Goal: Task Accomplishment & Management: Complete application form

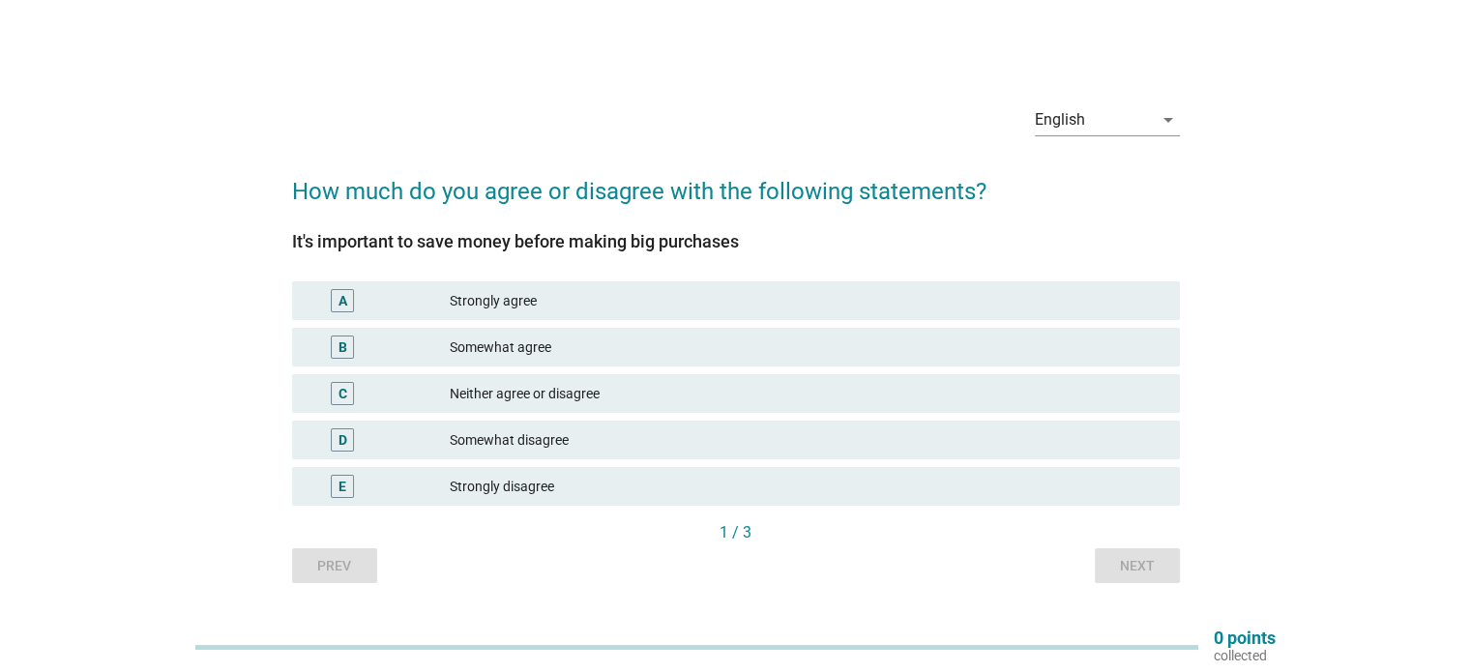
click at [573, 296] on div "Strongly agree" at bounding box center [807, 300] width 714 height 23
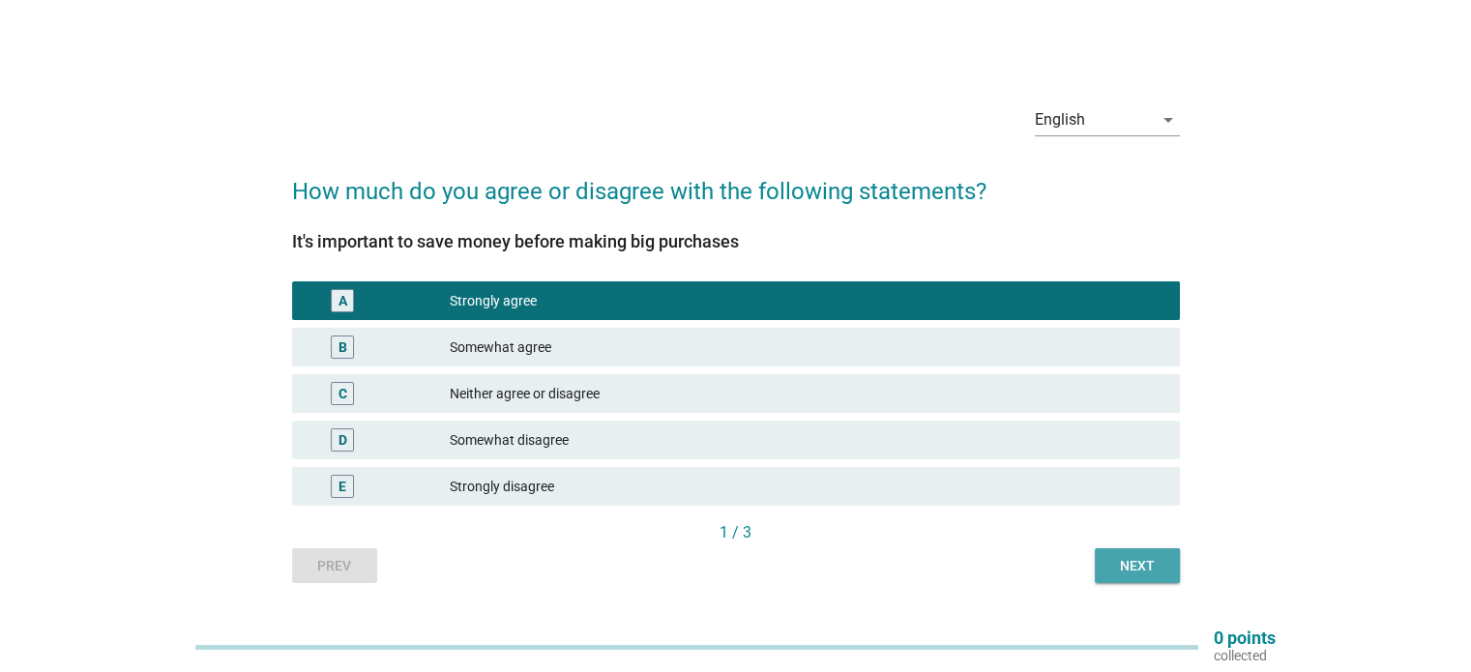
click at [1132, 567] on div "Next" at bounding box center [1137, 566] width 54 height 20
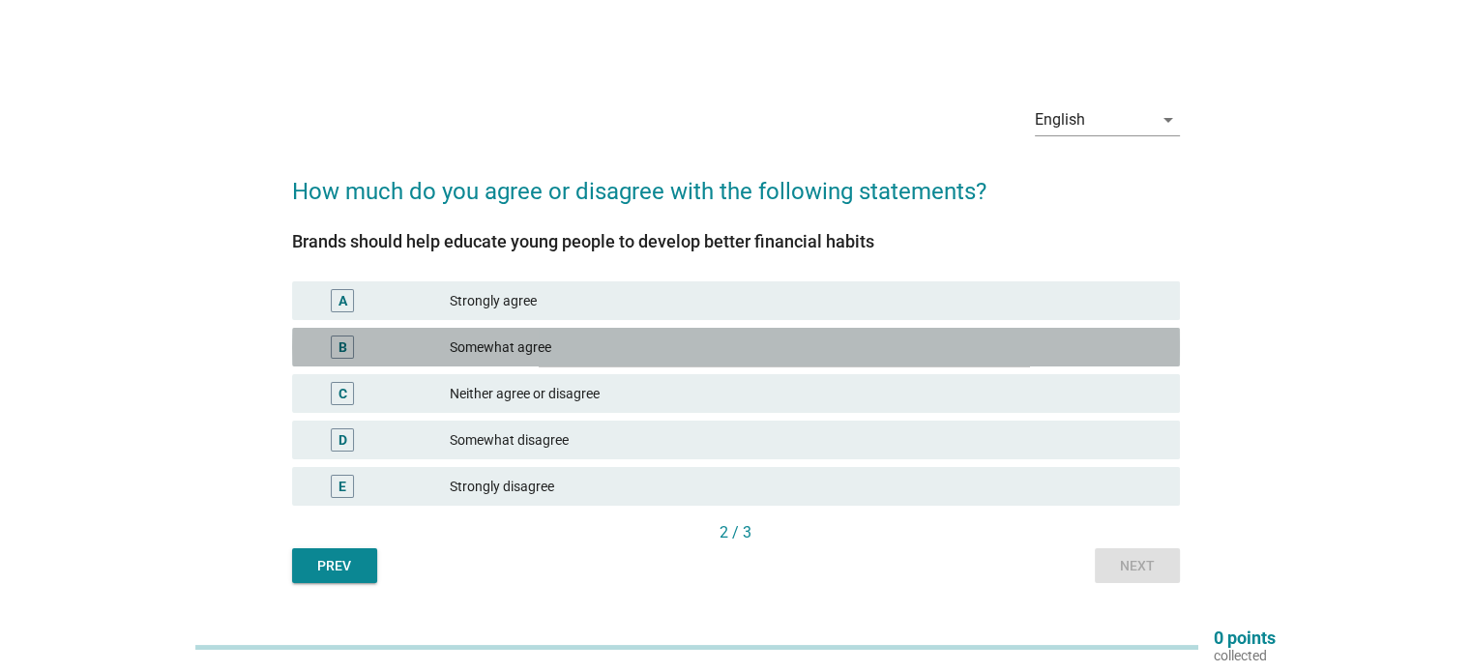
click at [748, 352] on div "Somewhat agree" at bounding box center [807, 347] width 714 height 23
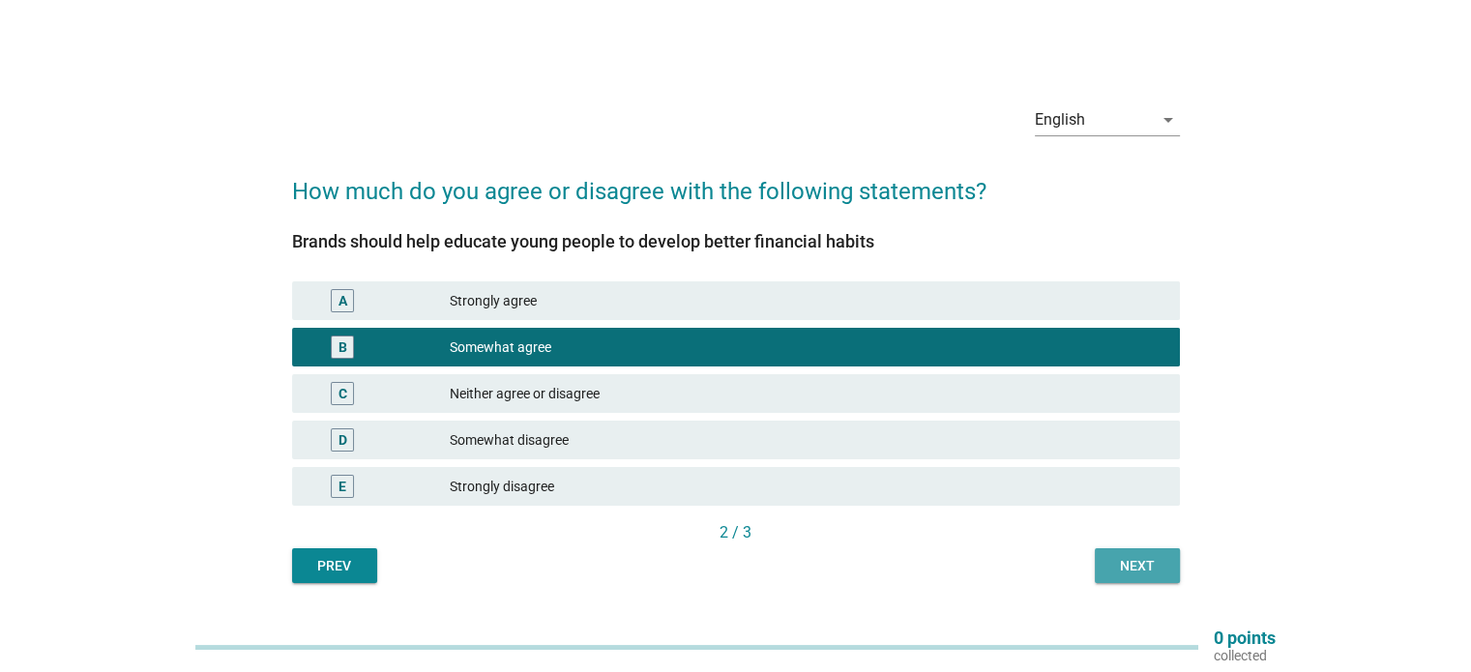
click at [1150, 562] on div "Next" at bounding box center [1137, 566] width 54 height 20
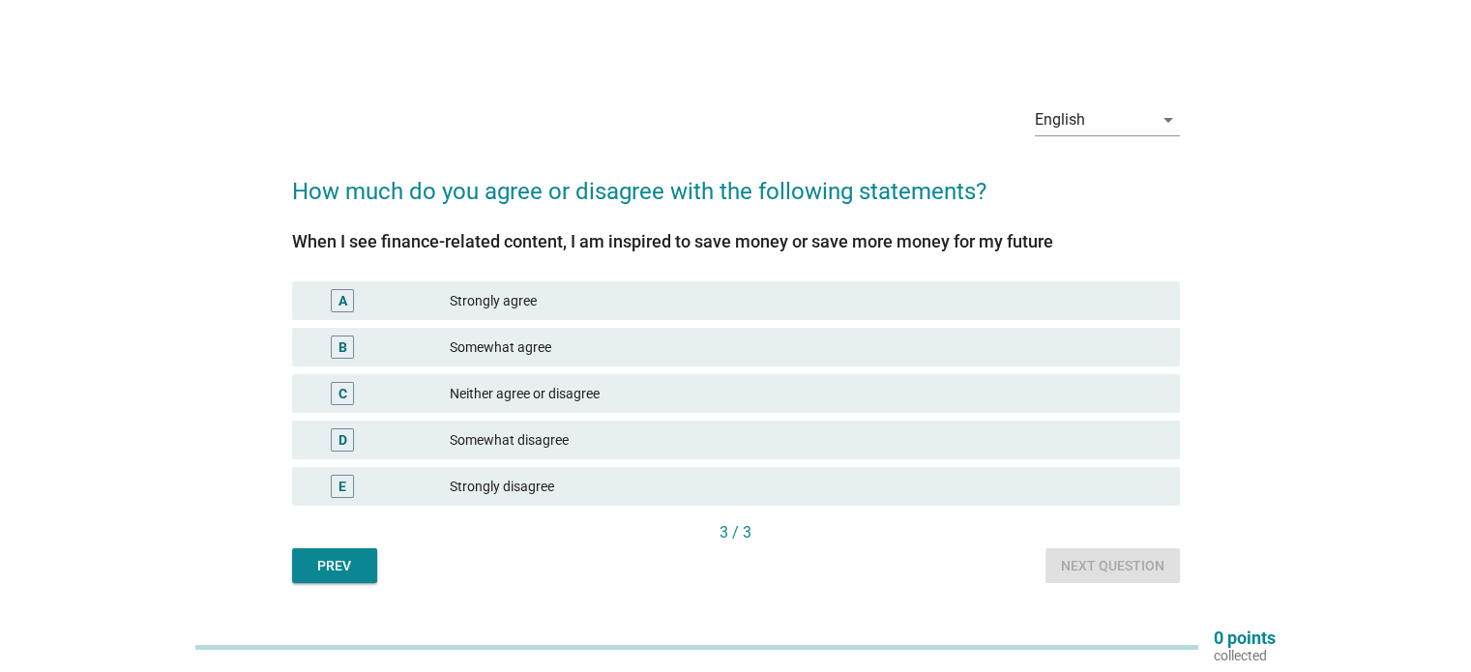
click at [708, 344] on div "Somewhat agree" at bounding box center [807, 347] width 714 height 23
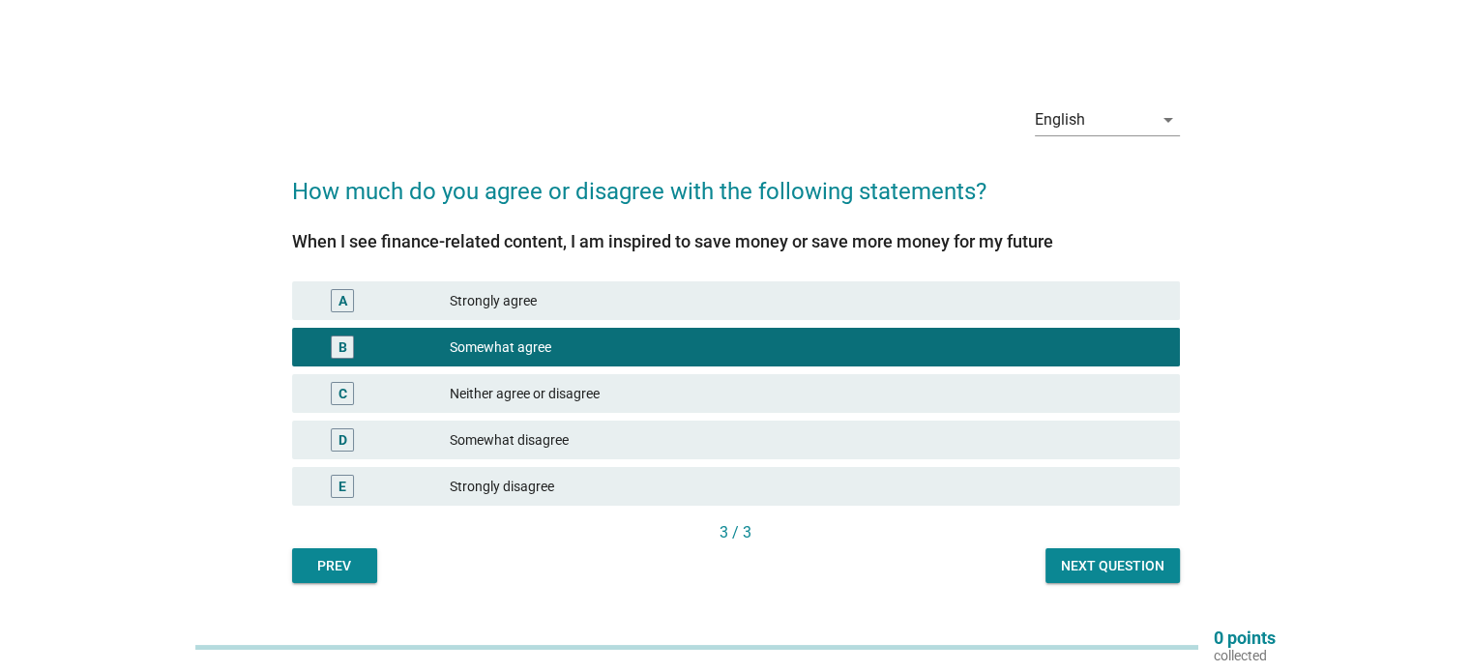
click at [1127, 556] on div "Next question" at bounding box center [1112, 566] width 103 height 20
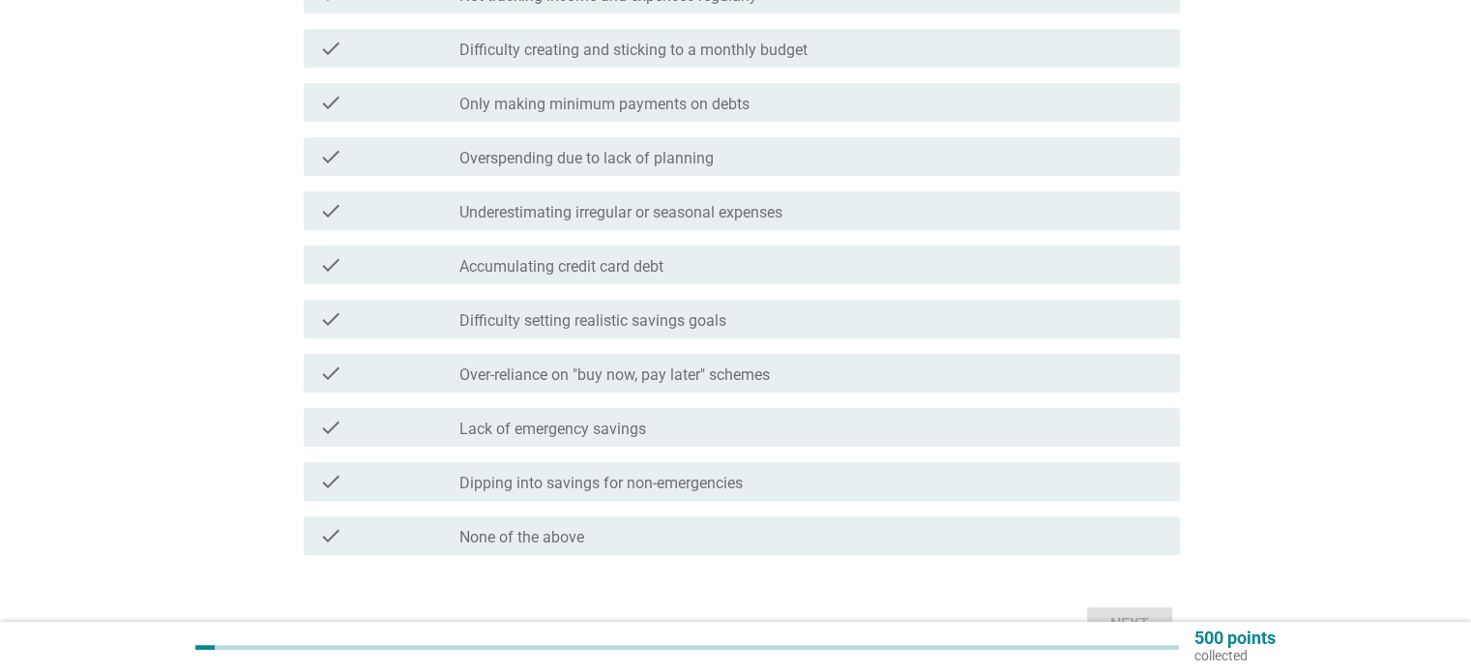
scroll to position [484, 0]
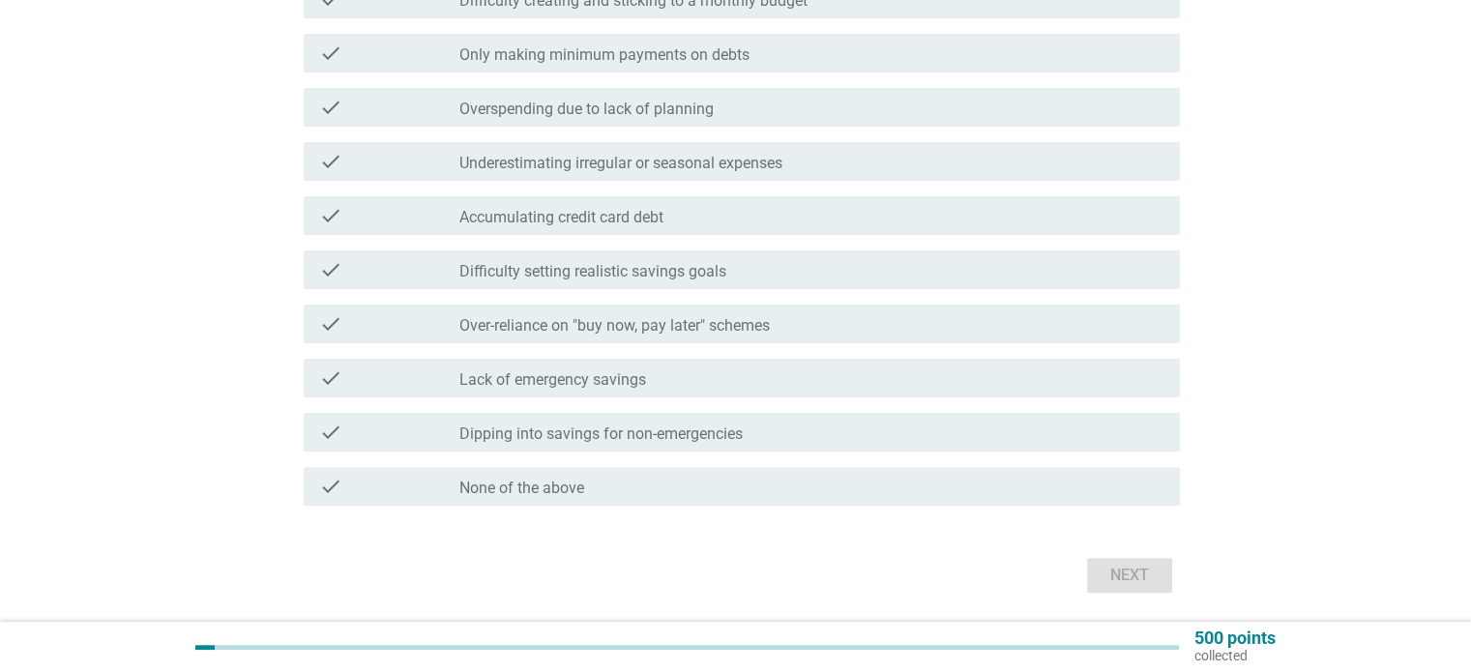
click at [1073, 493] on div "check_box_outline_blank None of the above" at bounding box center [811, 486] width 704 height 23
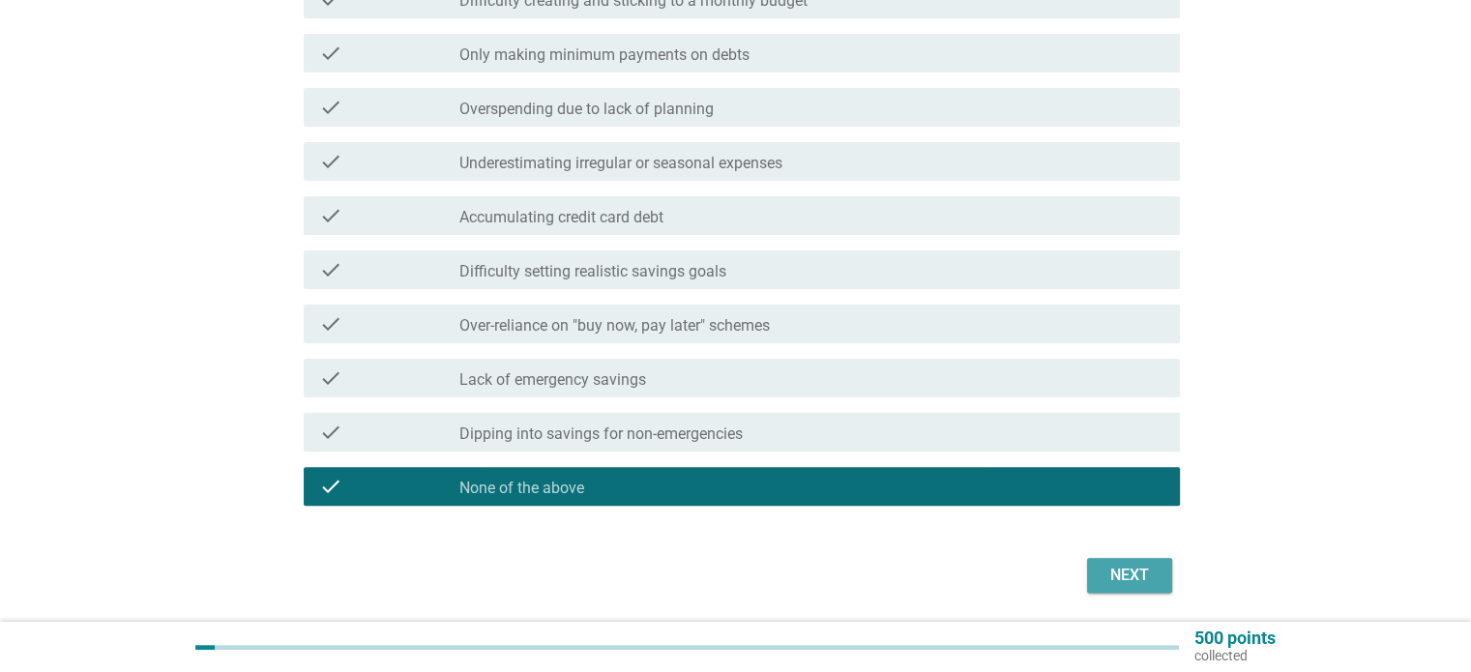
click at [1115, 565] on div "Next" at bounding box center [1129, 575] width 54 height 23
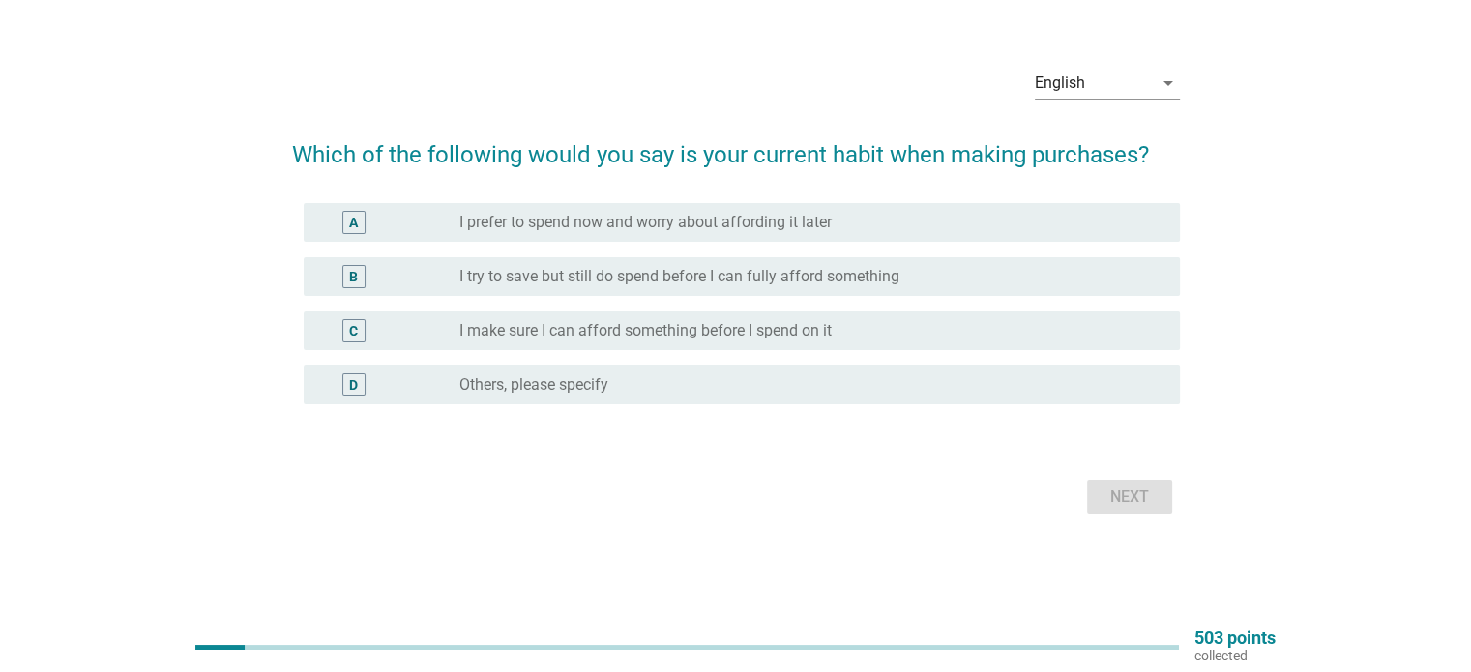
scroll to position [0, 0]
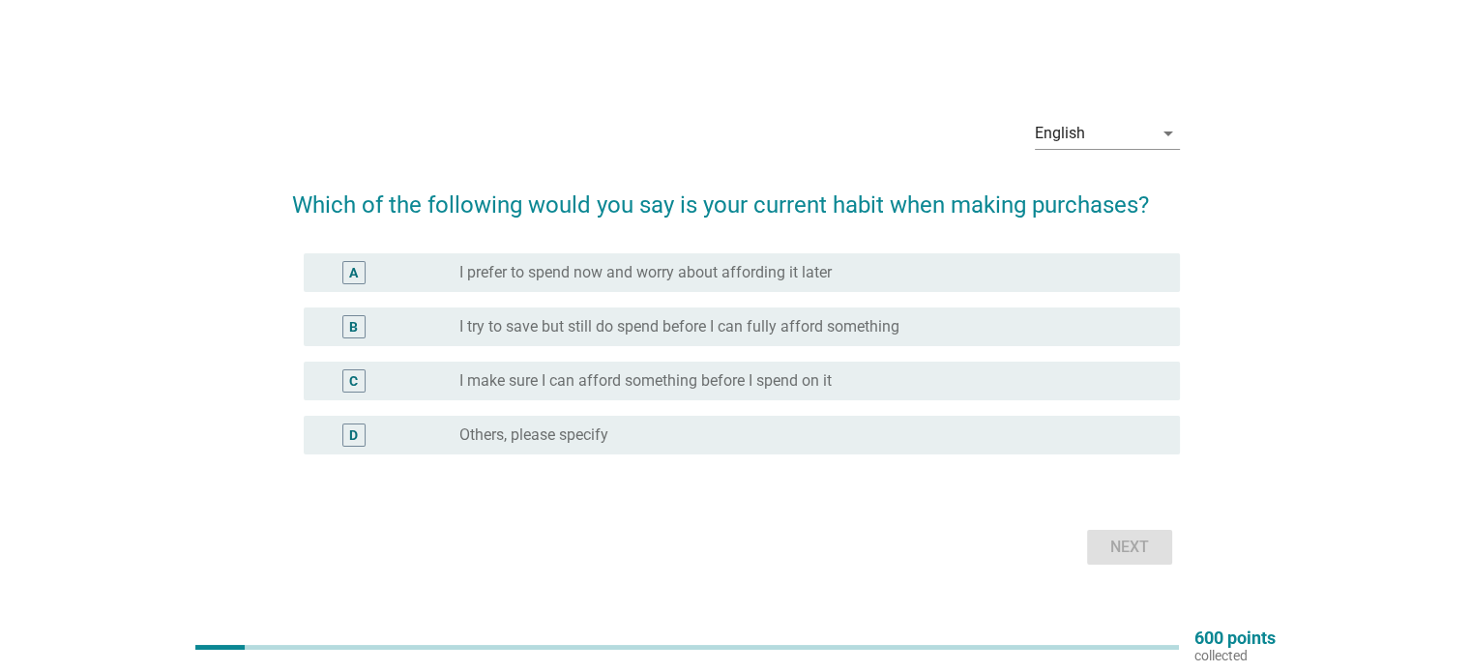
click at [930, 379] on div "radio_button_unchecked I make sure I can afford something before I spend on it" at bounding box center [803, 380] width 689 height 19
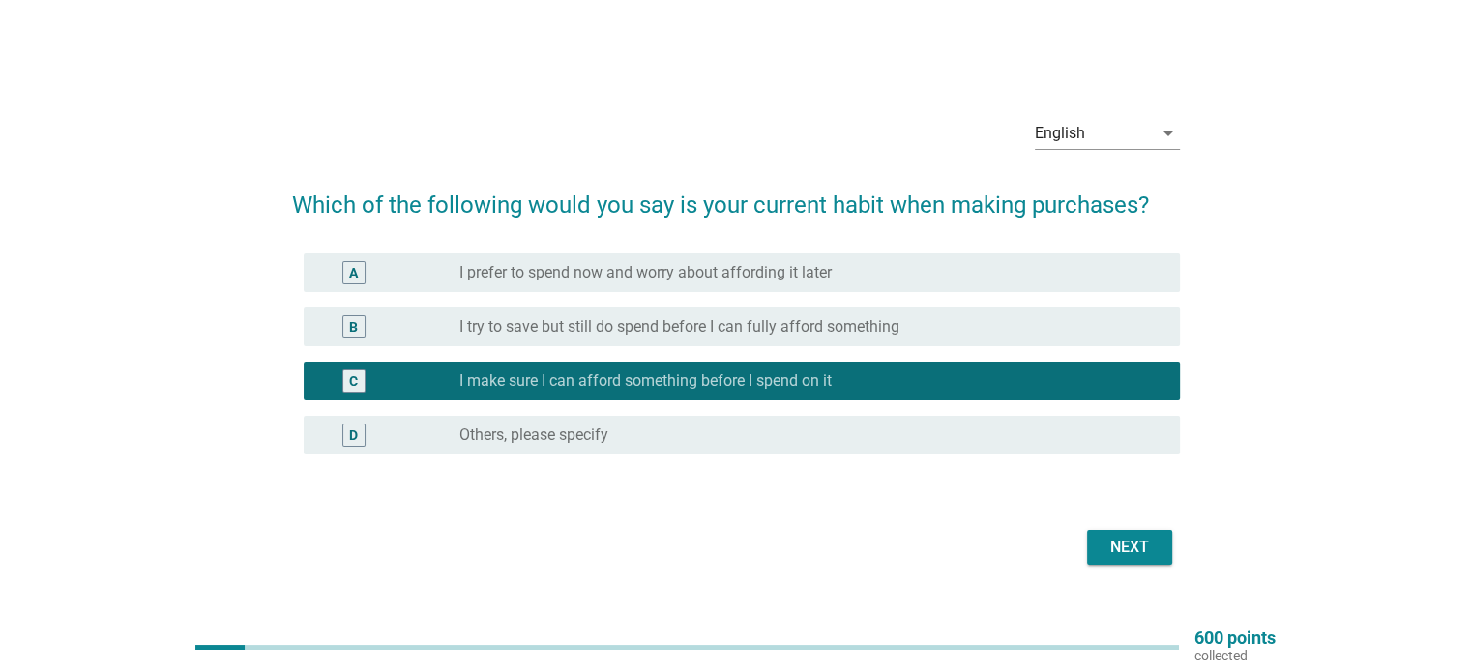
click at [1110, 543] on div "Next" at bounding box center [1129, 547] width 54 height 23
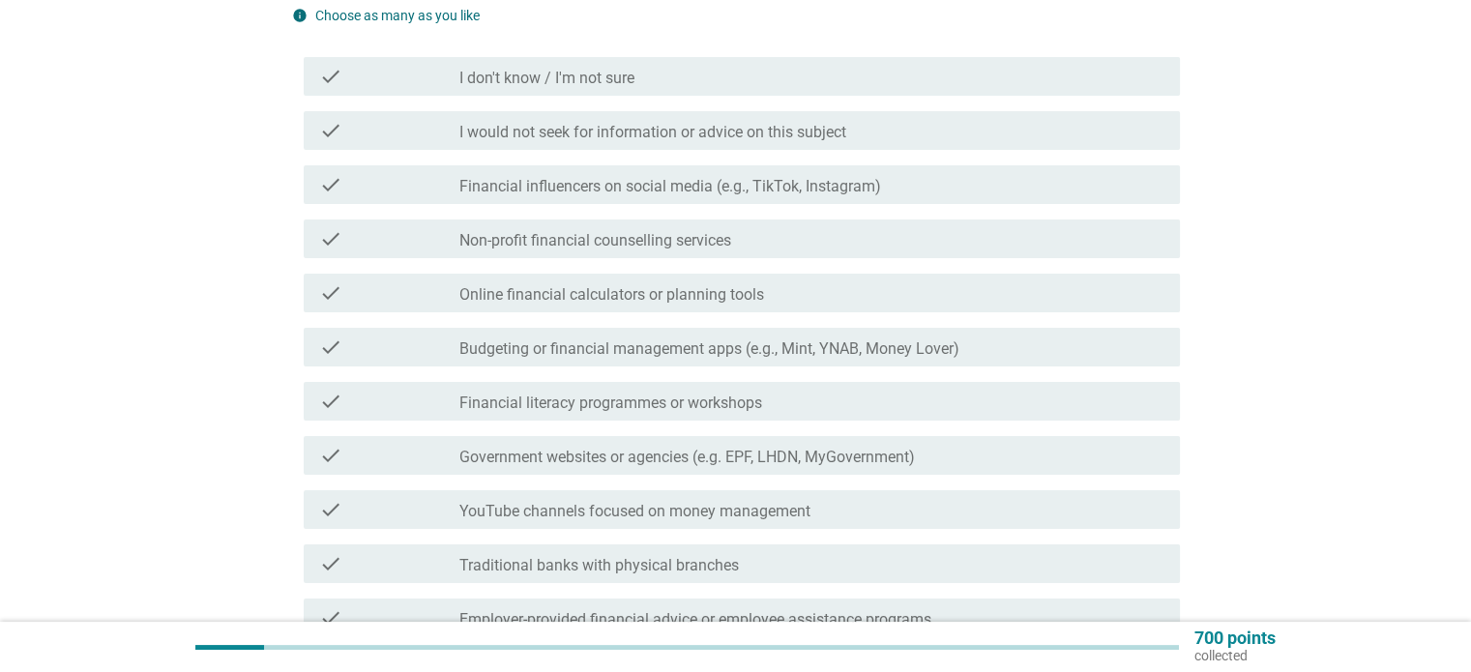
scroll to position [290, 0]
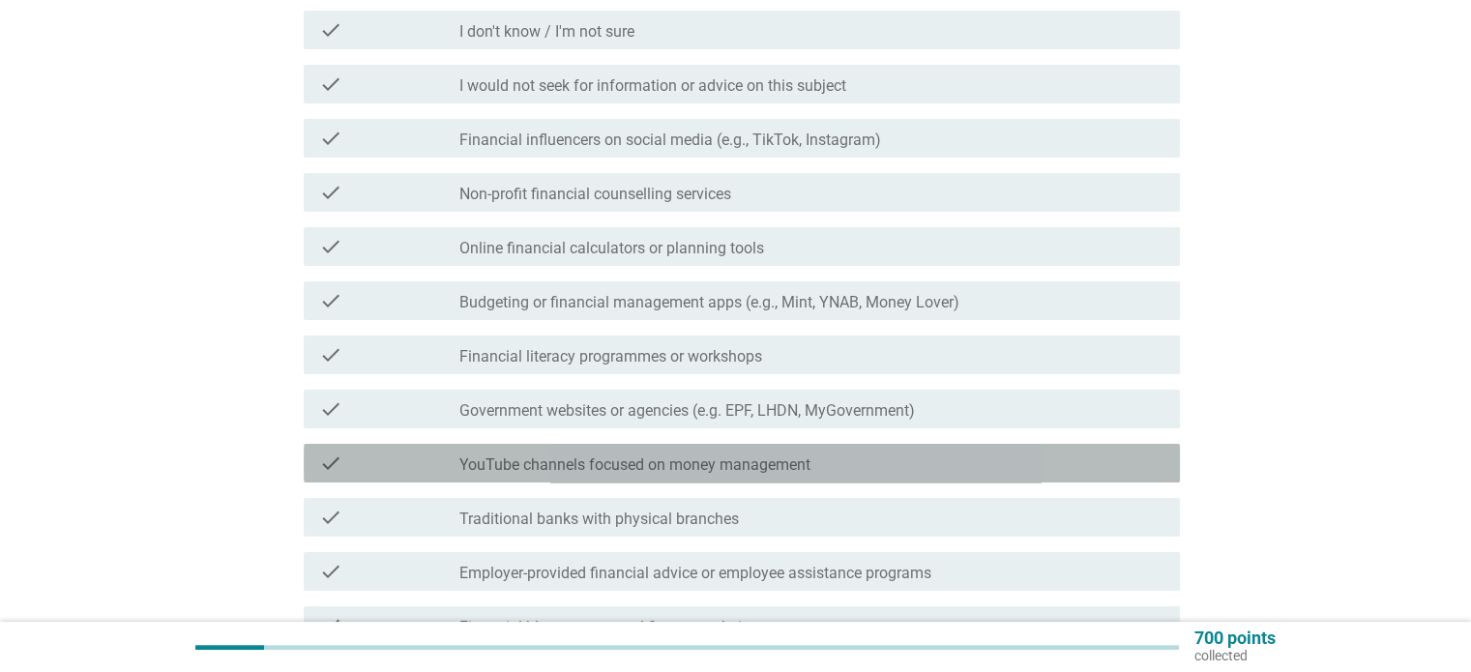
click at [867, 464] on div "check_box_outline_blank YouTube channels focused on money management" at bounding box center [811, 463] width 704 height 23
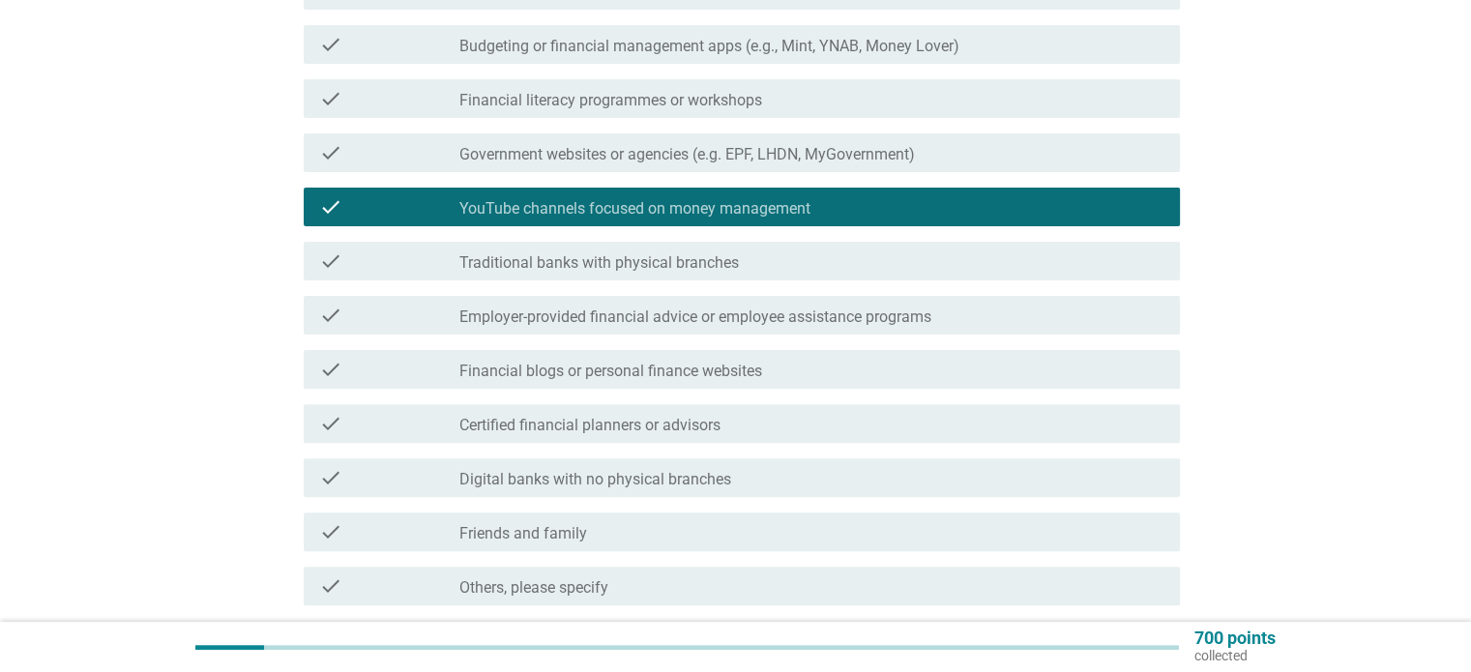
scroll to position [580, 0]
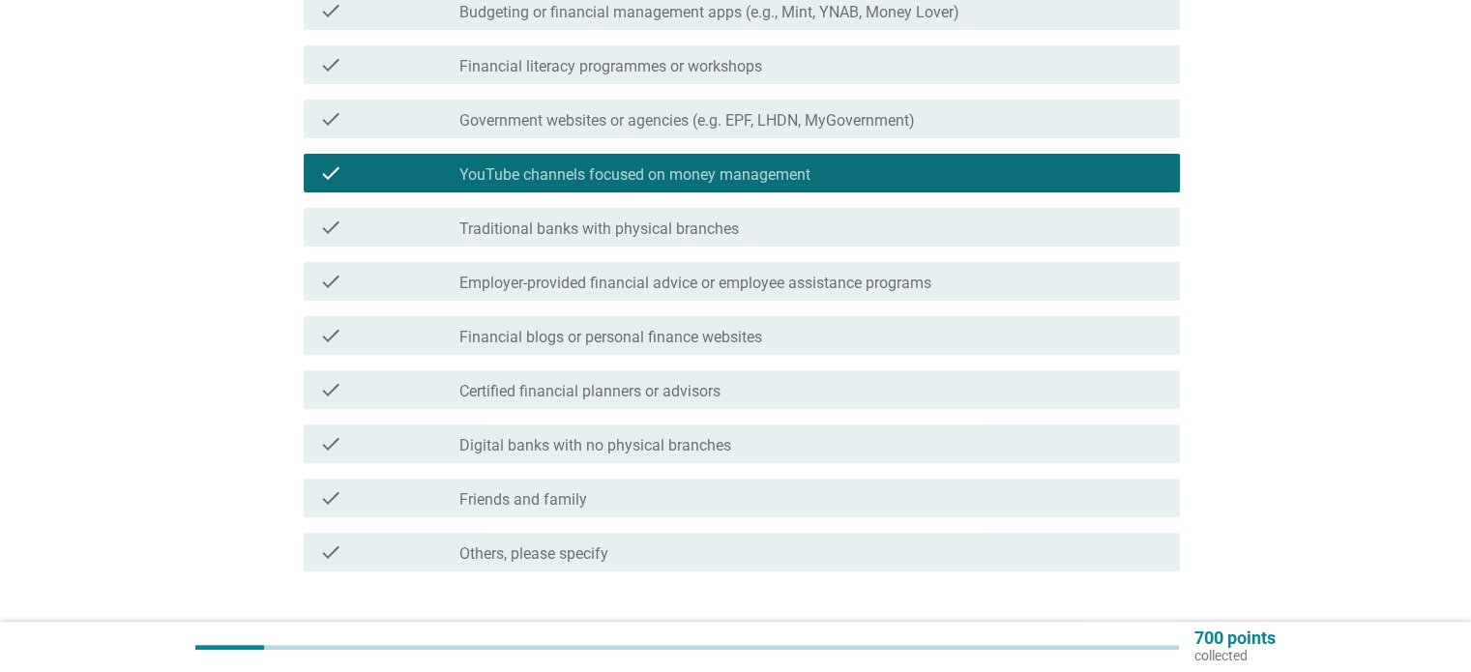
click at [748, 337] on label "Financial blogs or personal finance websites" at bounding box center [610, 337] width 303 height 19
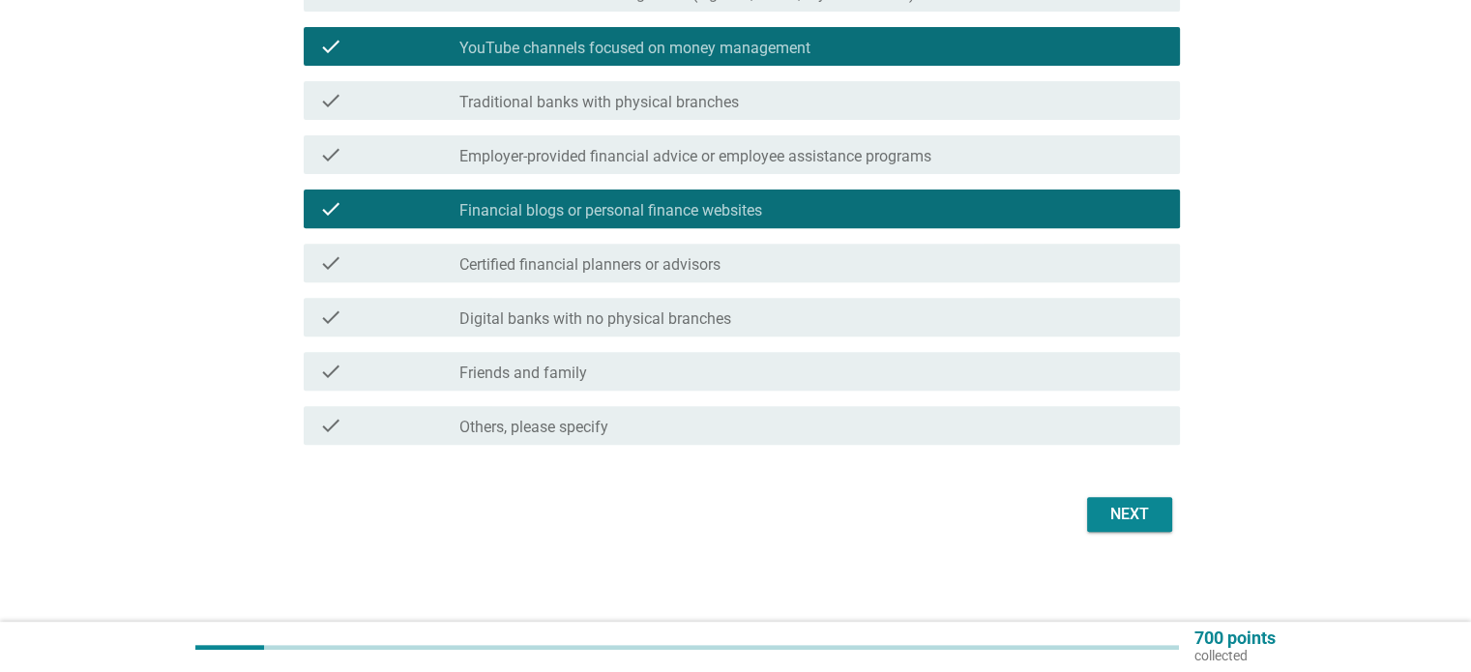
scroll to position [709, 0]
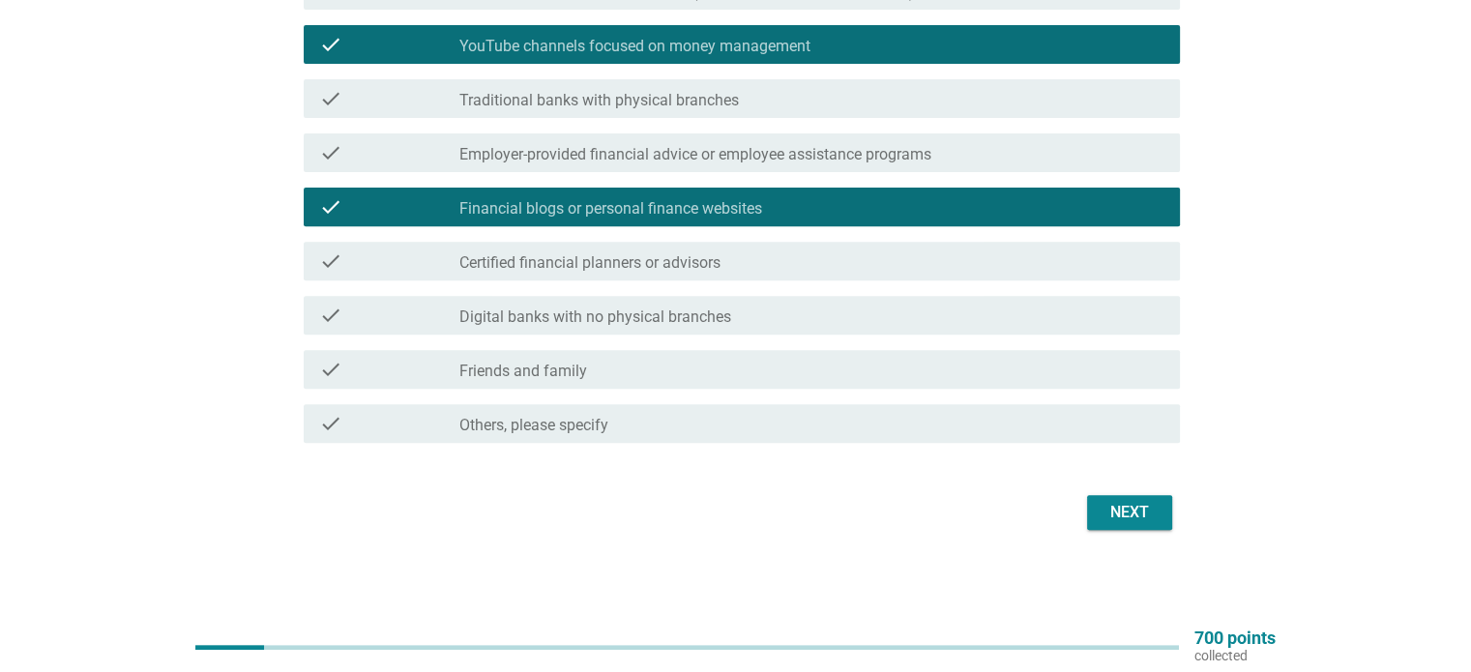
click at [1138, 501] on div "Next" at bounding box center [1129, 512] width 54 height 23
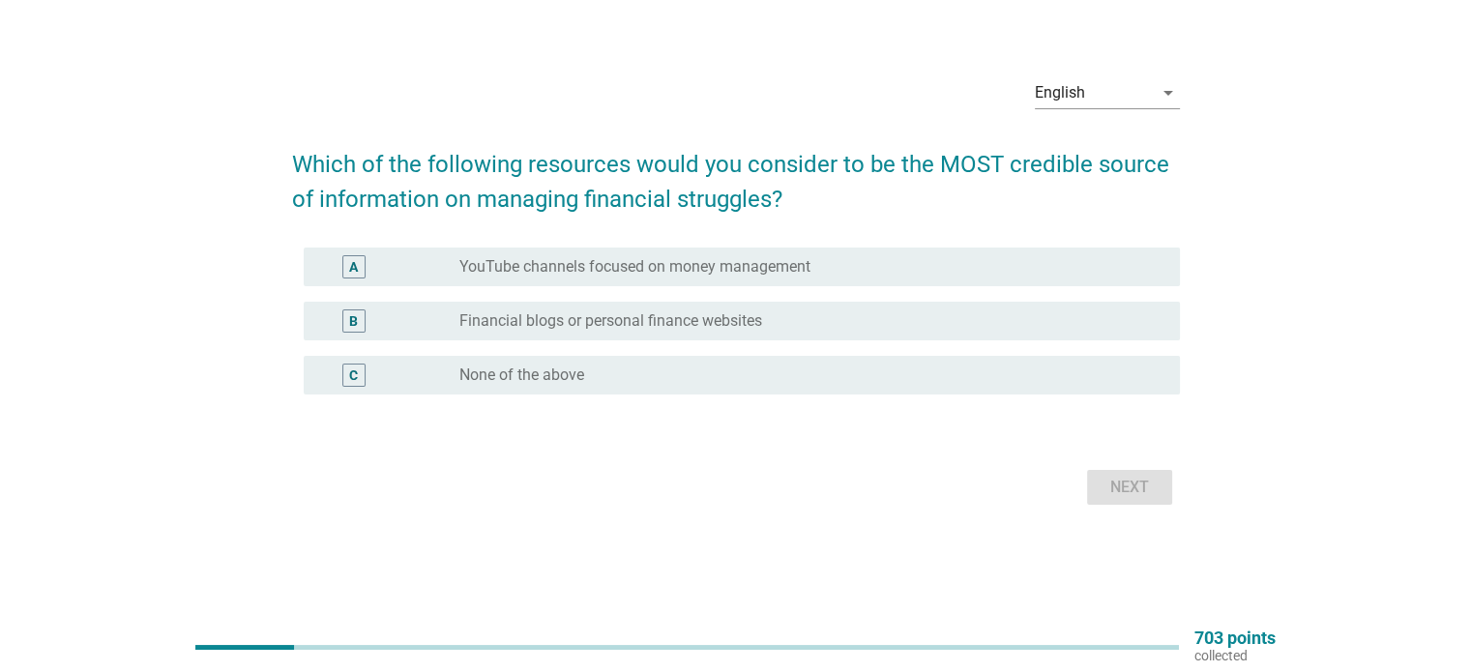
scroll to position [0, 0]
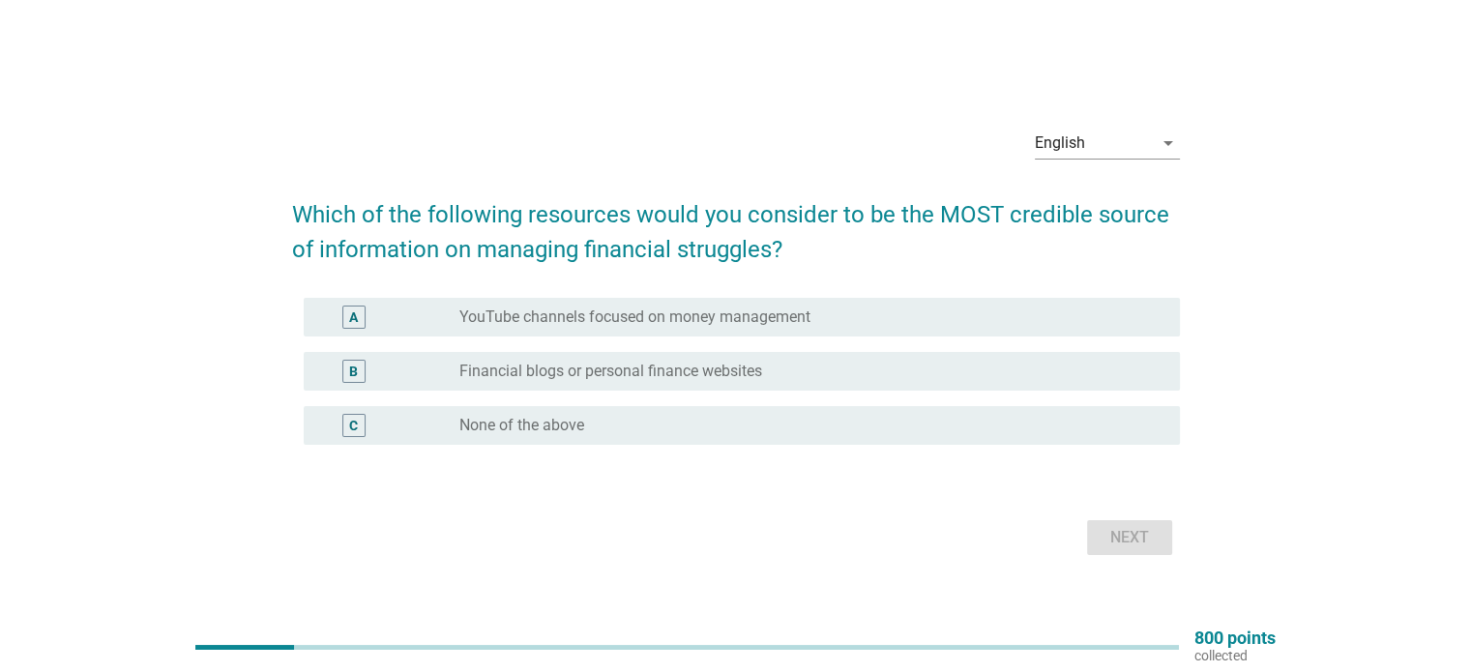
click at [831, 366] on div "radio_button_unchecked Financial blogs or personal finance websites" at bounding box center [803, 371] width 689 height 19
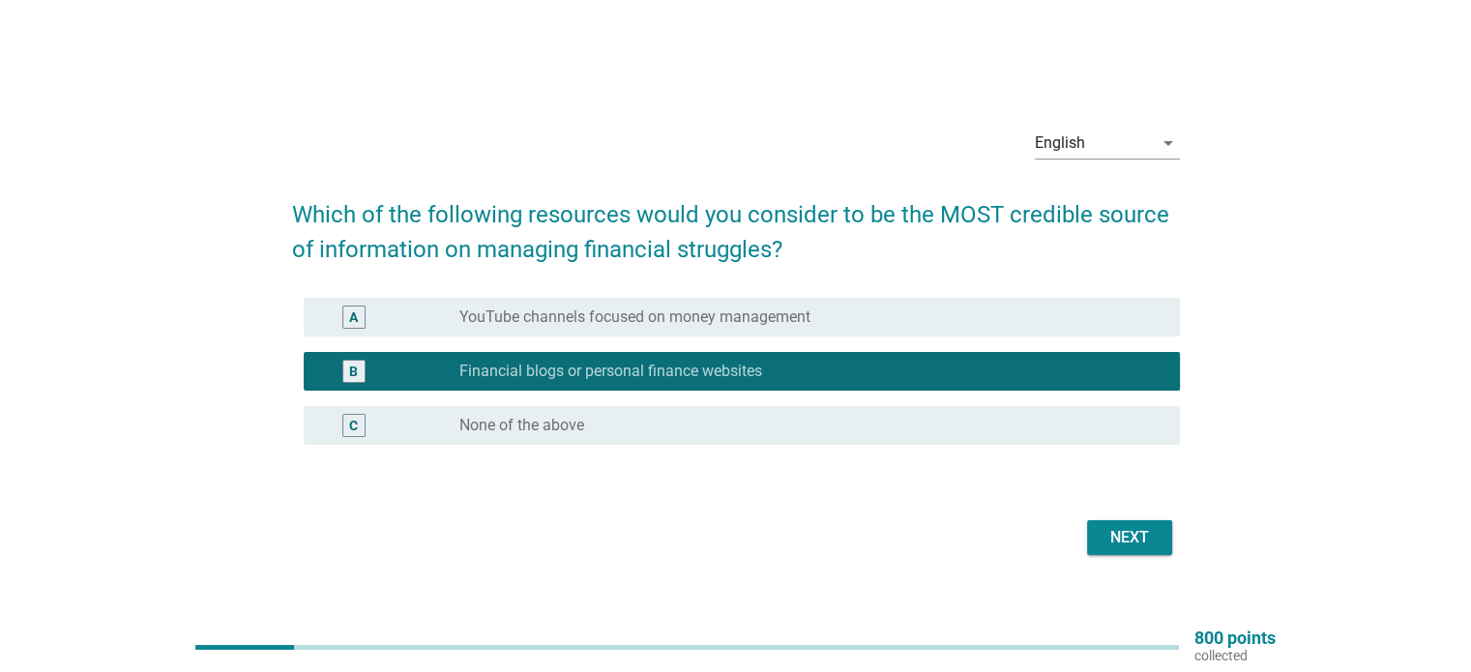
click at [909, 311] on div "radio_button_unchecked YouTube channels focused on money management" at bounding box center [803, 317] width 689 height 19
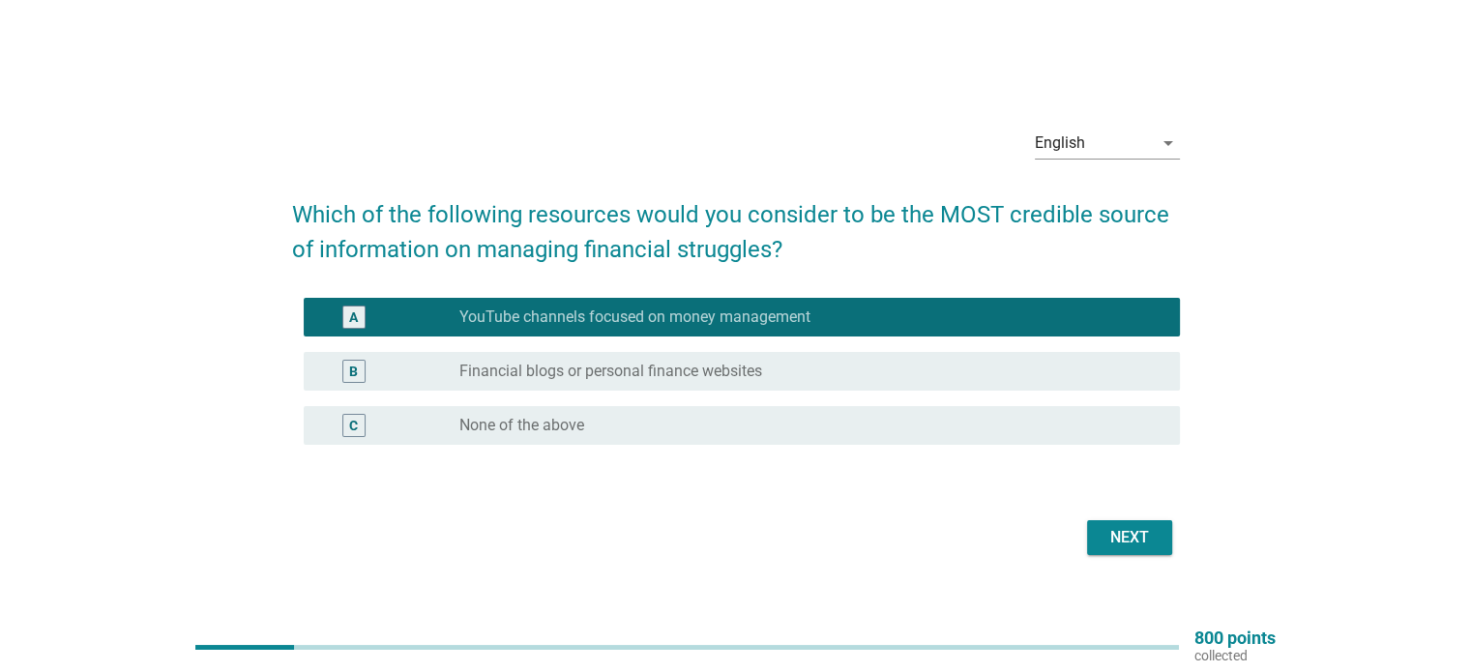
click at [1151, 537] on div "Next" at bounding box center [1129, 537] width 54 height 23
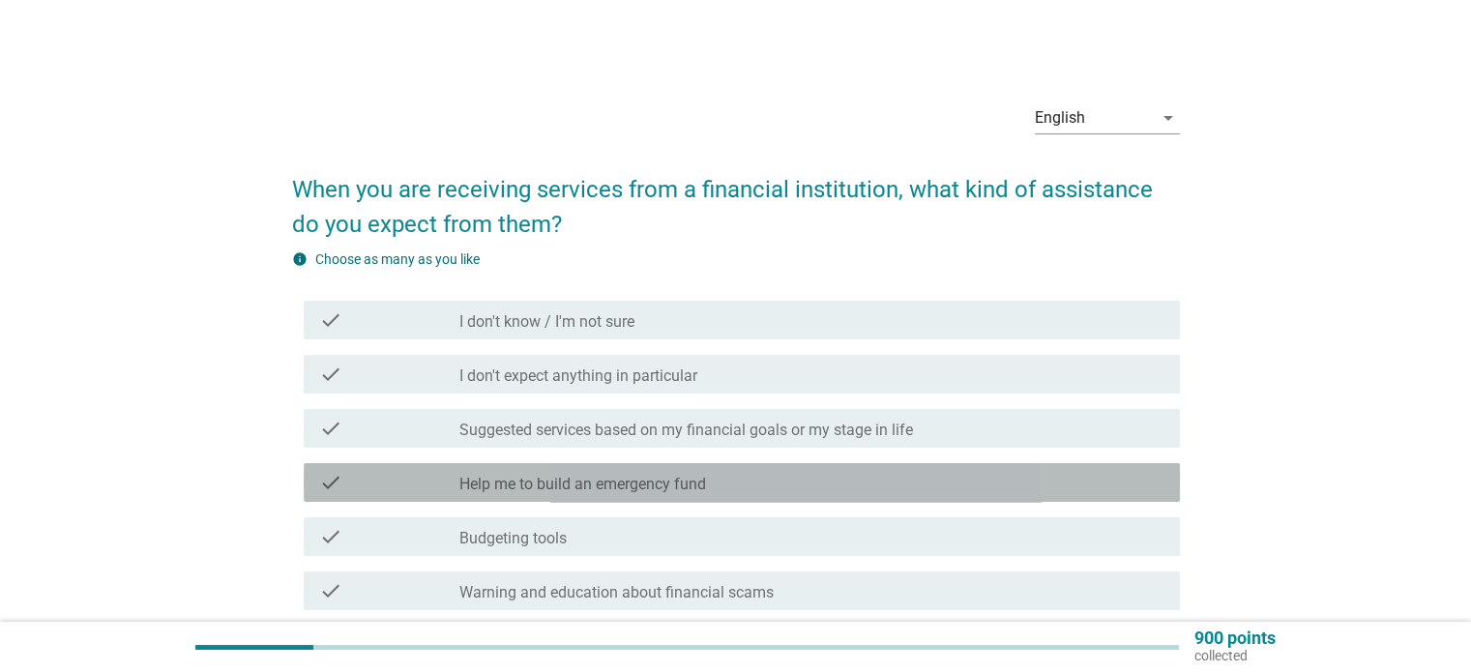
click at [837, 475] on div "check_box_outline_blank Help me to build an emergency fund" at bounding box center [811, 482] width 704 height 23
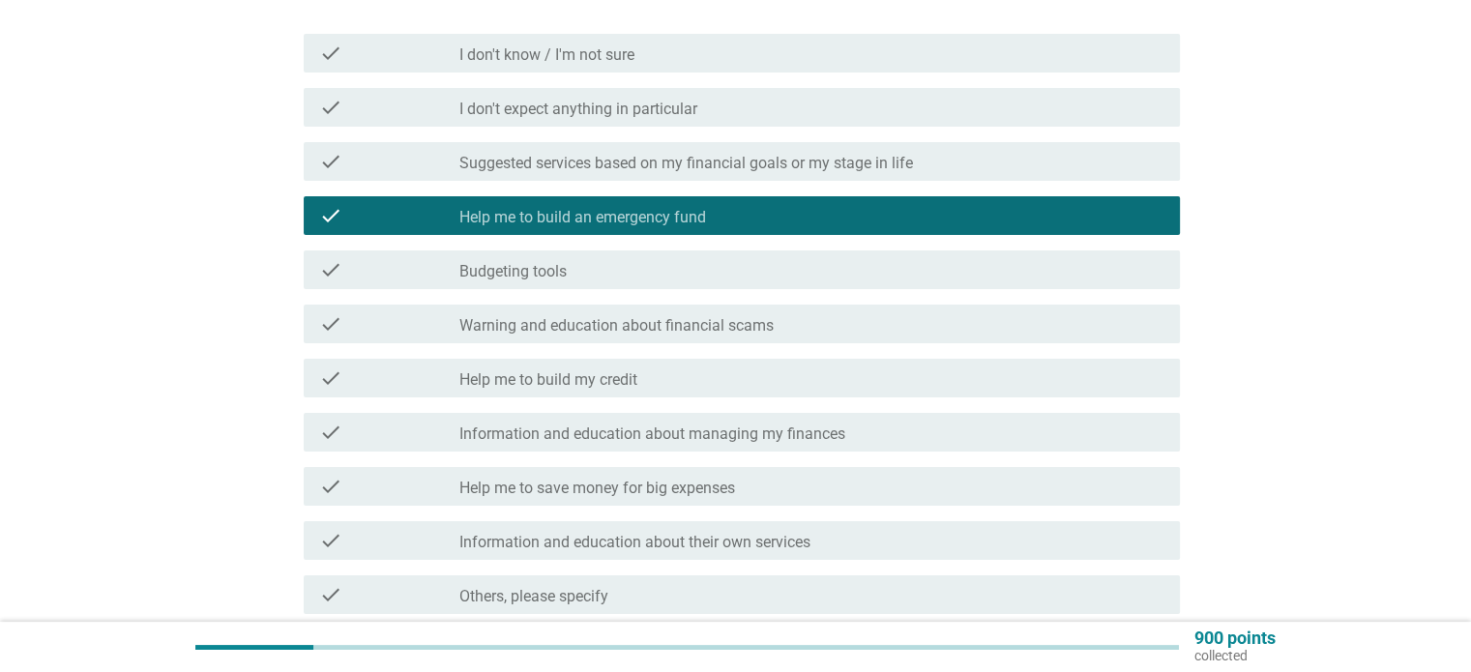
scroll to position [290, 0]
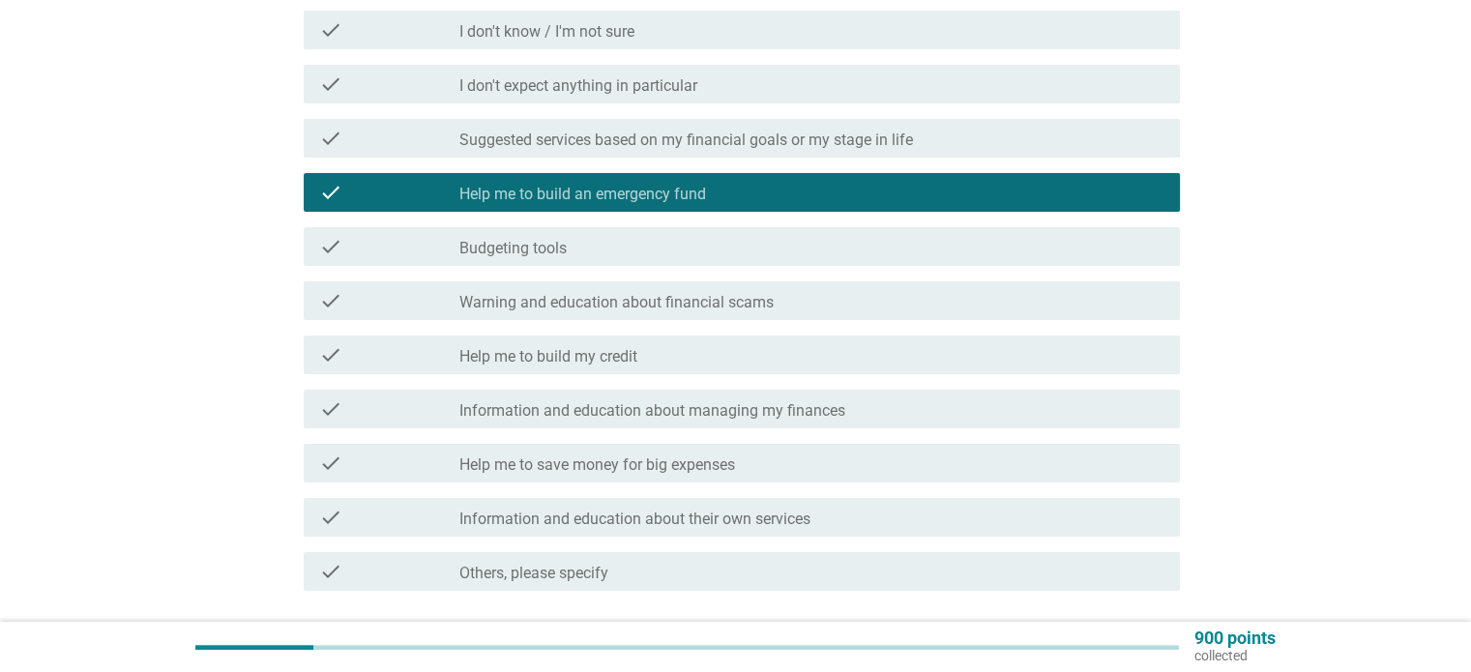
click at [836, 409] on label "Information and education about managing my finances" at bounding box center [652, 410] width 386 height 19
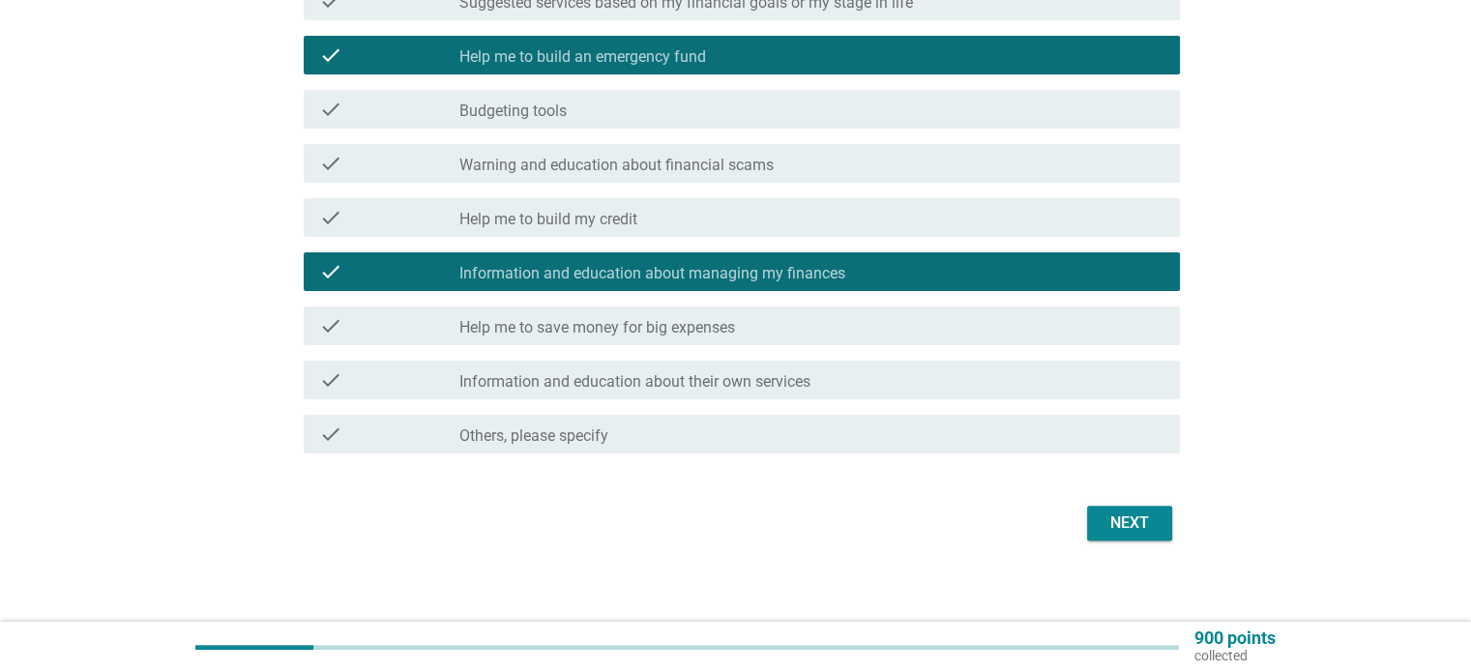
scroll to position [438, 0]
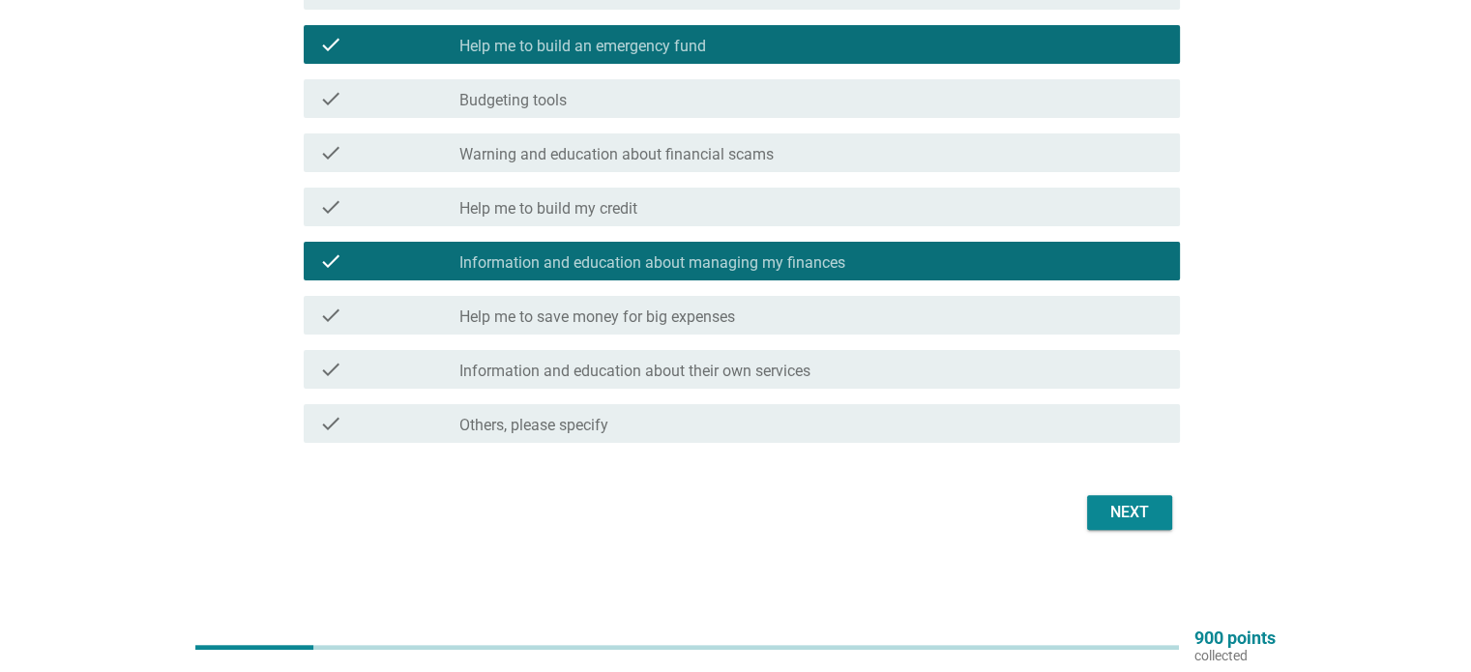
click at [1126, 511] on div "Next" at bounding box center [1129, 512] width 54 height 23
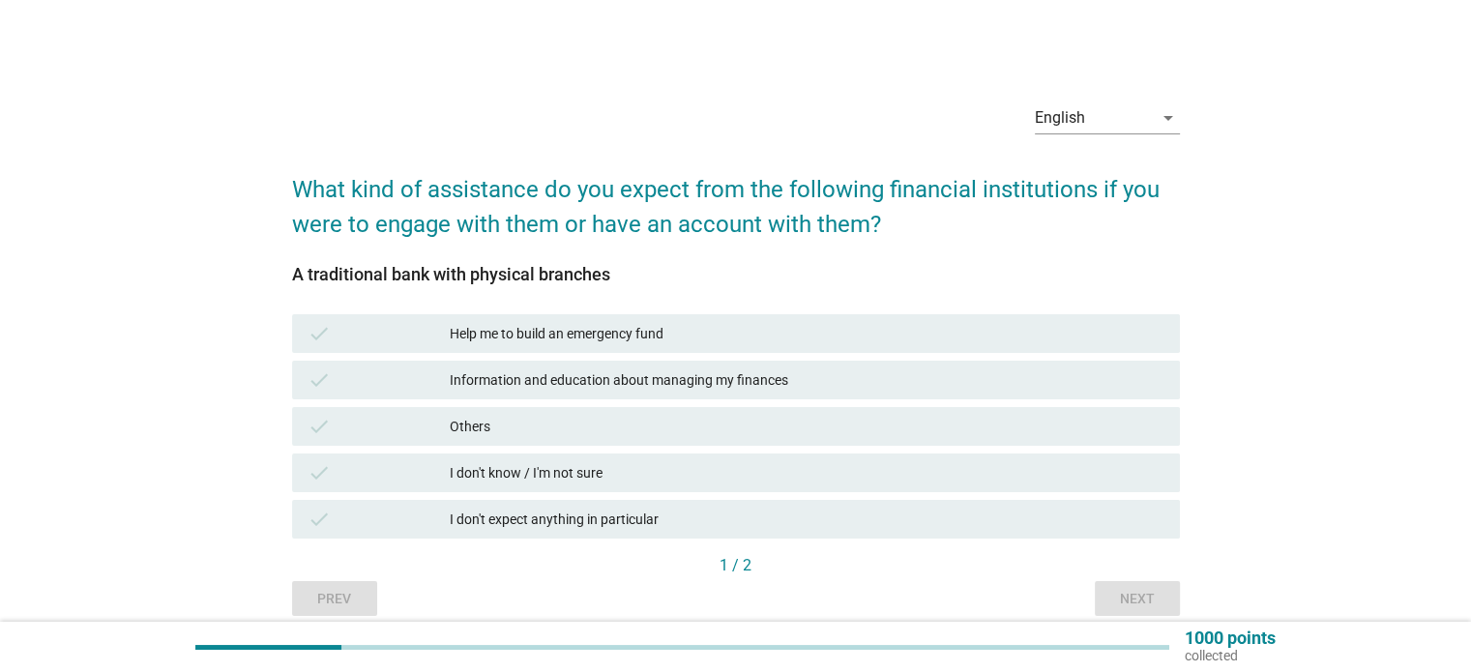
click at [798, 370] on div "Information and education about managing my finances" at bounding box center [807, 379] width 714 height 23
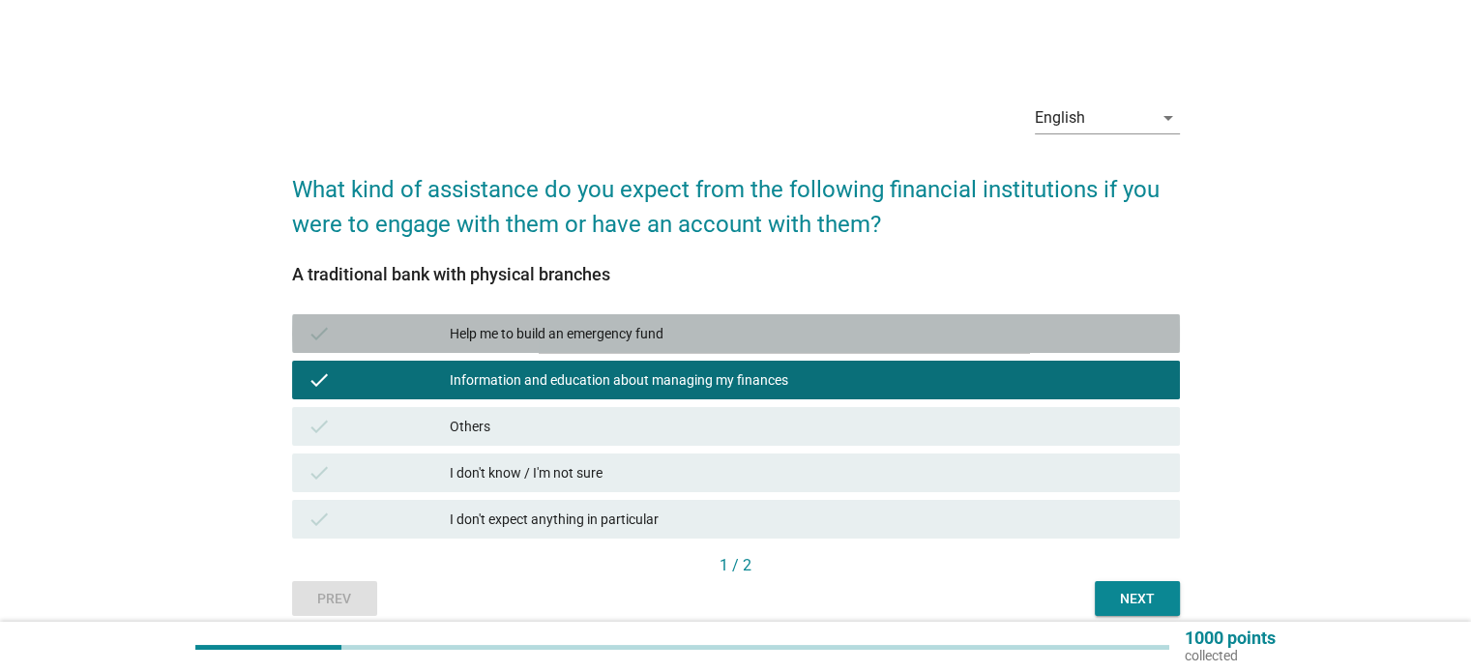
click at [809, 342] on div "Help me to build an emergency fund" at bounding box center [807, 333] width 714 height 23
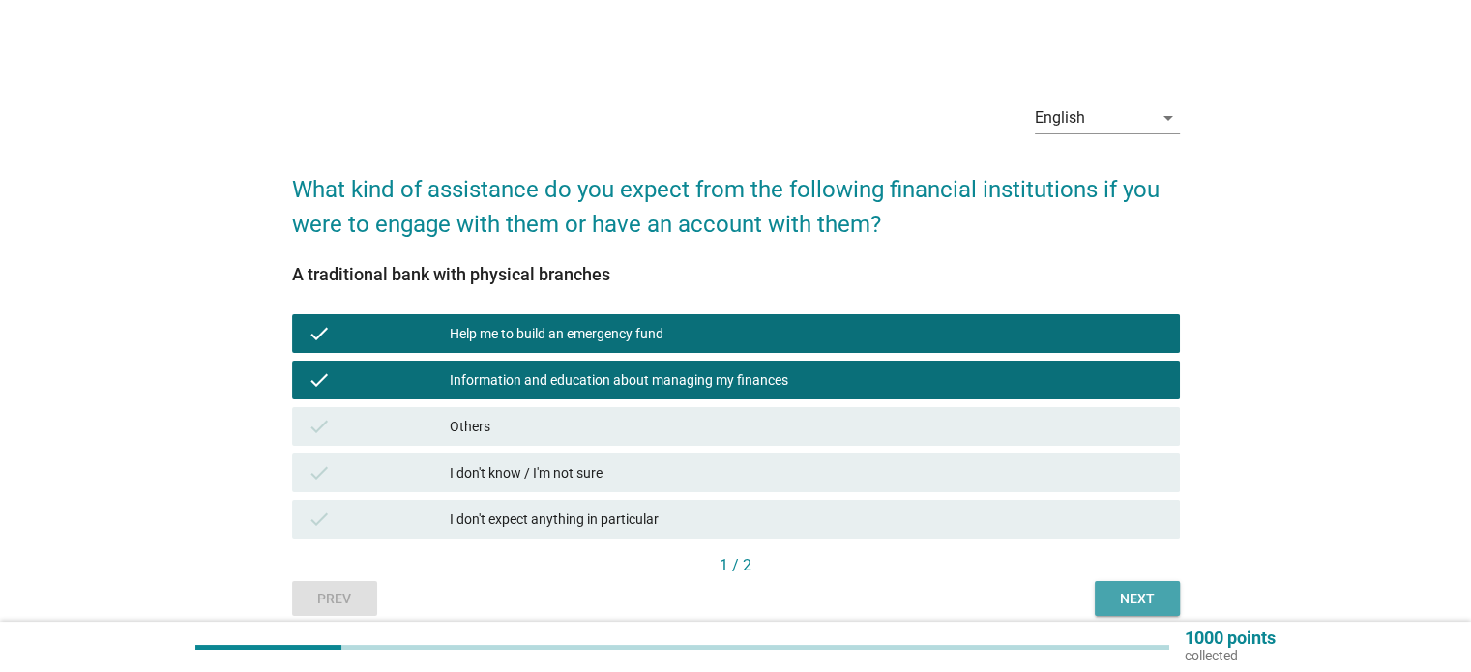
click at [1137, 590] on div "Next" at bounding box center [1137, 599] width 54 height 20
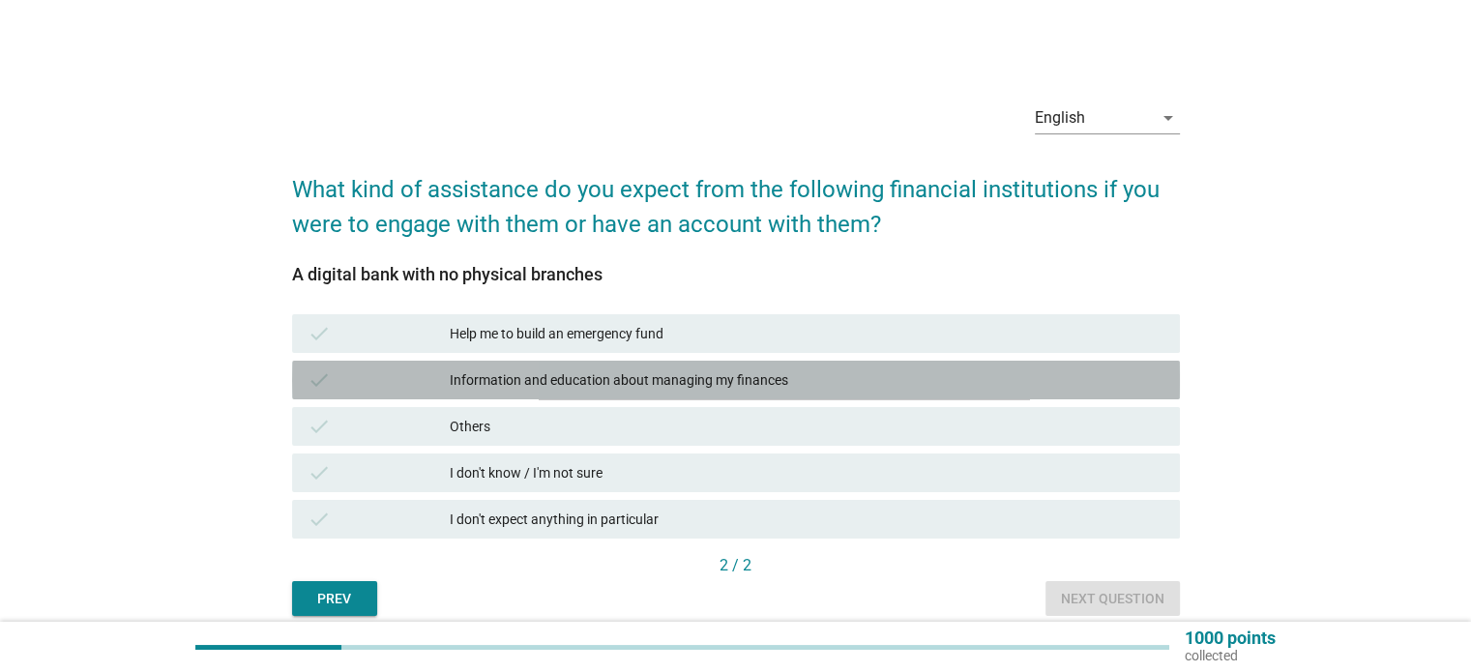
click at [740, 389] on div "Information and education about managing my finances" at bounding box center [807, 379] width 714 height 23
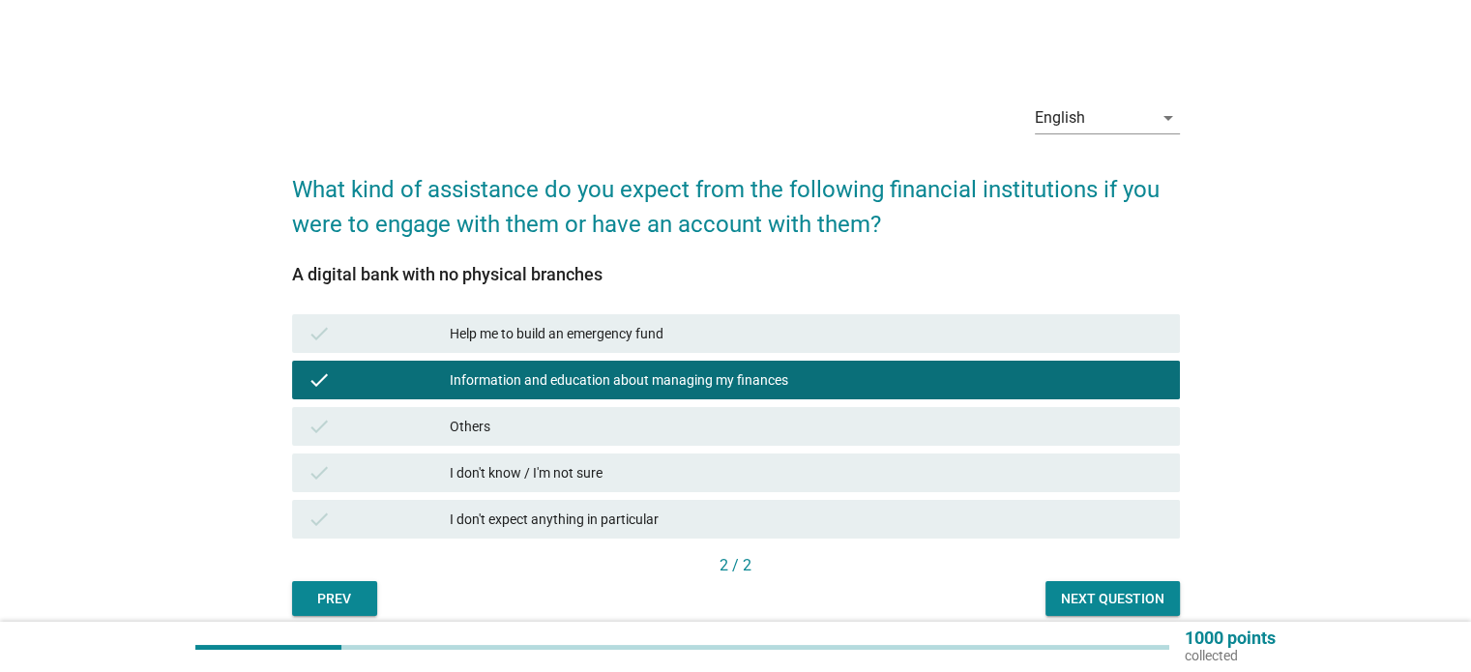
click at [761, 337] on div "Help me to build an emergency fund" at bounding box center [807, 333] width 714 height 23
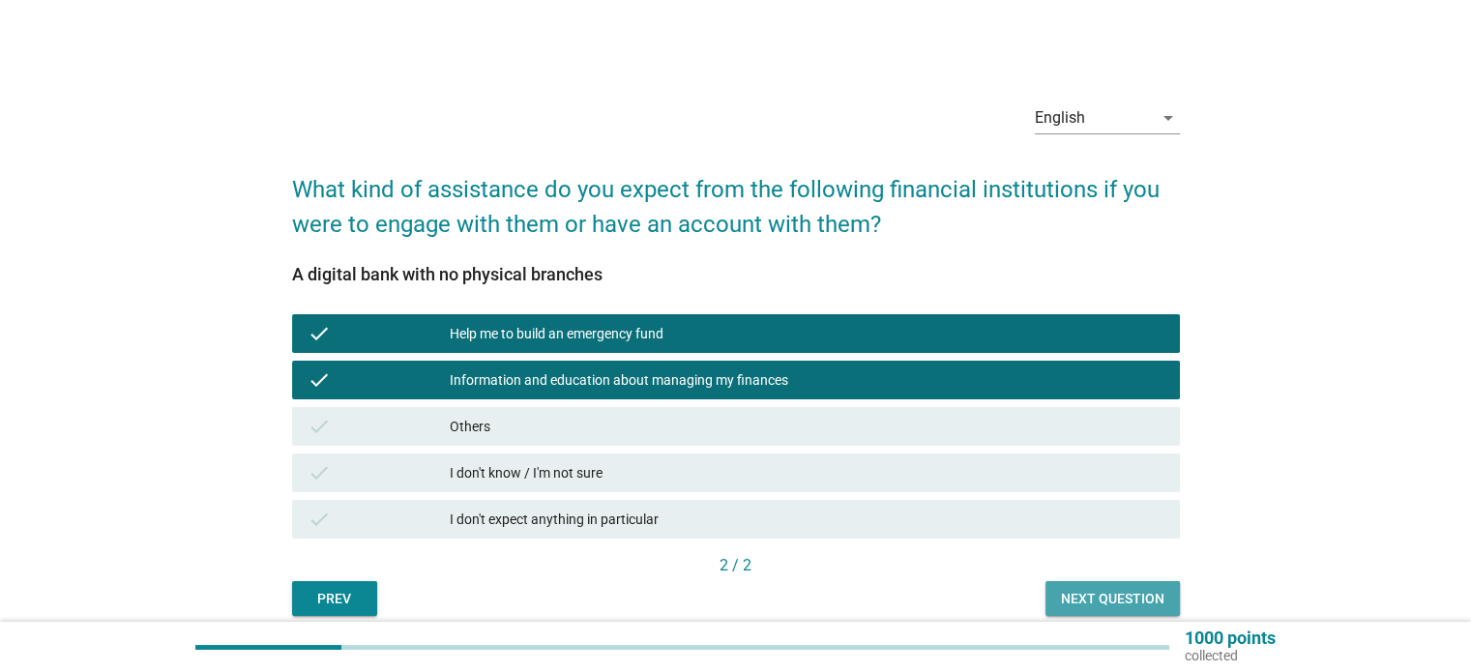
click at [1084, 593] on div "Next question" at bounding box center [1112, 599] width 103 height 20
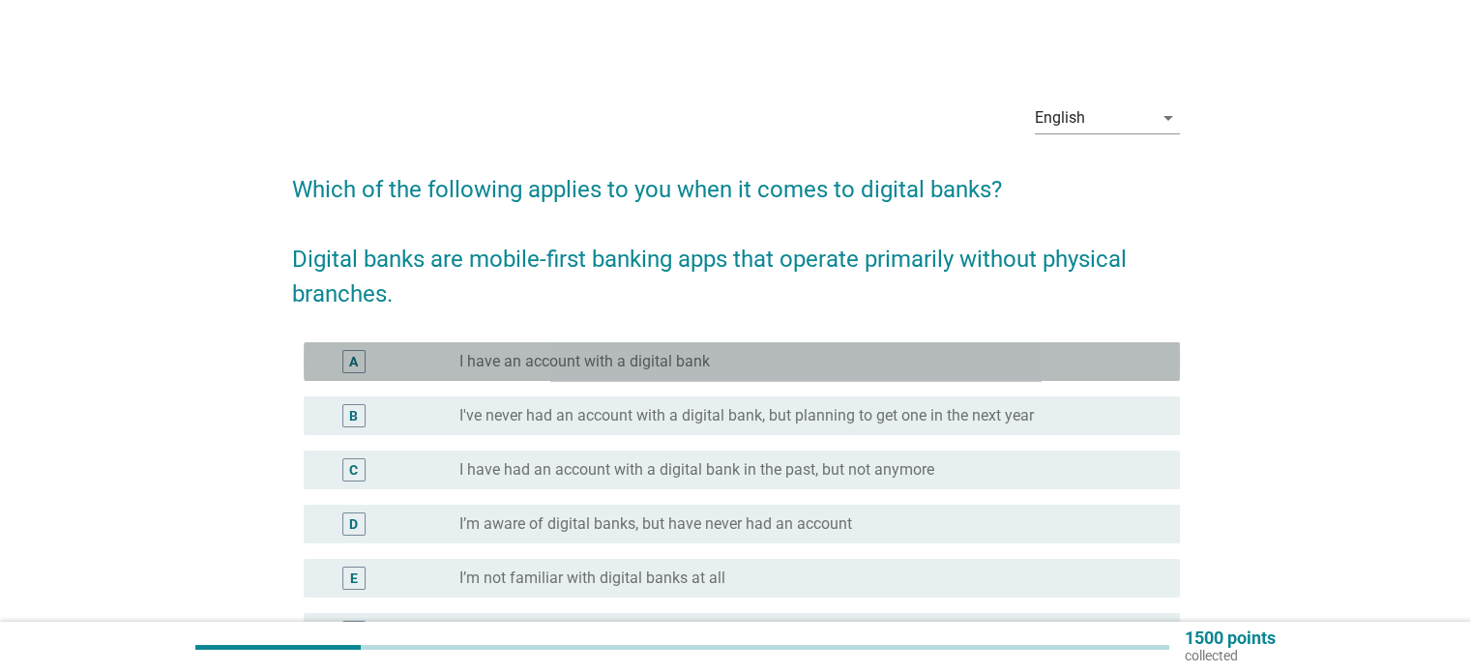
click at [824, 370] on div "radio_button_unchecked I have an account with a digital bank" at bounding box center [803, 361] width 689 height 19
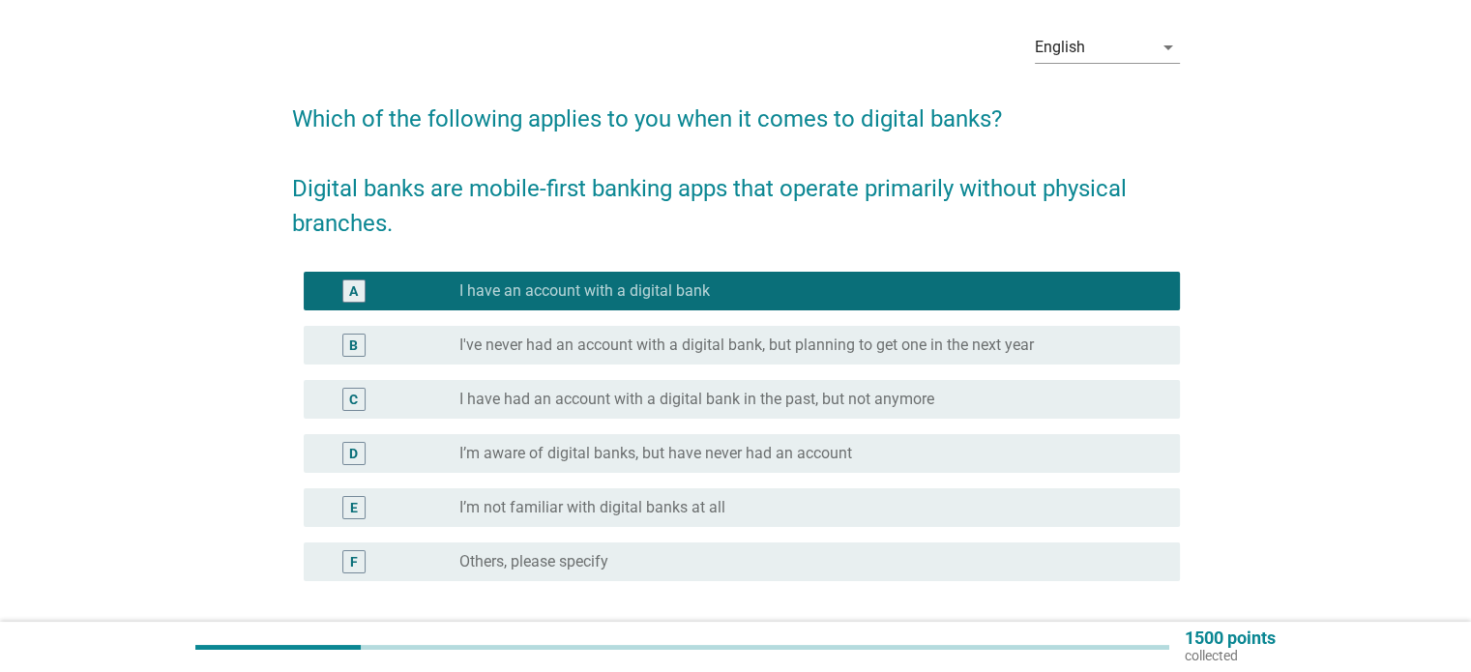
scroll to position [193, 0]
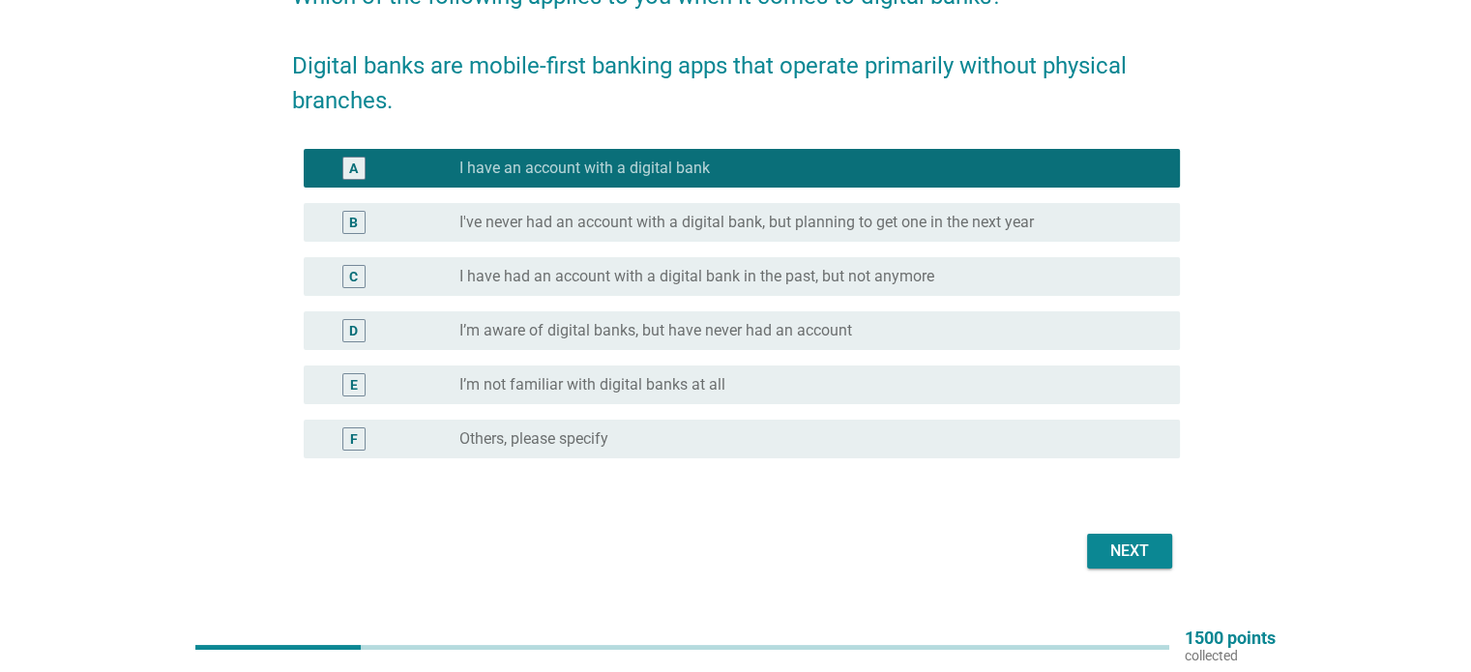
click at [1129, 552] on div "Next" at bounding box center [1129, 551] width 54 height 23
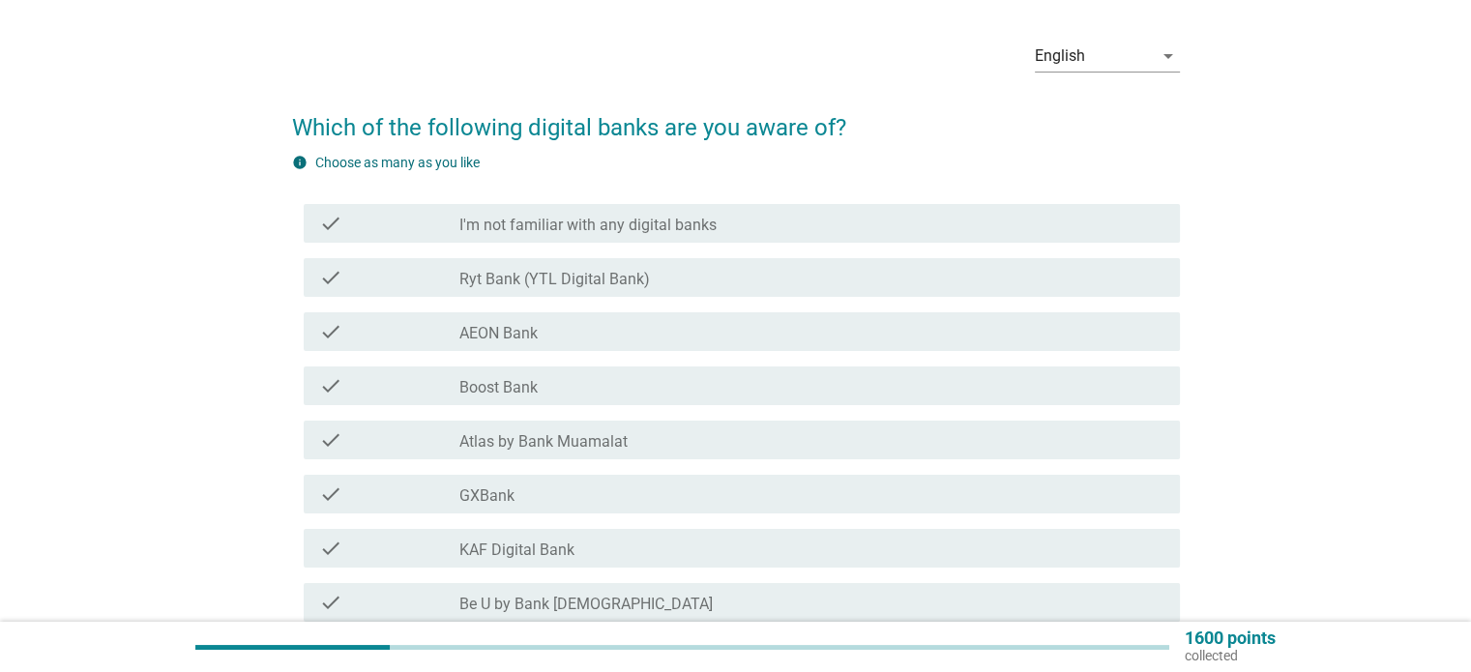
scroll to position [97, 0]
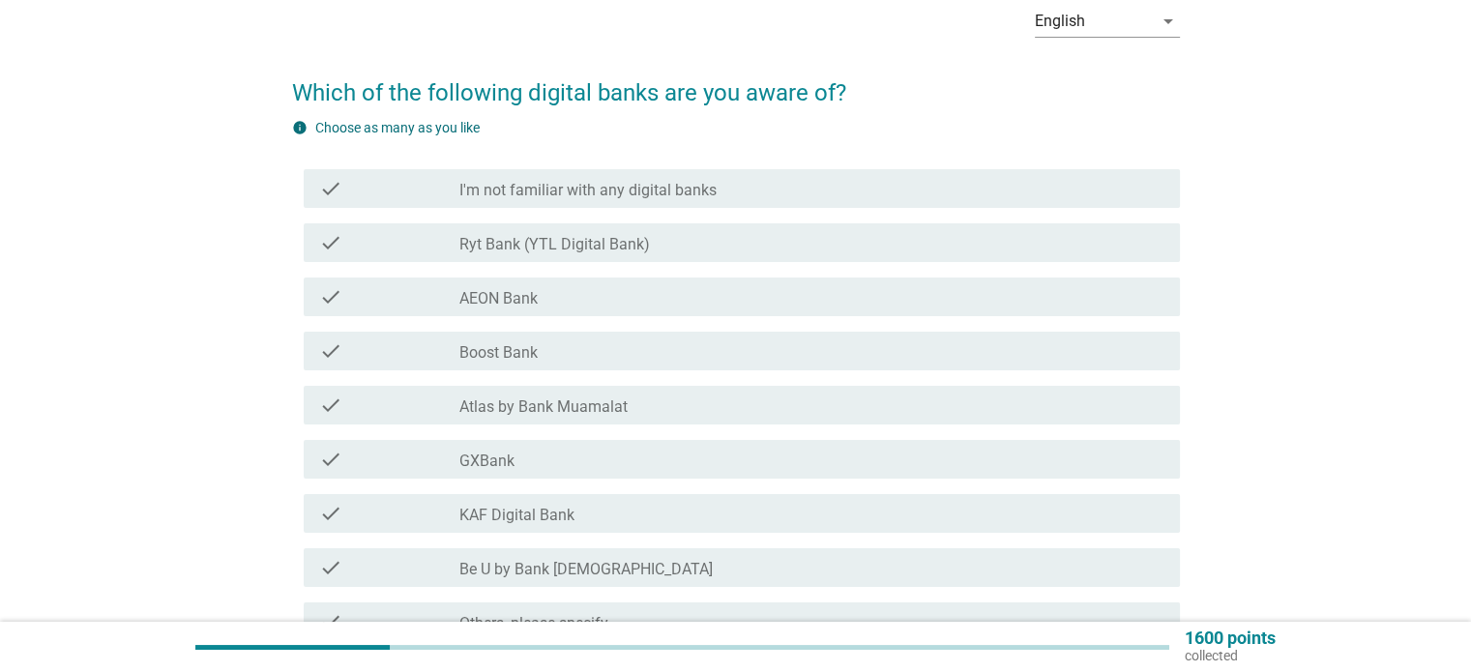
click at [579, 307] on div "check_box_outline_blank AEON Bank" at bounding box center [811, 296] width 704 height 23
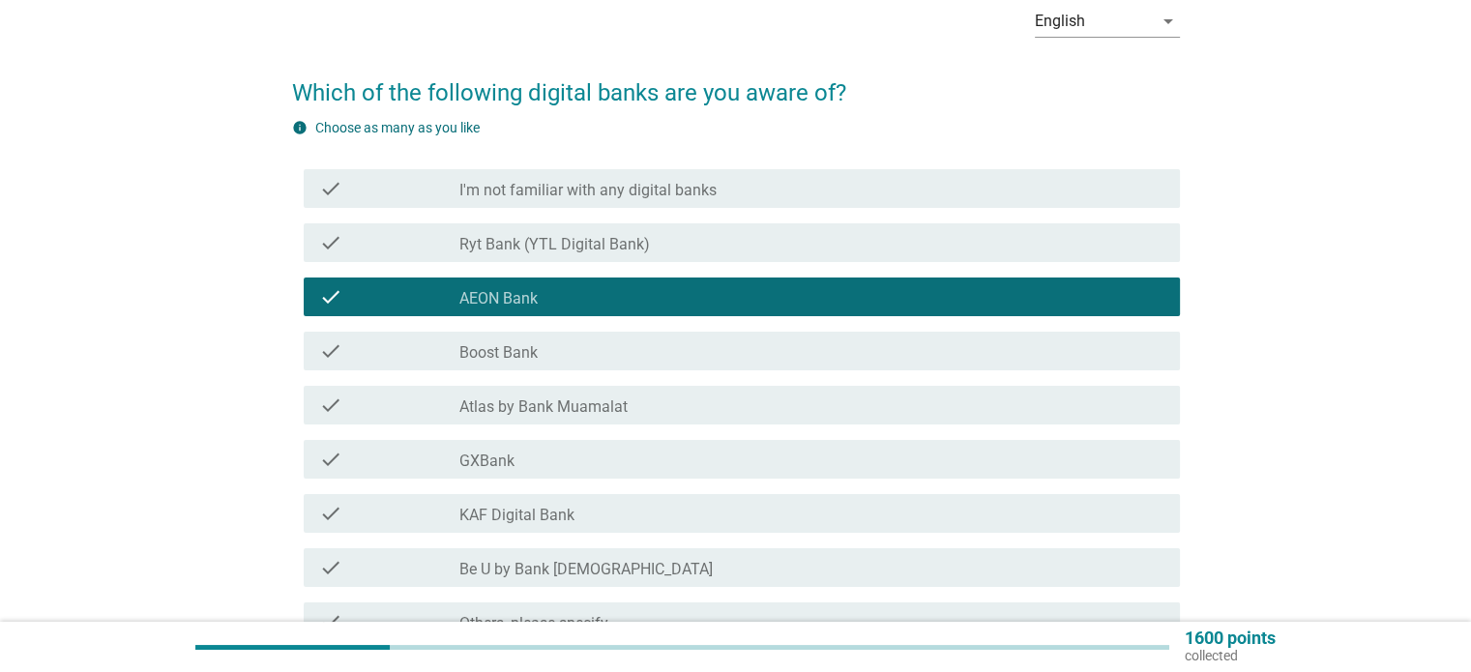
click at [598, 349] on div "check_box_outline_blank Boost Bank" at bounding box center [811, 350] width 704 height 23
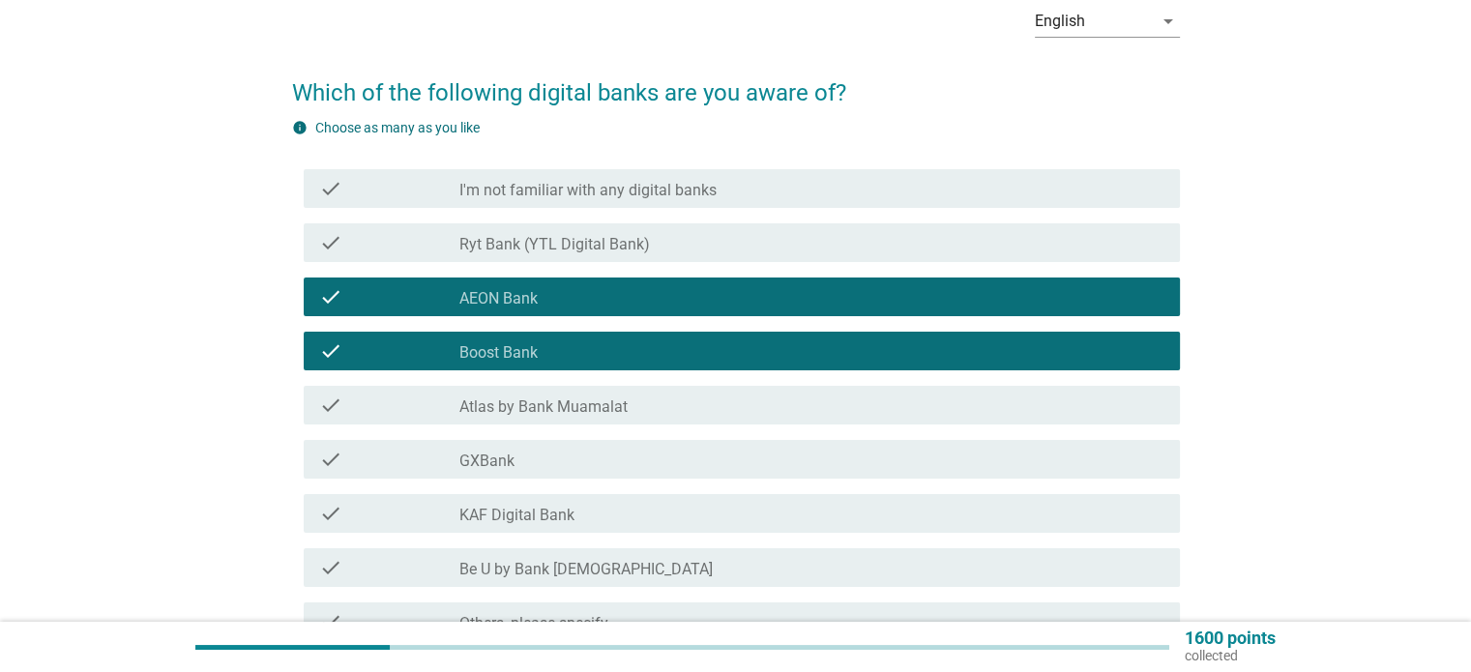
scroll to position [193, 0]
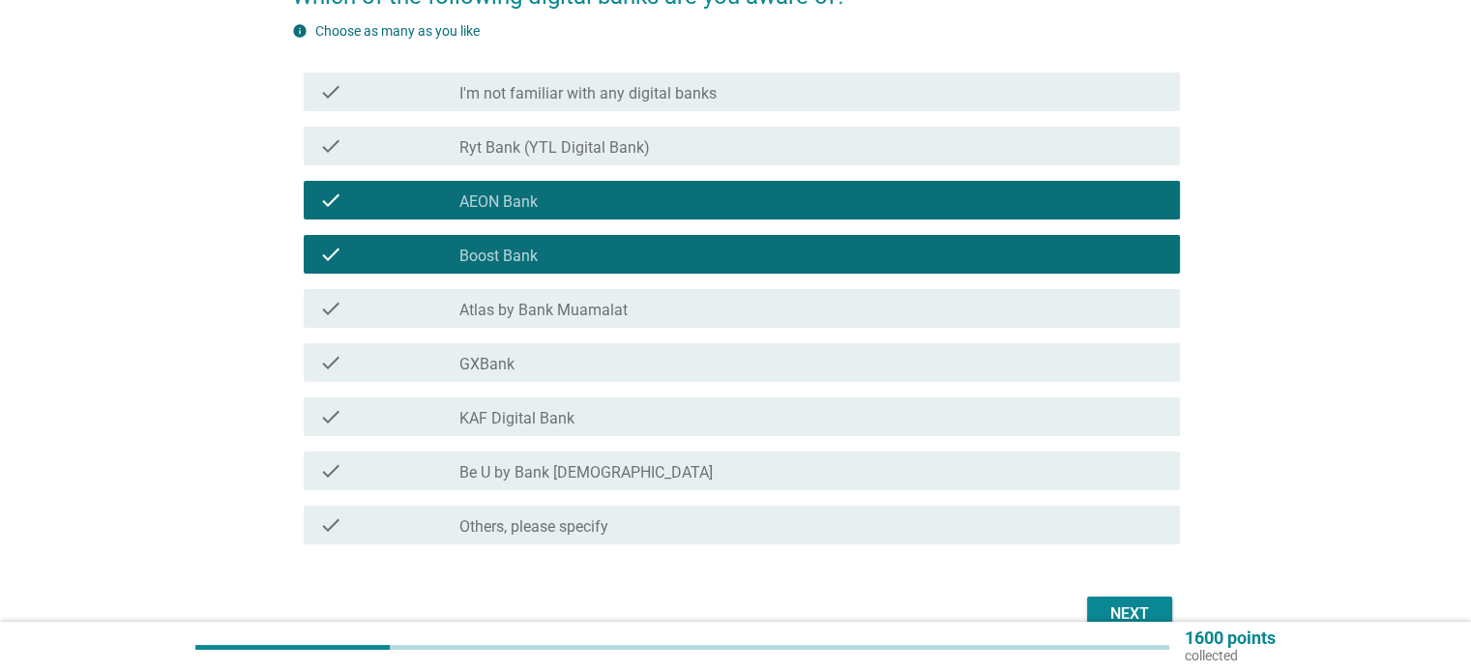
click at [608, 367] on div "check_box_outline_blank GXBank" at bounding box center [811, 362] width 704 height 23
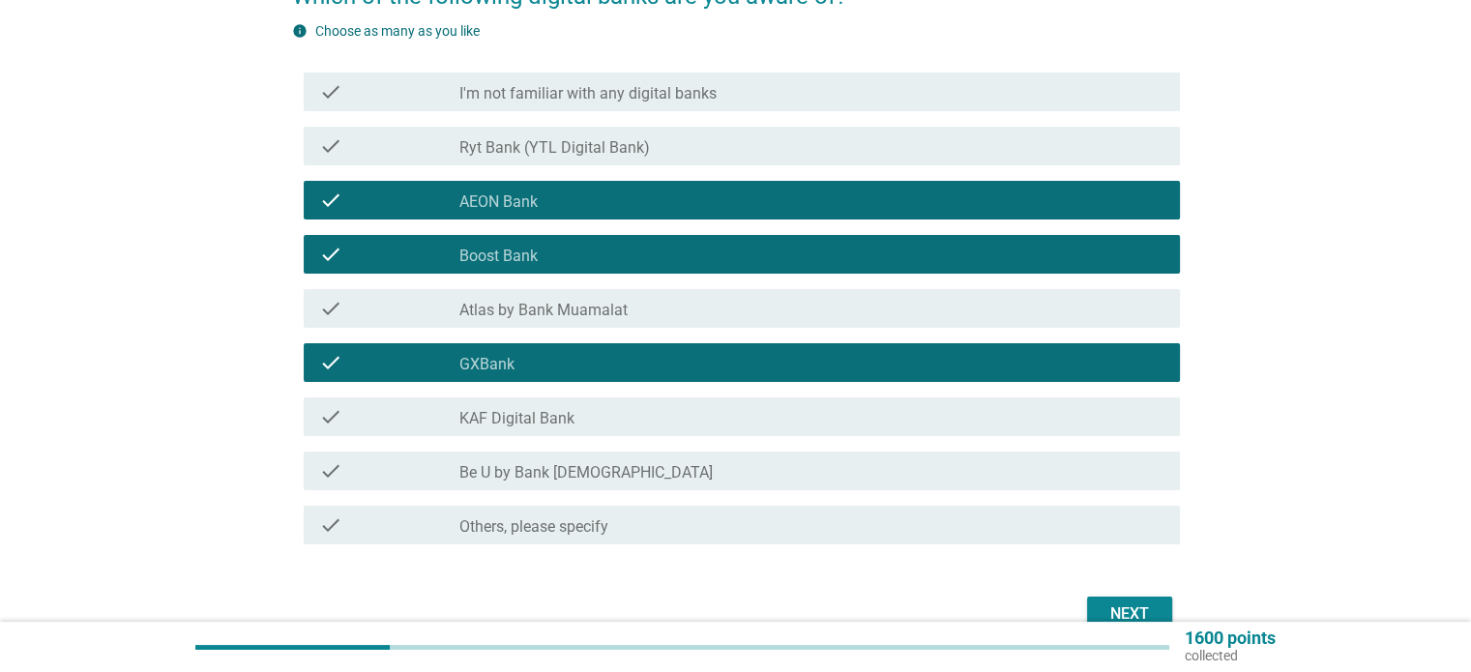
click at [1118, 606] on div "Next" at bounding box center [1129, 613] width 54 height 23
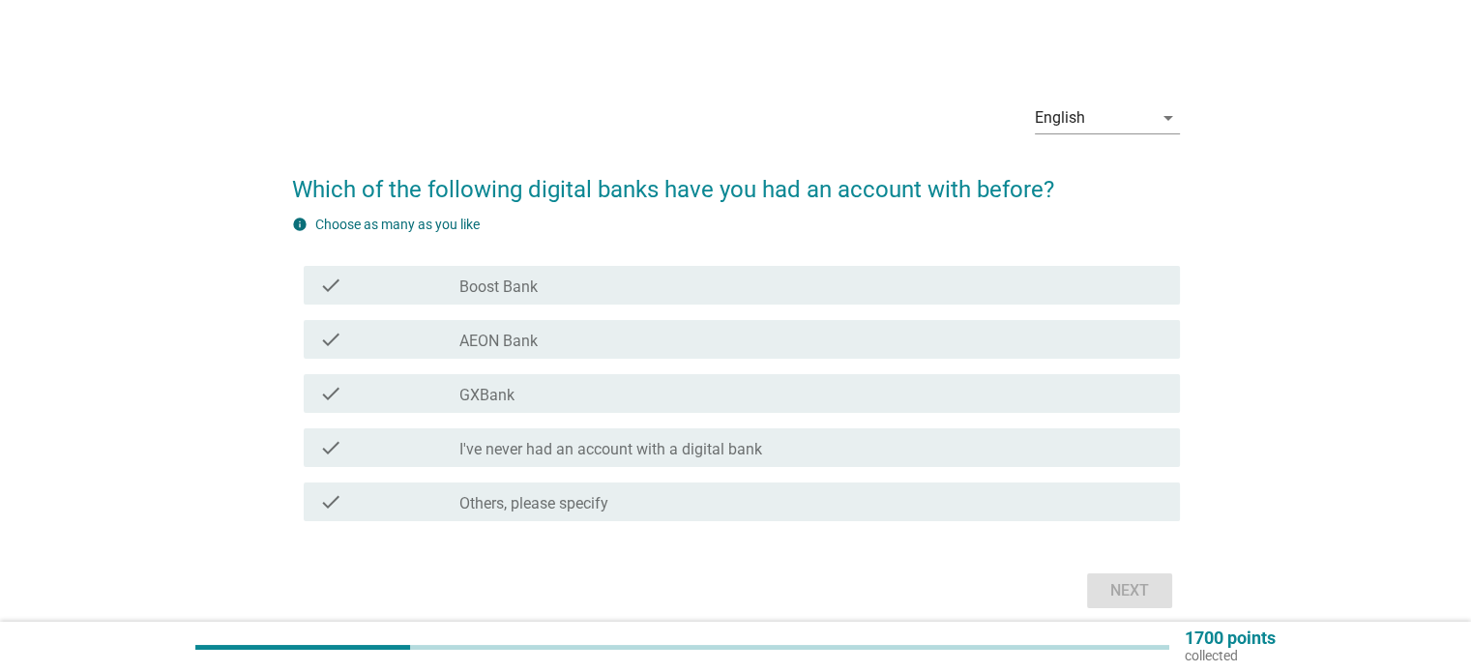
click at [630, 397] on div "check_box_outline_blank GXBank" at bounding box center [811, 393] width 704 height 23
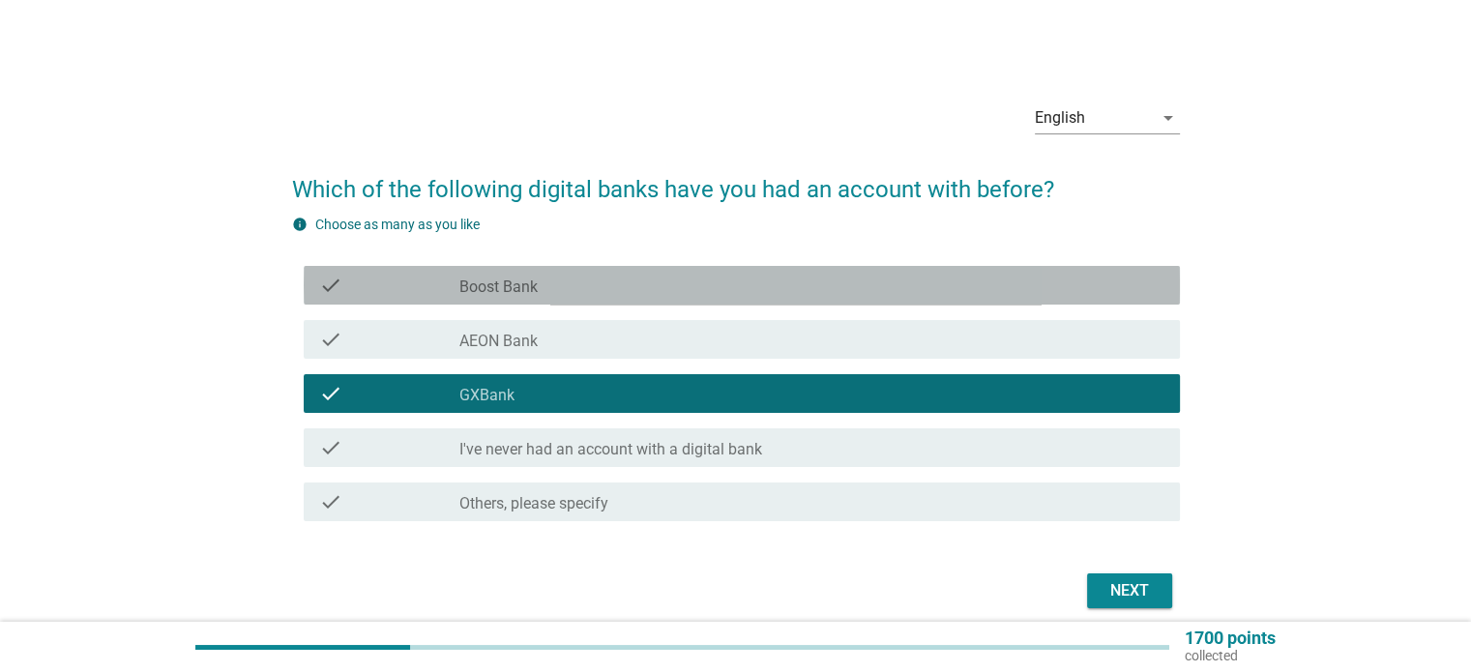
drag, startPoint x: 556, startPoint y: 281, endPoint x: 569, endPoint y: 285, distance: 13.2
click at [557, 281] on div "check_box_outline_blank Boost Bank" at bounding box center [811, 285] width 704 height 23
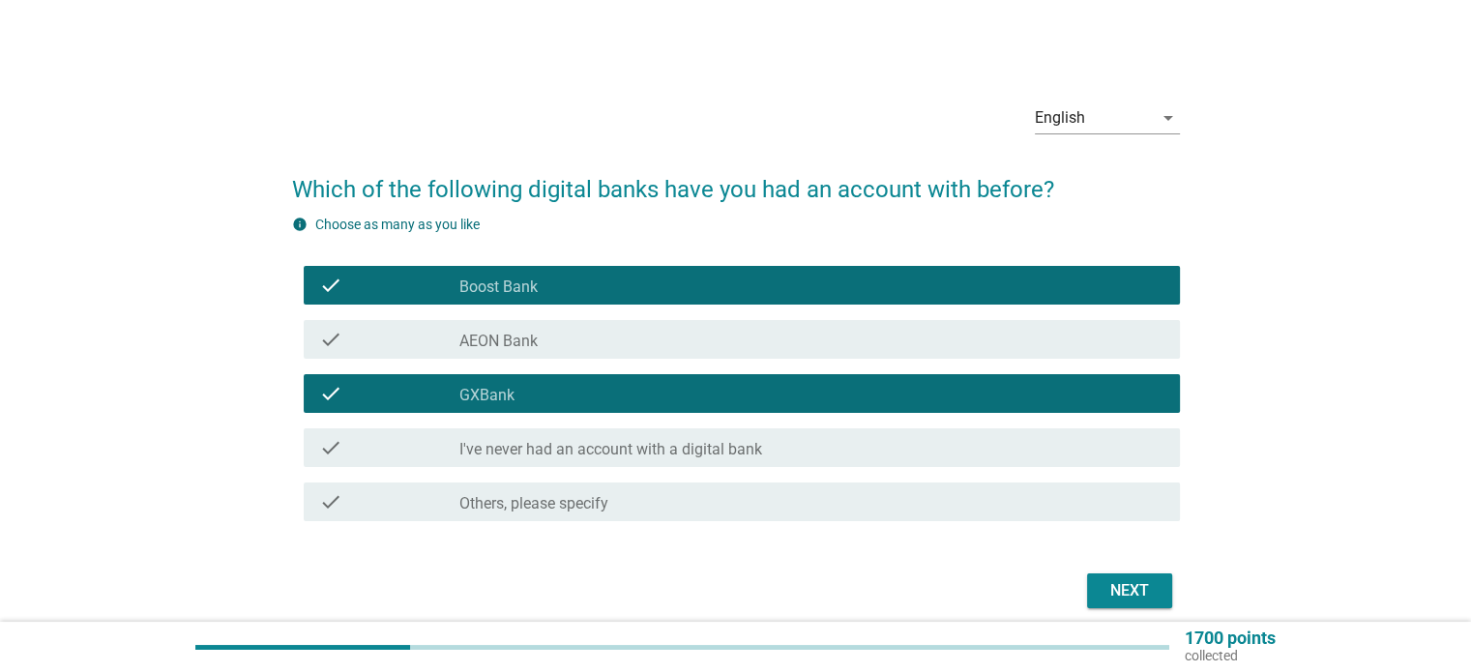
click at [1138, 593] on div "Next" at bounding box center [1129, 590] width 54 height 23
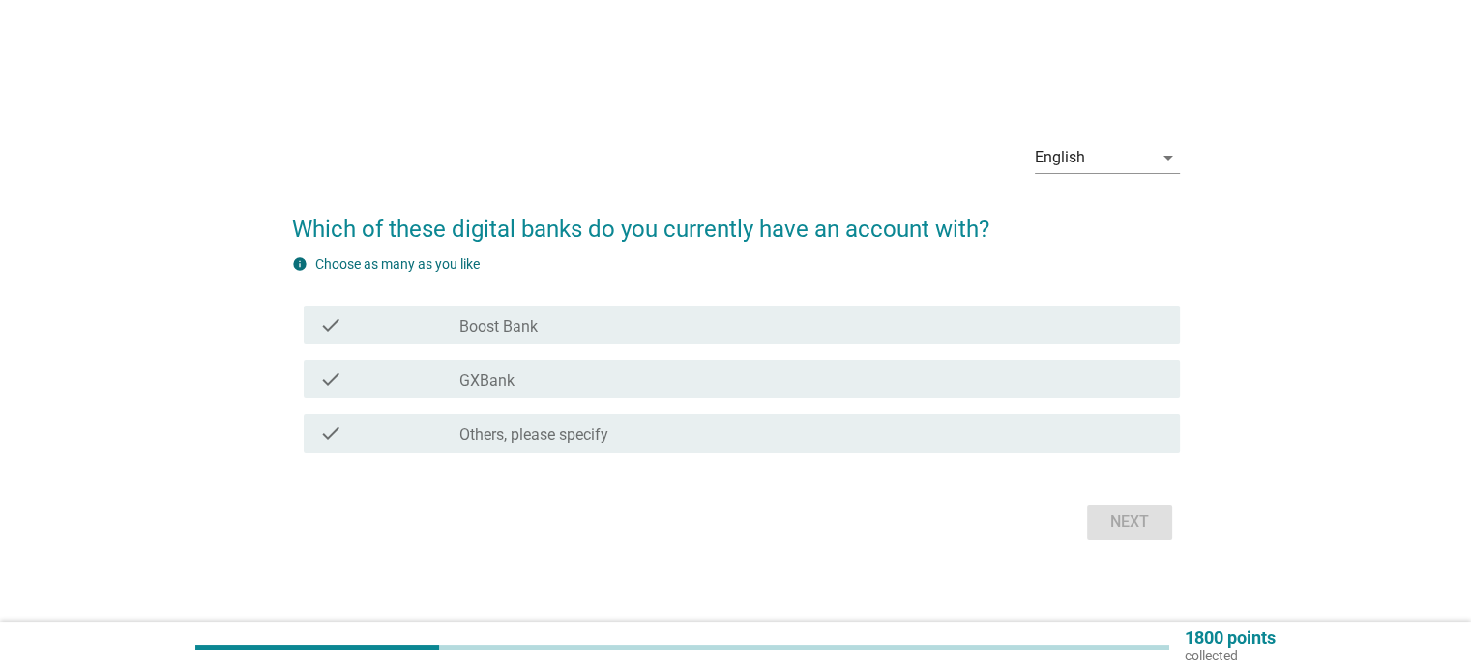
click at [718, 381] on div "check_box GXBank" at bounding box center [811, 378] width 704 height 23
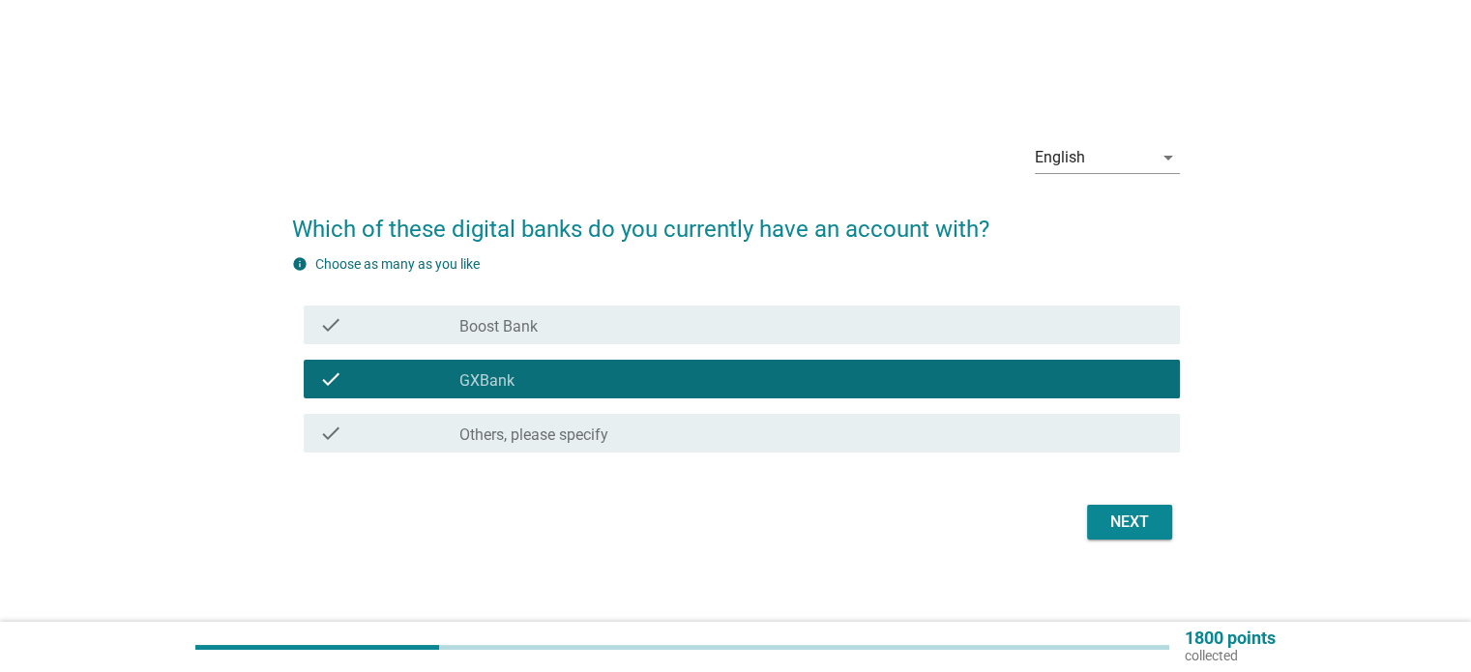
click at [735, 318] on div "check_box_outline_blank Boost Bank" at bounding box center [811, 324] width 704 height 23
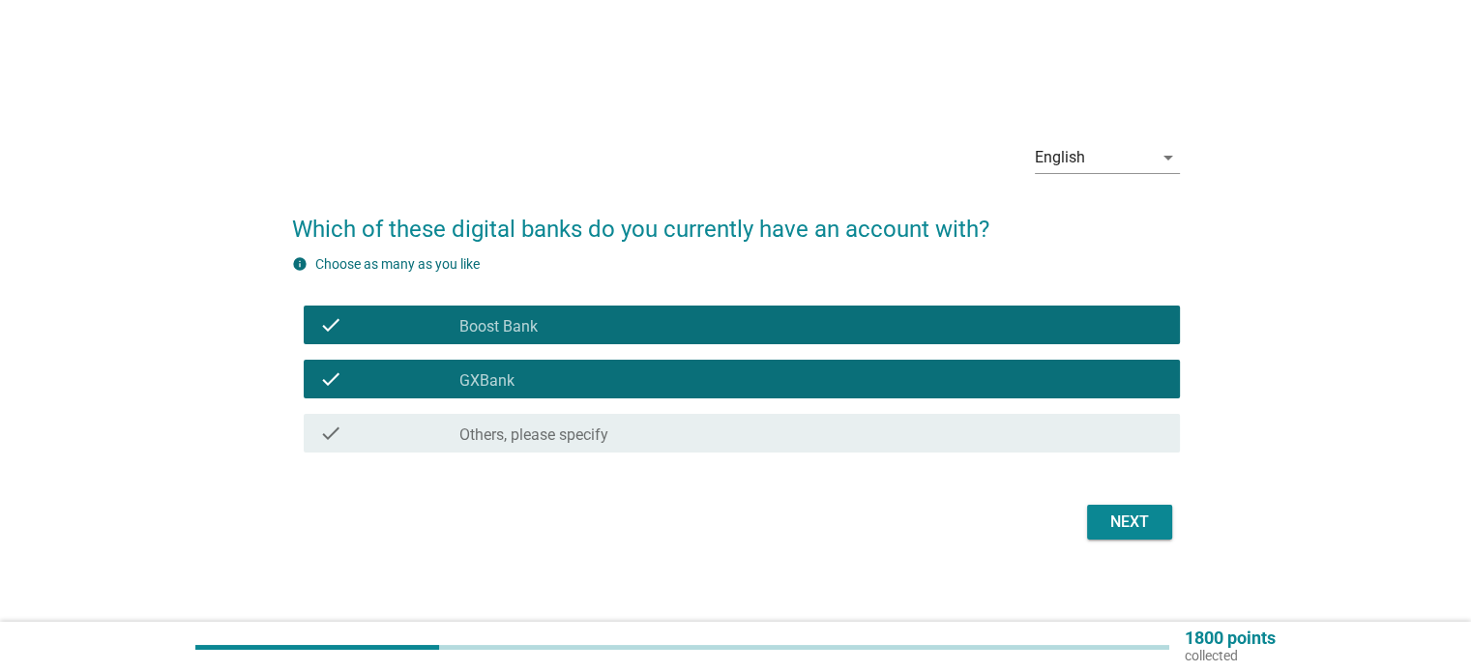
click at [1114, 516] on div "Next" at bounding box center [1129, 522] width 54 height 23
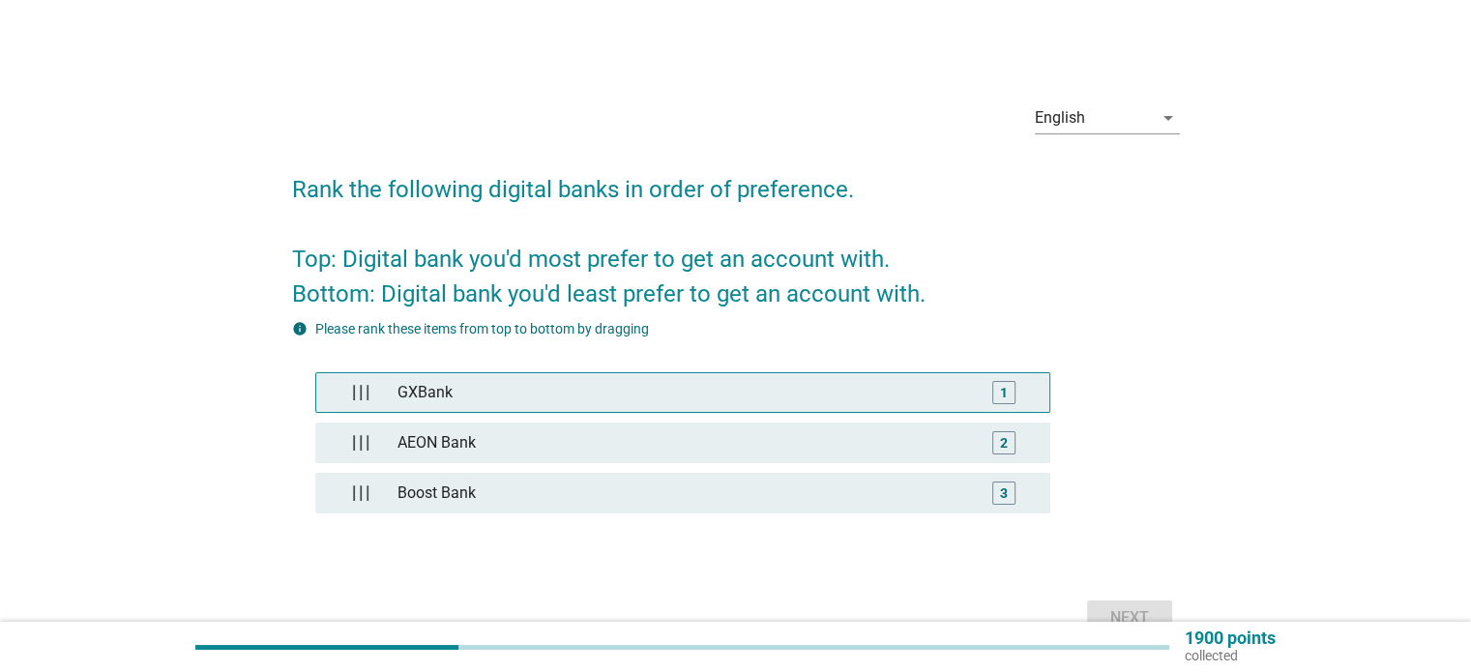
click at [781, 405] on div "GXBank" at bounding box center [682, 392] width 585 height 39
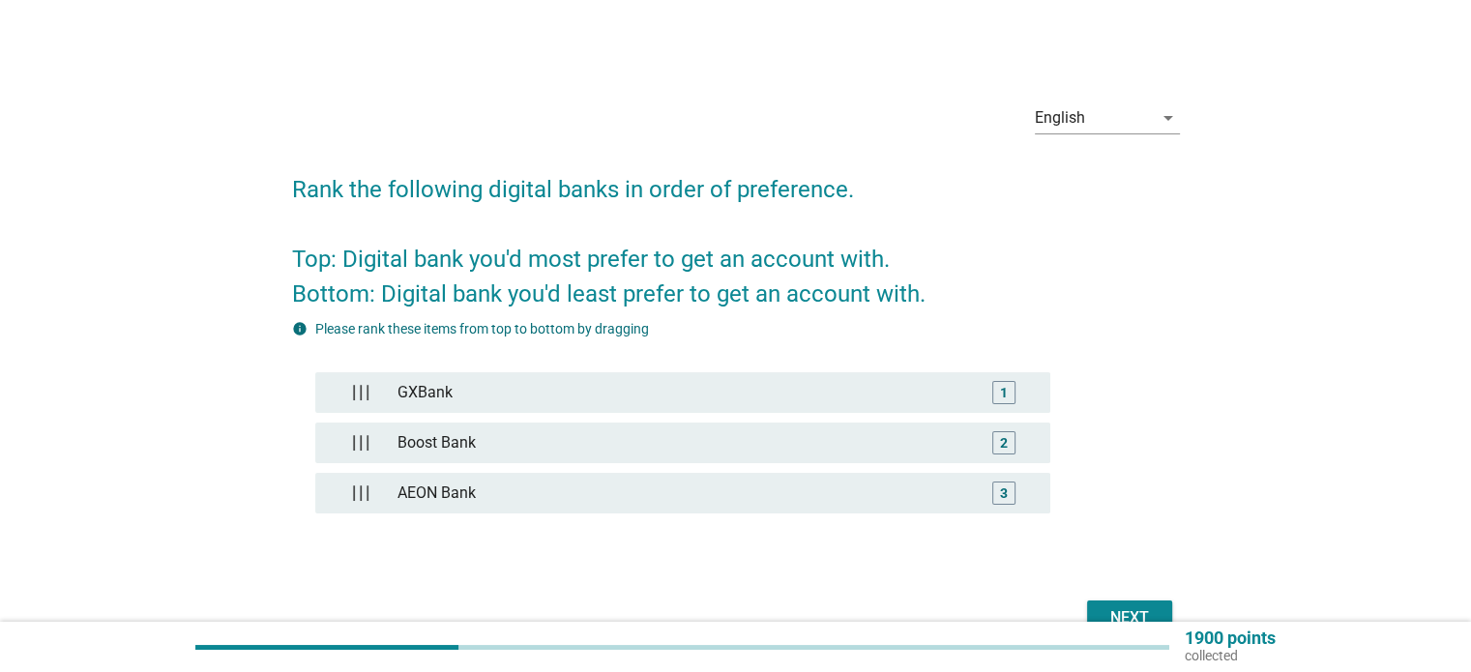
click at [1163, 605] on button "Next" at bounding box center [1129, 618] width 85 height 35
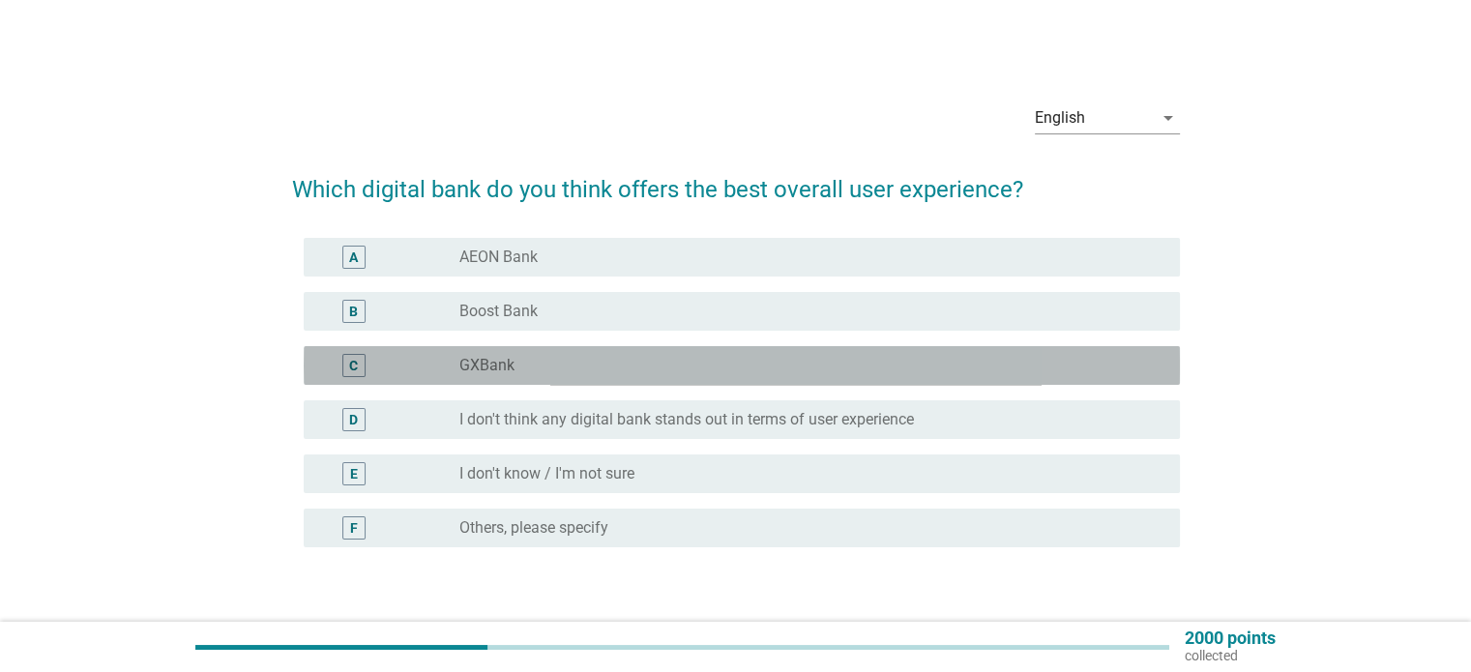
click at [640, 371] on div "radio_button_unchecked GXBank" at bounding box center [803, 365] width 689 height 19
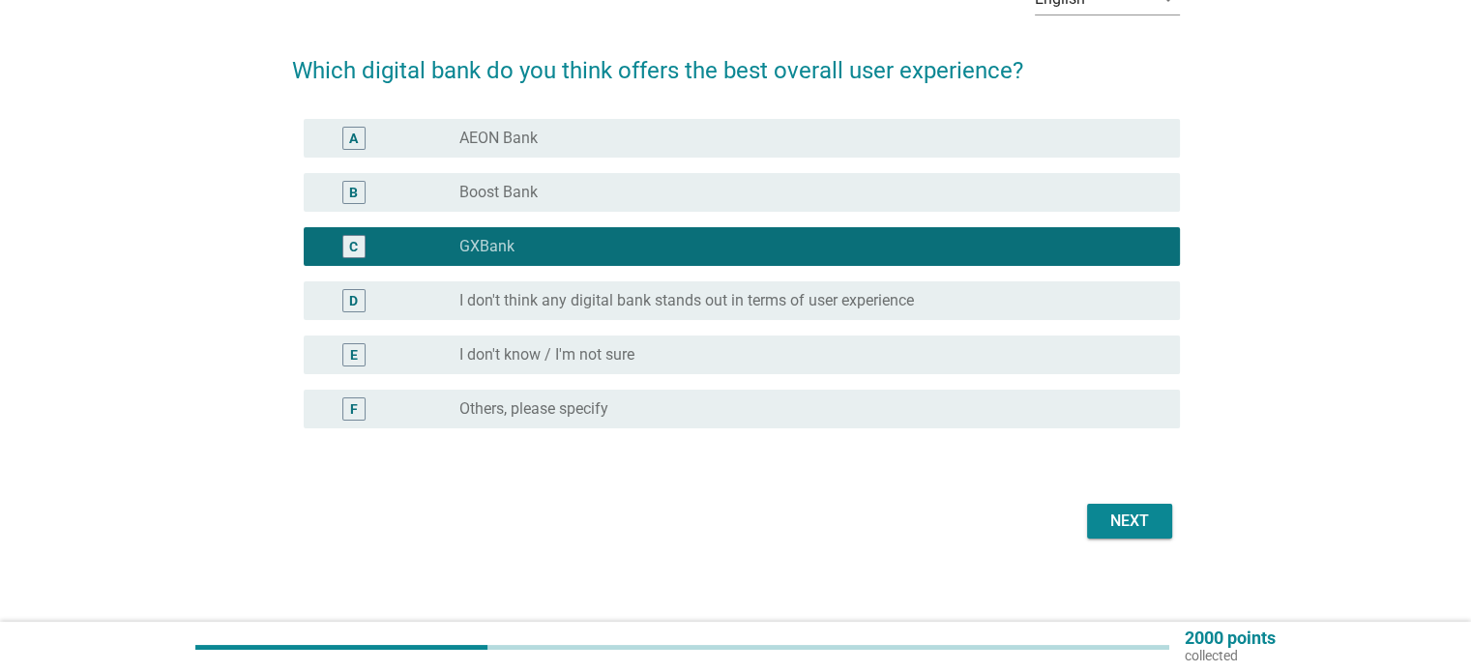
scroll to position [128, 0]
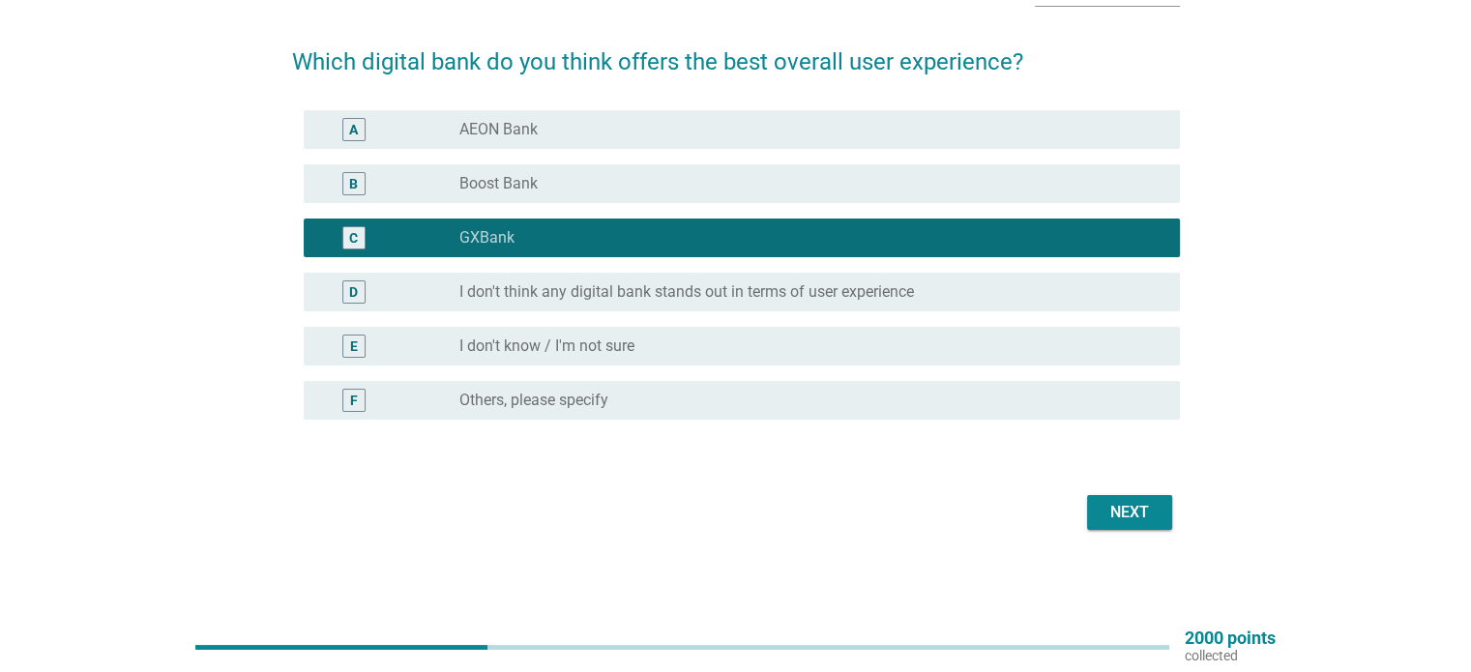
click at [1141, 521] on div "Next" at bounding box center [1129, 512] width 54 height 23
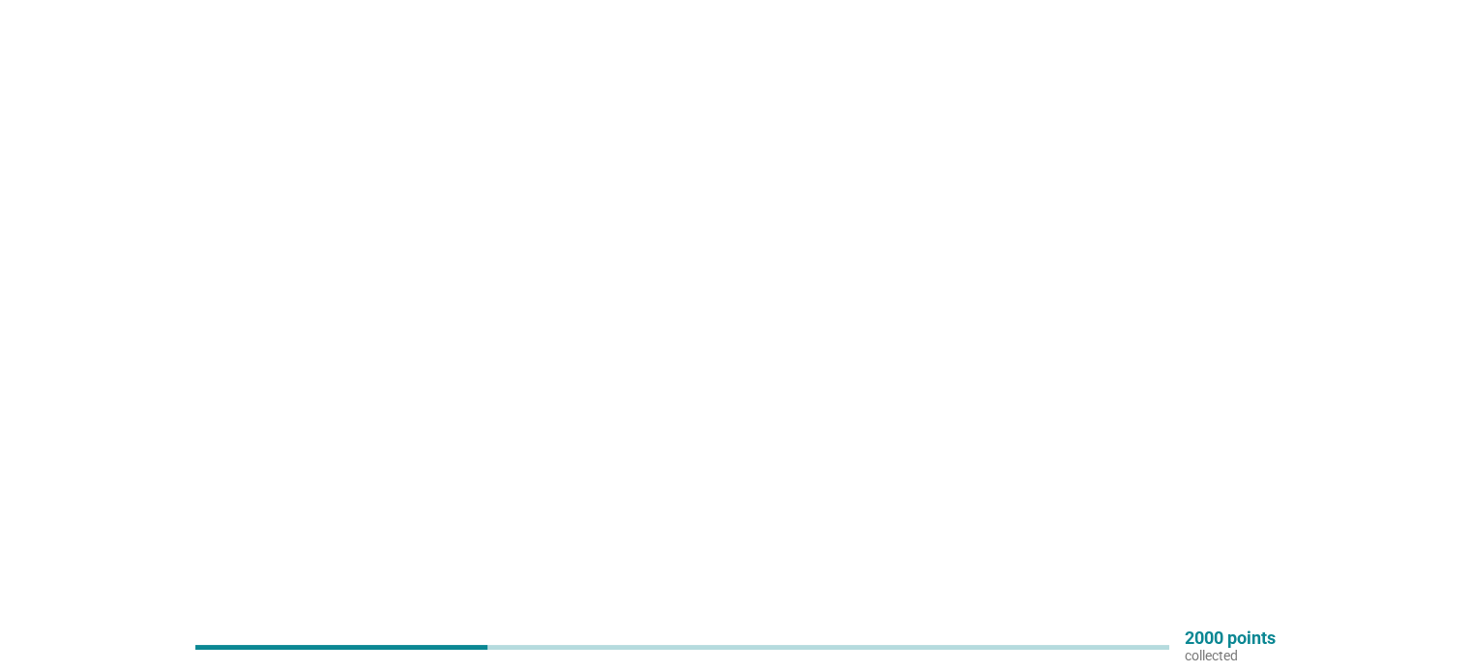
scroll to position [0, 0]
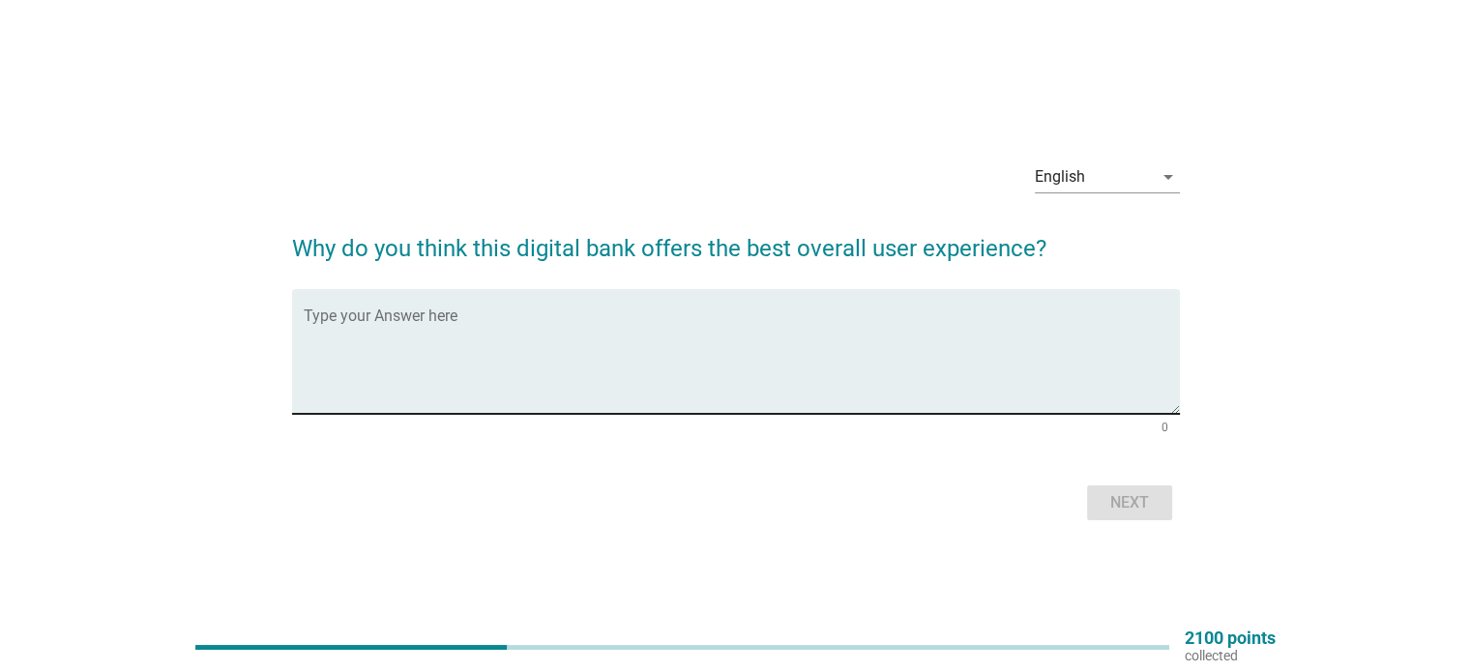
click at [904, 360] on textarea "Type your Answer here" at bounding box center [742, 363] width 876 height 102
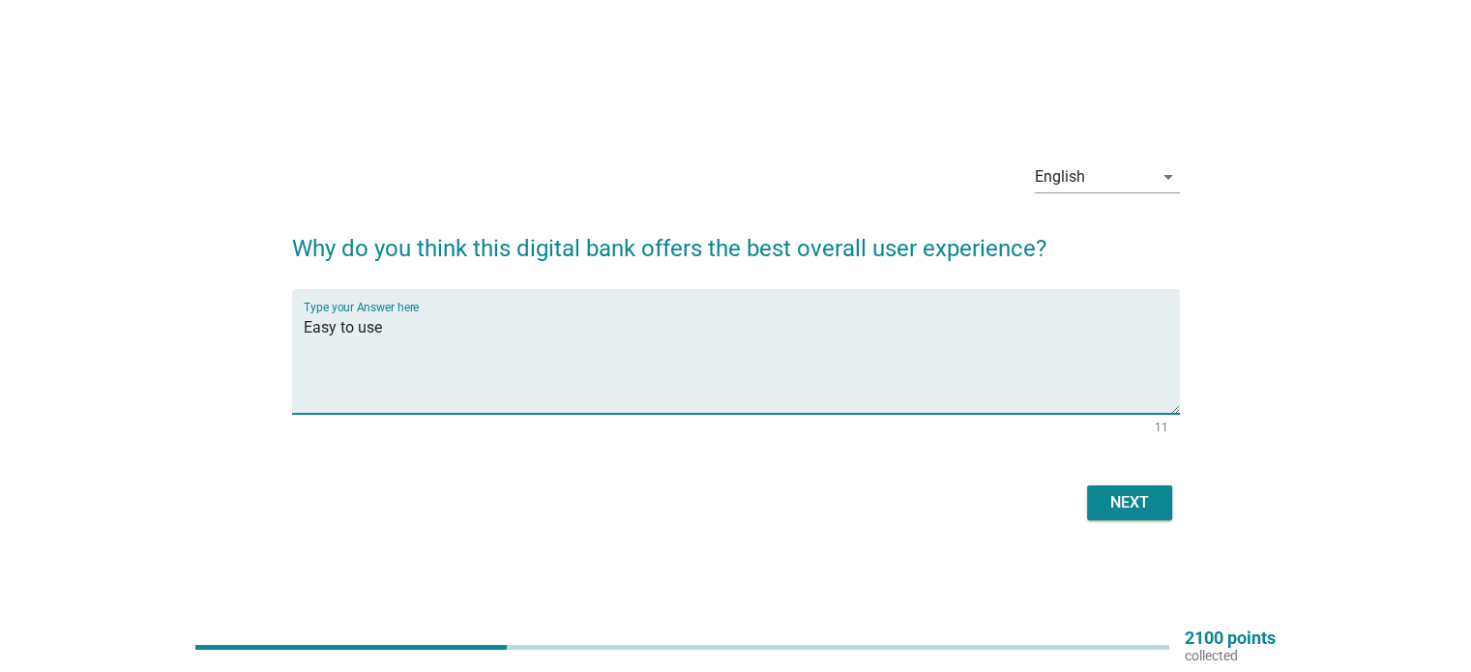
type textarea "Easy to use"
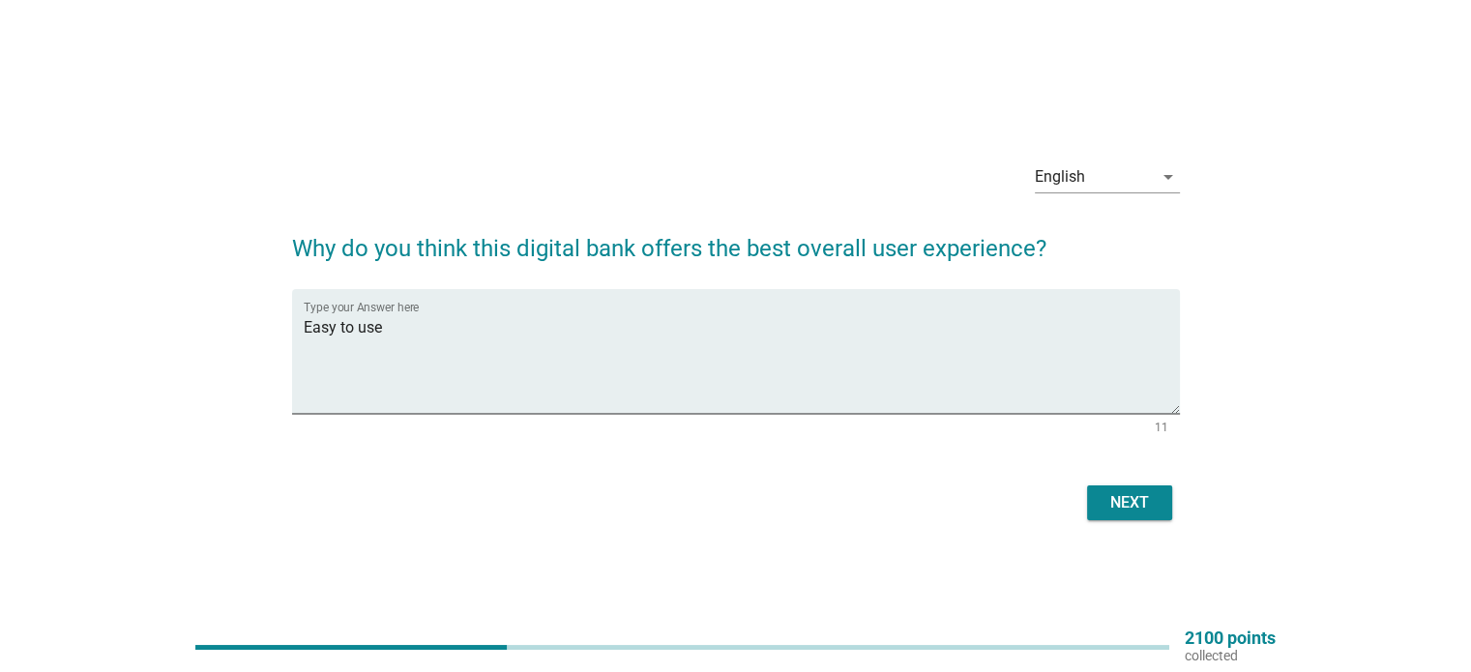
click at [1120, 484] on div "Next" at bounding box center [736, 503] width 888 height 46
click at [1134, 511] on div "Next" at bounding box center [1129, 502] width 54 height 23
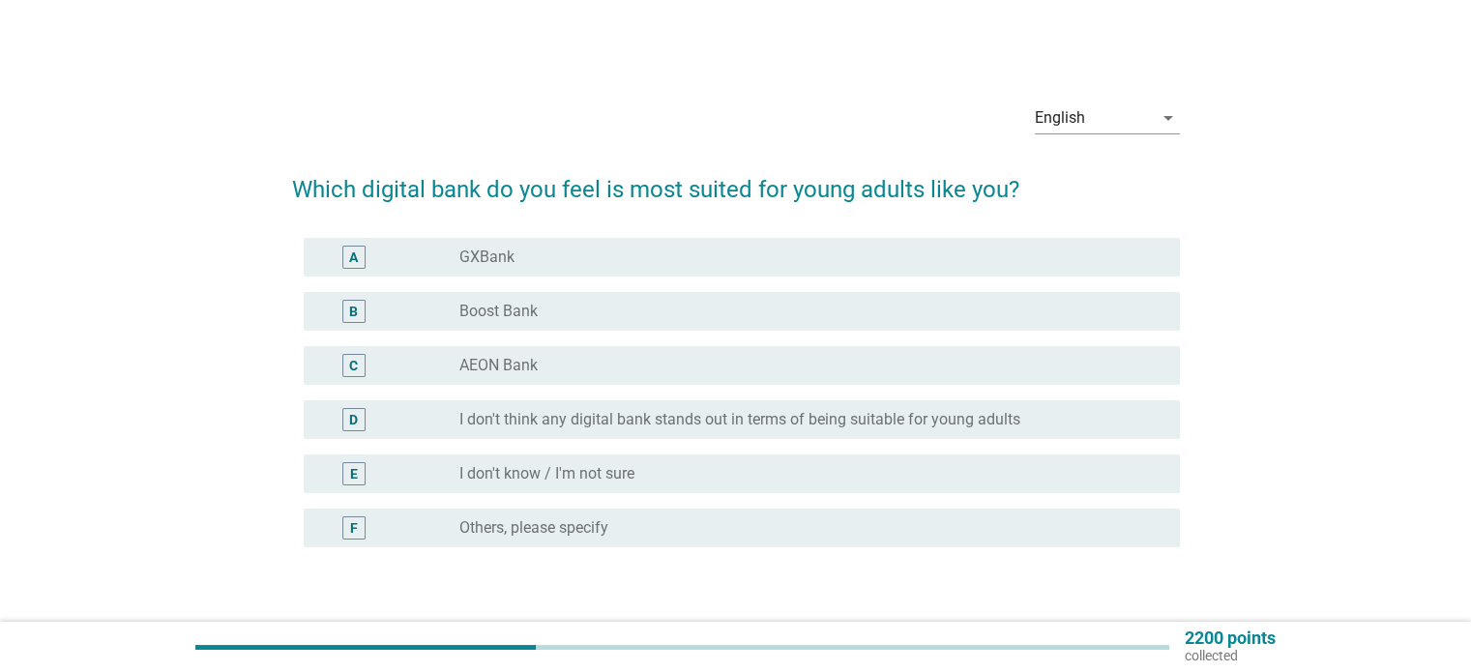
click at [791, 227] on form "Which digital bank do you feel is most suited for young adults like you? A radi…" at bounding box center [736, 408] width 888 height 511
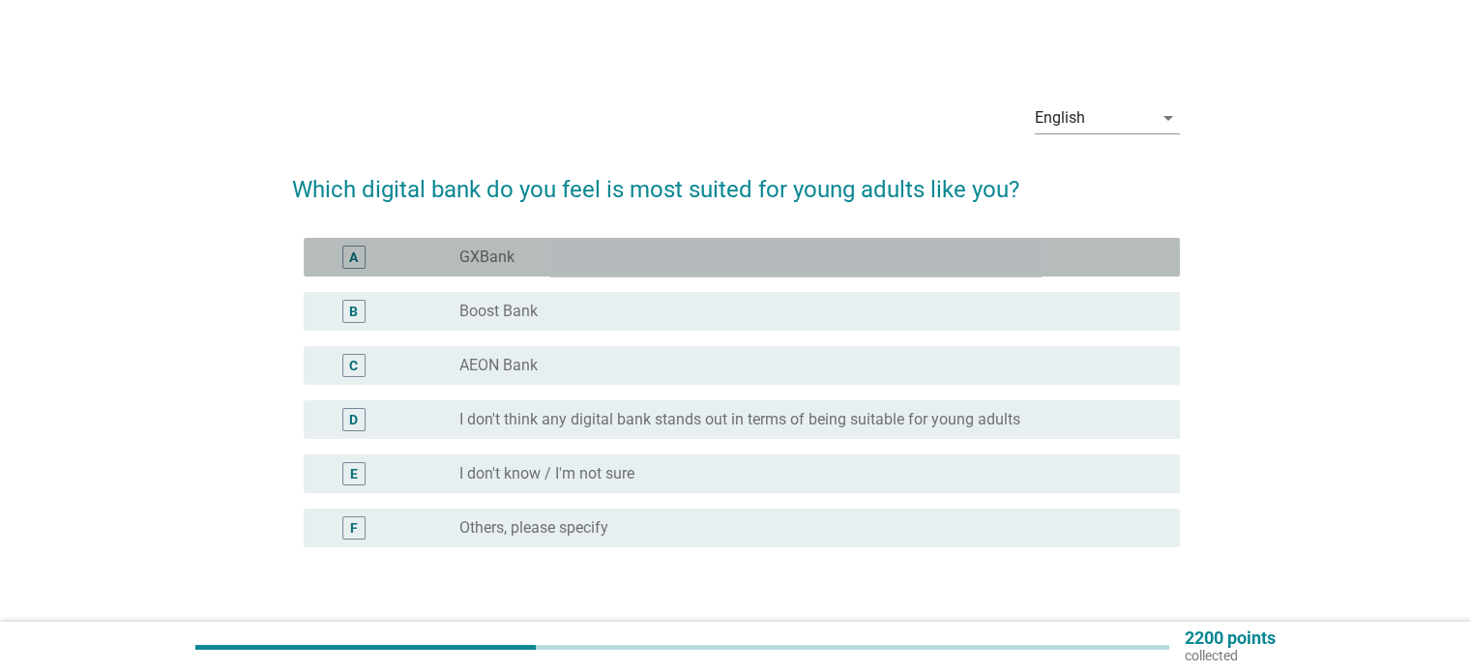
click at [809, 261] on div "radio_button_unchecked GXBank" at bounding box center [803, 257] width 689 height 19
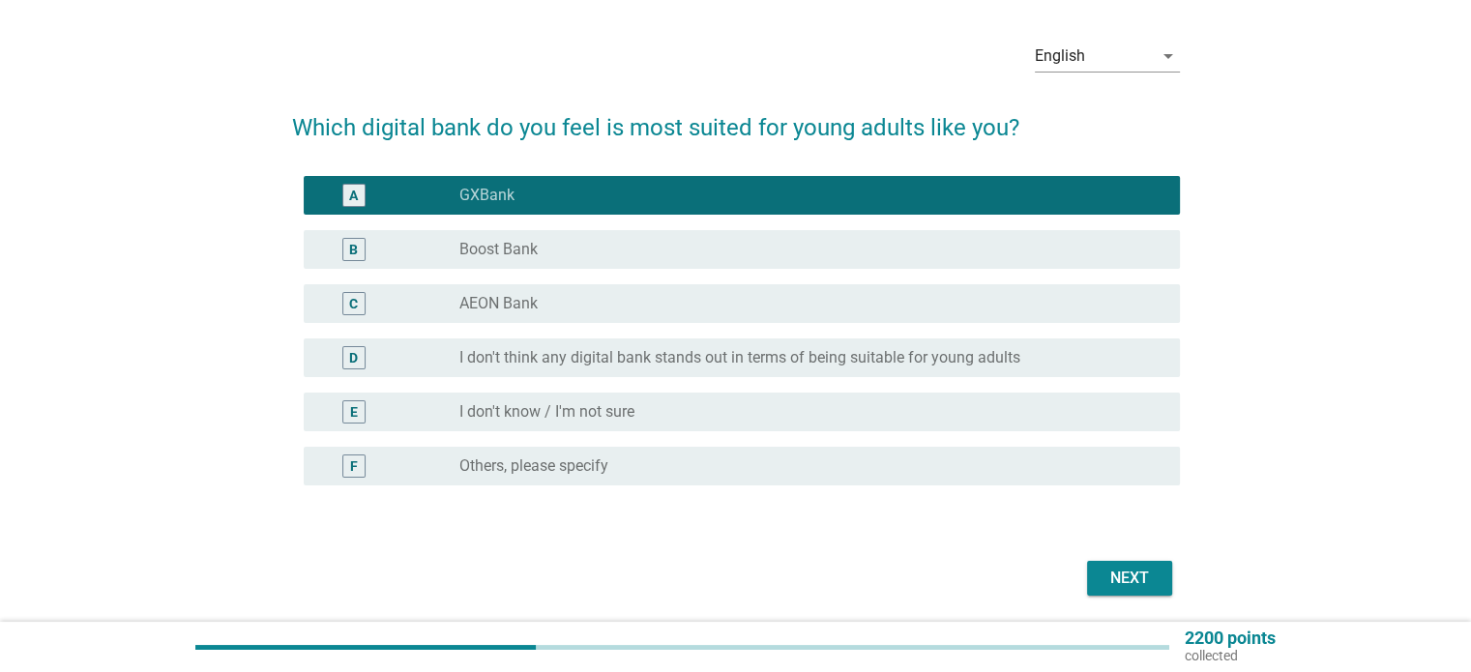
scroll to position [128, 0]
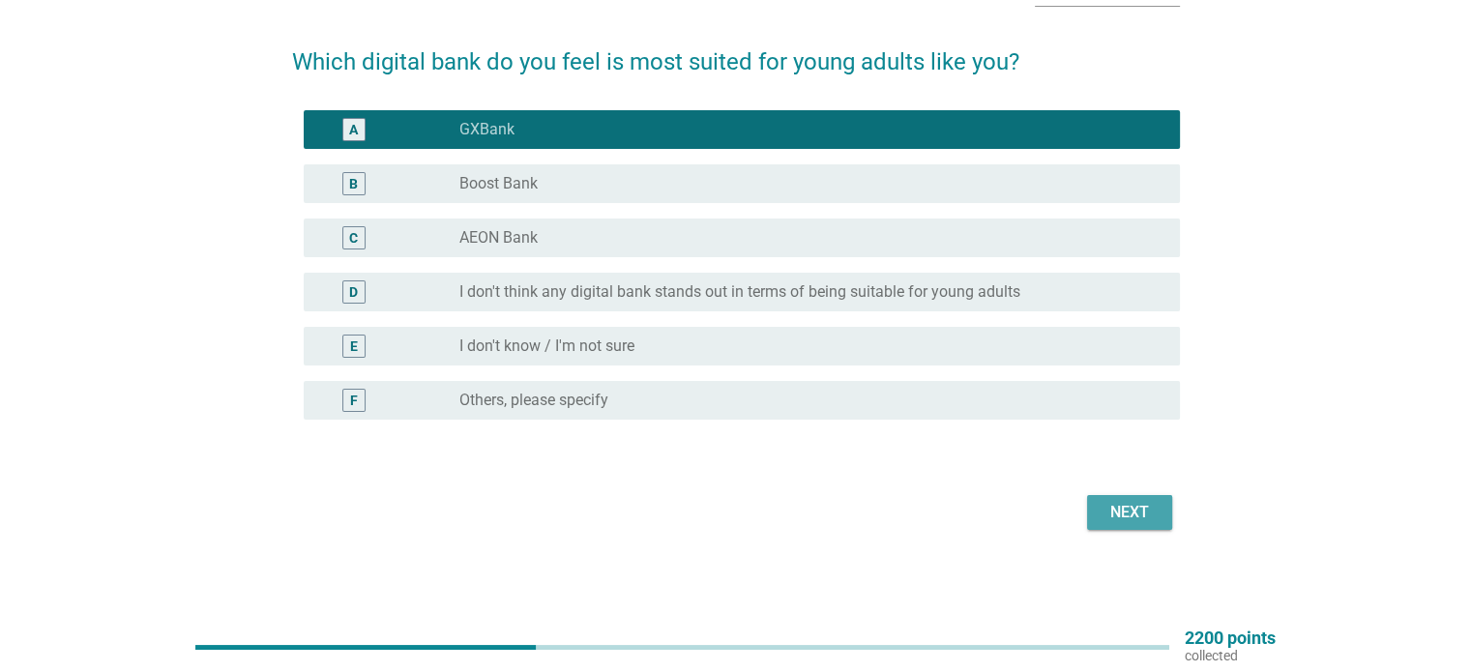
click at [1150, 528] on button "Next" at bounding box center [1129, 512] width 85 height 35
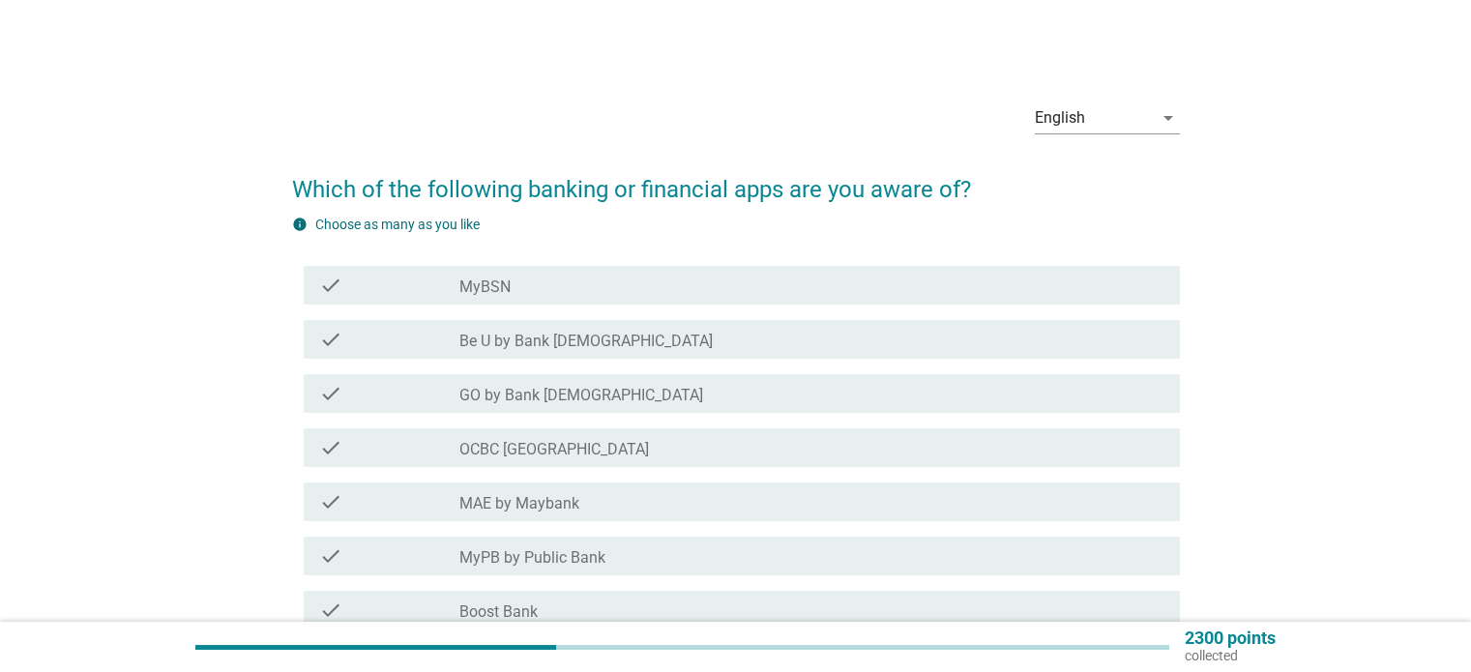
scroll to position [97, 0]
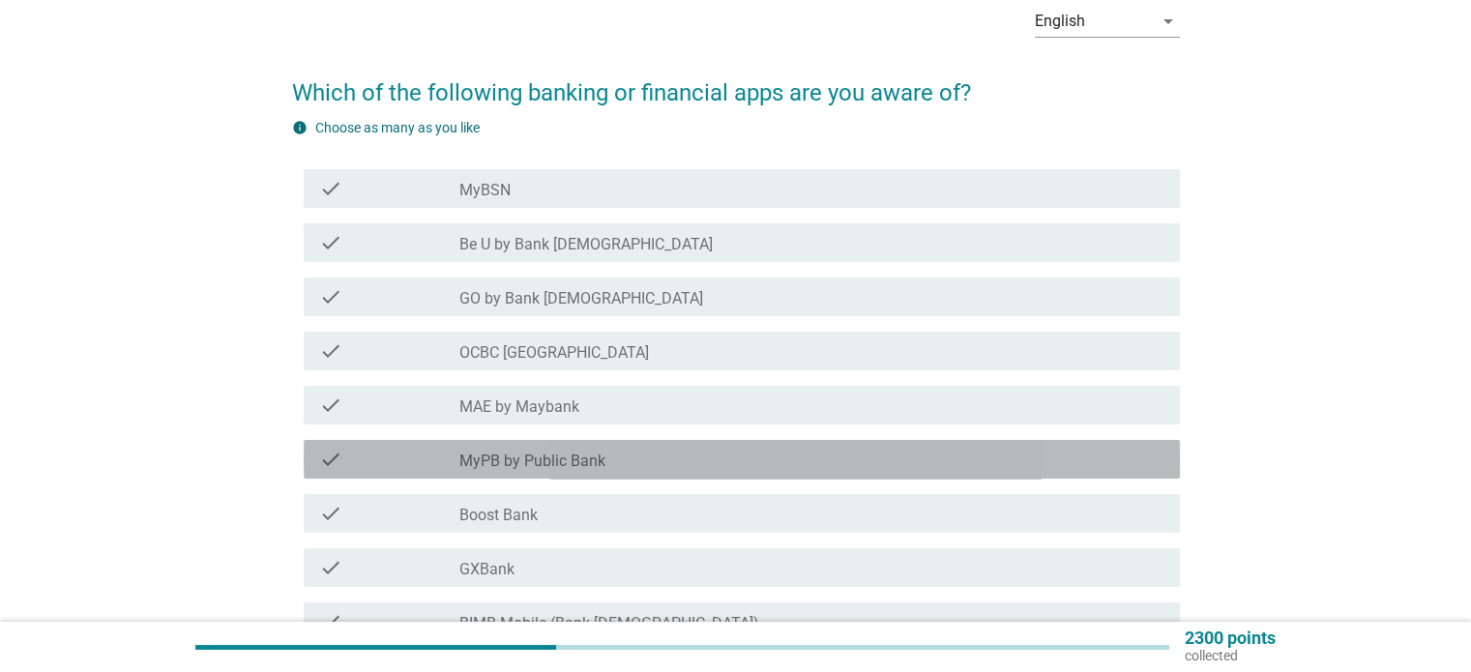
click at [634, 453] on div "check_box_outline_blank MyPB by Public Bank" at bounding box center [811, 459] width 704 height 23
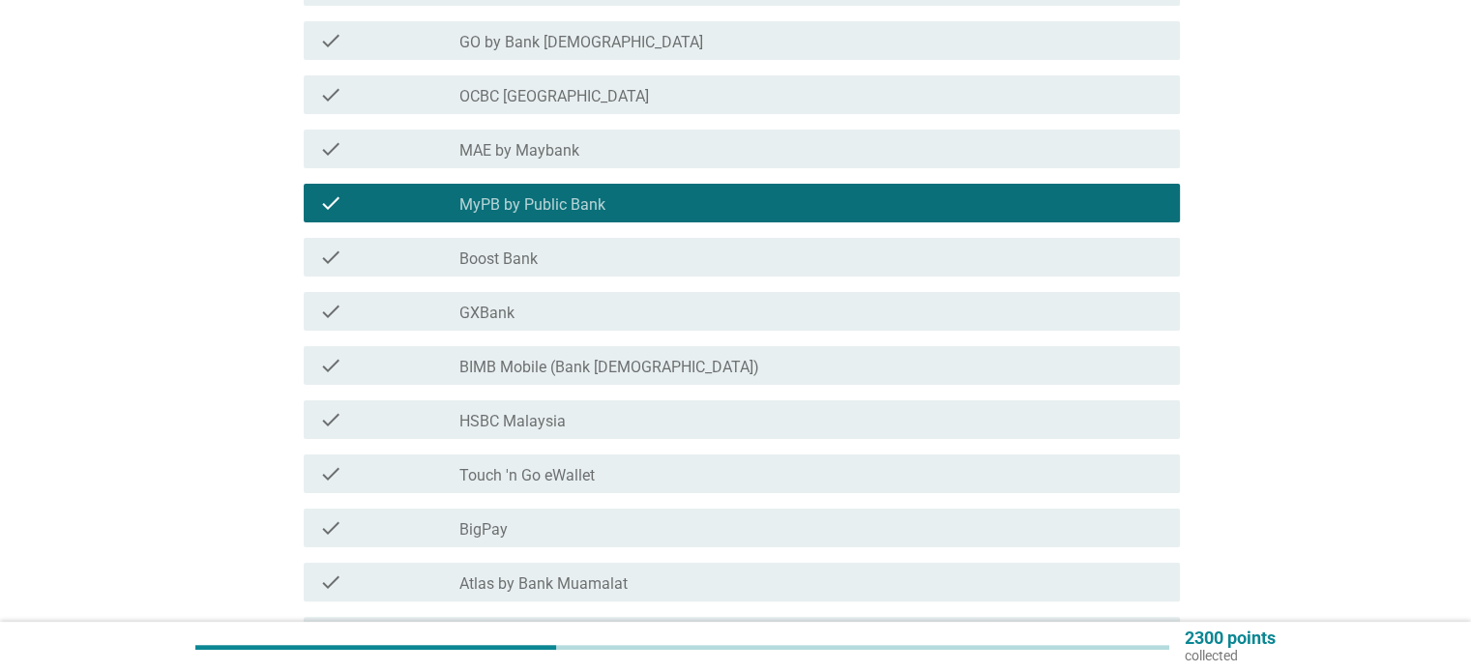
scroll to position [387, 0]
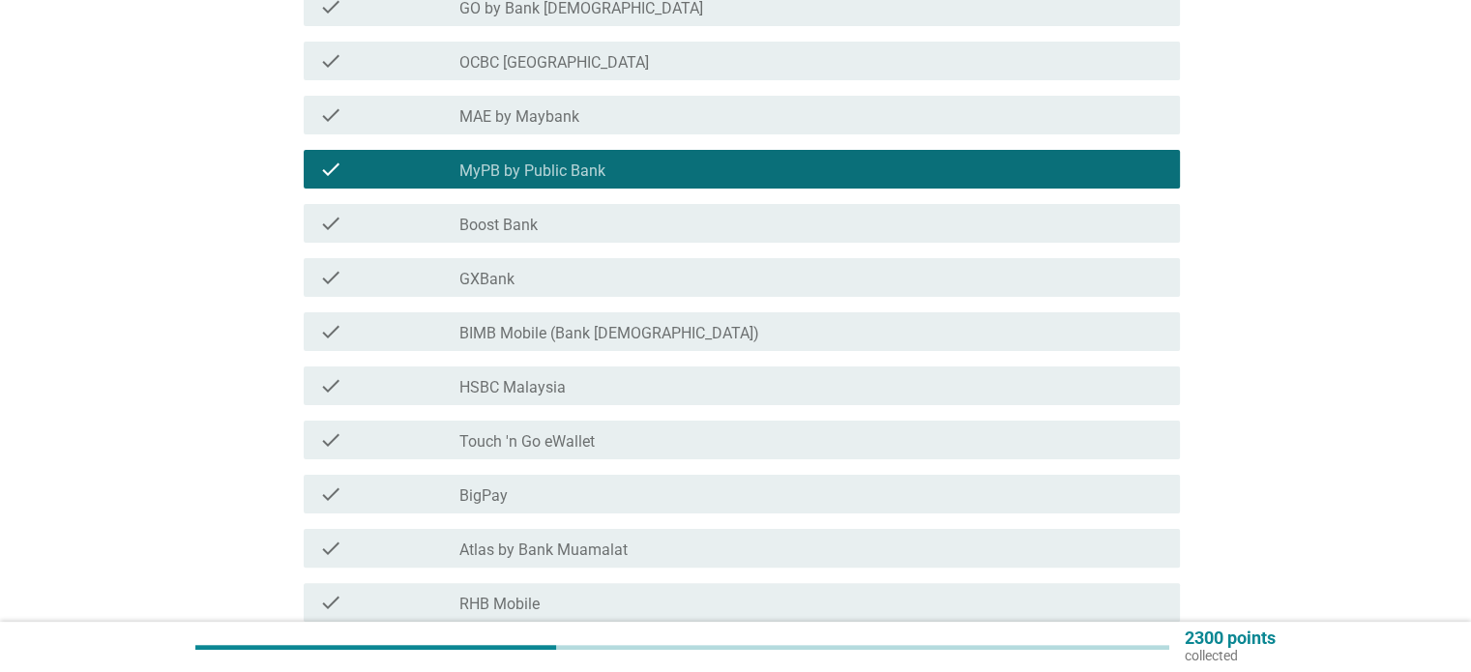
click at [614, 275] on div "check_box_outline_blank GXBank" at bounding box center [811, 277] width 704 height 23
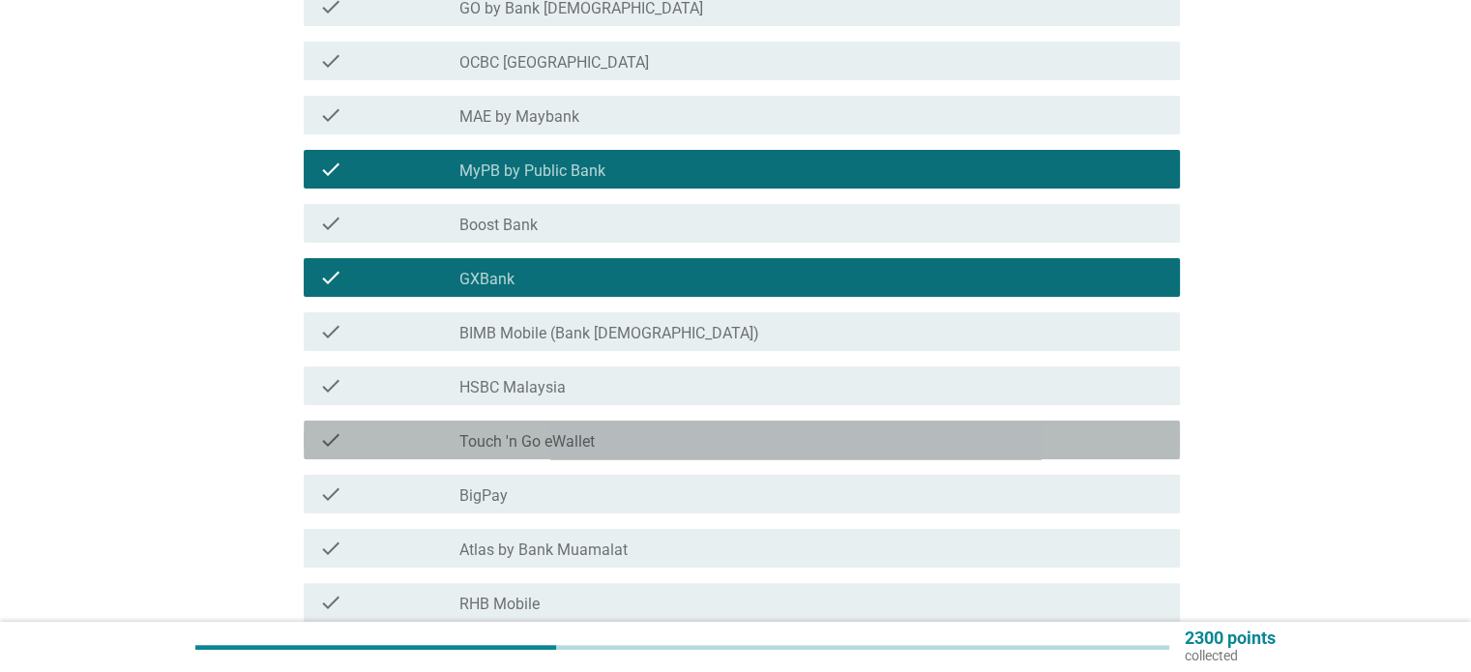
click at [576, 437] on label "Touch 'n Go eWallet" at bounding box center [526, 441] width 135 height 19
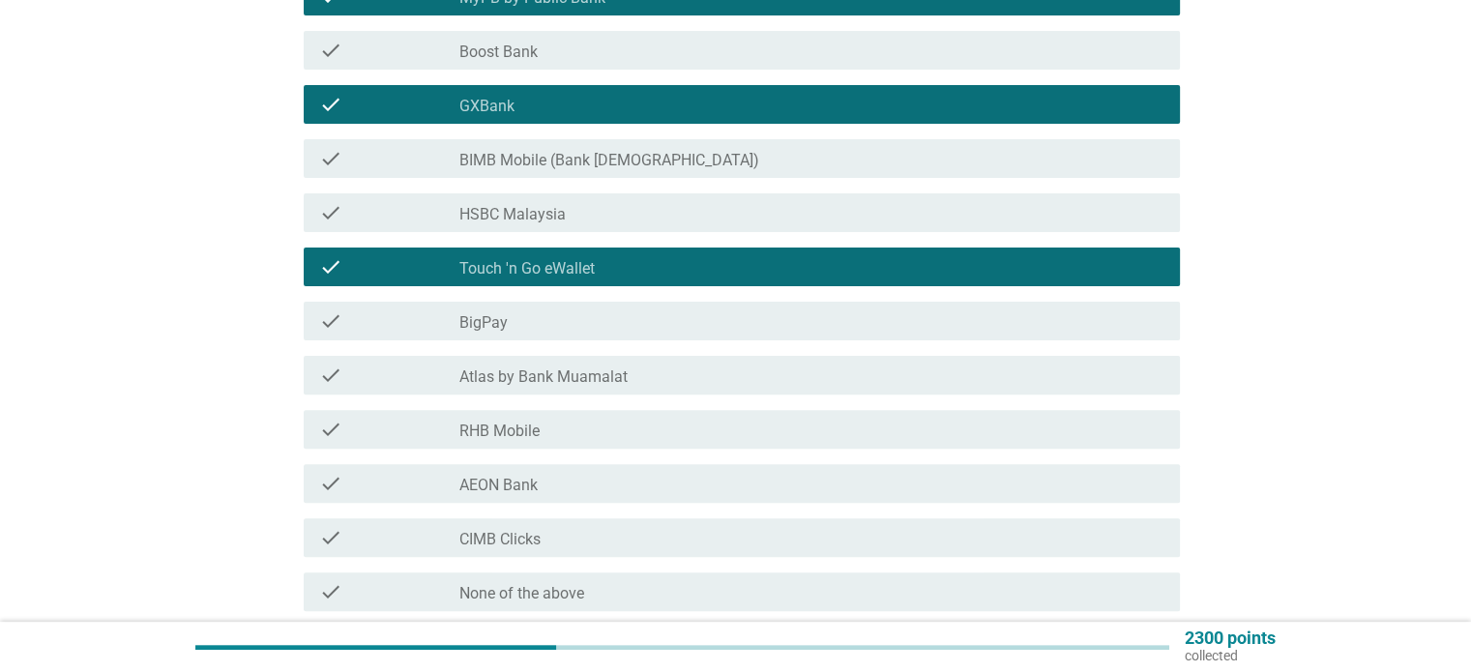
scroll to position [580, 0]
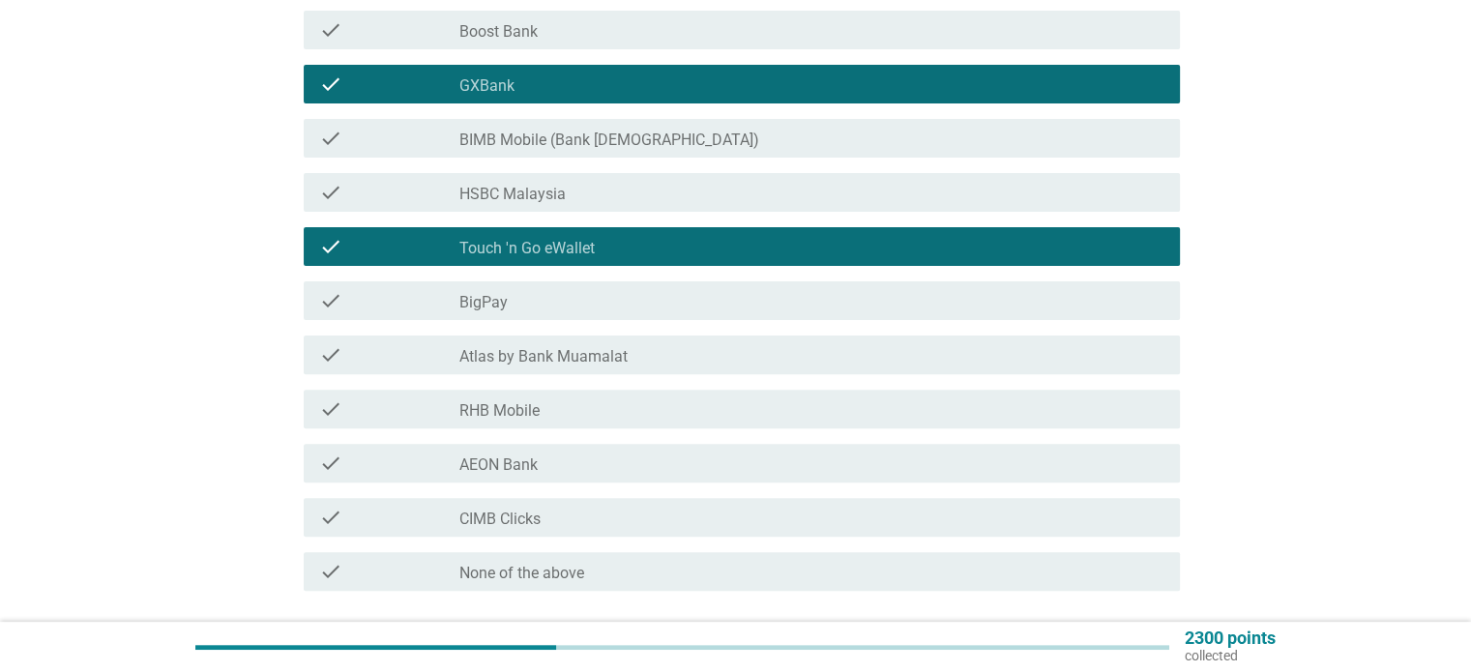
click at [653, 149] on div "check_box_outline_blank BIMB Mobile (Bank [DEMOGRAPHIC_DATA])" at bounding box center [811, 138] width 704 height 23
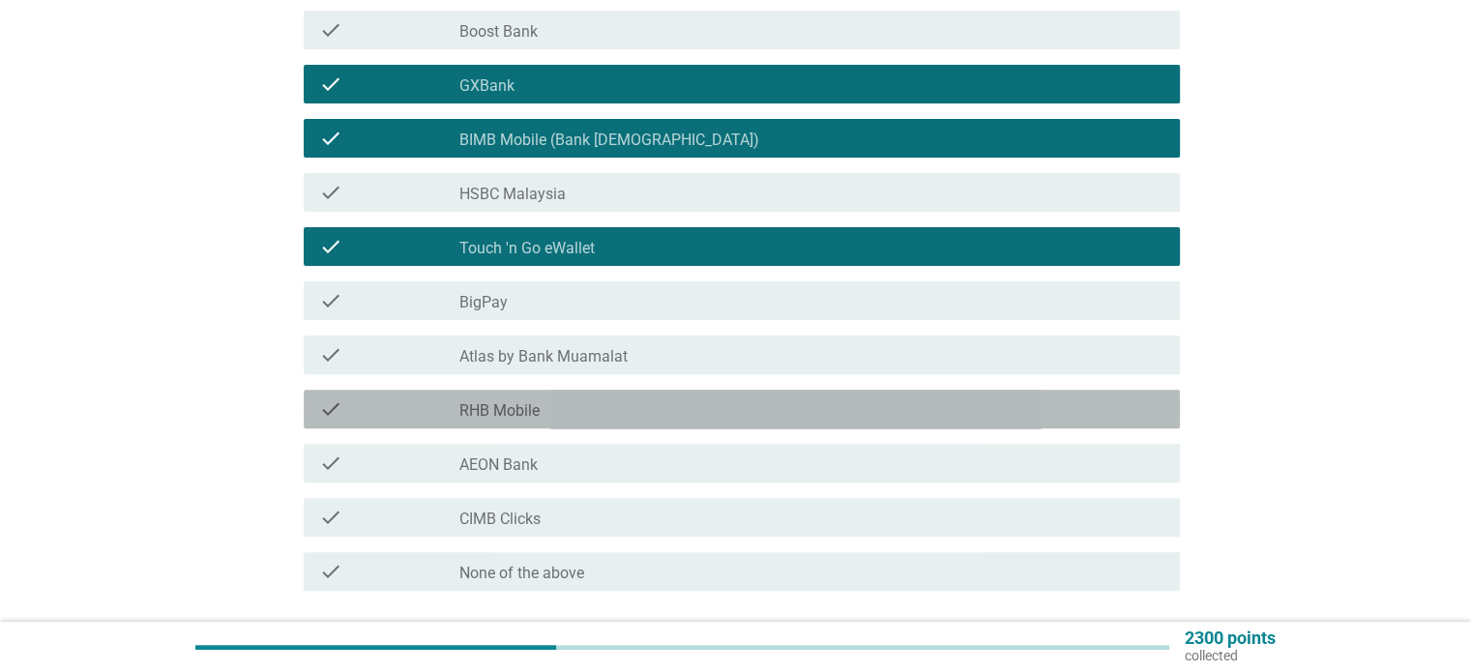
click at [640, 412] on div "check_box_outline_blank RHB Mobile" at bounding box center [811, 408] width 704 height 23
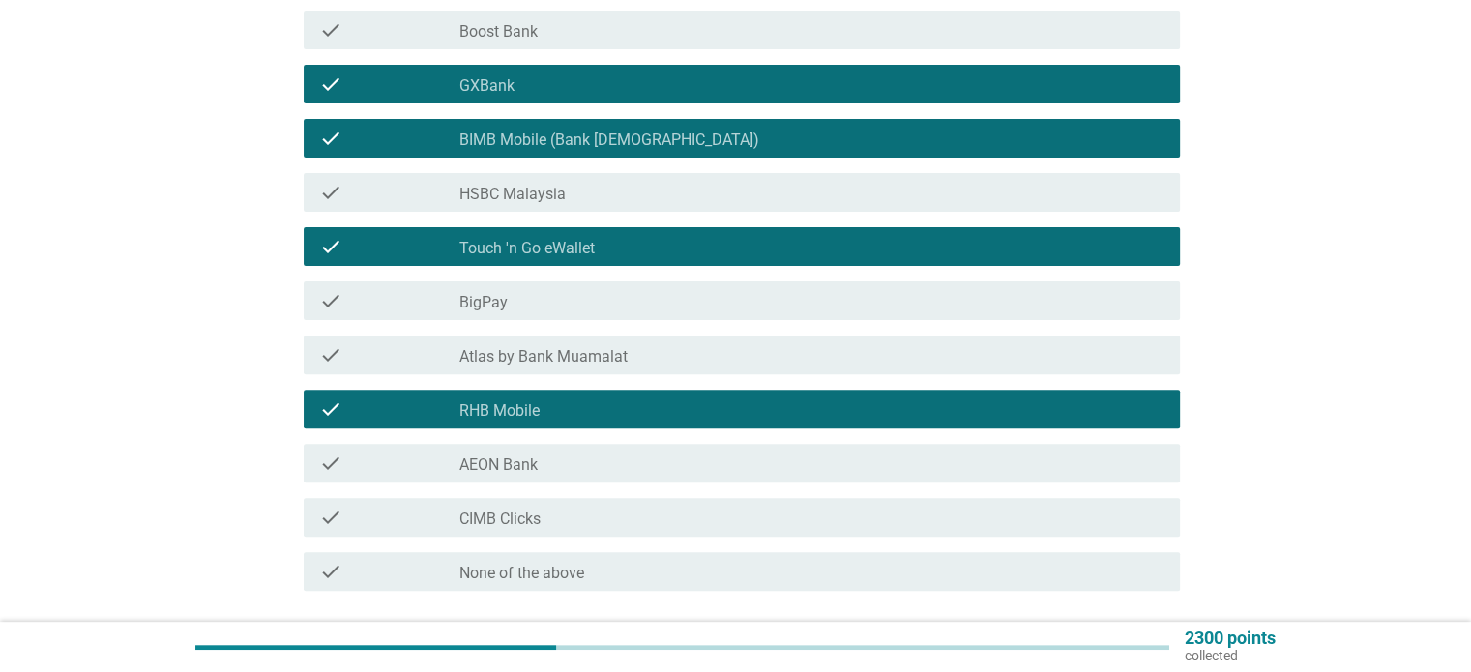
click at [600, 517] on div "check_box_outline_blank CIMB Clicks" at bounding box center [811, 517] width 704 height 23
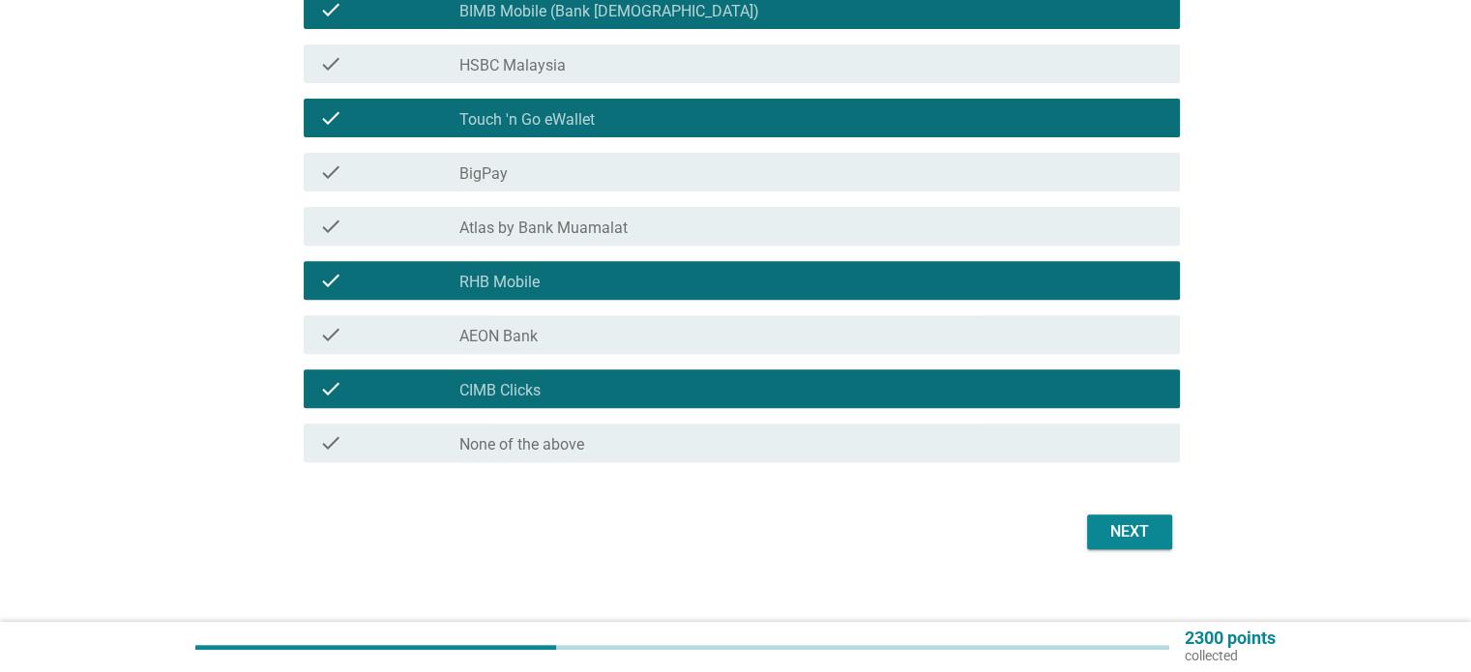
scroll to position [728, 0]
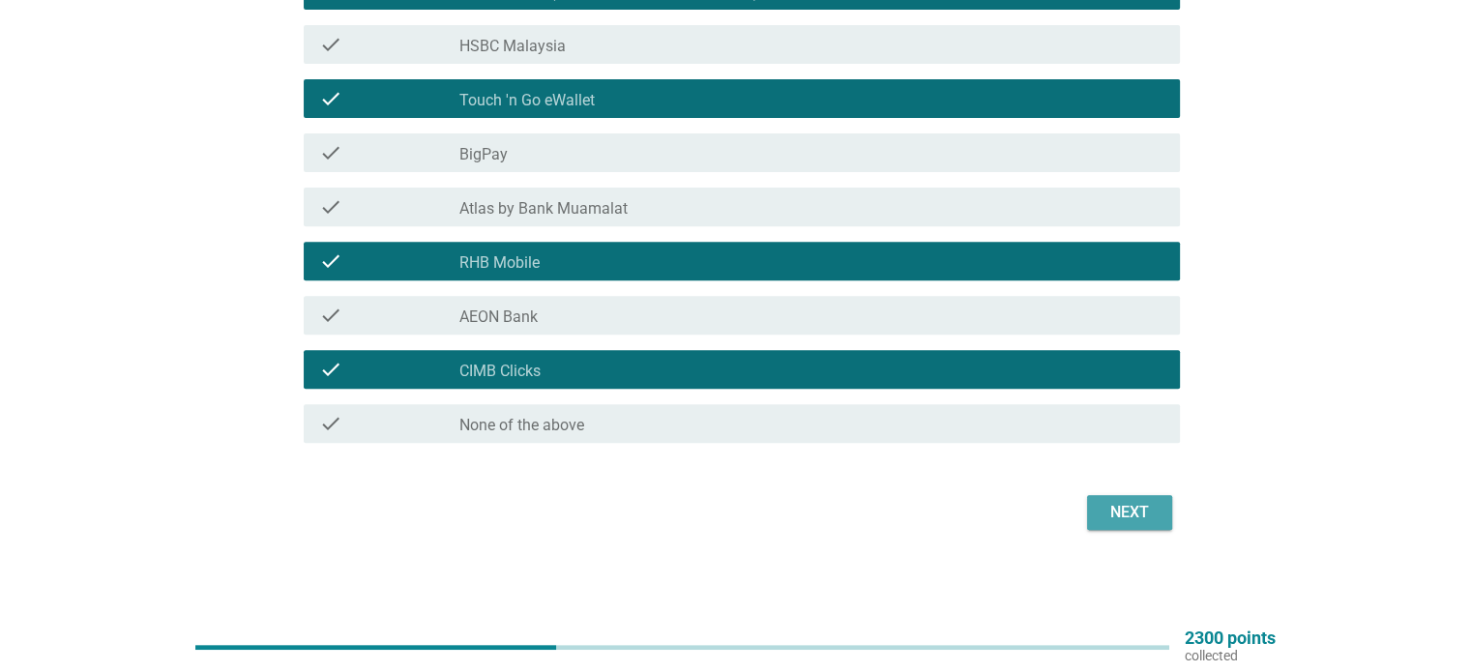
click at [1141, 508] on div "Next" at bounding box center [1129, 512] width 54 height 23
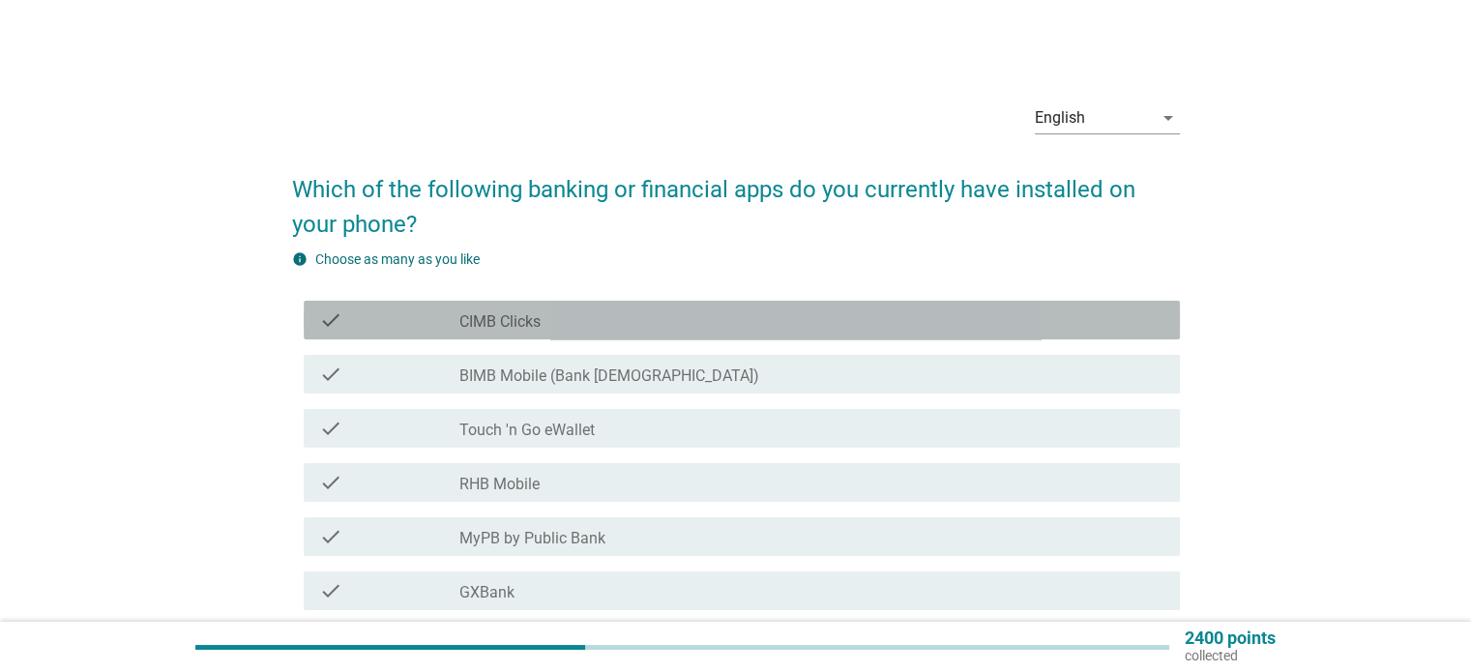
click at [712, 324] on div "check_box_outline_blank CIMB Clicks" at bounding box center [811, 319] width 704 height 23
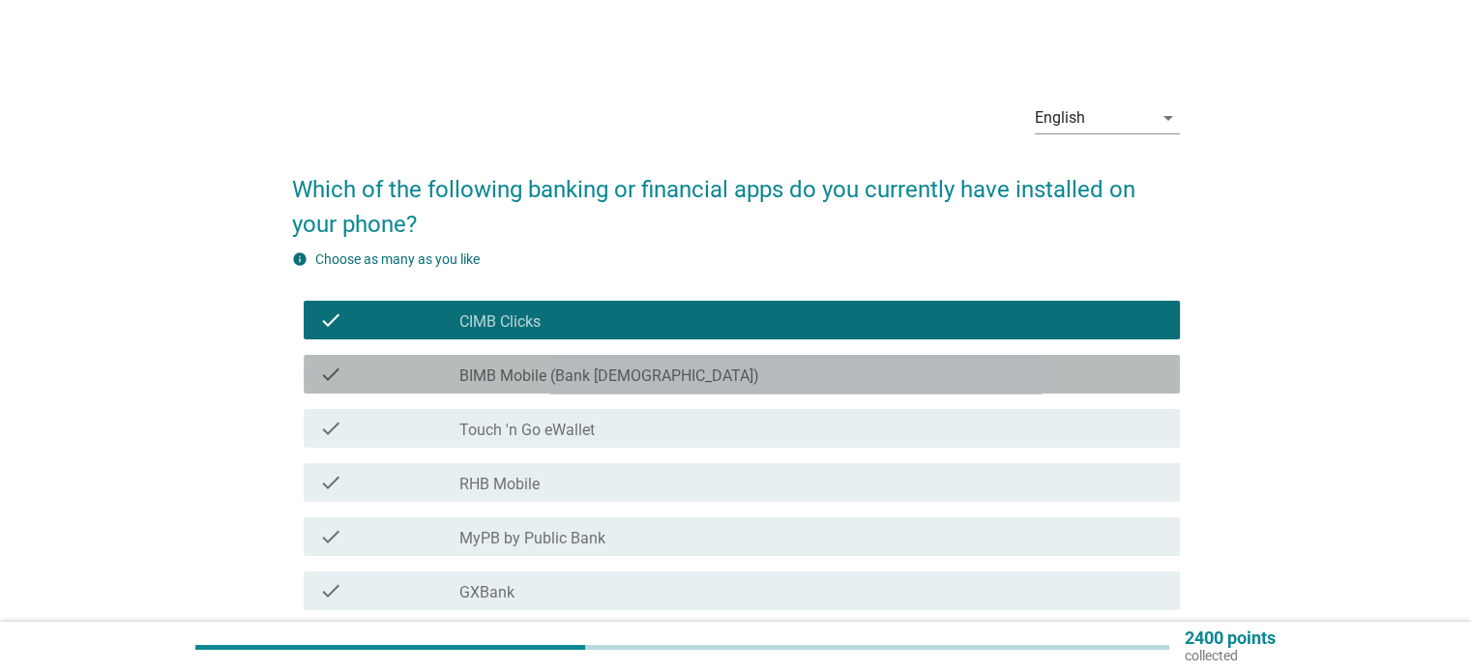
click at [719, 374] on div "check_box_outline_blank BIMB Mobile (Bank [DEMOGRAPHIC_DATA])" at bounding box center [811, 374] width 704 height 23
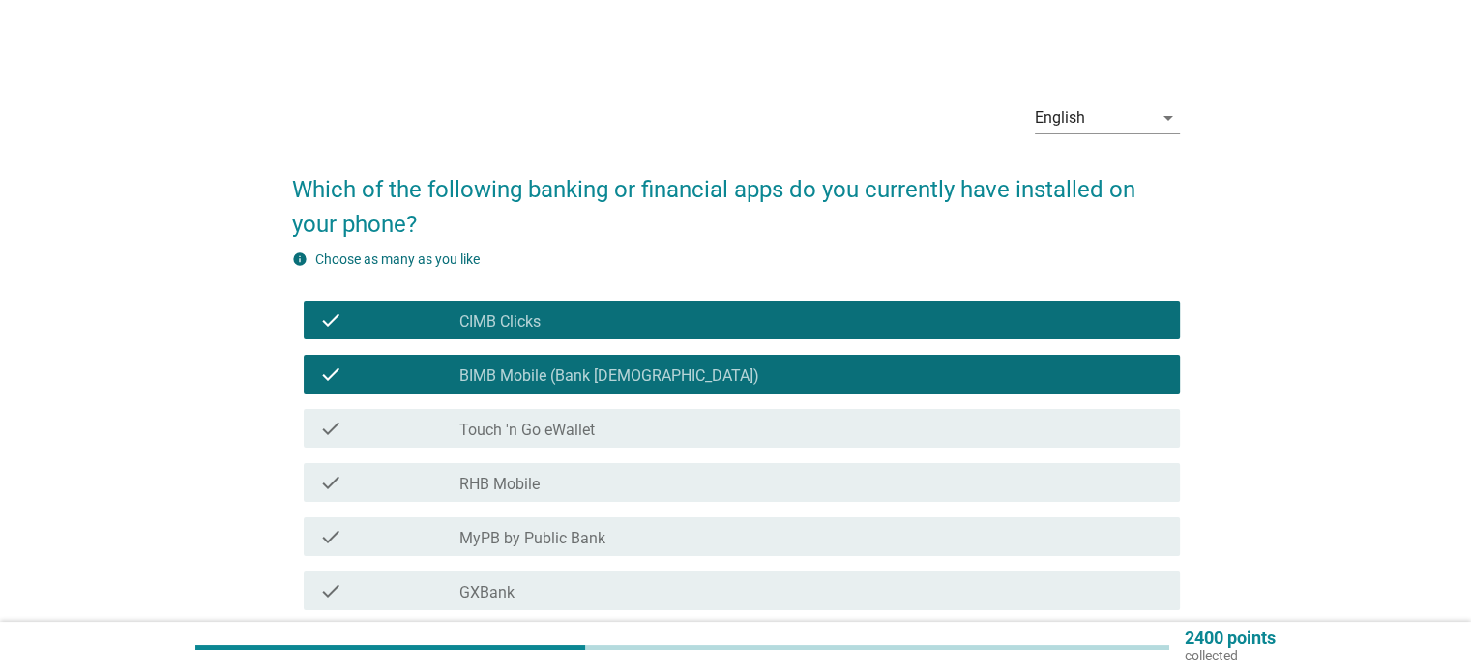
click at [697, 429] on div "check_box_outline_blank Touch 'n Go eWallet" at bounding box center [811, 428] width 704 height 23
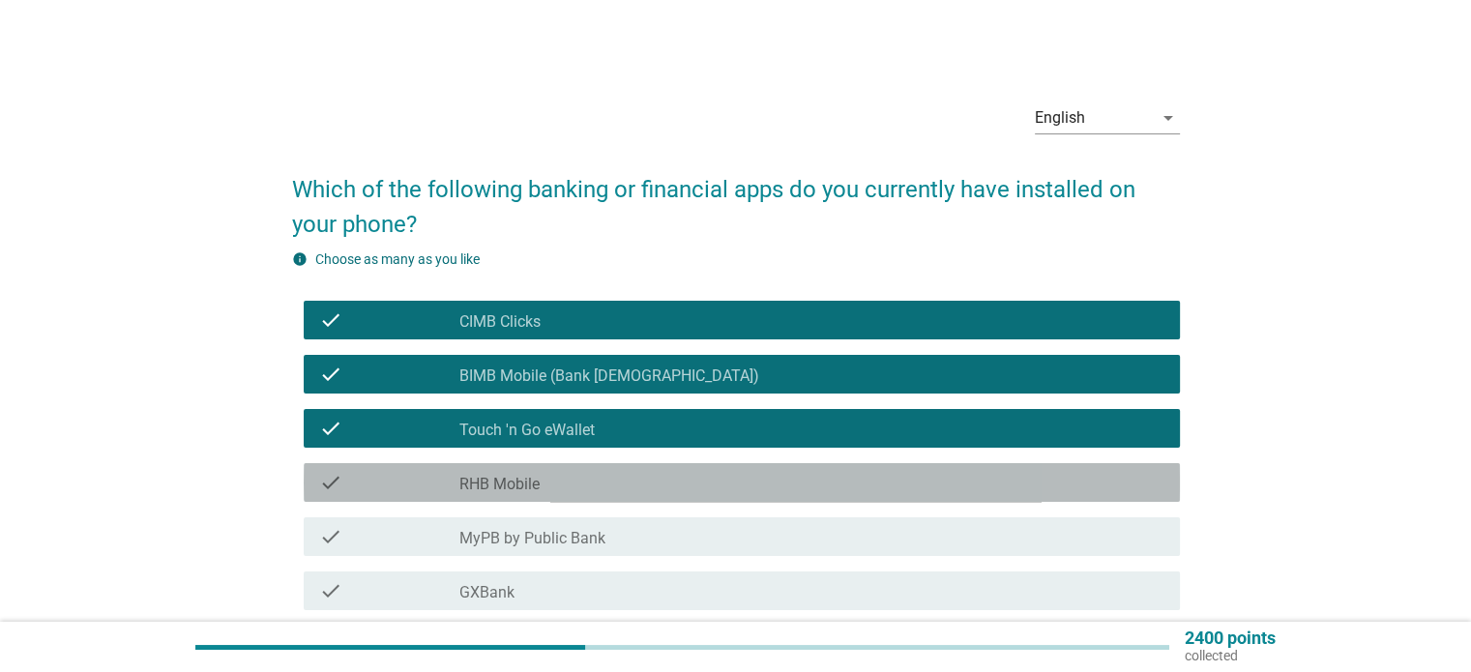
click at [687, 477] on div "check_box_outline_blank RHB Mobile" at bounding box center [811, 482] width 704 height 23
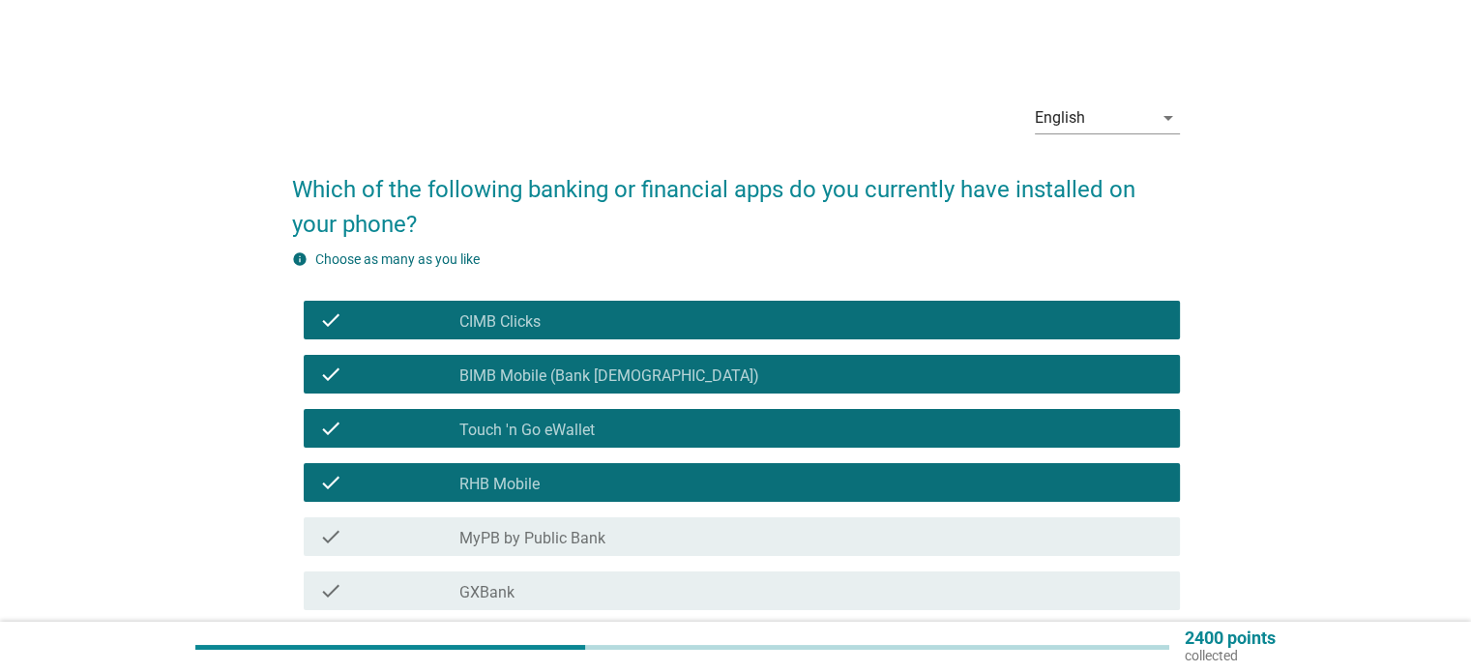
scroll to position [97, 0]
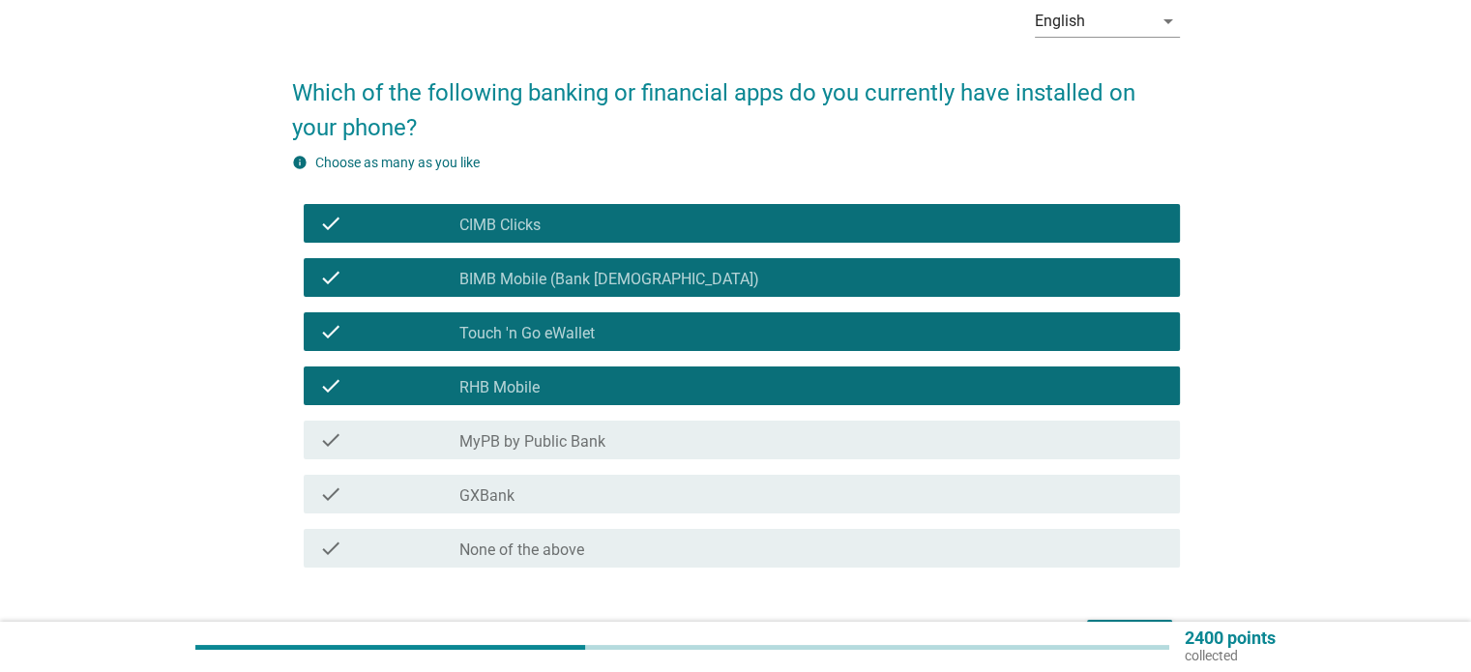
click at [692, 447] on div "check_box_outline_blank MyPB by Public Bank" at bounding box center [811, 439] width 704 height 23
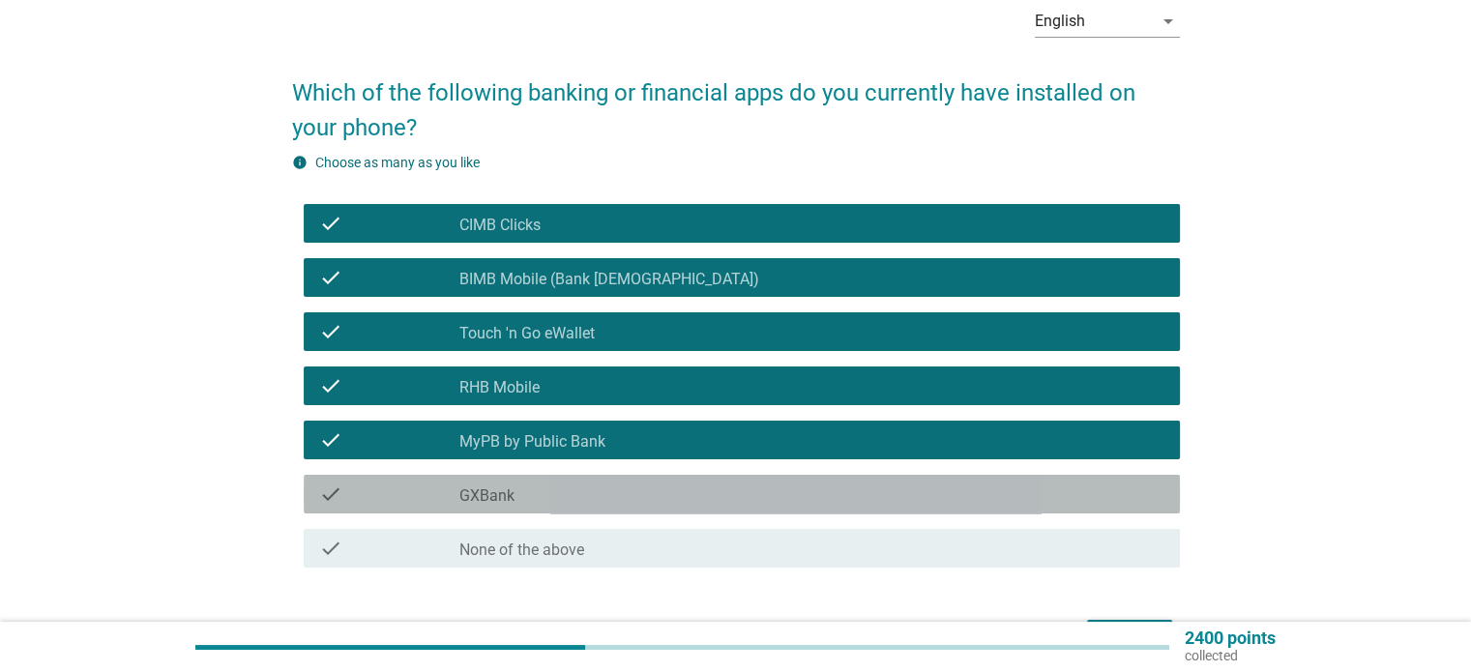
click at [686, 502] on div "check_box_outline_blank GXBank" at bounding box center [811, 494] width 704 height 23
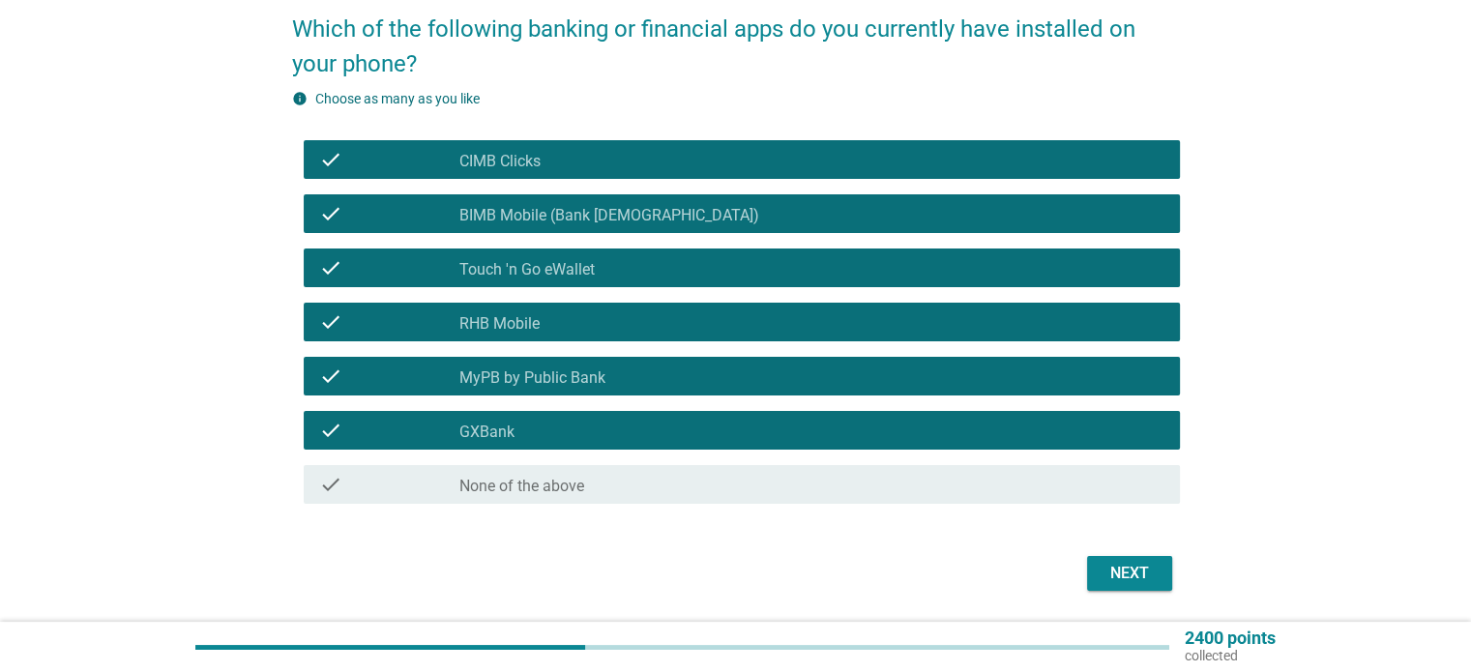
scroll to position [221, 0]
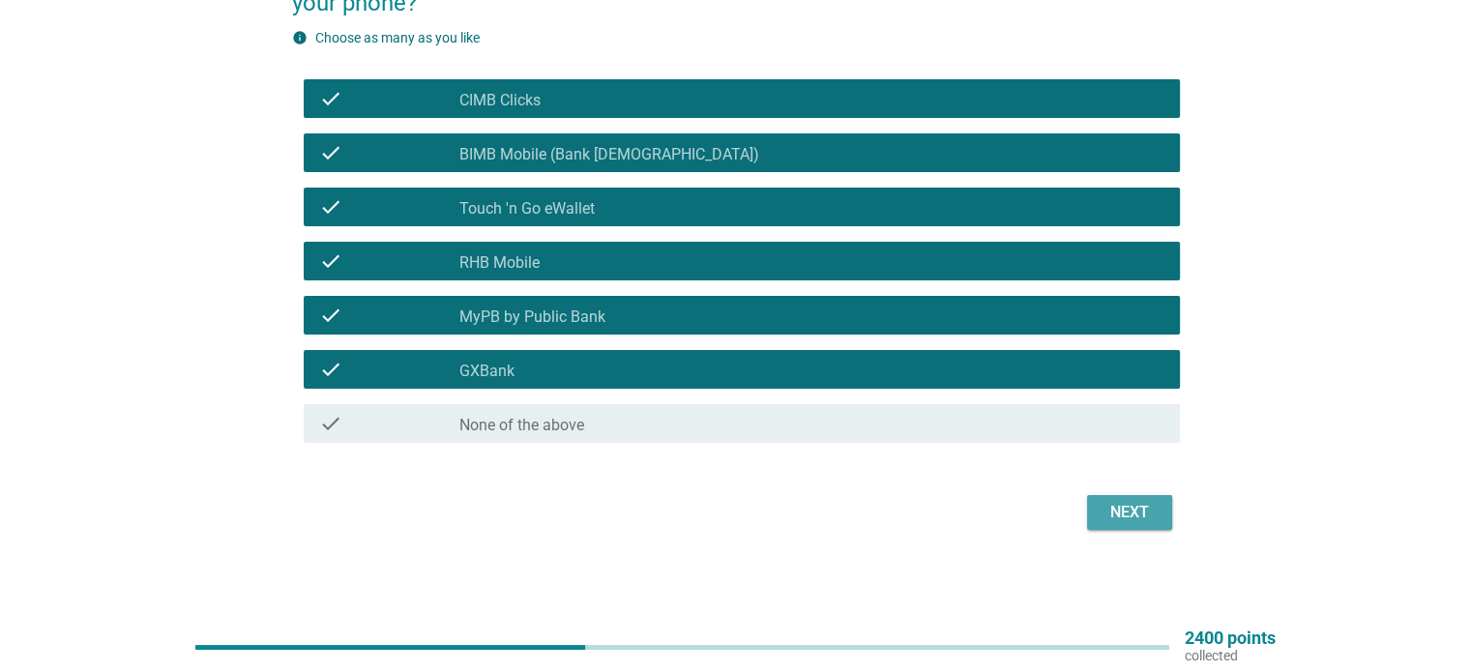
click at [1140, 507] on div "Next" at bounding box center [1129, 512] width 54 height 23
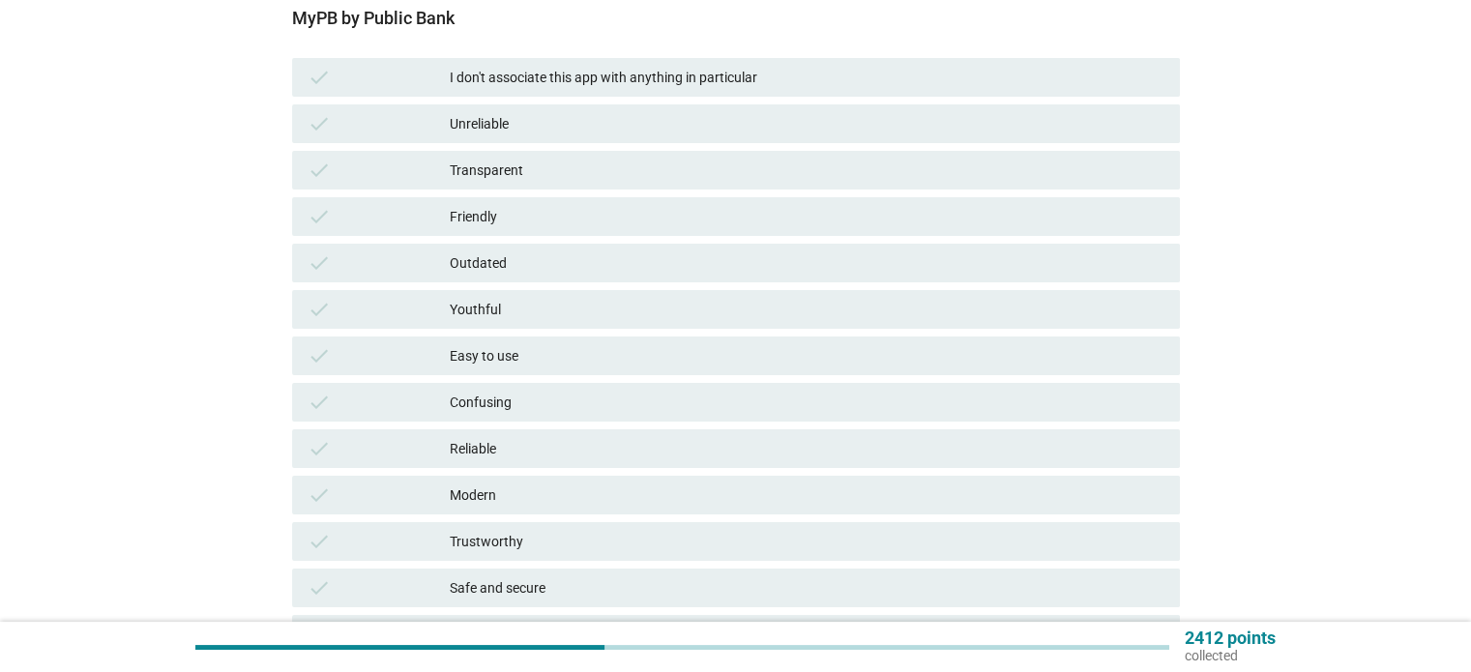
scroll to position [0, 0]
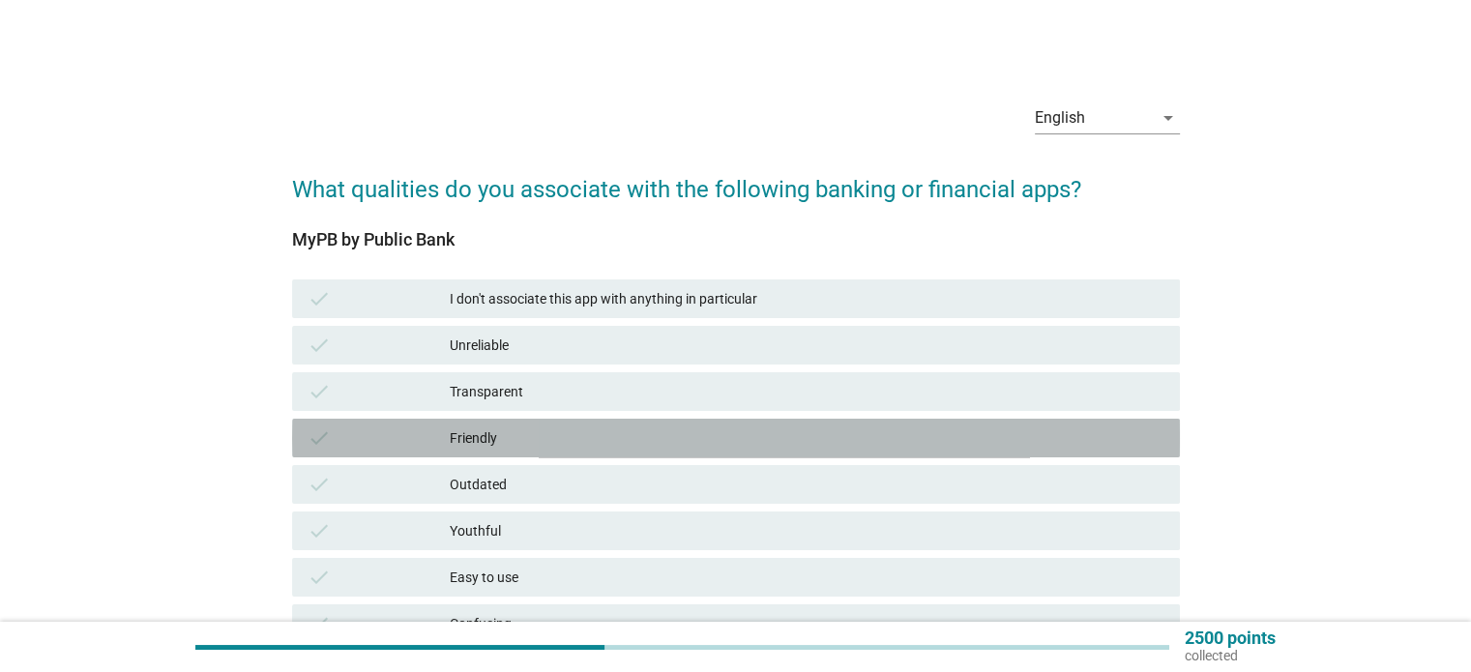
click at [748, 455] on div "check Friendly" at bounding box center [736, 438] width 888 height 39
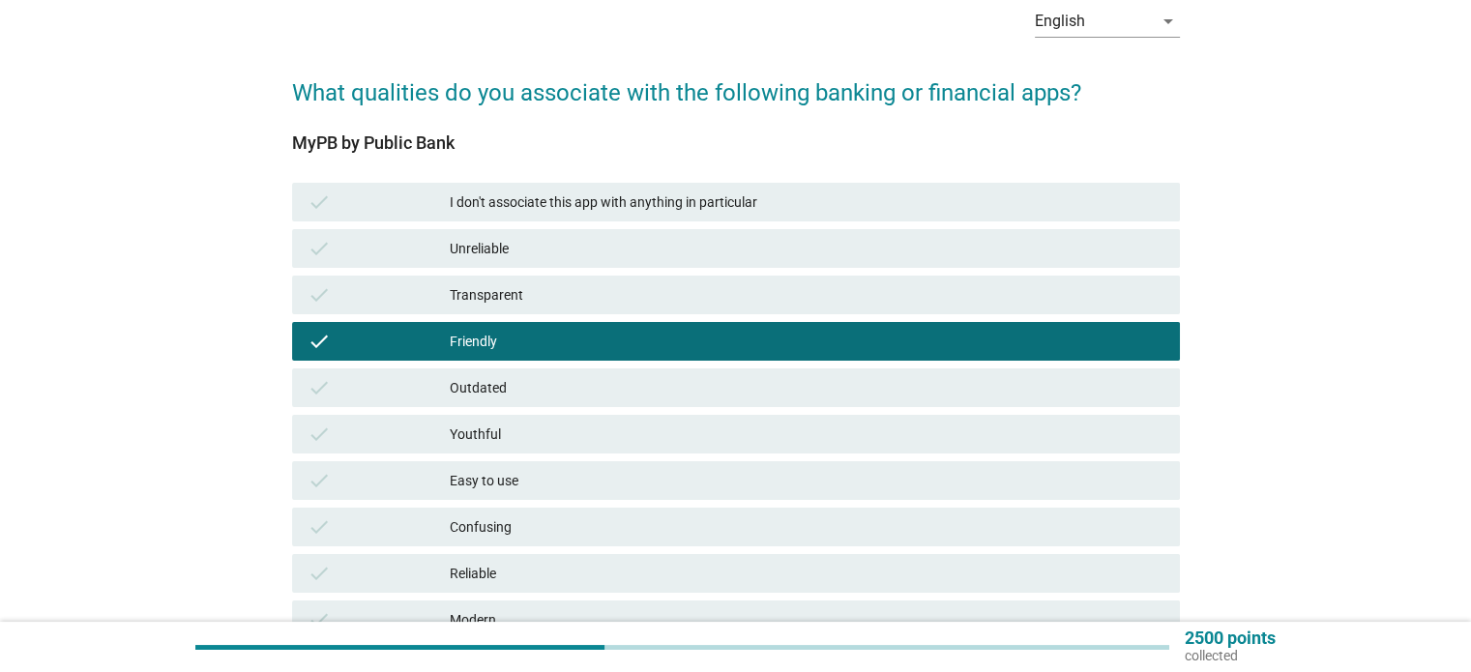
click at [748, 474] on div "Easy to use" at bounding box center [807, 480] width 714 height 23
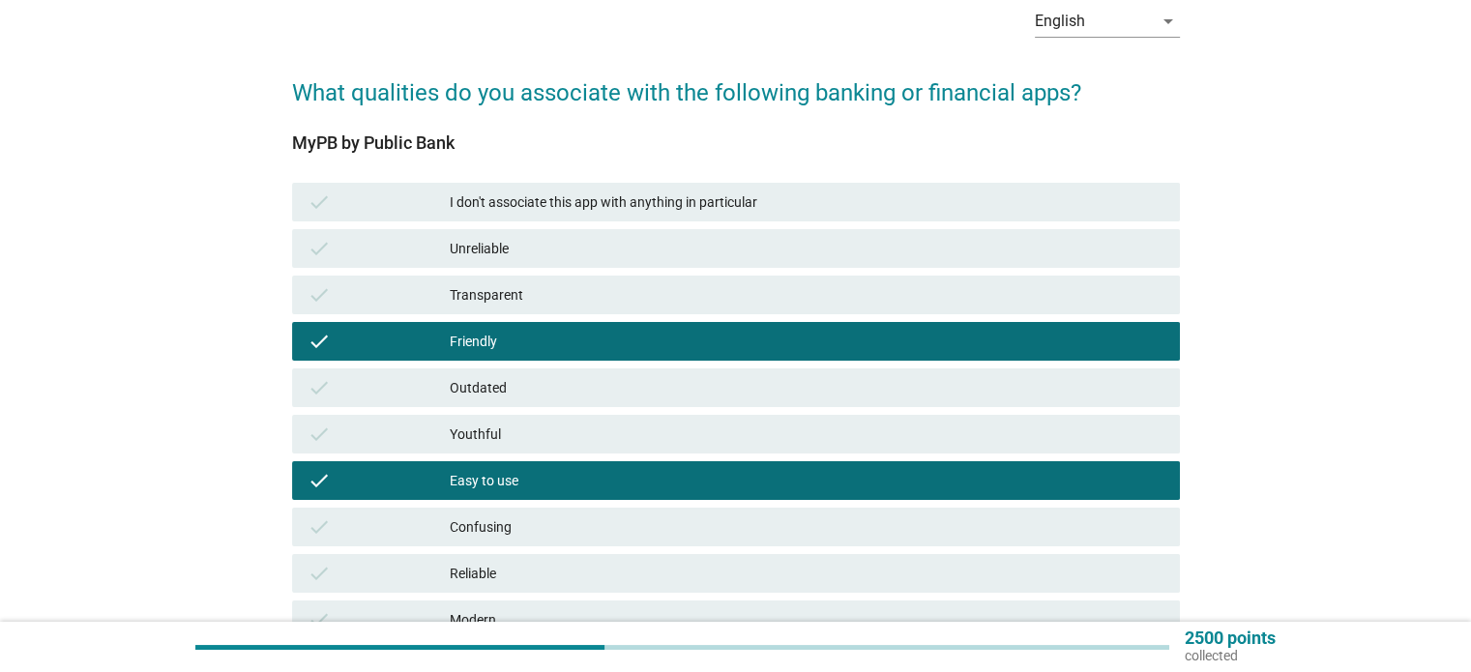
scroll to position [290, 0]
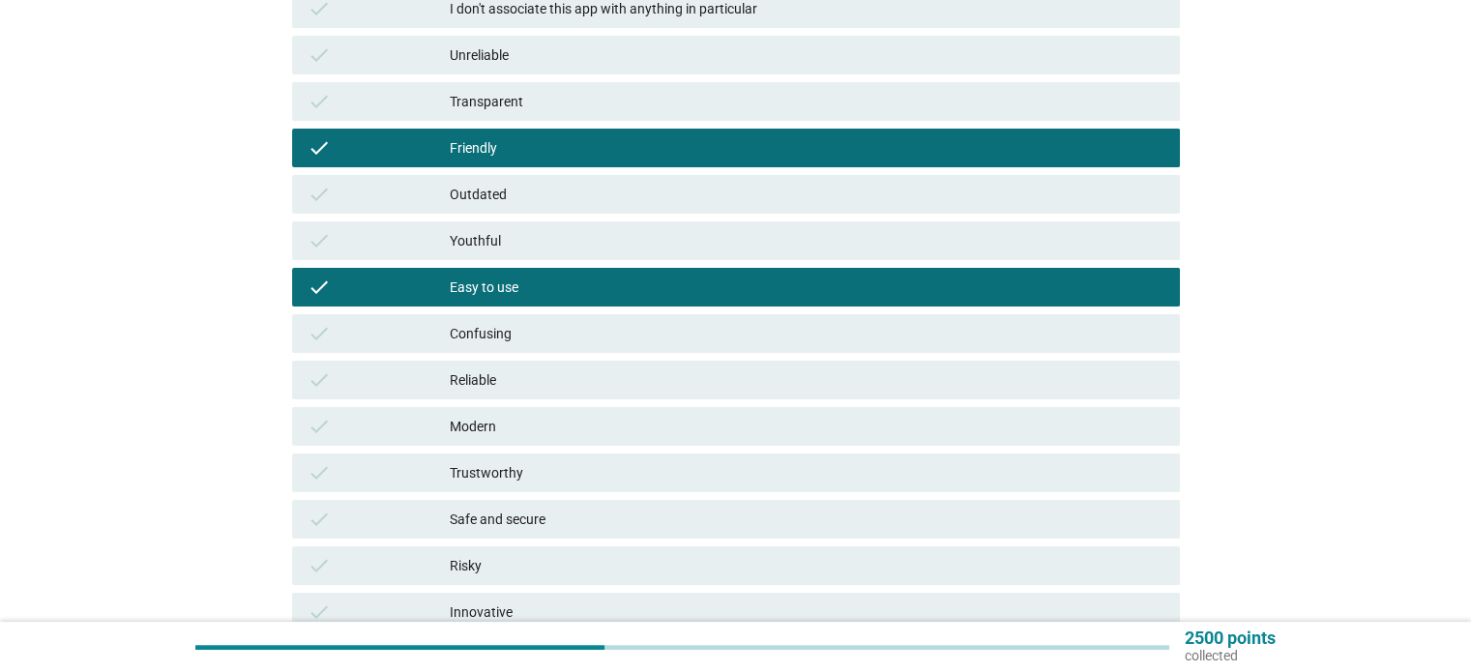
click at [696, 386] on div "Reliable" at bounding box center [807, 379] width 714 height 23
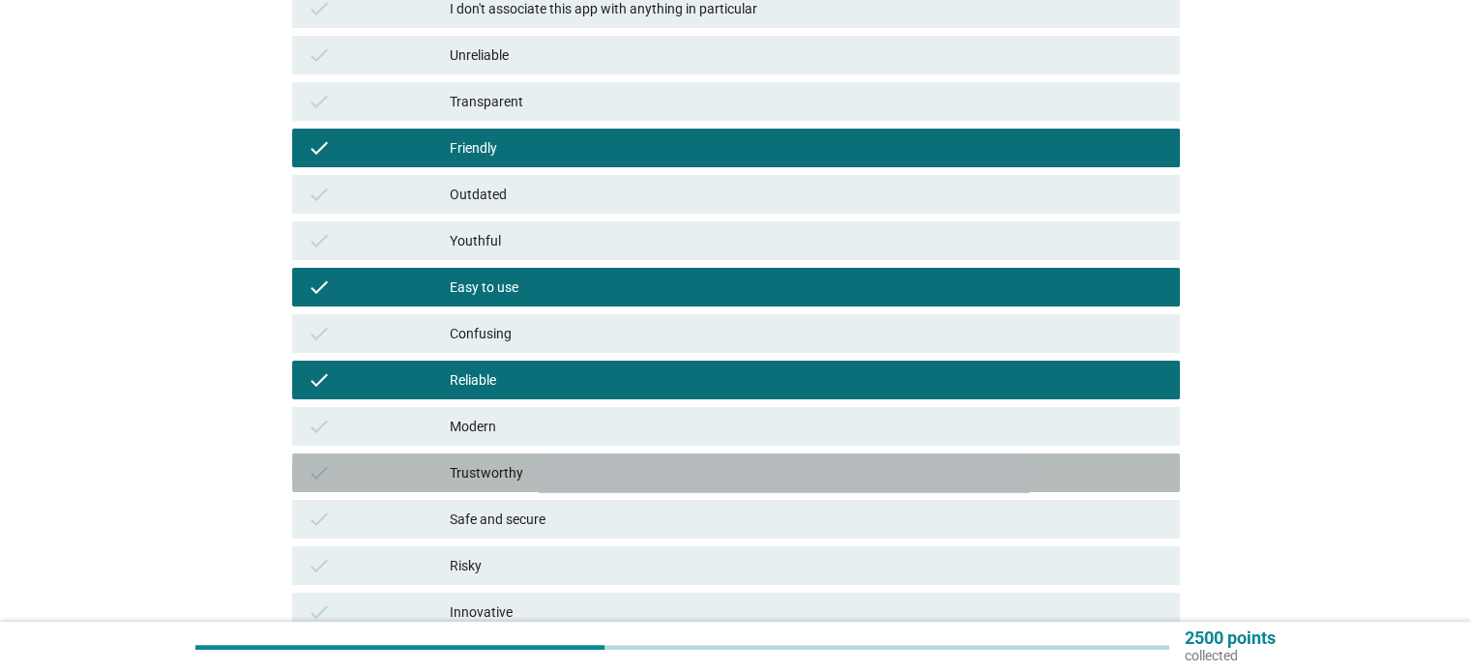
click at [689, 472] on div "Trustworthy" at bounding box center [807, 472] width 714 height 23
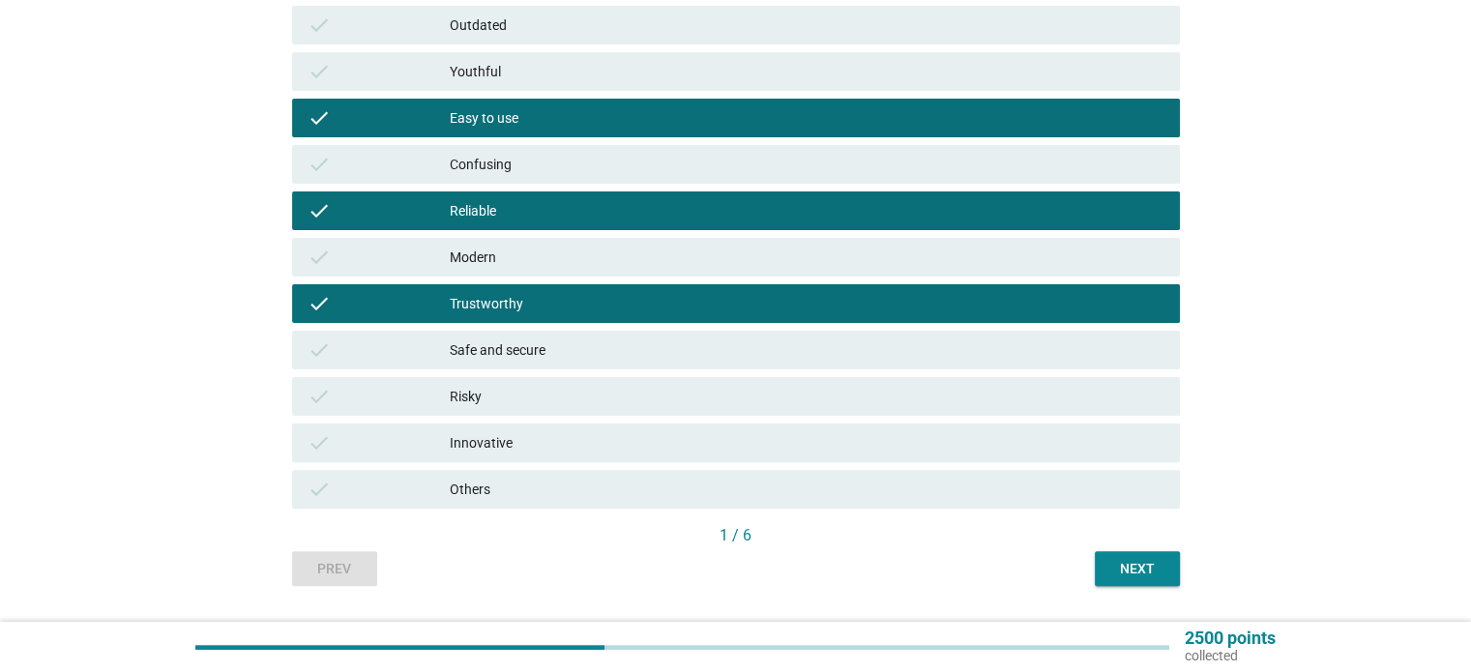
scroll to position [484, 0]
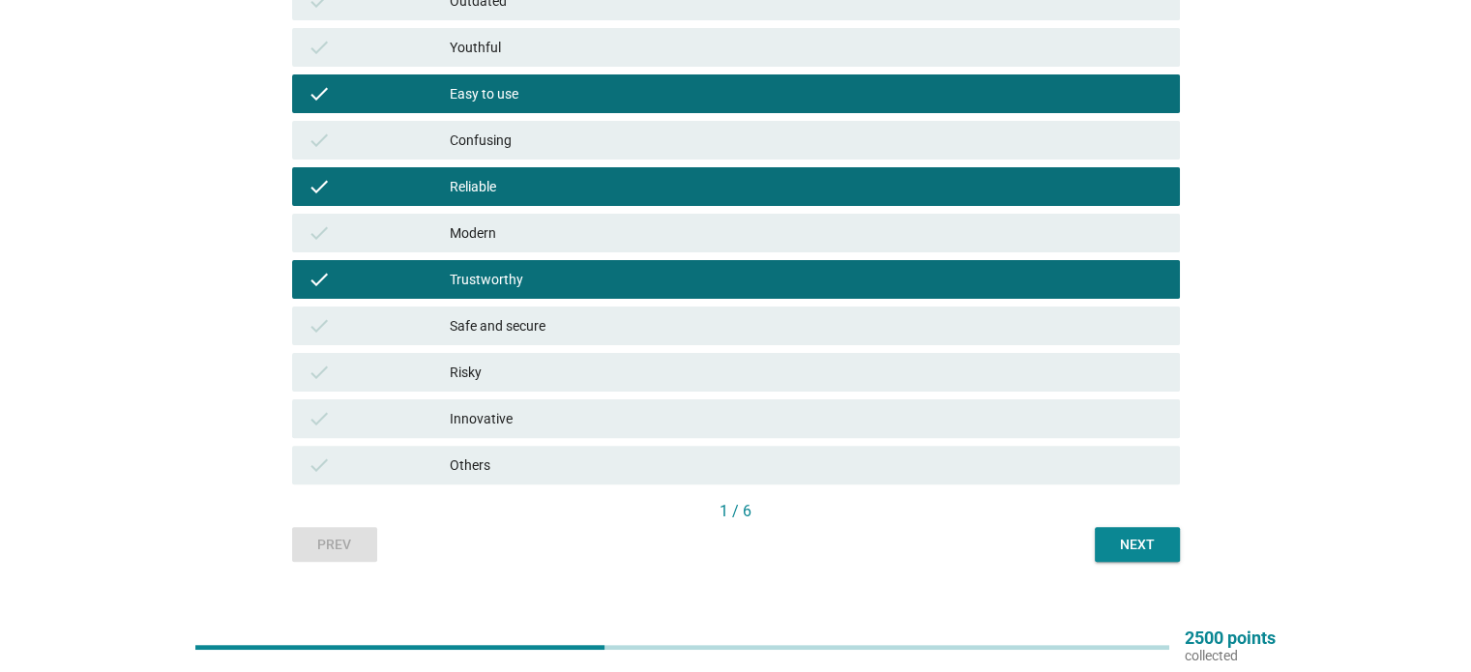
click at [707, 339] on div "check Safe and secure" at bounding box center [736, 326] width 888 height 39
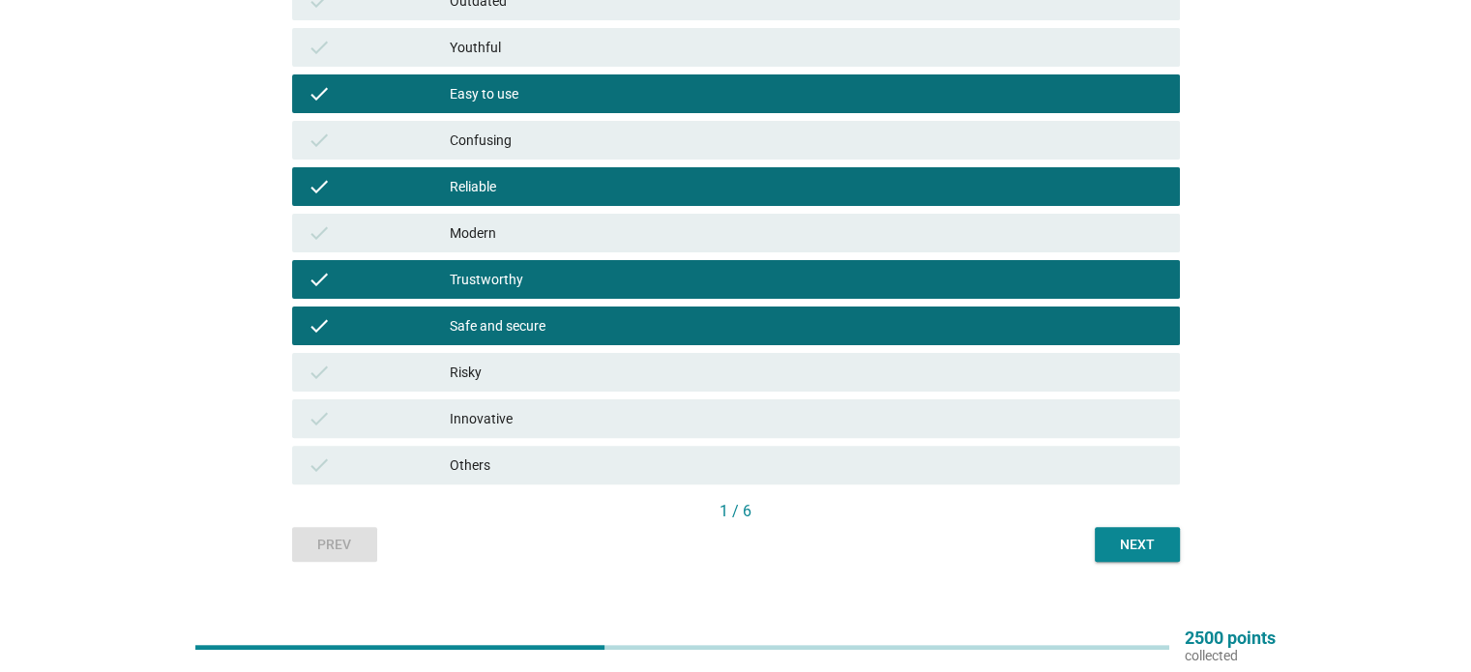
click at [1115, 542] on div "Next" at bounding box center [1137, 545] width 54 height 20
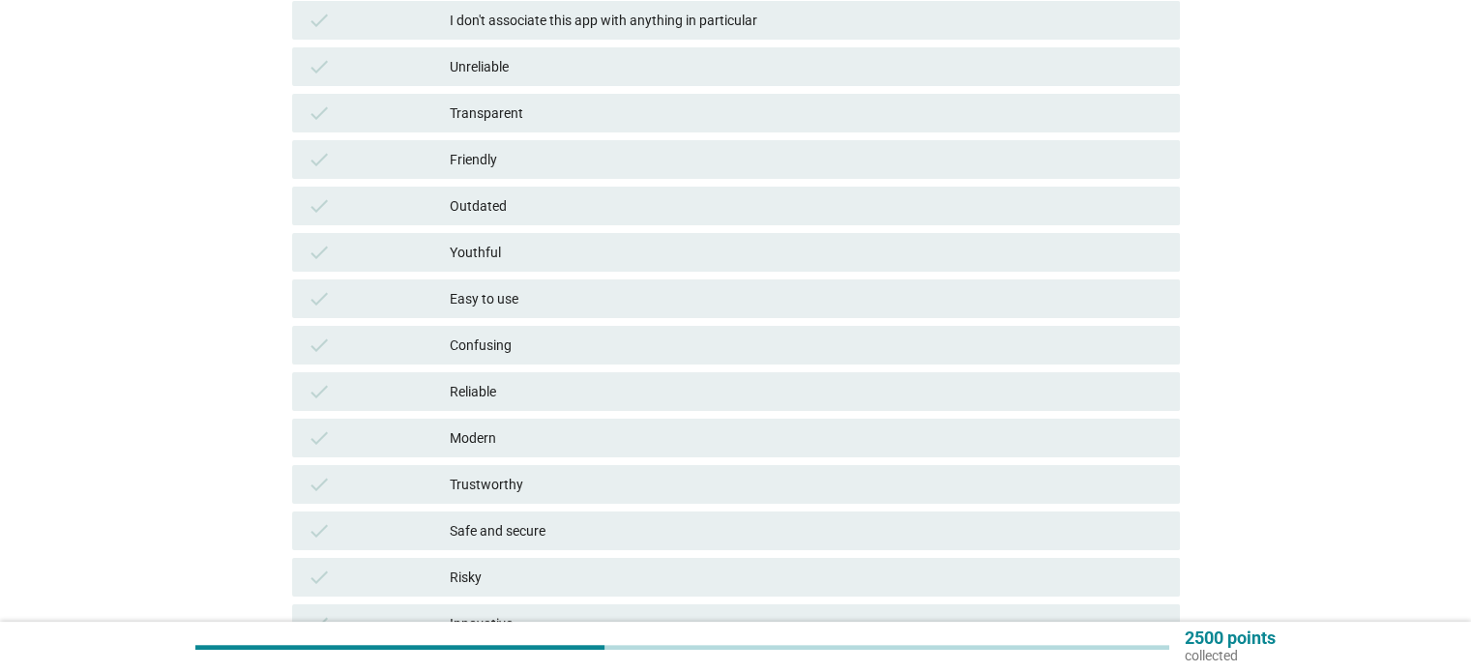
scroll to position [290, 0]
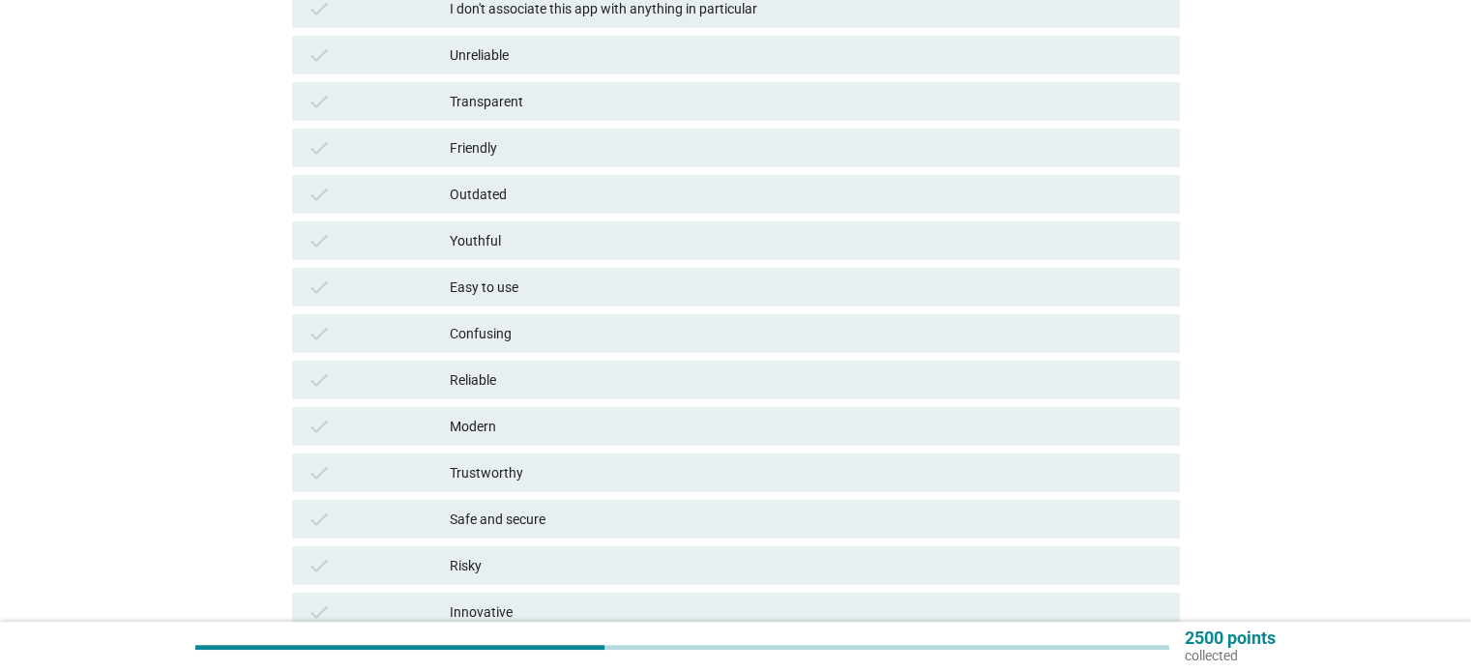
click at [551, 390] on div "Reliable" at bounding box center [807, 379] width 714 height 23
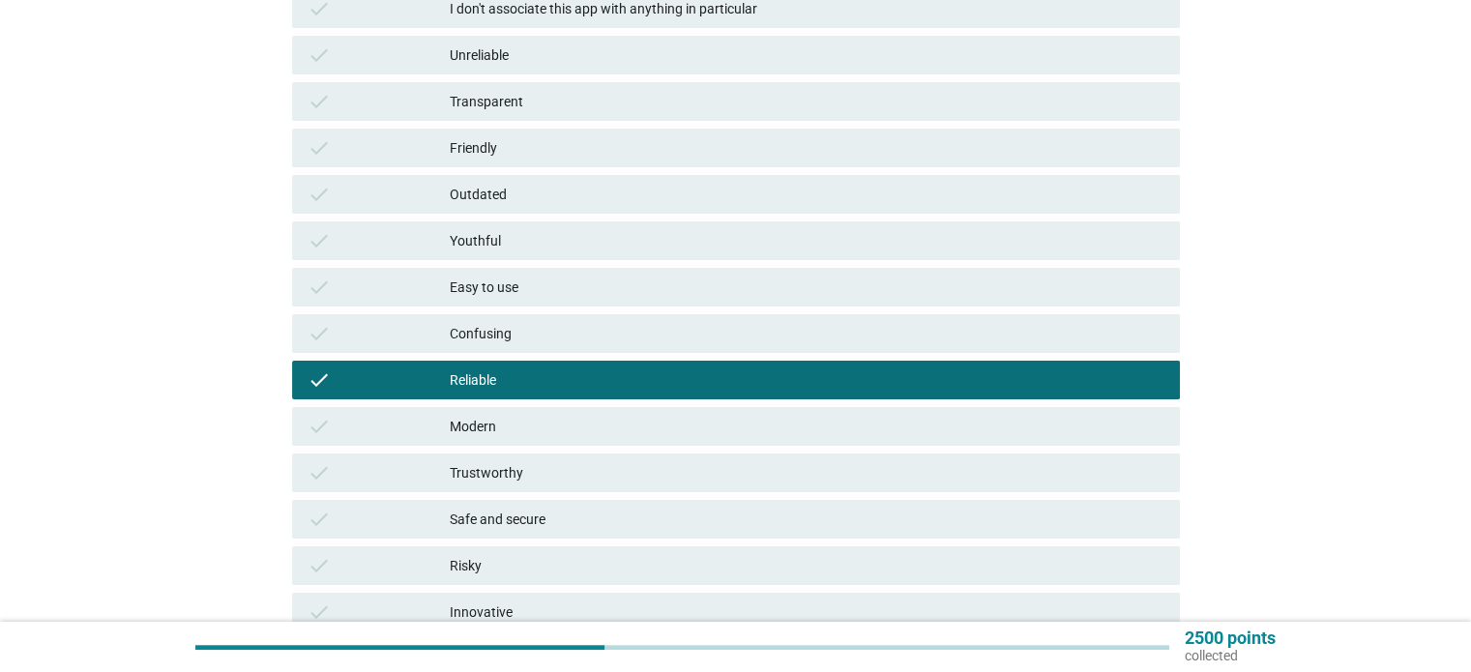
click at [552, 480] on div "Trustworthy" at bounding box center [807, 472] width 714 height 23
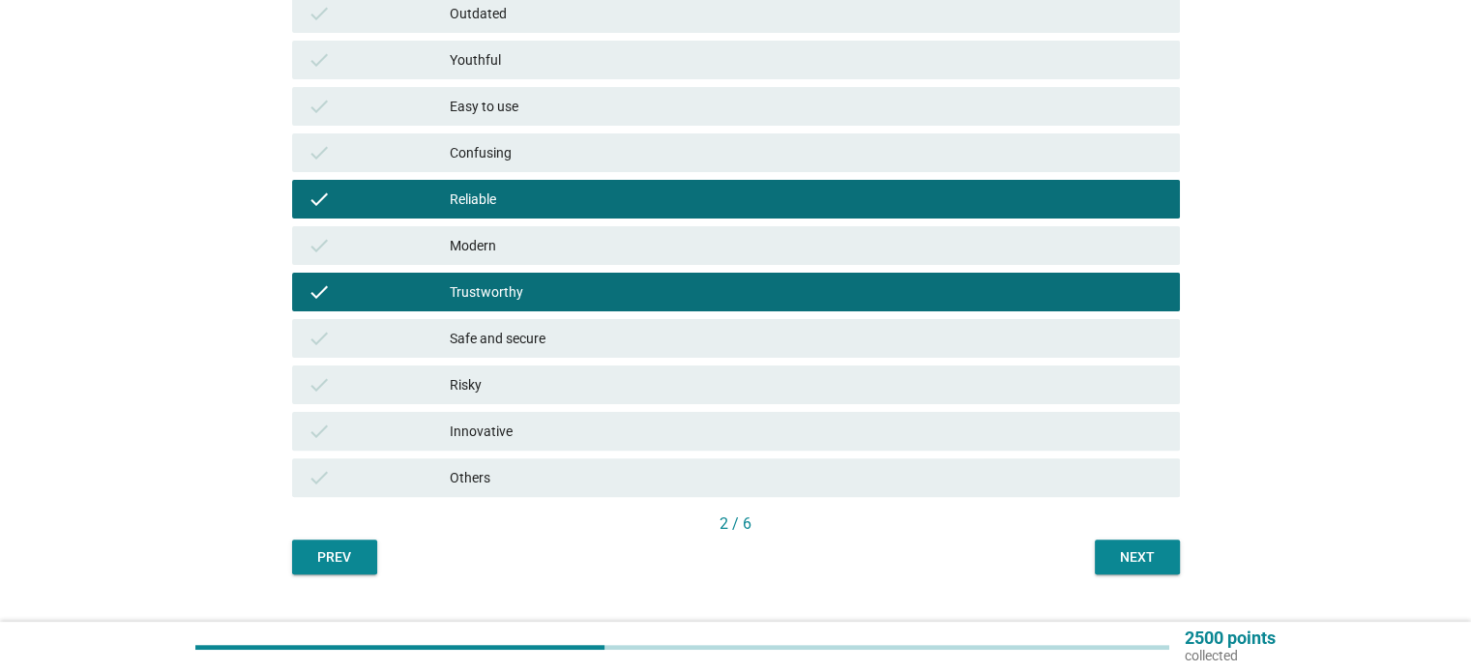
scroll to position [484, 0]
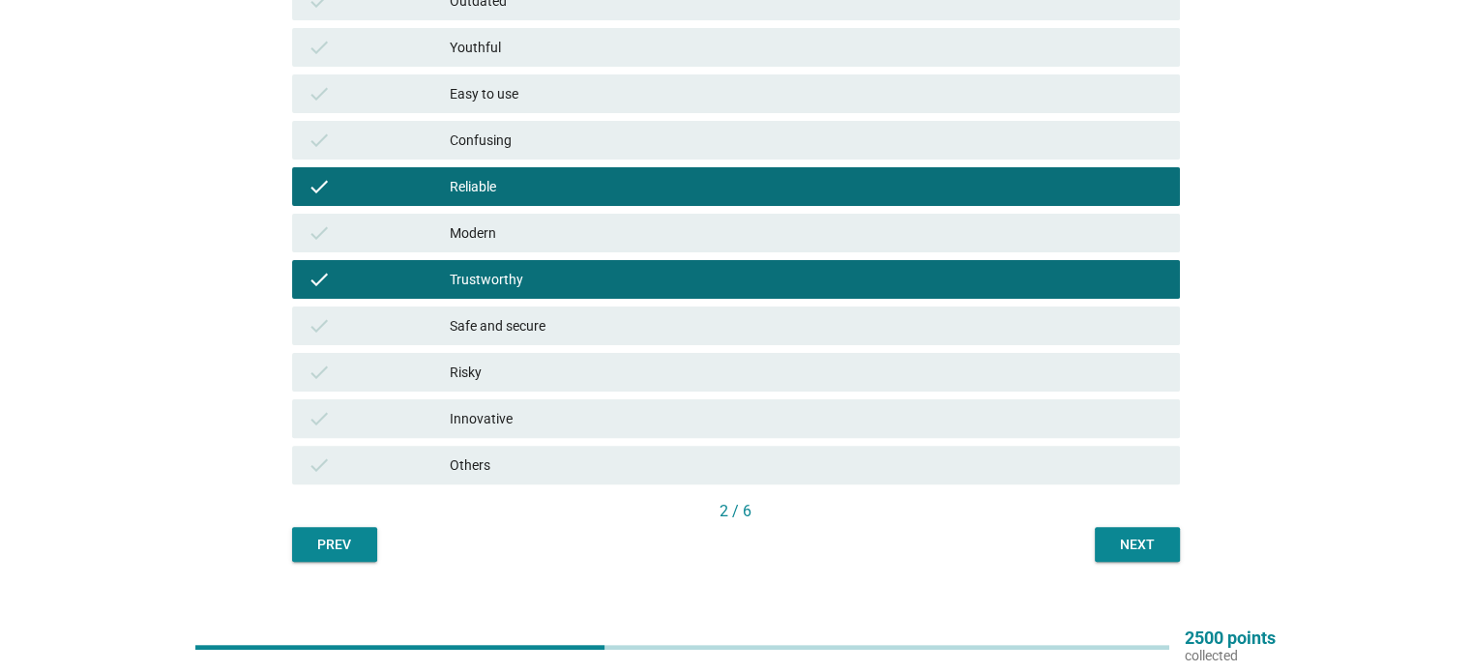
click at [820, 332] on div "Safe and secure" at bounding box center [807, 325] width 714 height 23
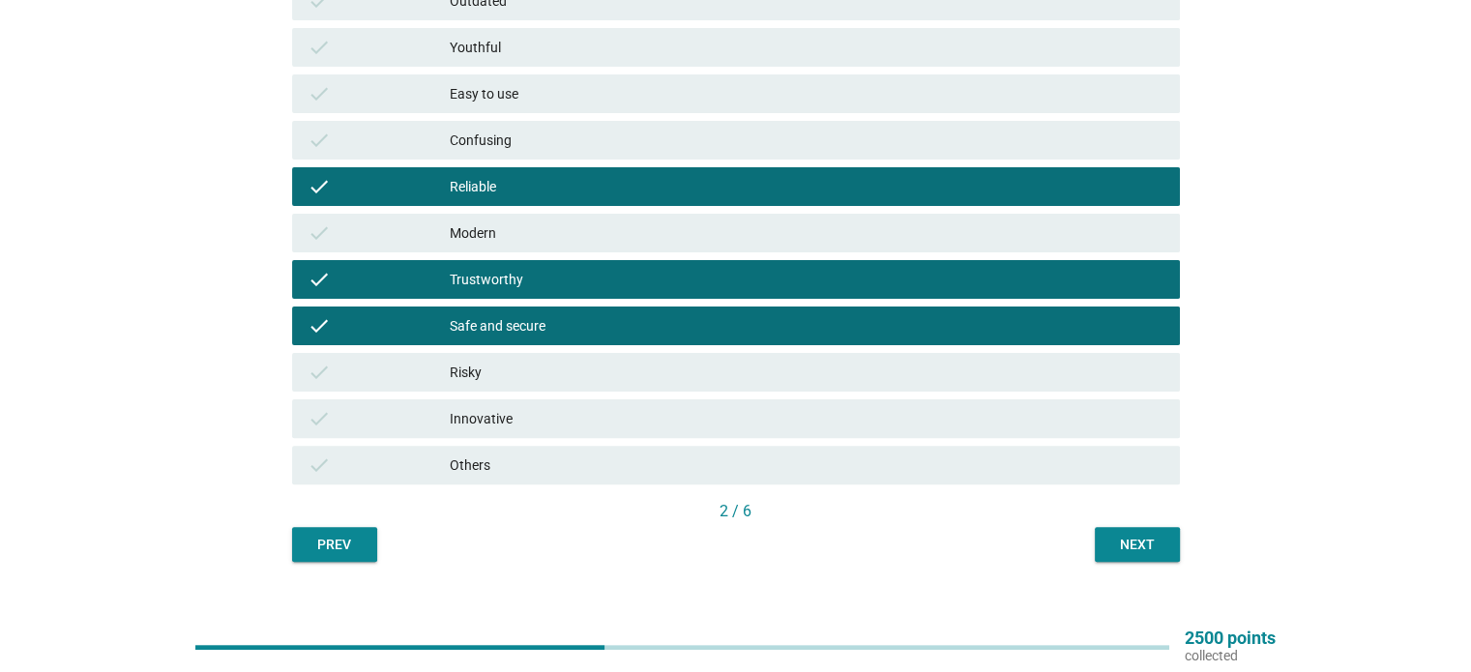
click at [1141, 552] on div "Next" at bounding box center [1137, 545] width 54 height 20
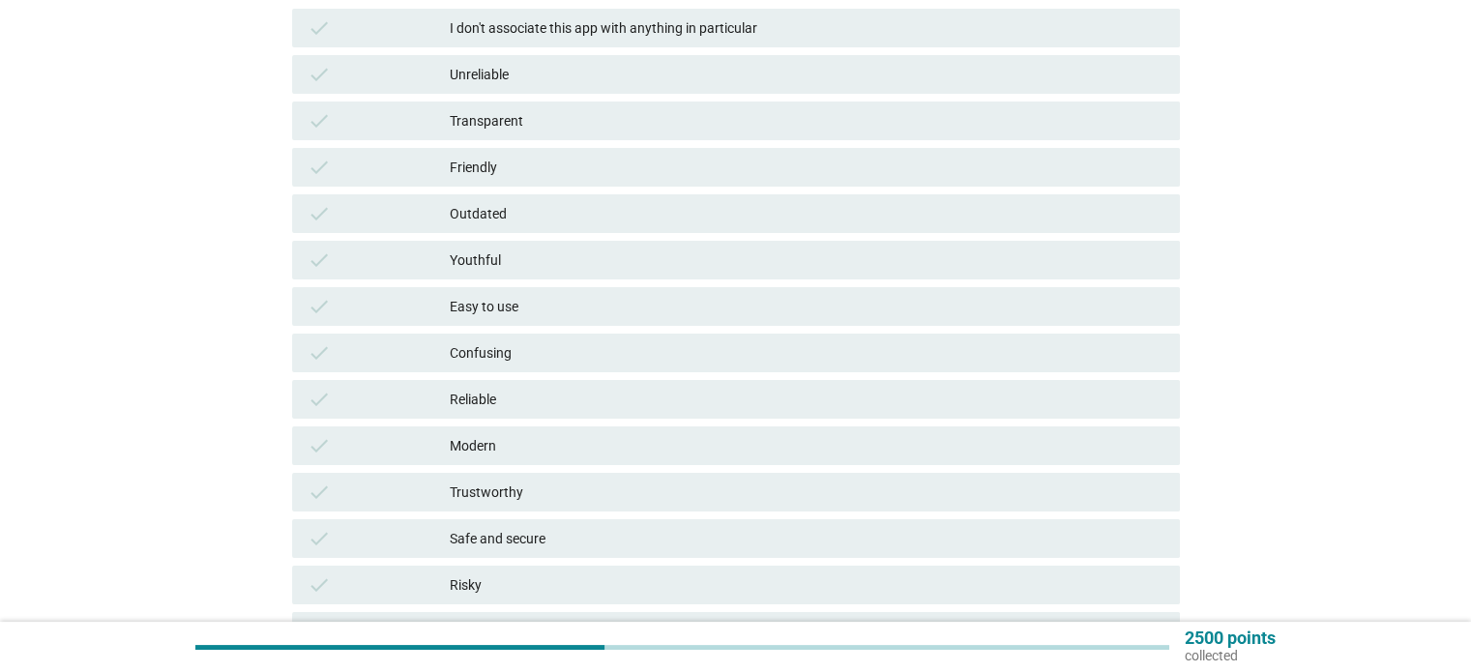
scroll to position [387, 0]
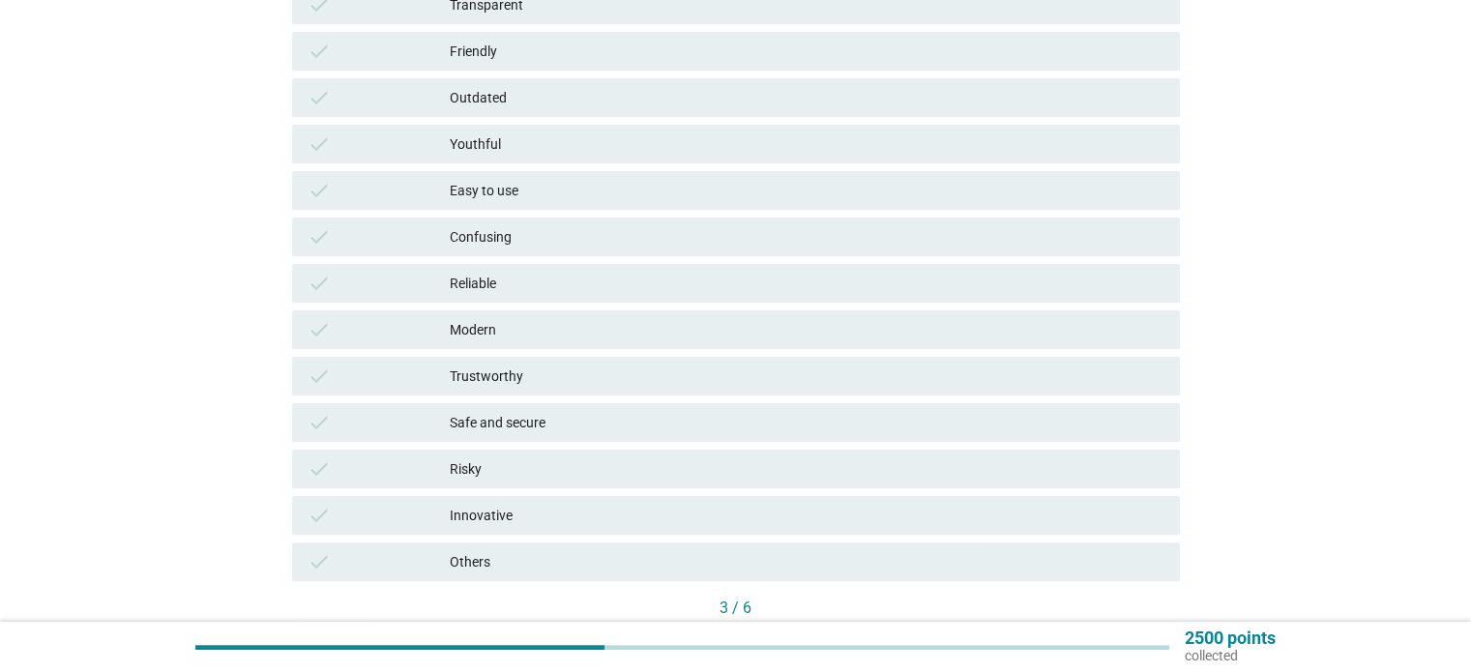
click at [580, 386] on div "Trustworthy" at bounding box center [807, 376] width 714 height 23
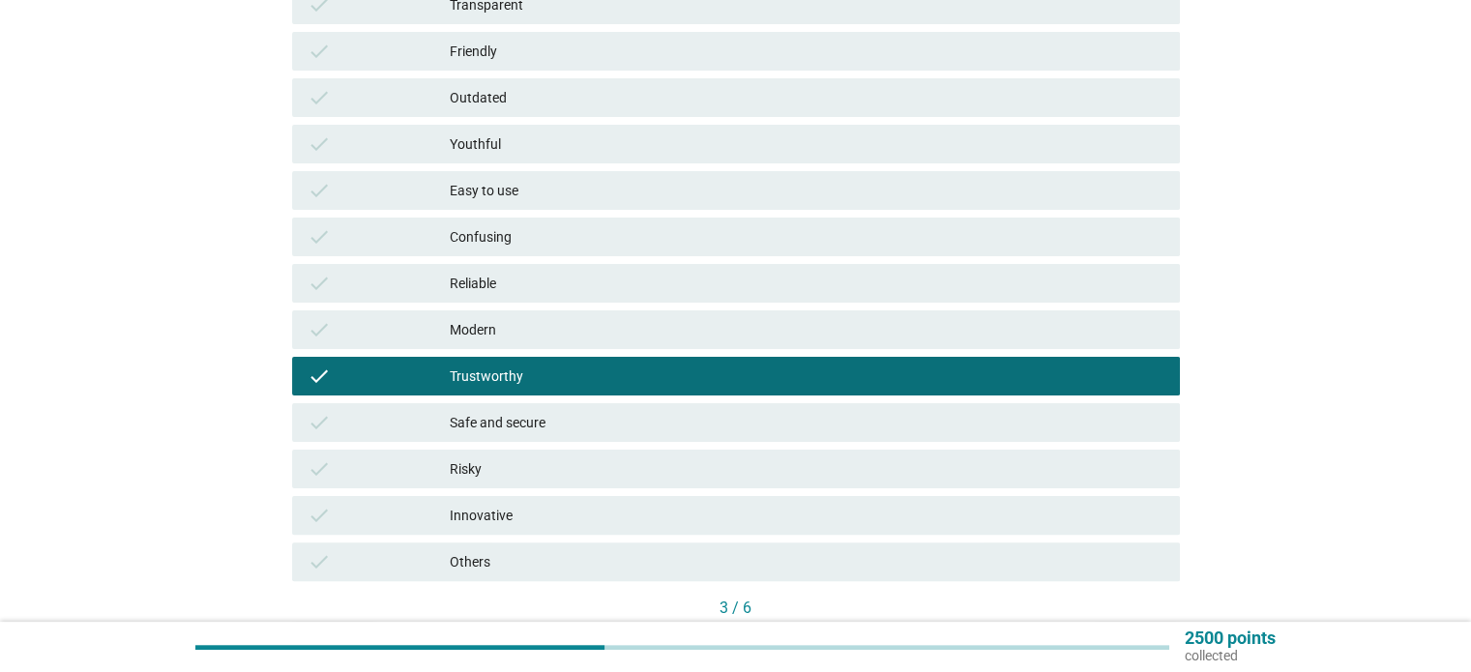
click at [661, 275] on div "Reliable" at bounding box center [807, 283] width 714 height 23
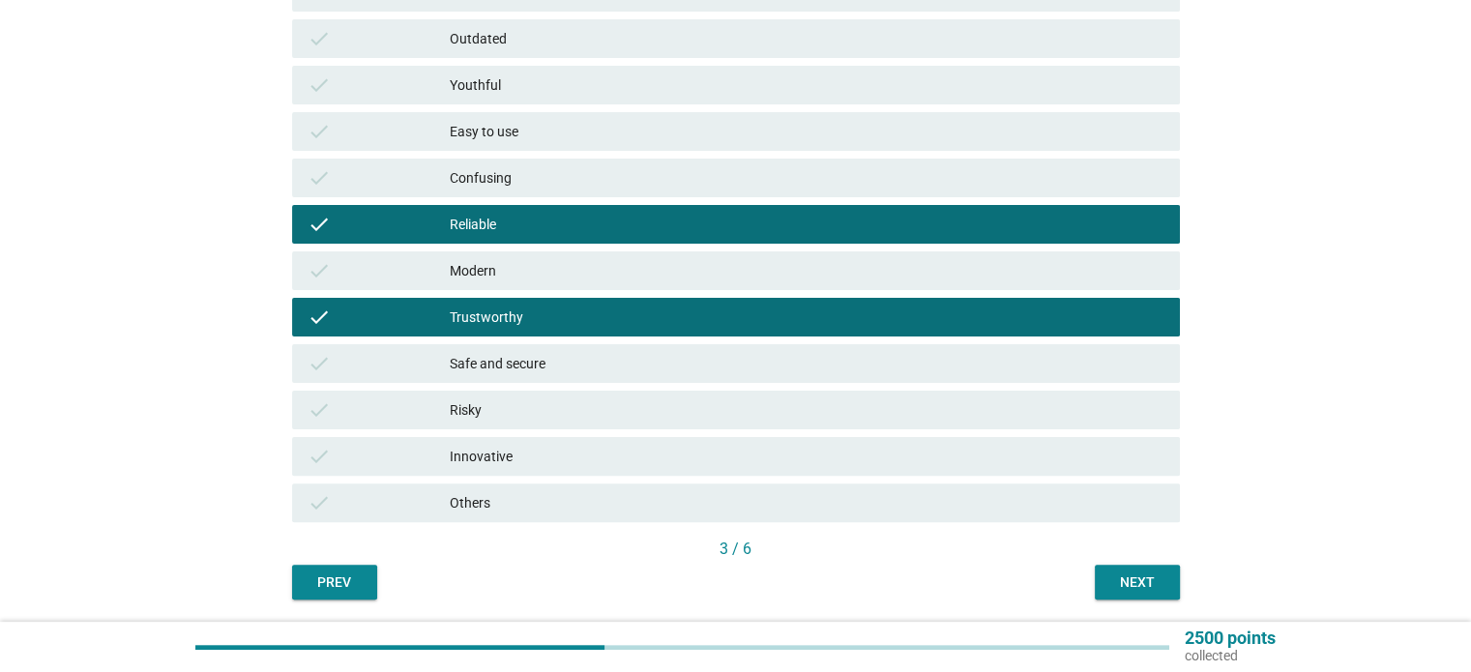
scroll to position [511, 0]
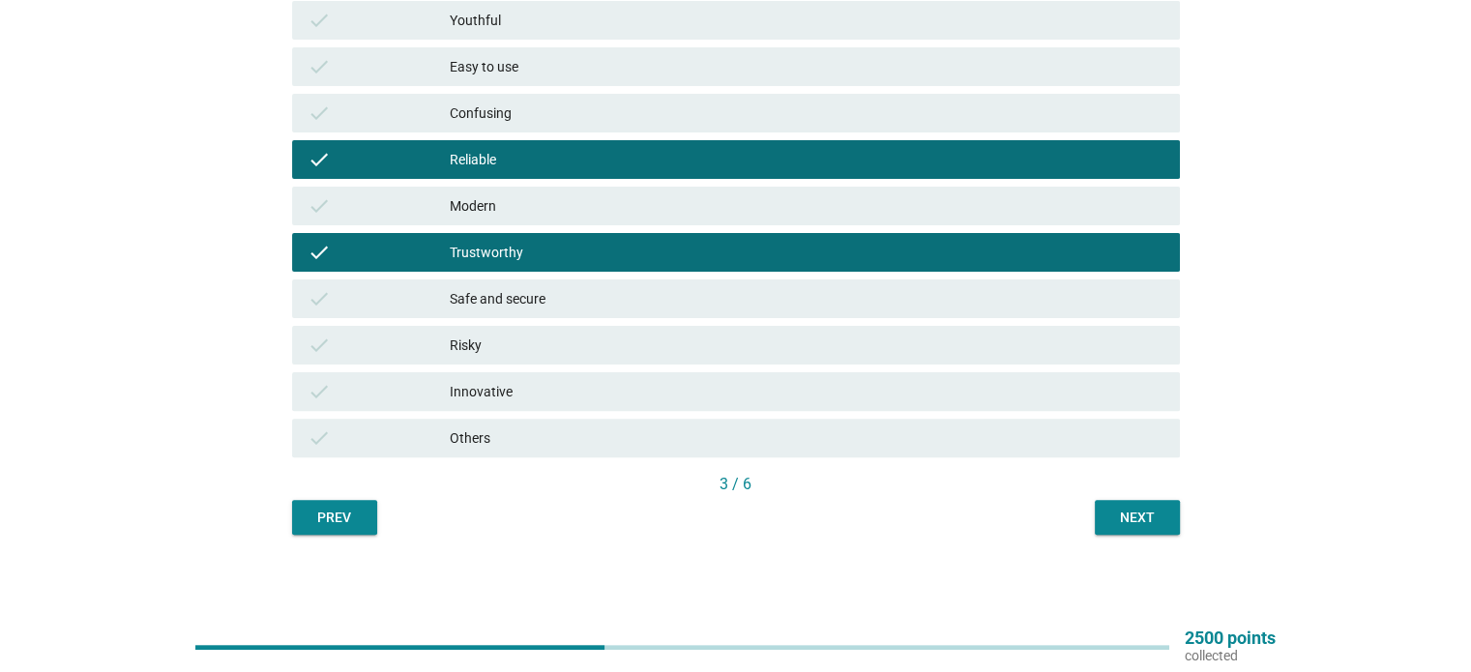
click at [1138, 517] on div "Next" at bounding box center [1137, 518] width 54 height 20
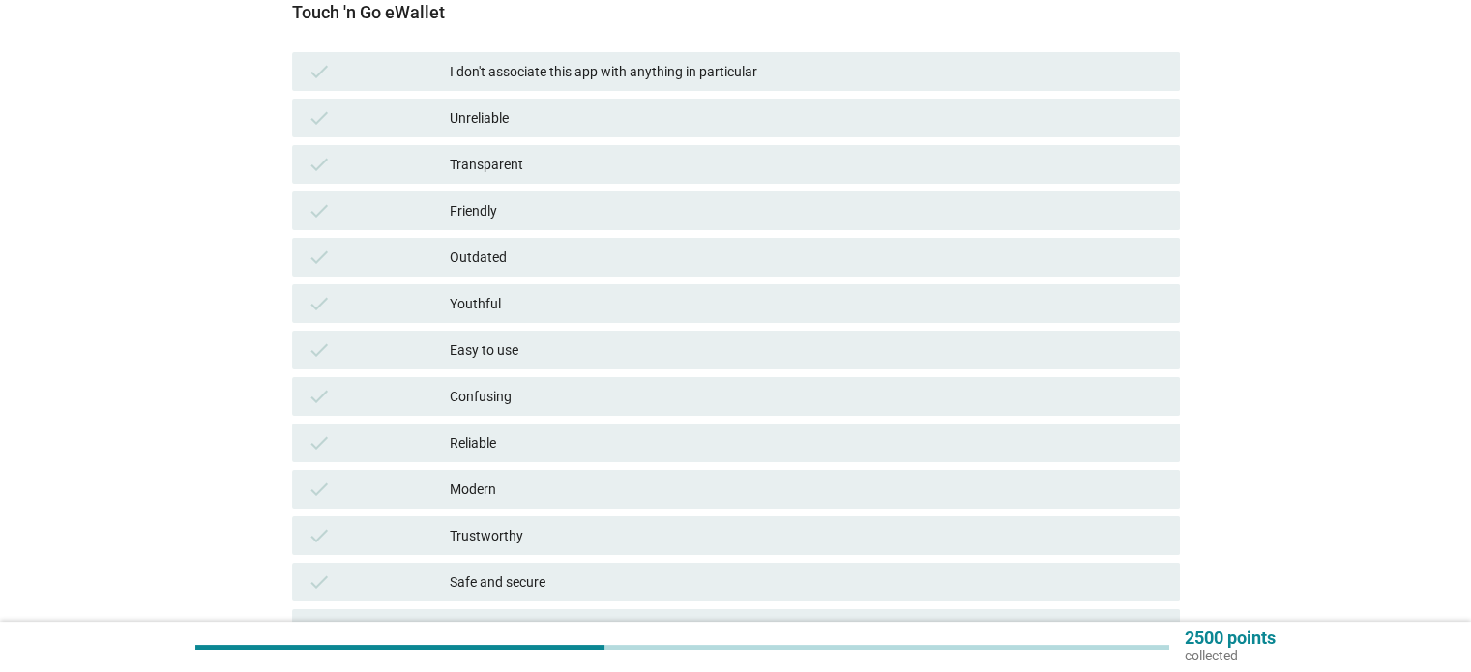
scroll to position [290, 0]
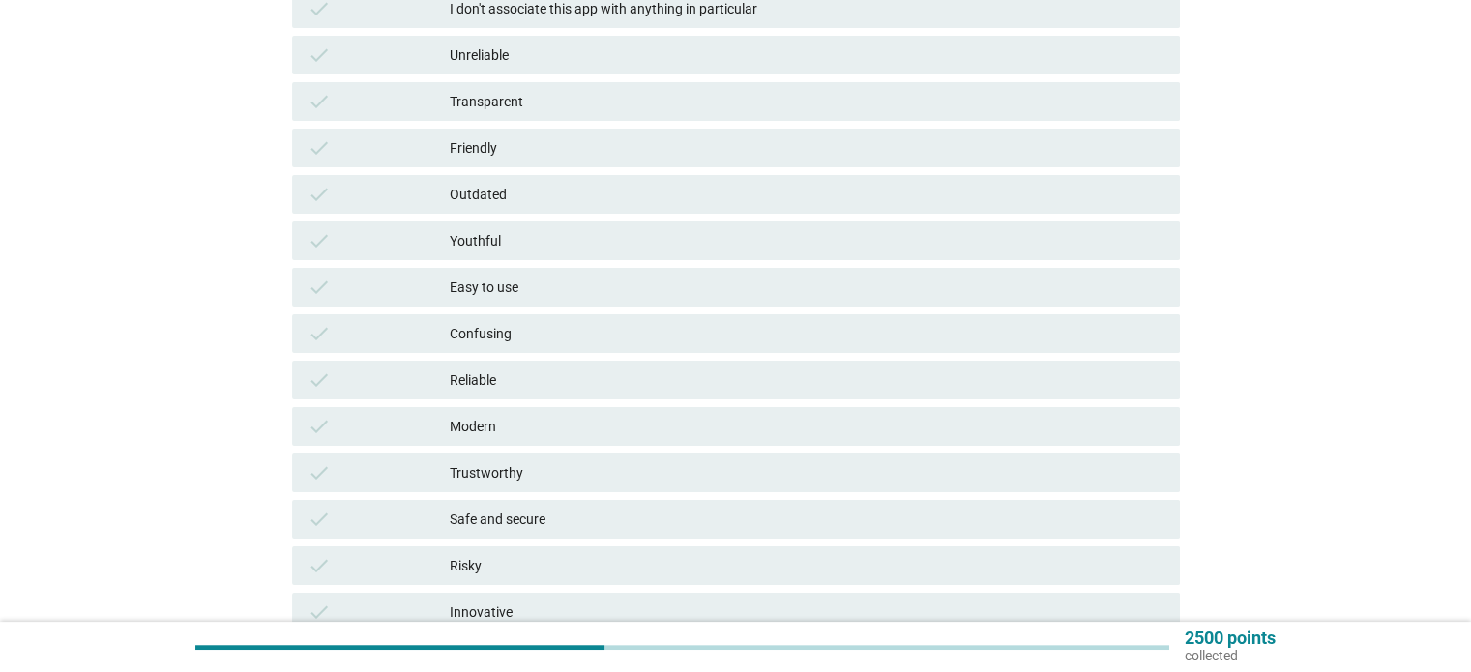
click at [529, 382] on div "Reliable" at bounding box center [807, 379] width 714 height 23
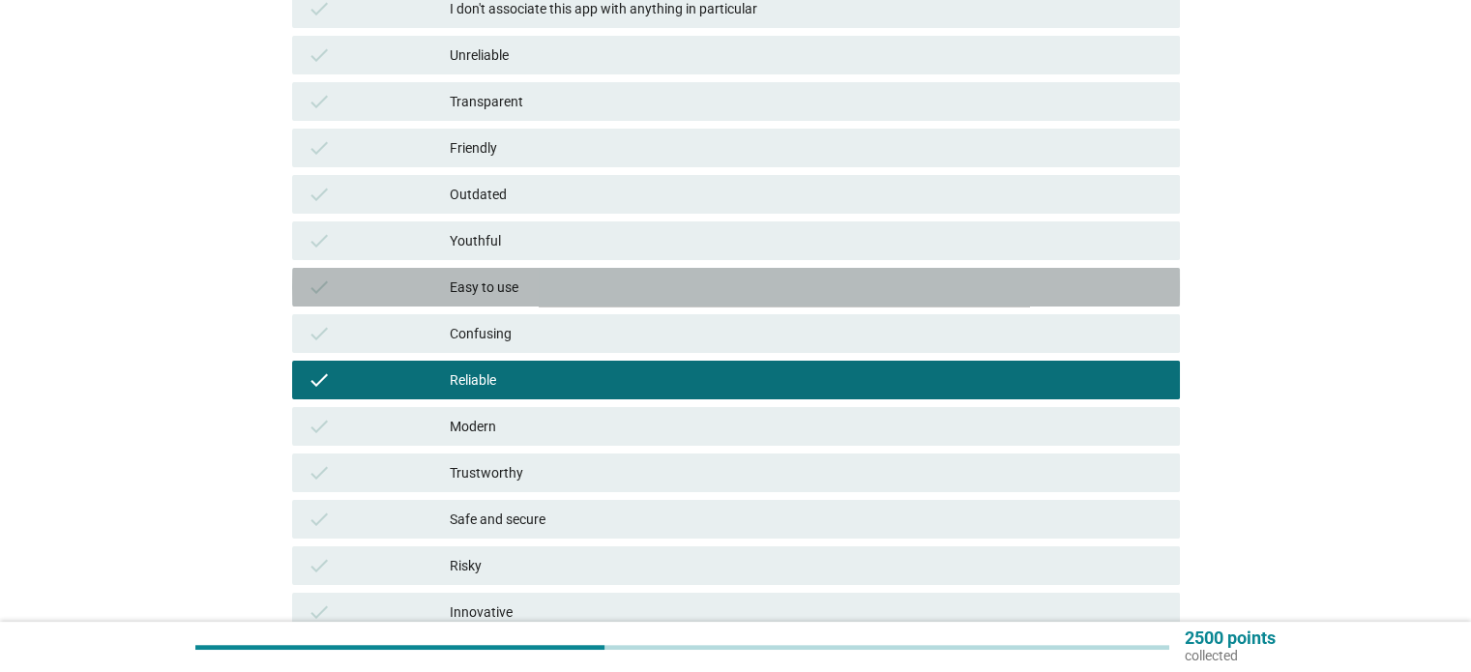
click at [568, 291] on div "Easy to use" at bounding box center [807, 287] width 714 height 23
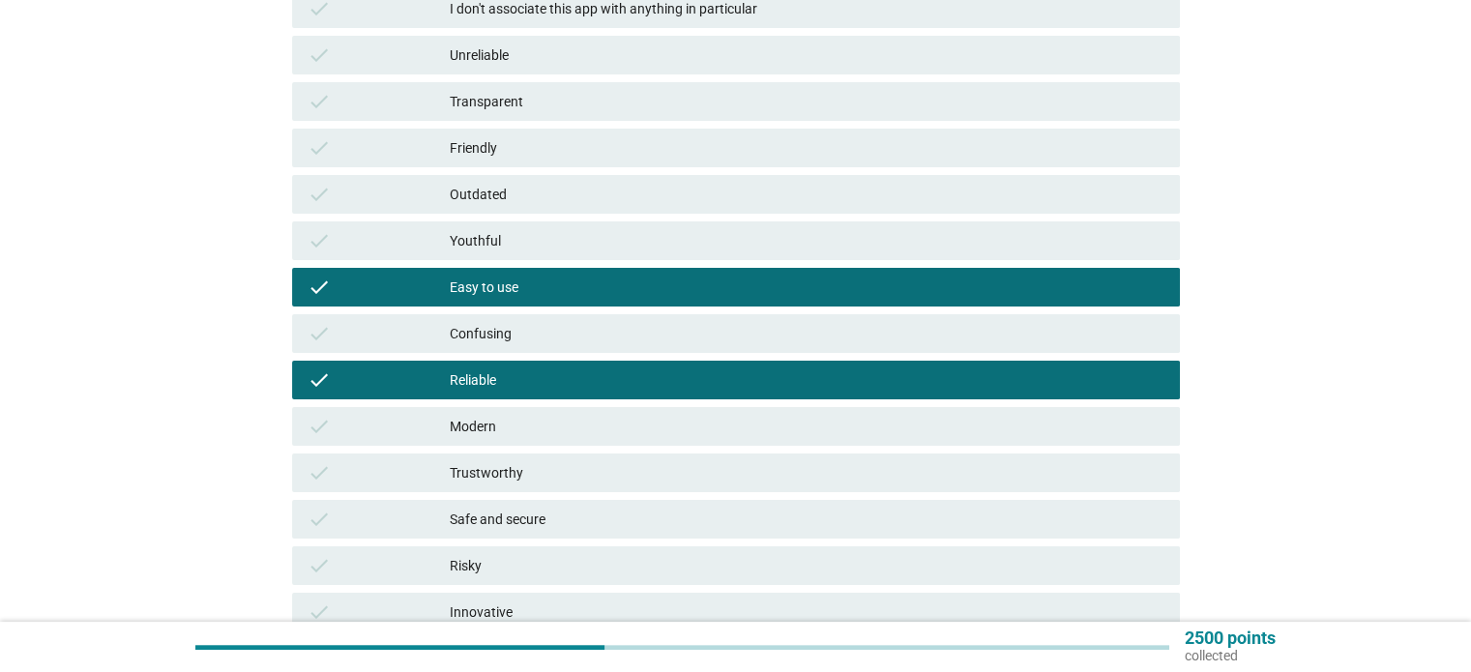
click at [576, 472] on div "Trustworthy" at bounding box center [807, 472] width 714 height 23
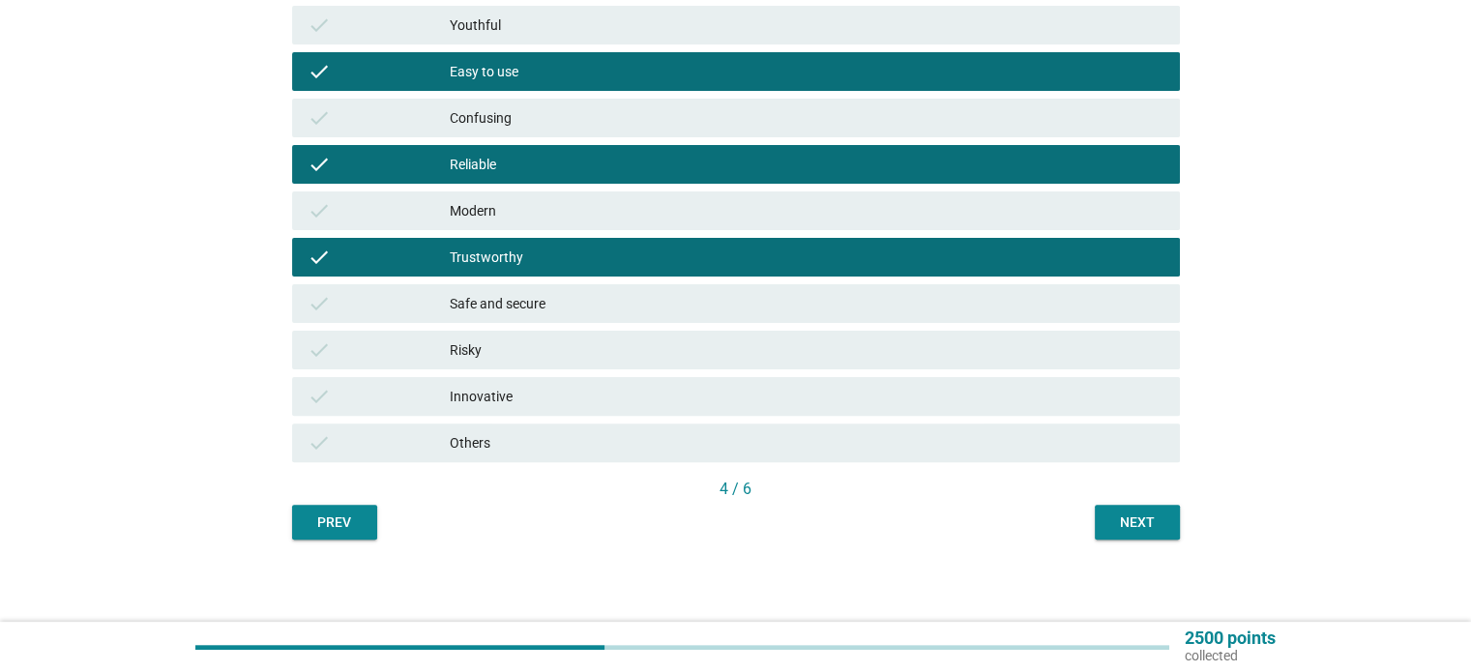
scroll to position [511, 0]
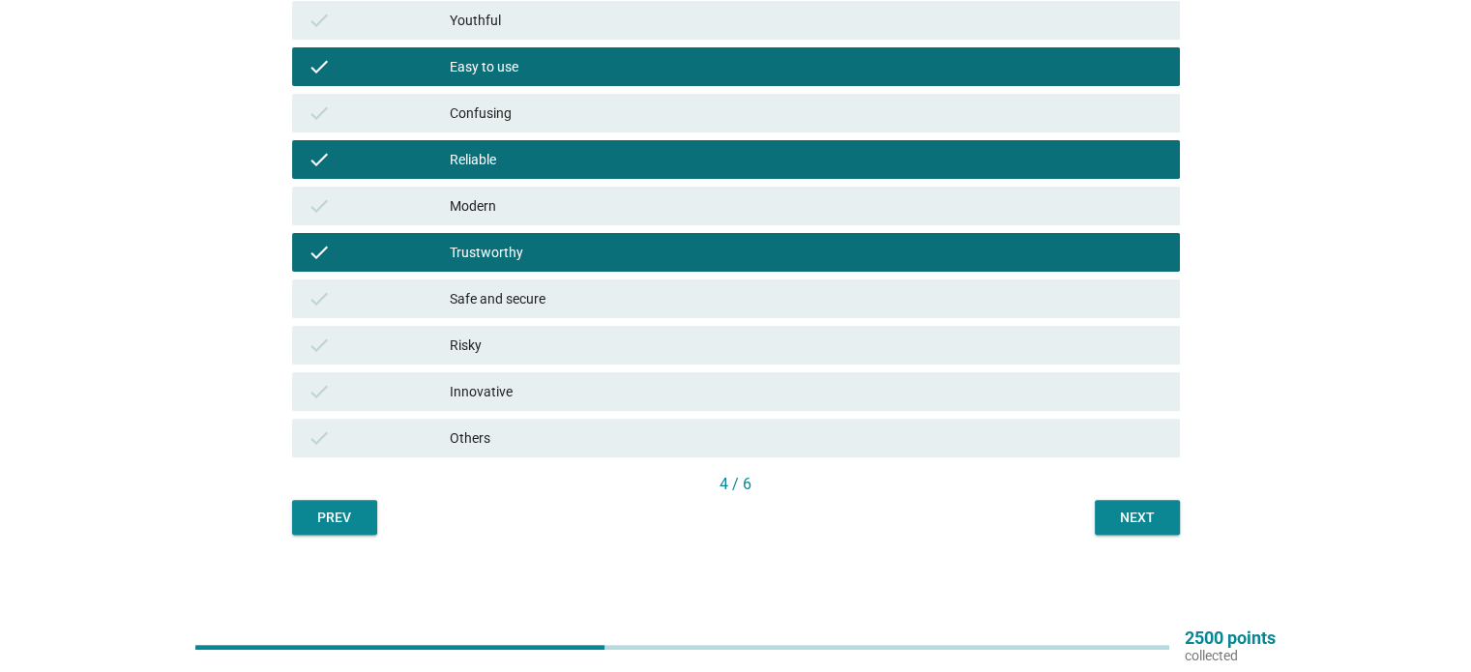
click at [1139, 528] on button "Next" at bounding box center [1137, 517] width 85 height 35
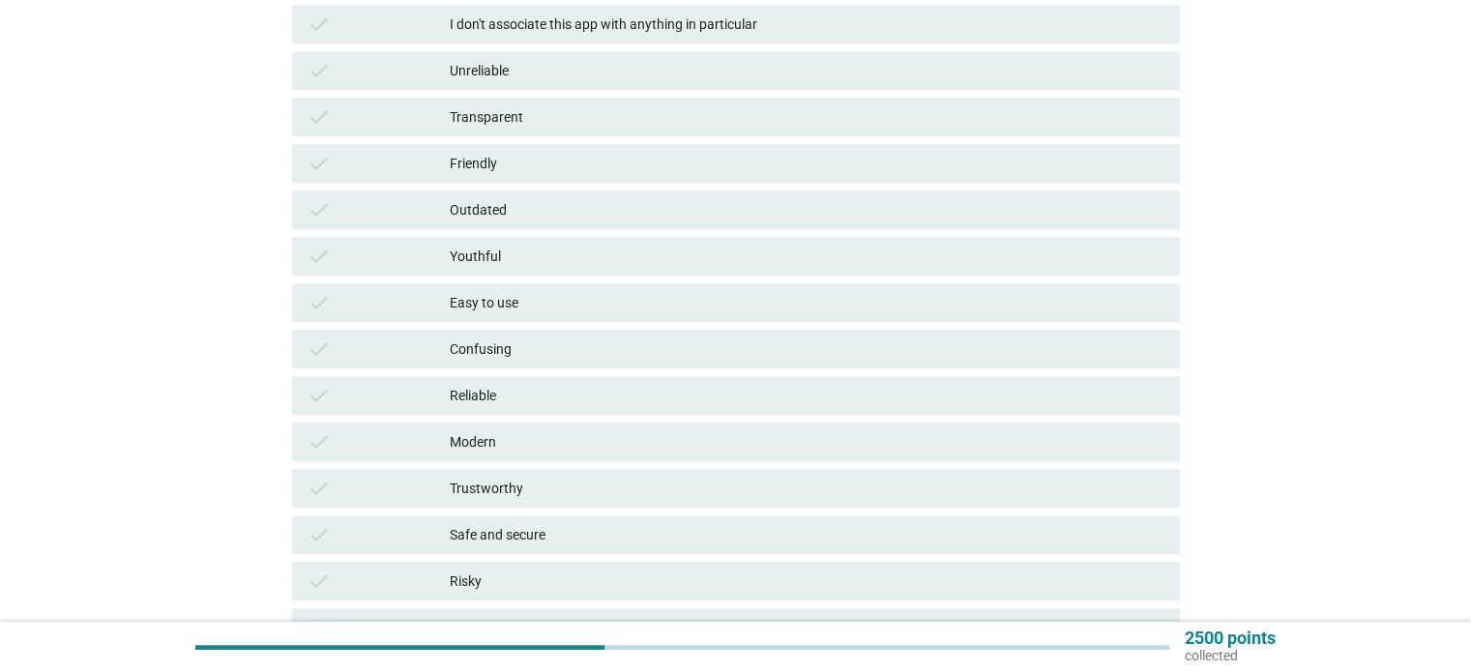
scroll to position [387, 0]
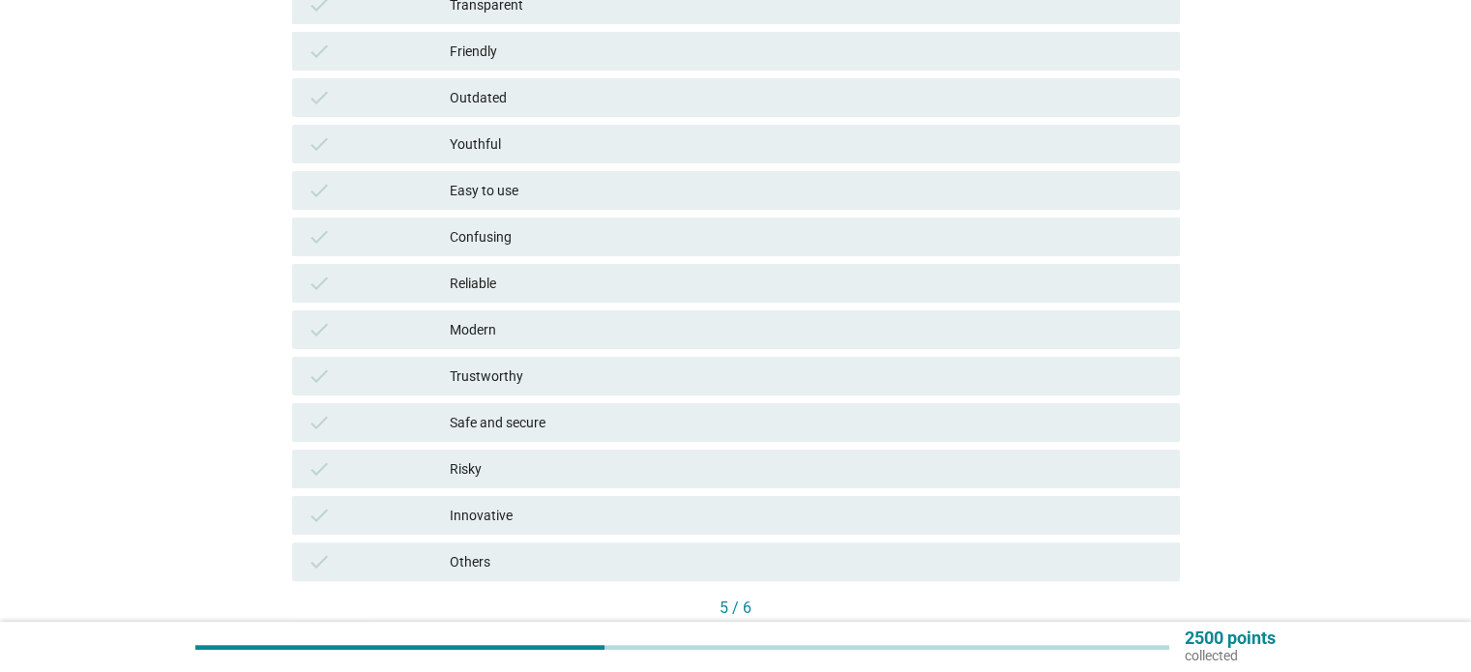
click at [529, 295] on div "check Reliable" at bounding box center [736, 283] width 888 height 39
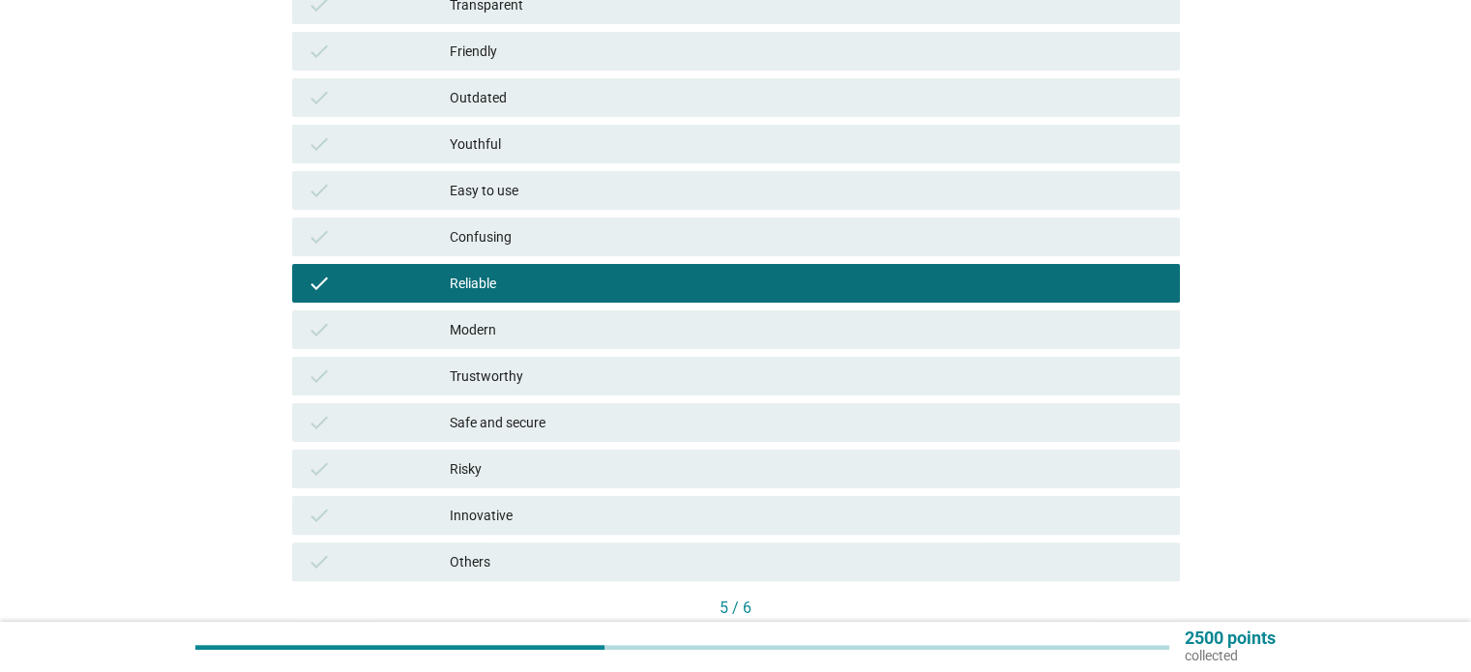
click at [553, 404] on div "check Safe and secure" at bounding box center [736, 422] width 888 height 39
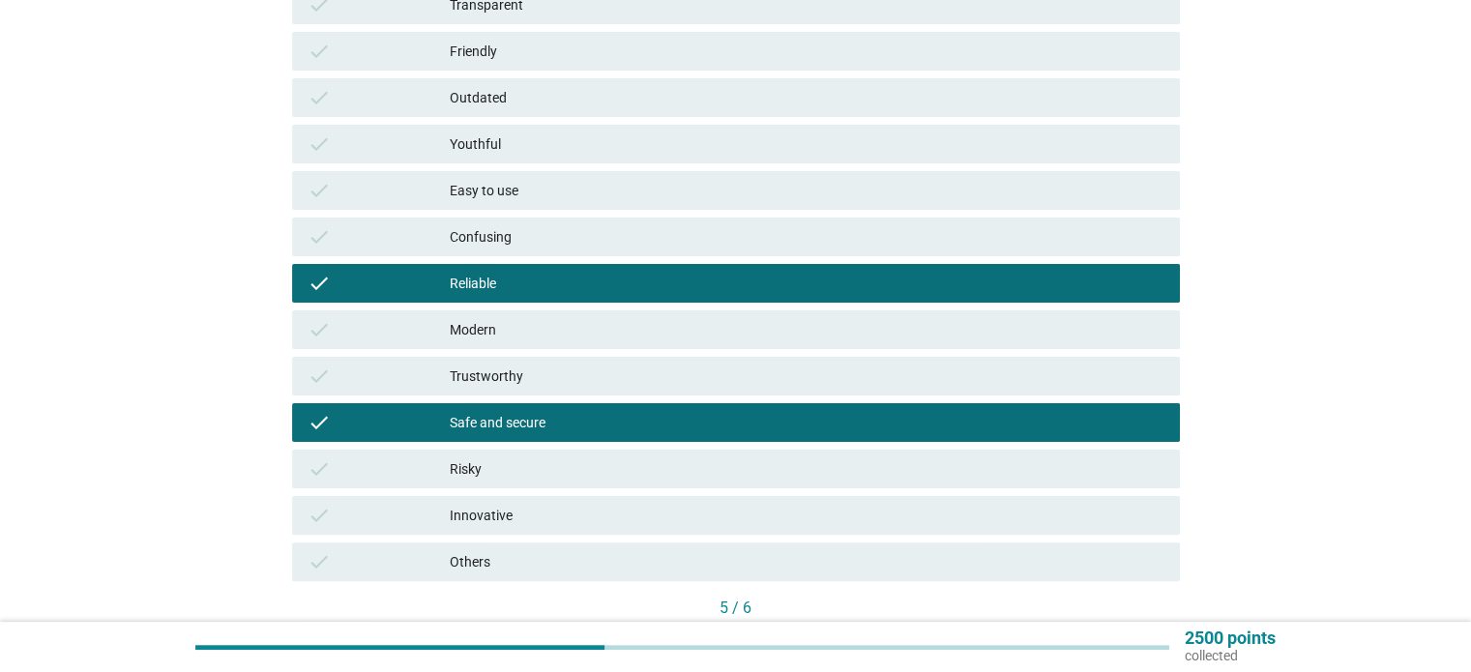
click at [556, 363] on div "check Trustworthy" at bounding box center [736, 376] width 888 height 39
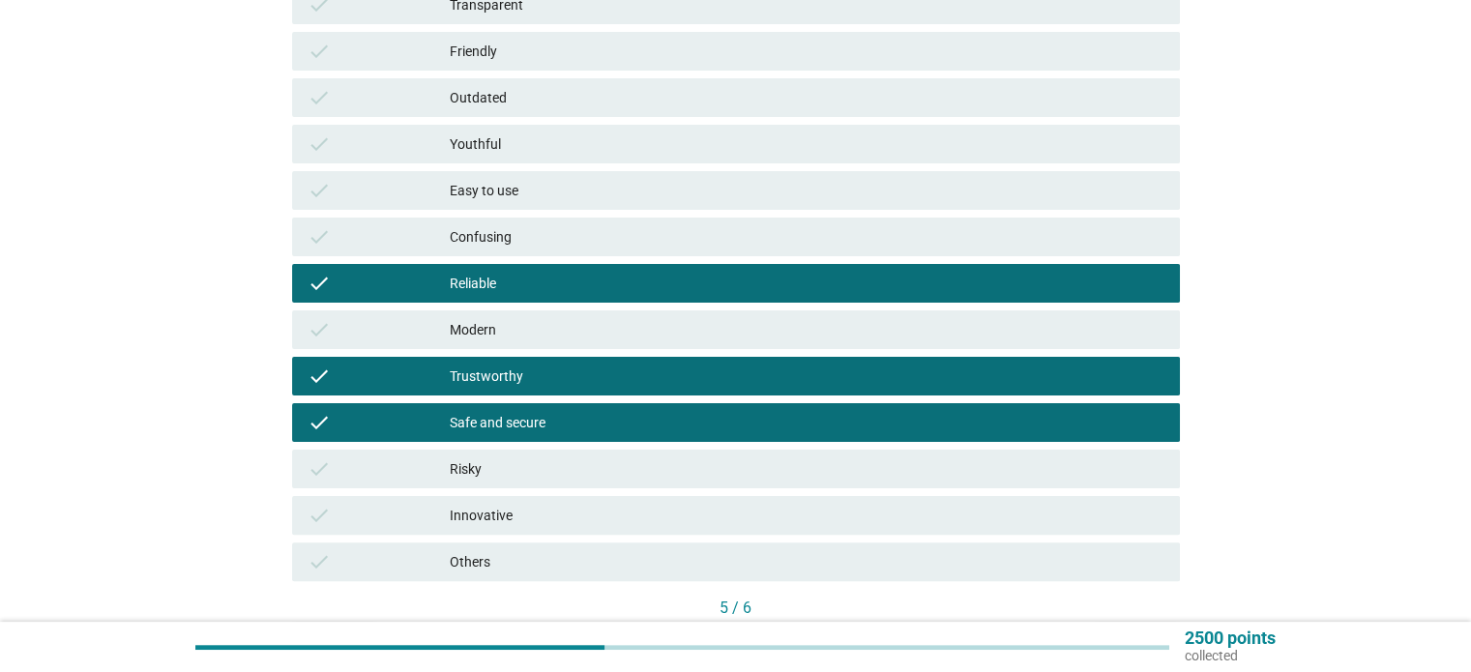
click at [560, 337] on div "Modern" at bounding box center [807, 329] width 714 height 23
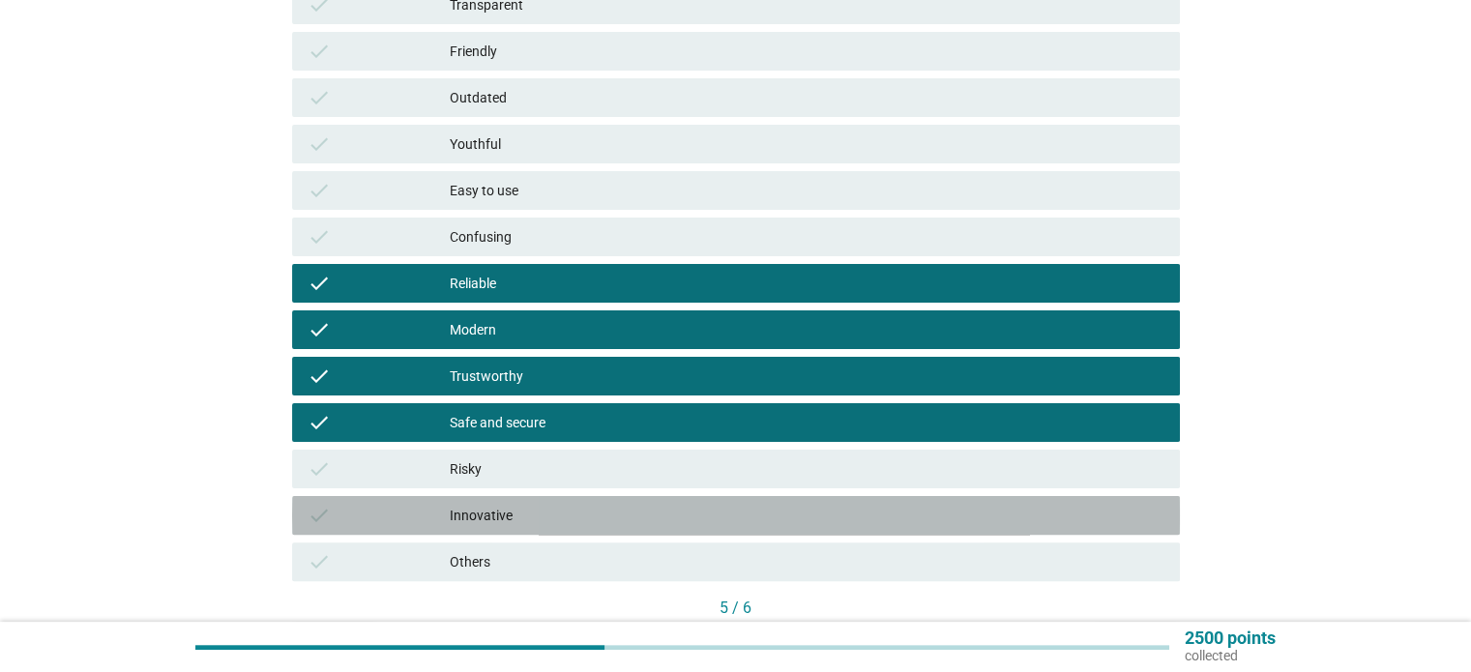
click at [651, 527] on div "check Innovative" at bounding box center [736, 515] width 888 height 39
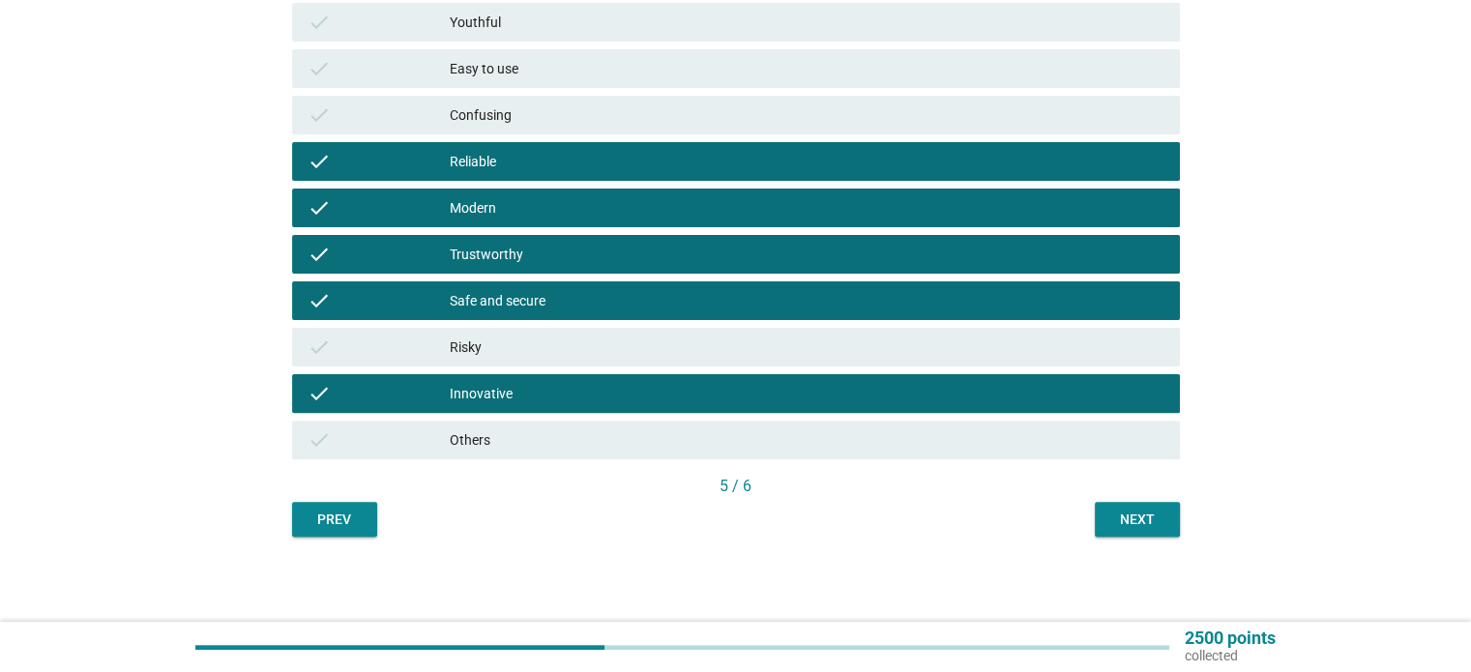
scroll to position [511, 0]
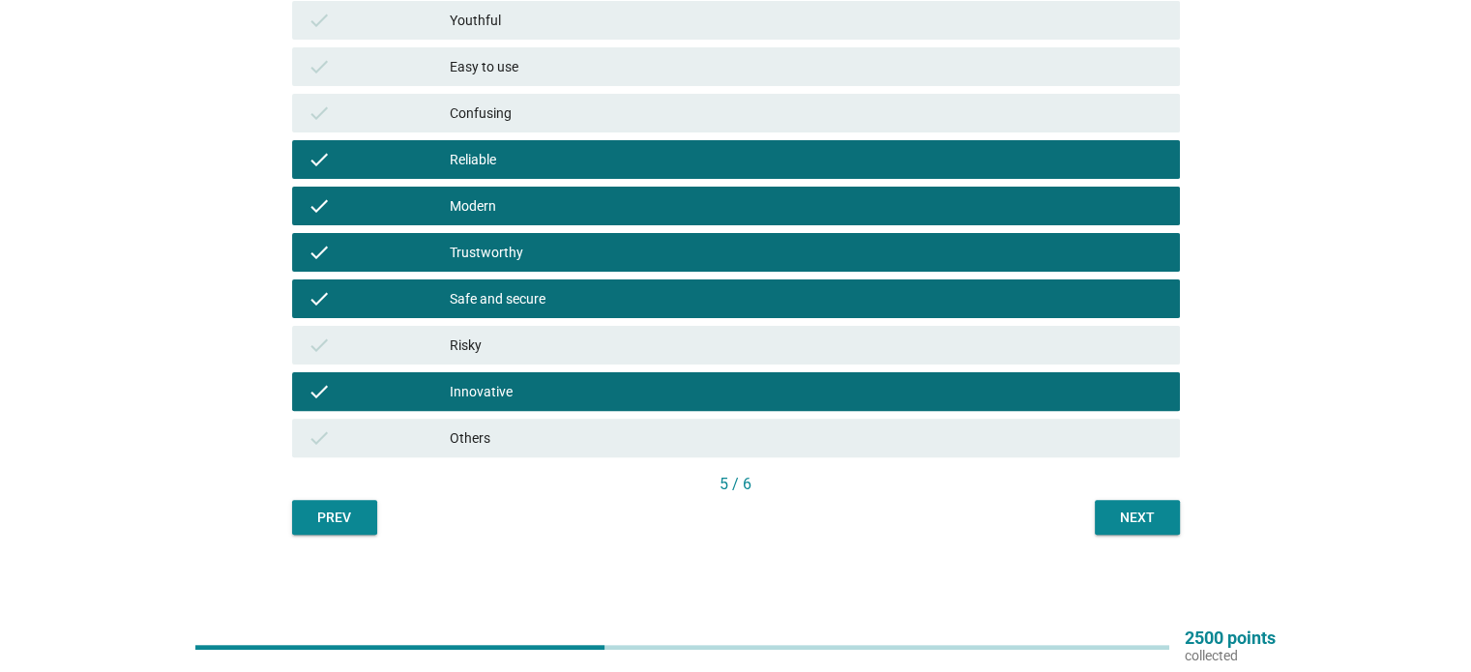
click at [1153, 514] on div "Next" at bounding box center [1137, 518] width 54 height 20
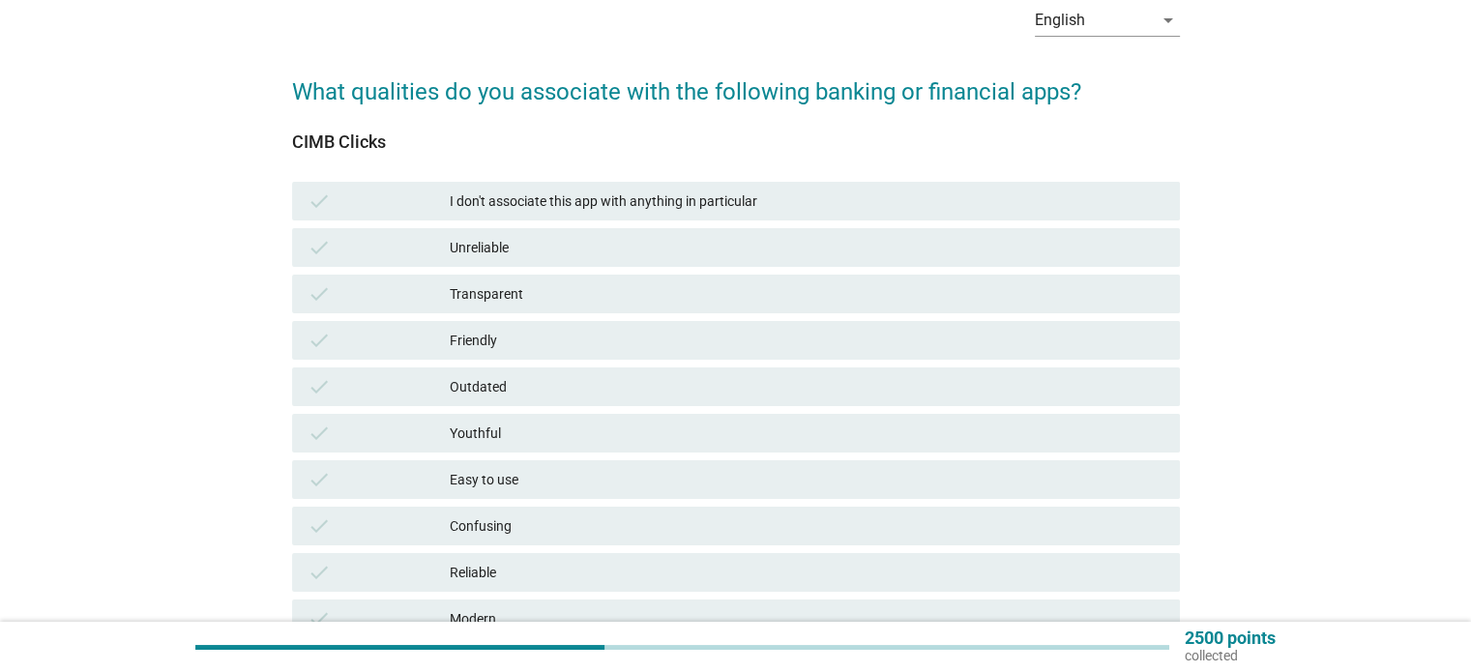
scroll to position [290, 0]
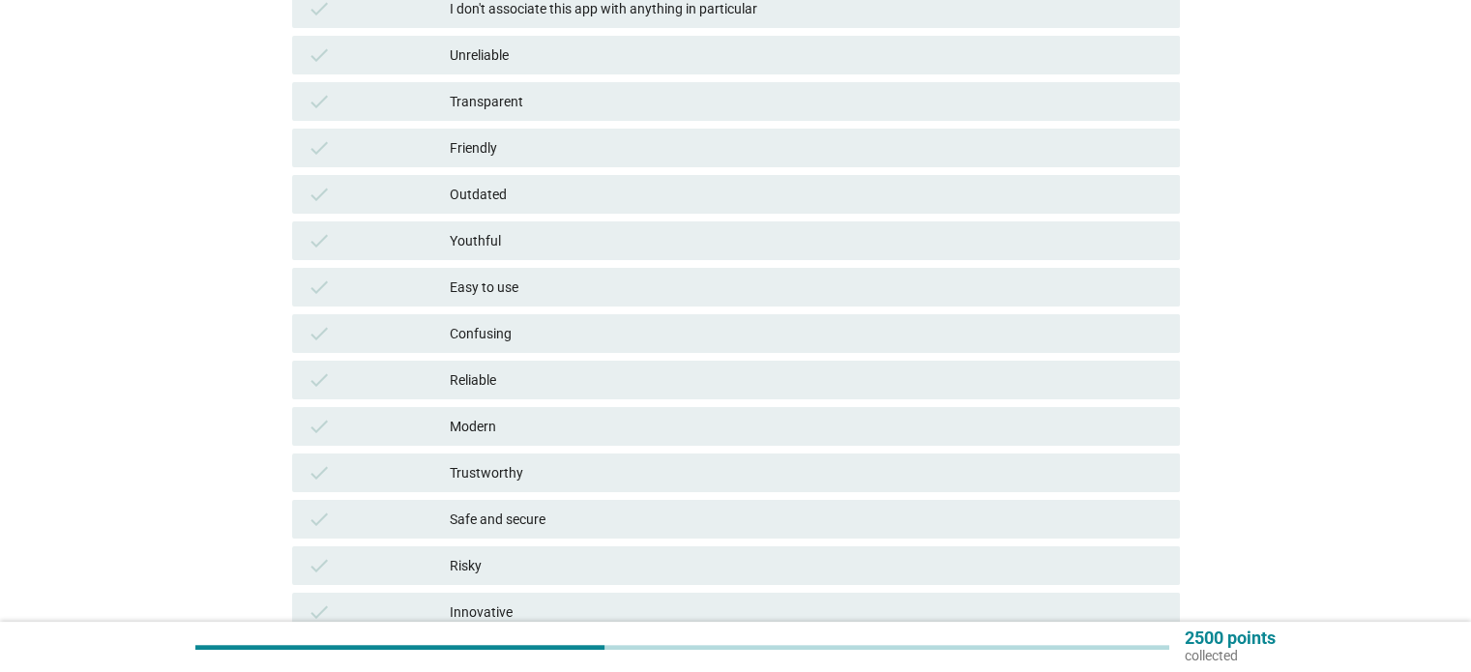
click at [537, 477] on div "Trustworthy" at bounding box center [807, 472] width 714 height 23
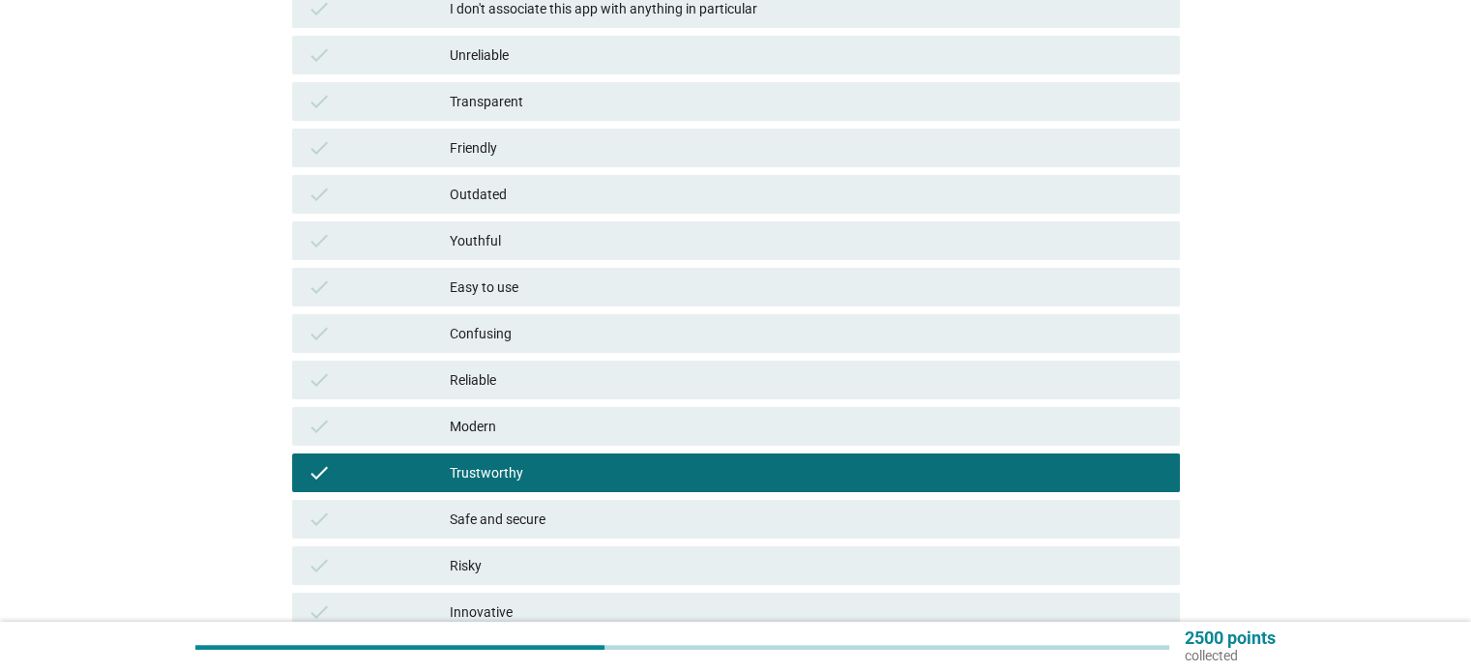
click at [547, 381] on div "Reliable" at bounding box center [807, 379] width 714 height 23
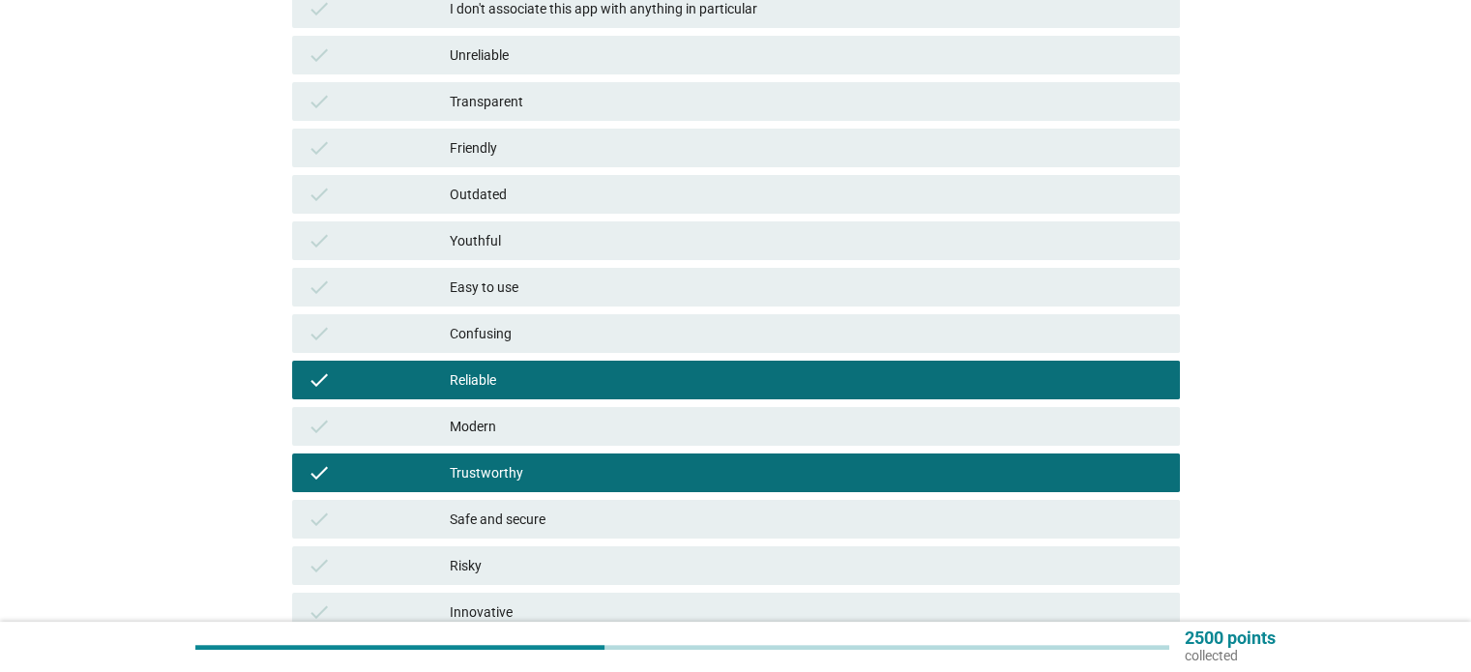
click at [564, 293] on div "Easy to use" at bounding box center [807, 287] width 714 height 23
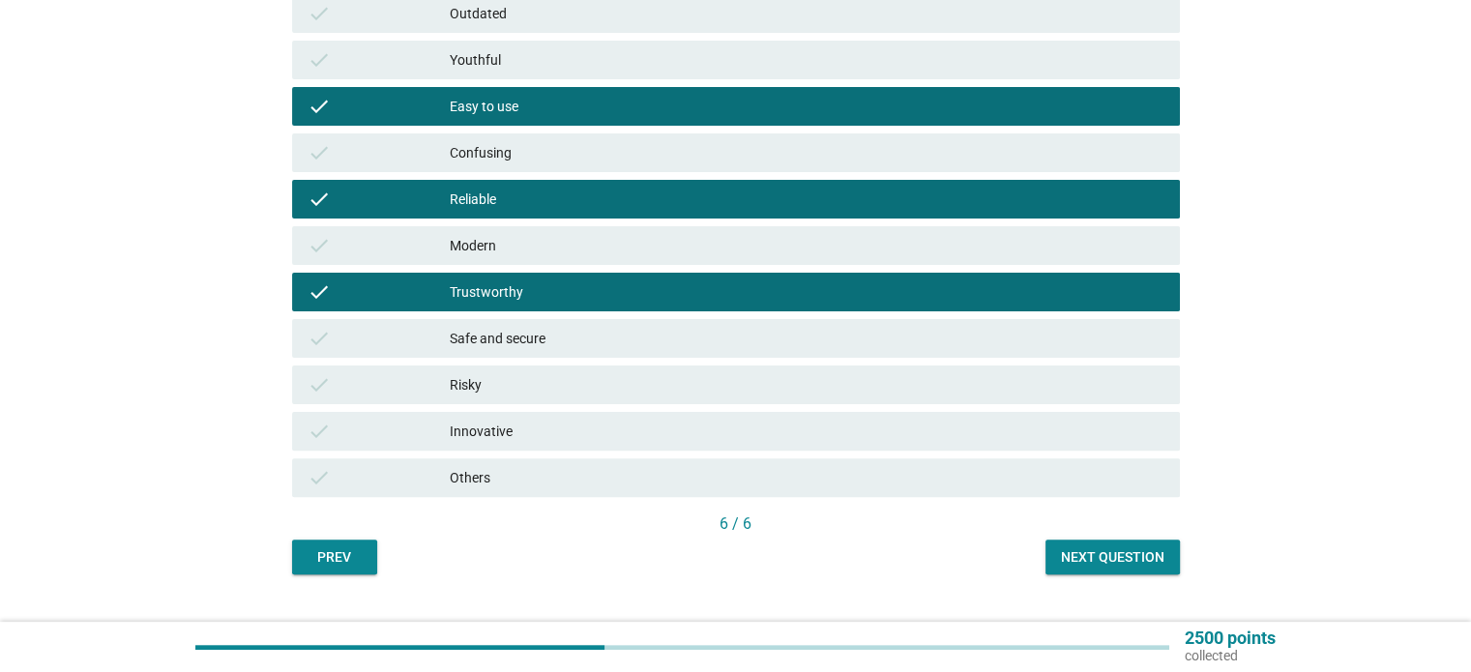
scroll to position [484, 0]
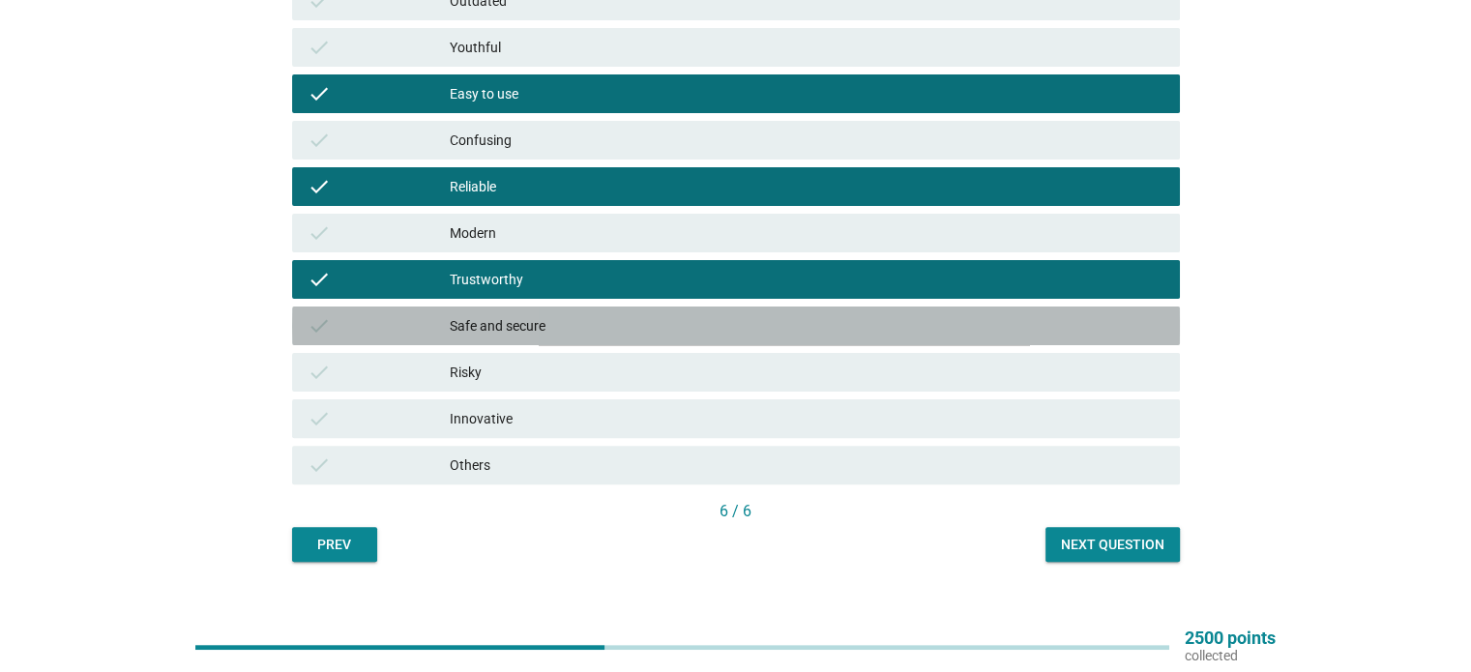
click at [576, 333] on div "Safe and secure" at bounding box center [807, 325] width 714 height 23
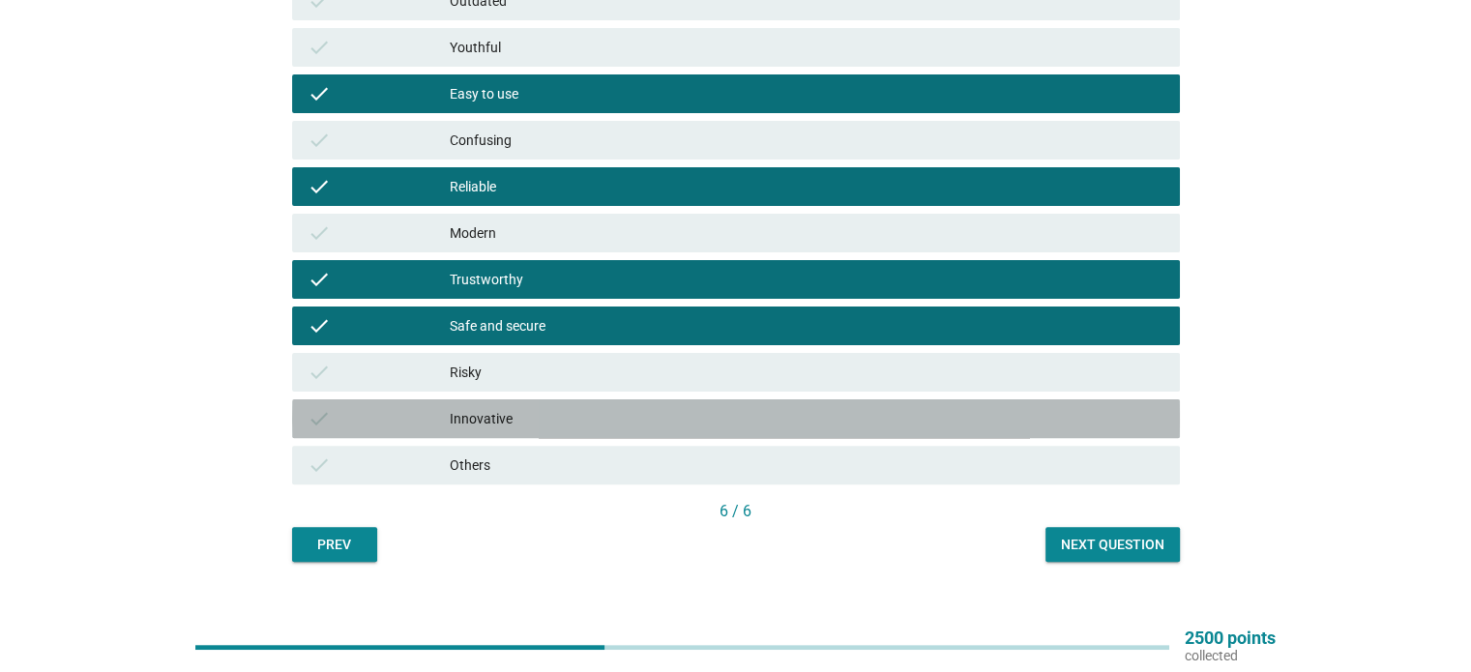
click at [580, 407] on div "Innovative" at bounding box center [807, 418] width 714 height 23
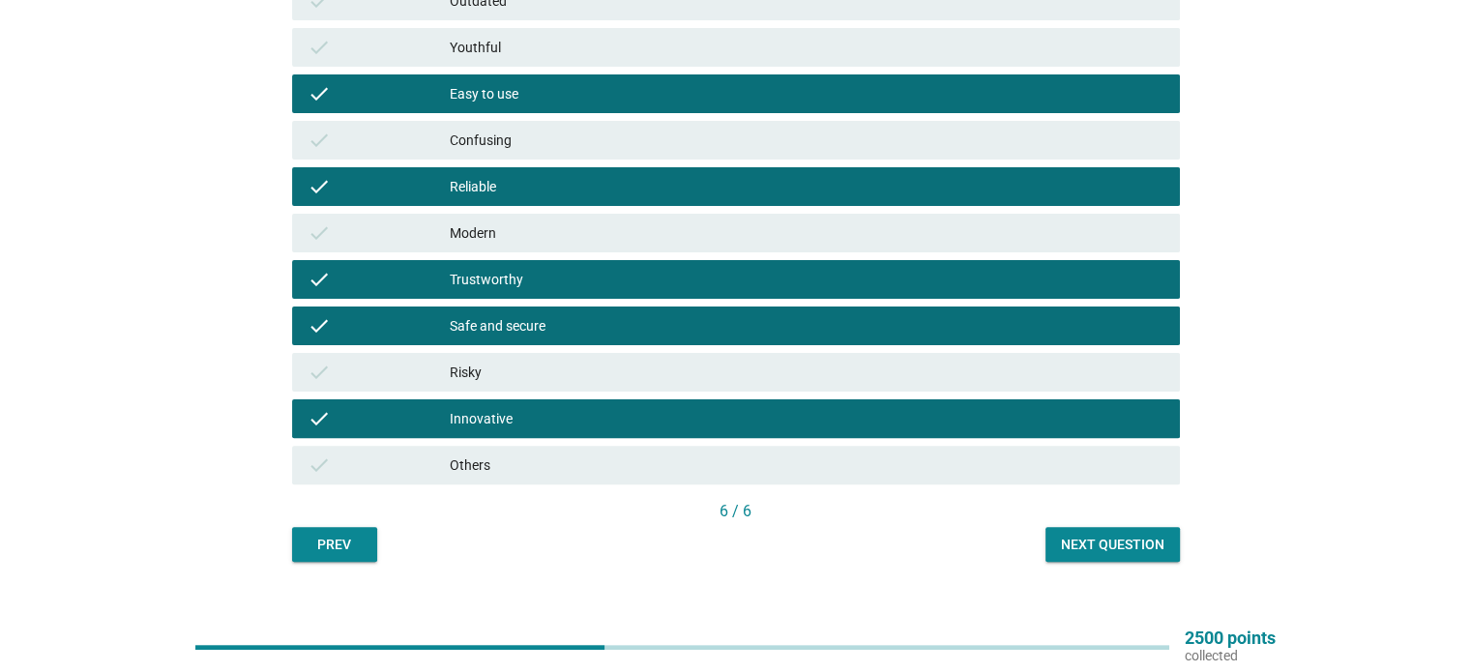
click at [1139, 545] on div "Next question" at bounding box center [1112, 545] width 103 height 20
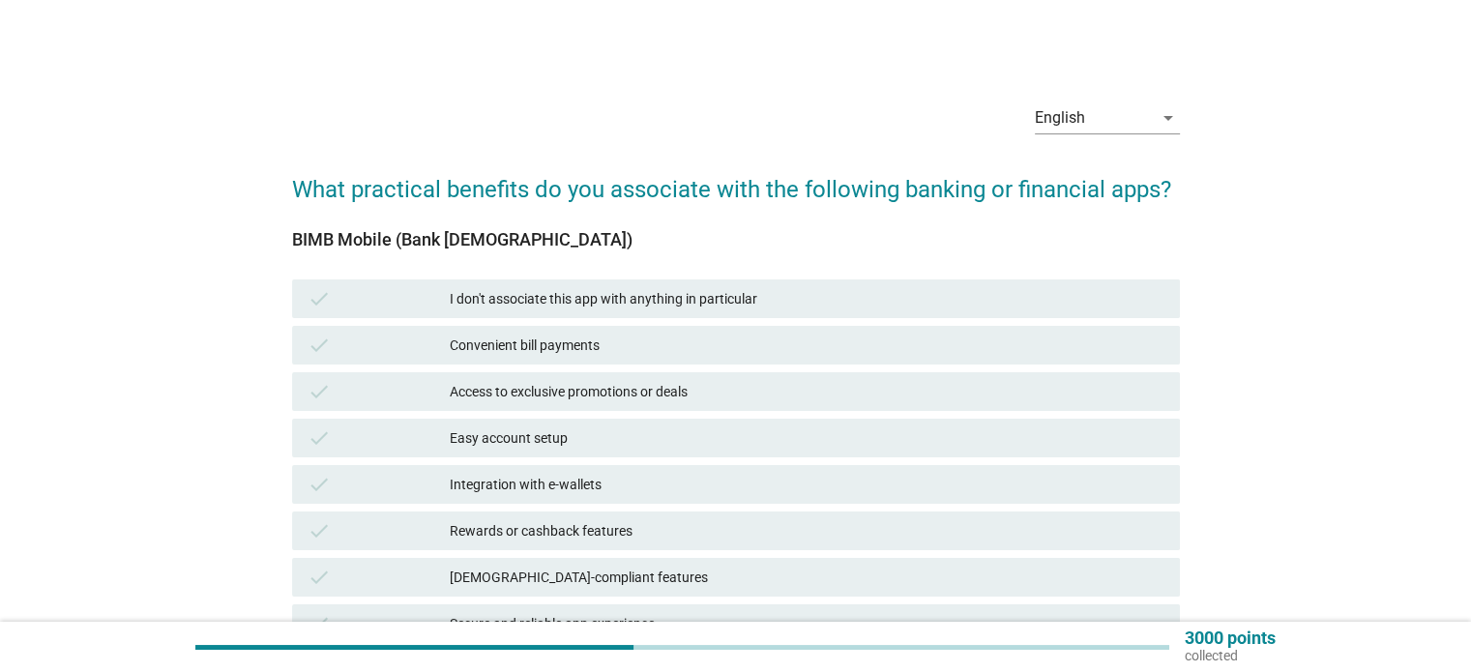
scroll to position [193, 0]
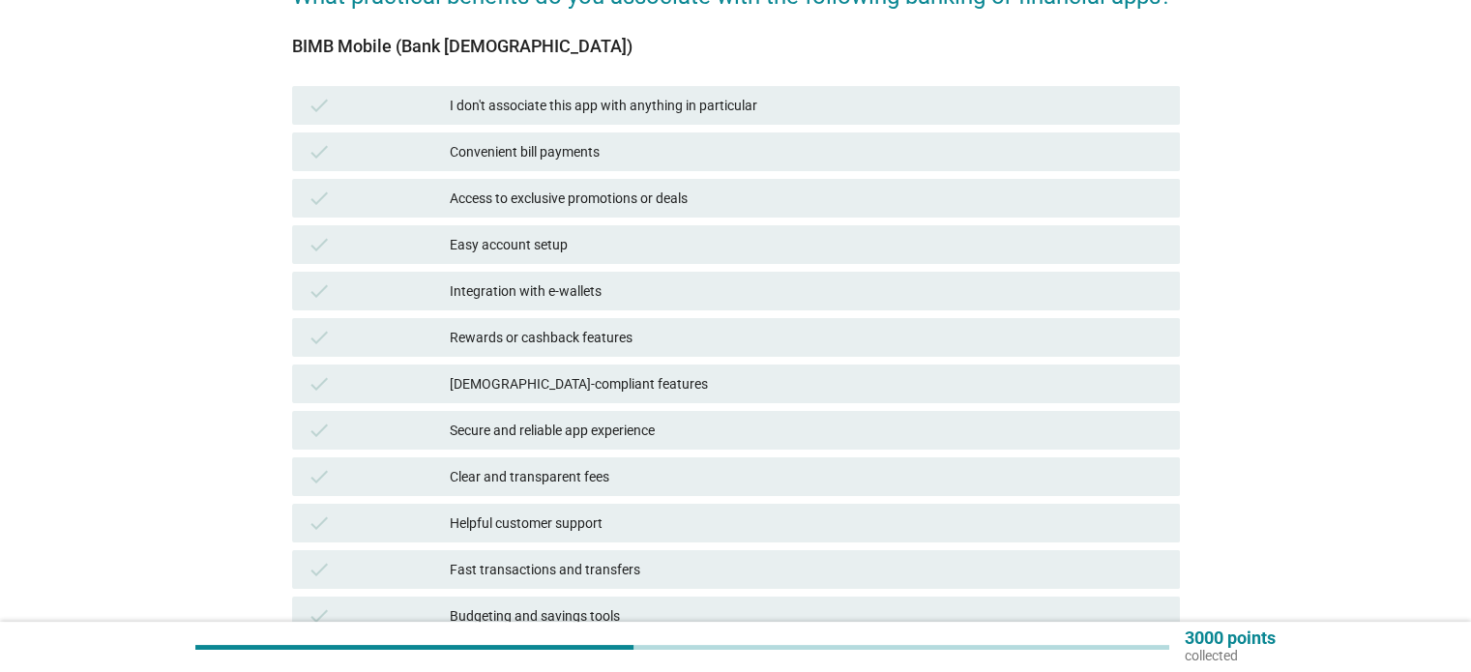
drag, startPoint x: 585, startPoint y: 263, endPoint x: 588, endPoint y: 274, distance: 11.0
click at [586, 263] on div "check Easy account setup" at bounding box center [736, 244] width 888 height 39
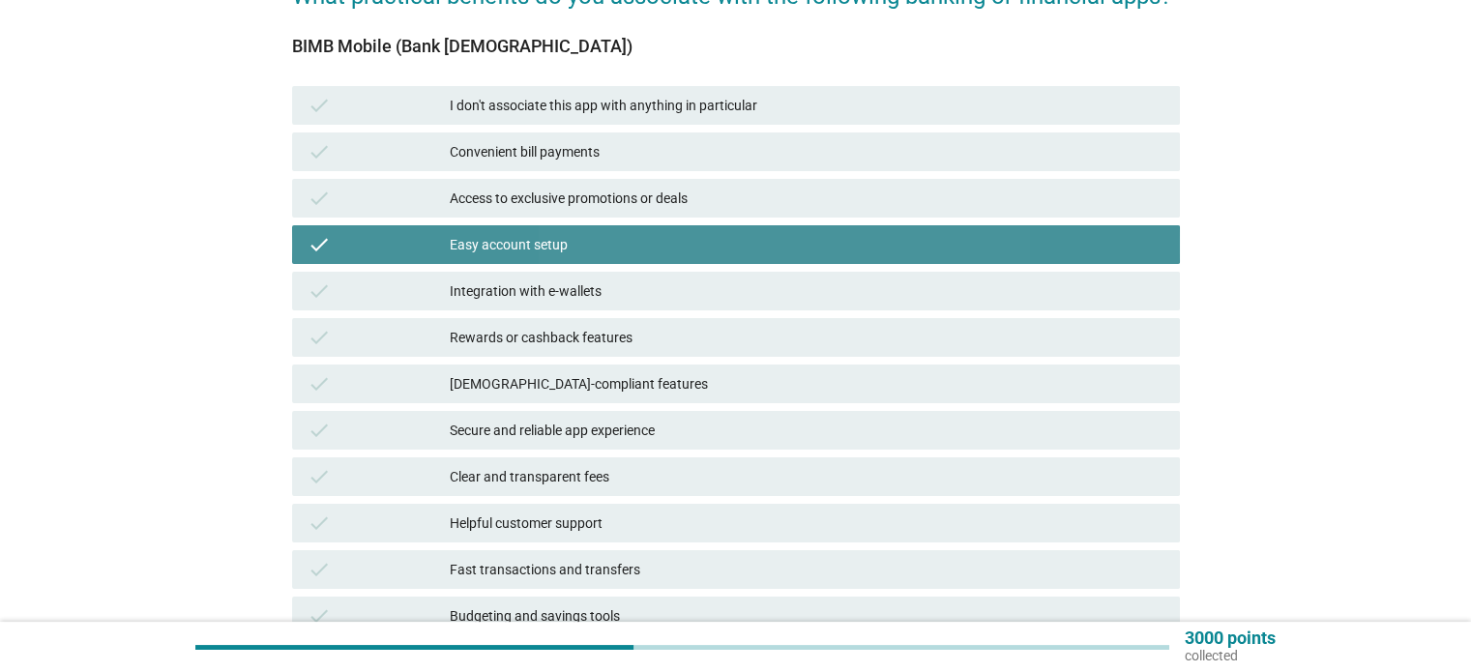
click at [603, 353] on div "check Rewards or cashback features" at bounding box center [736, 337] width 888 height 39
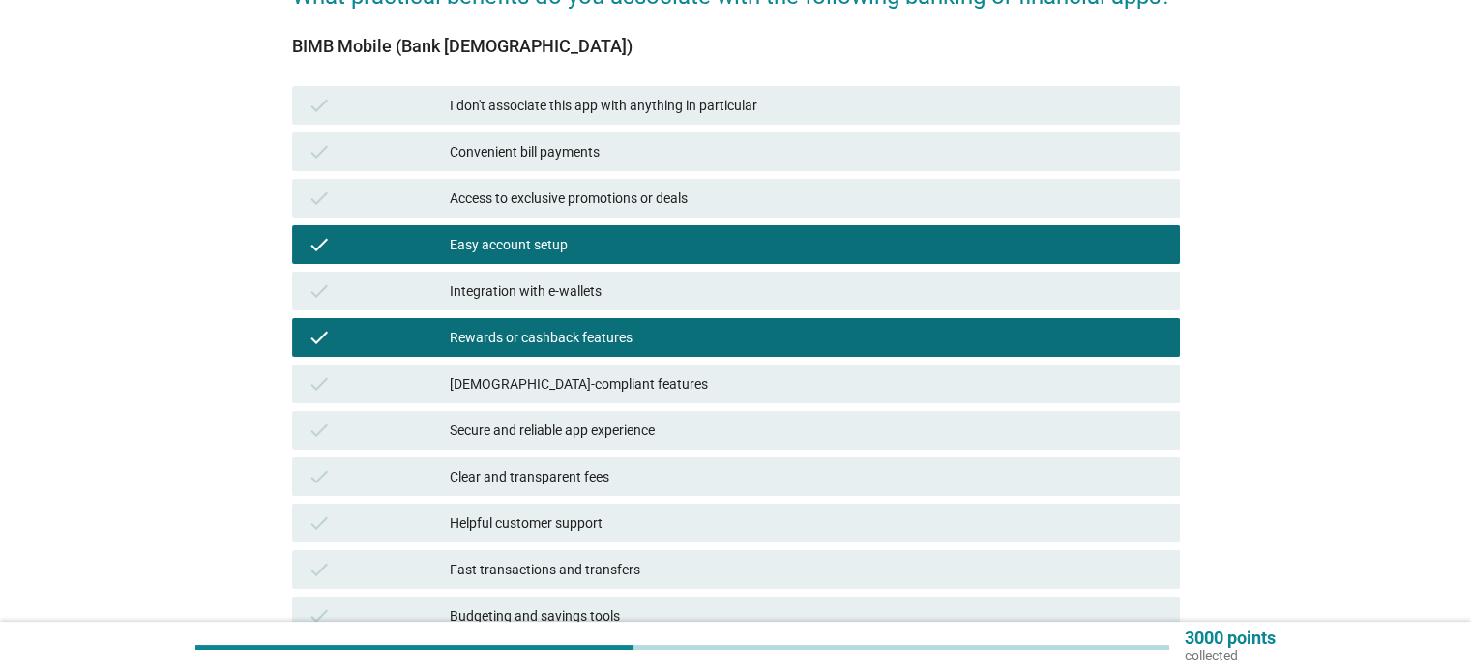
click at [607, 389] on div "[DEMOGRAPHIC_DATA]-compliant features" at bounding box center [807, 383] width 714 height 23
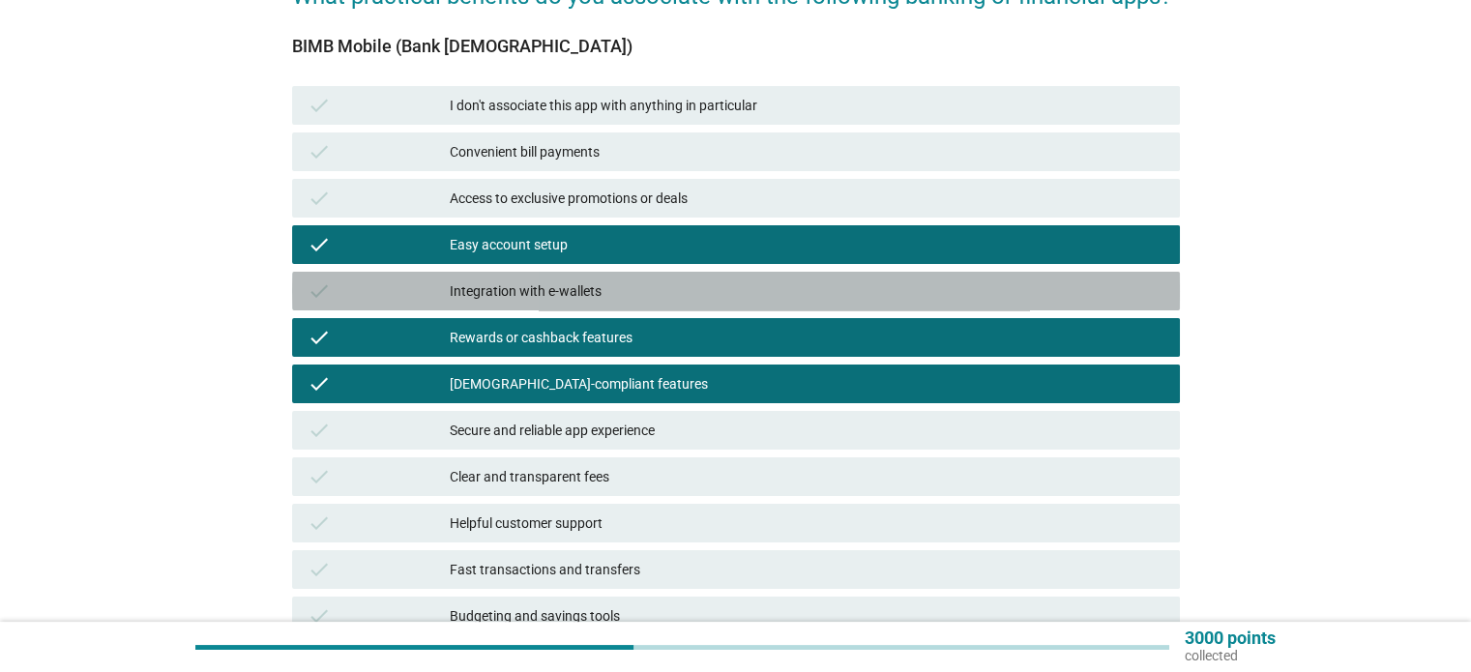
click at [639, 287] on div "Integration with e-wallets" at bounding box center [807, 290] width 714 height 23
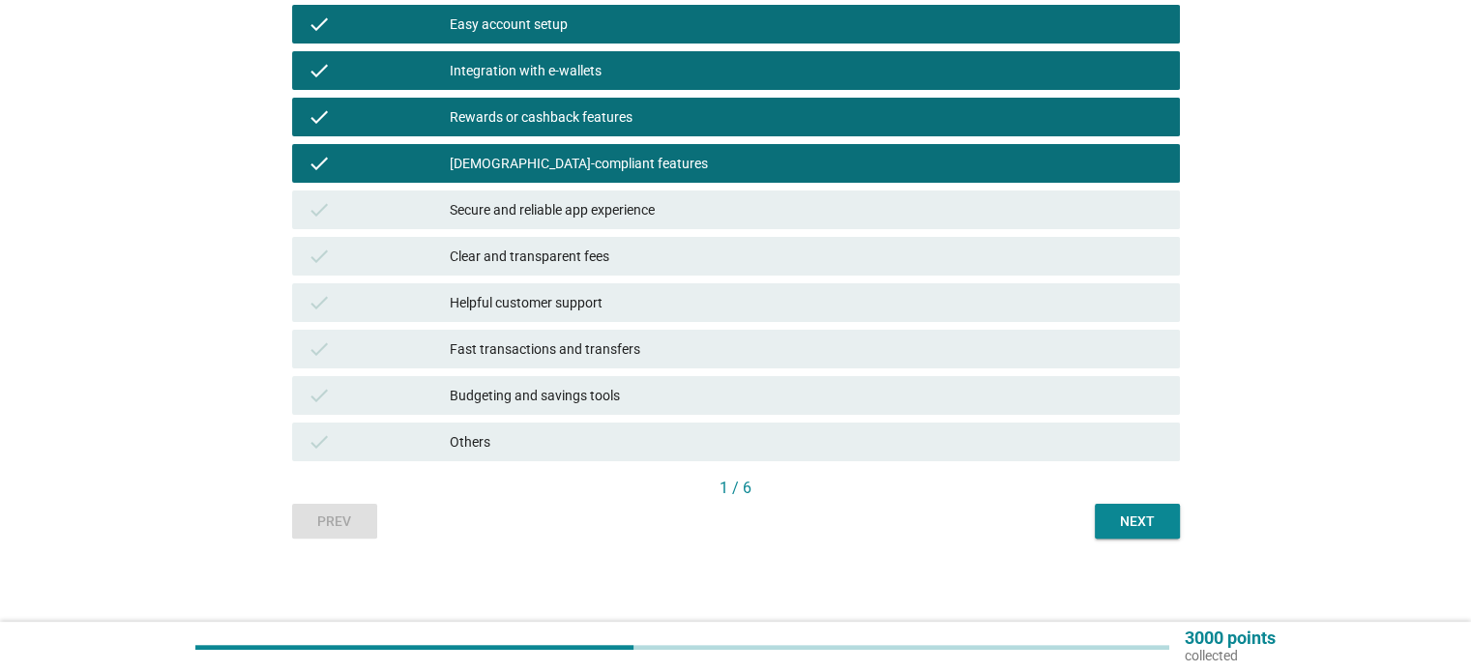
scroll to position [418, 0]
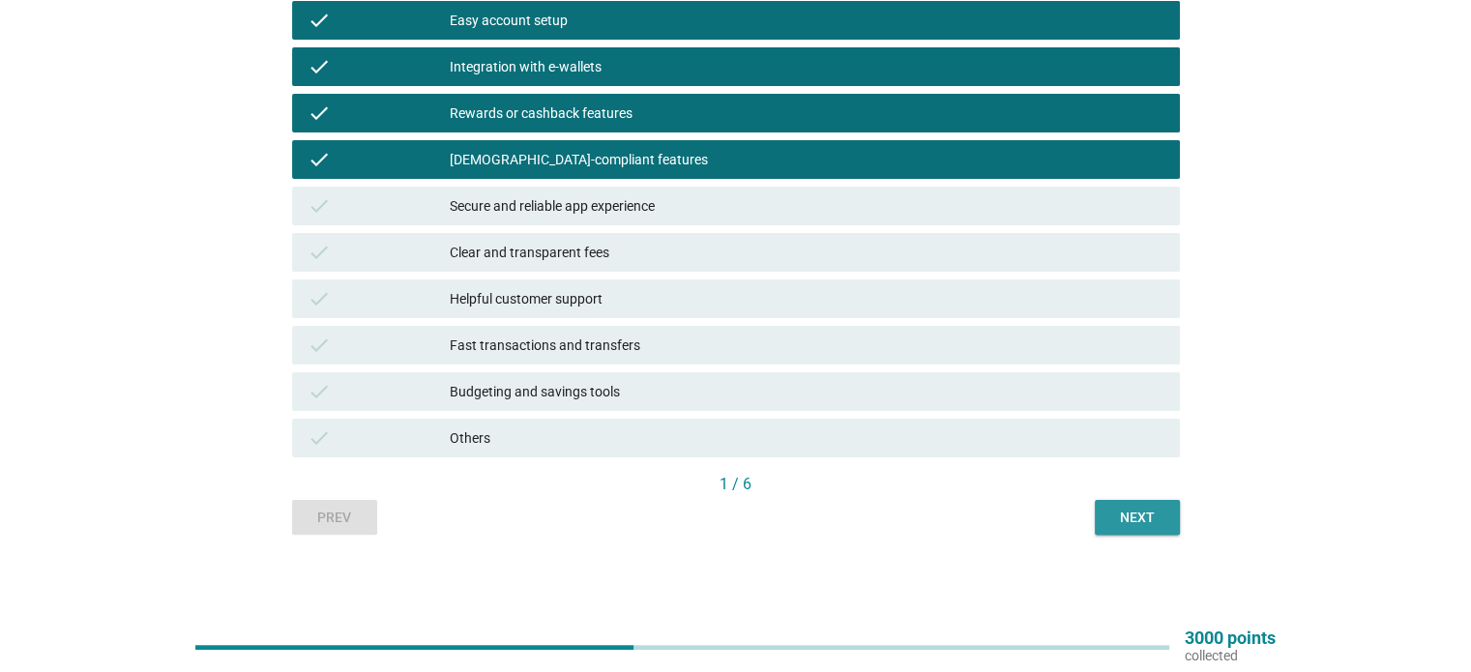
click at [1175, 521] on button "Next" at bounding box center [1137, 517] width 85 height 35
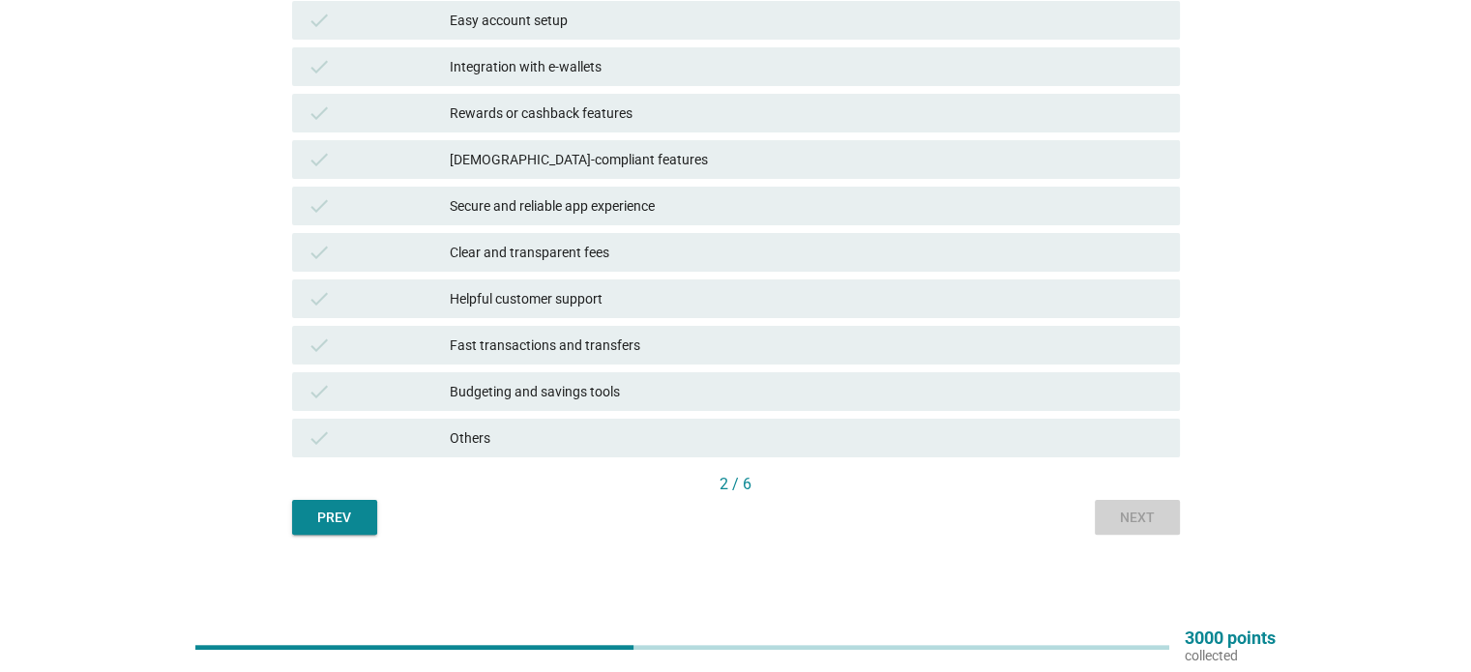
scroll to position [0, 0]
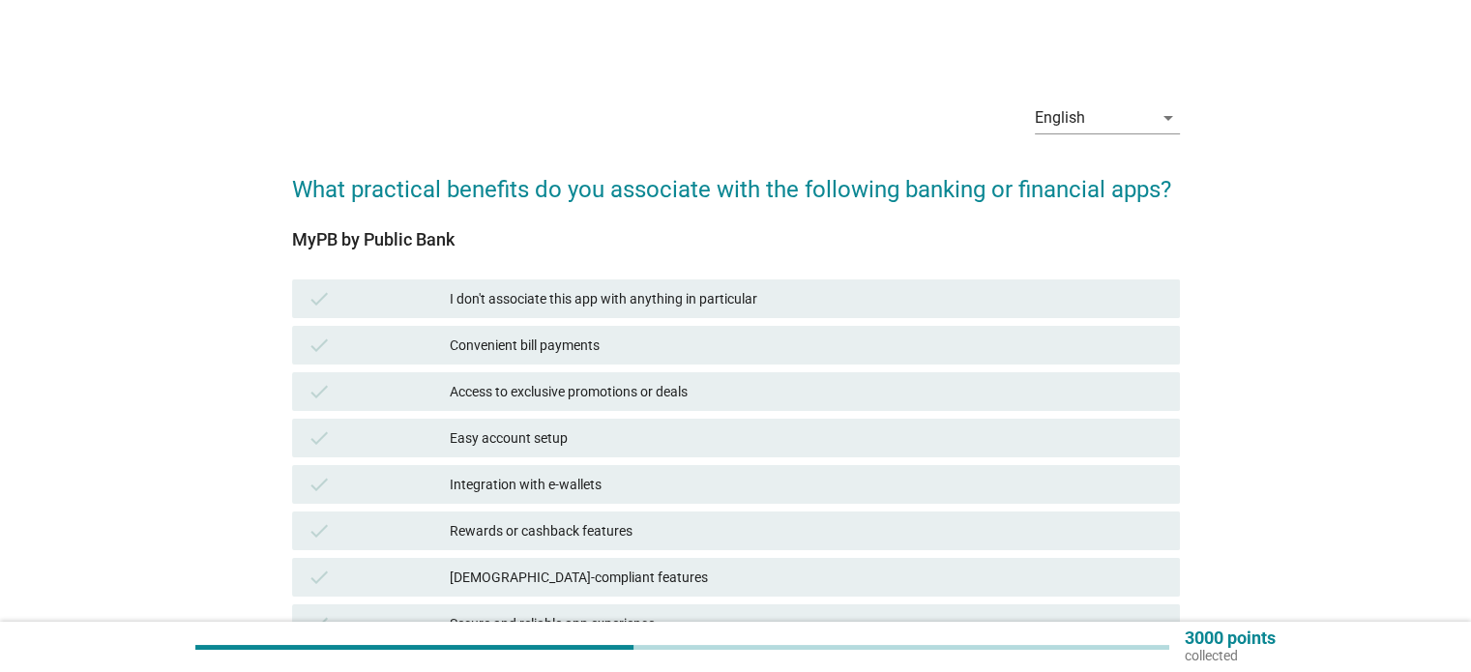
drag, startPoint x: 413, startPoint y: 506, endPoint x: 444, endPoint y: 522, distance: 35.0
click at [418, 507] on div "check I don't associate this app with anything in particular check Convenient b…" at bounding box center [735, 577] width 895 height 603
click at [568, 490] on div "Integration with e-wallets" at bounding box center [807, 484] width 714 height 23
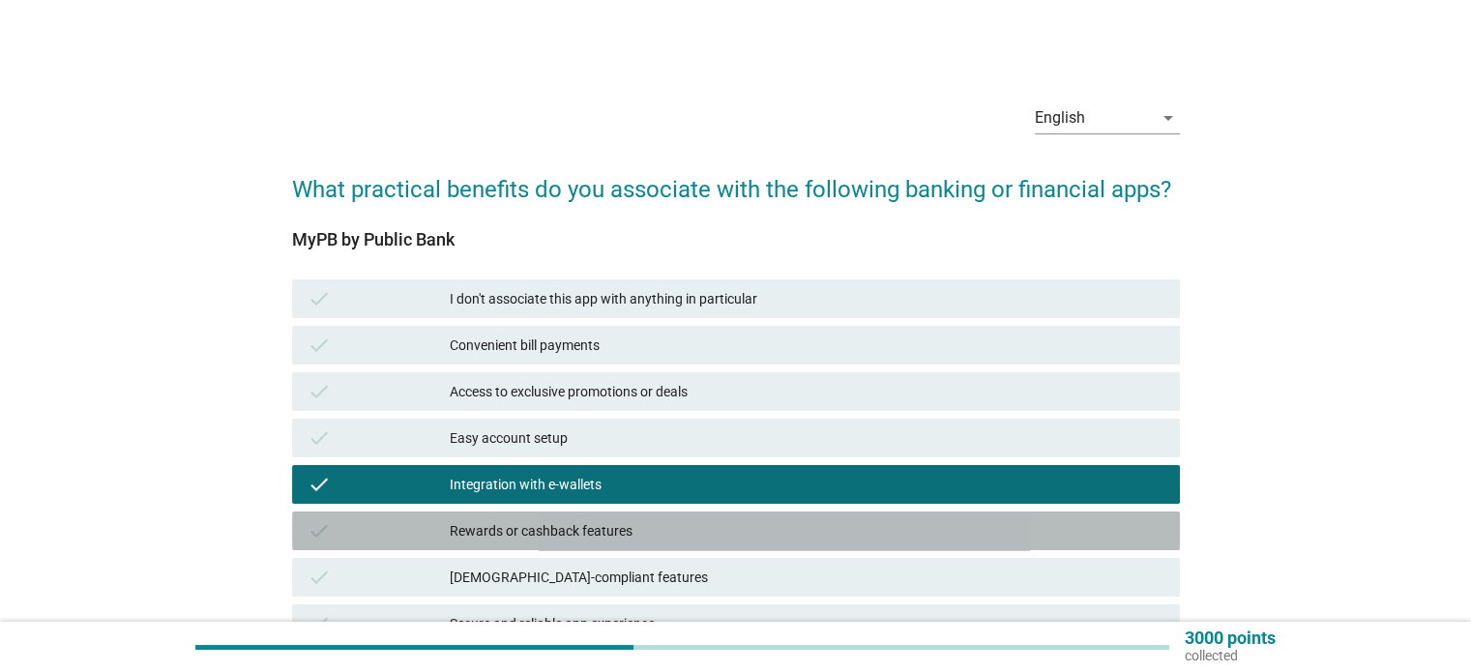
click at [594, 544] on div "check Rewards or cashback features" at bounding box center [736, 531] width 888 height 39
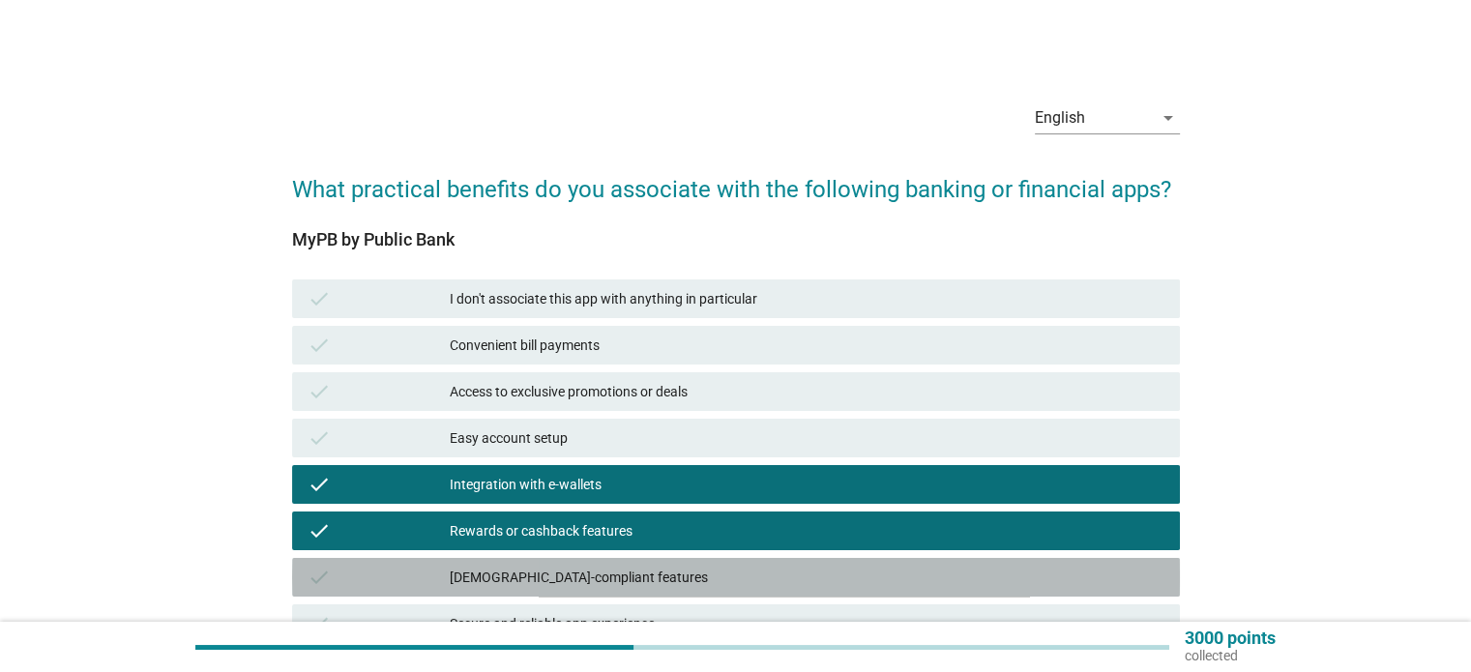
click at [596, 569] on div "[DEMOGRAPHIC_DATA]-compliant features" at bounding box center [807, 577] width 714 height 23
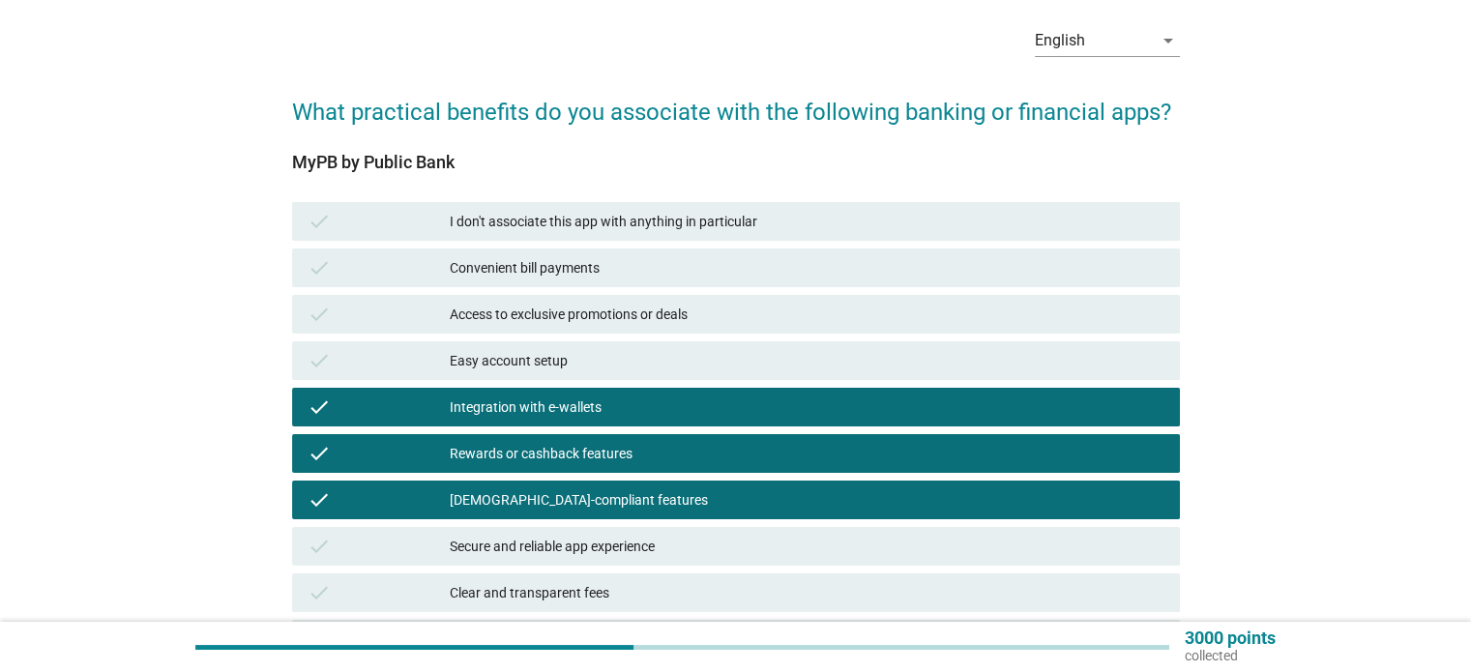
scroll to position [193, 0]
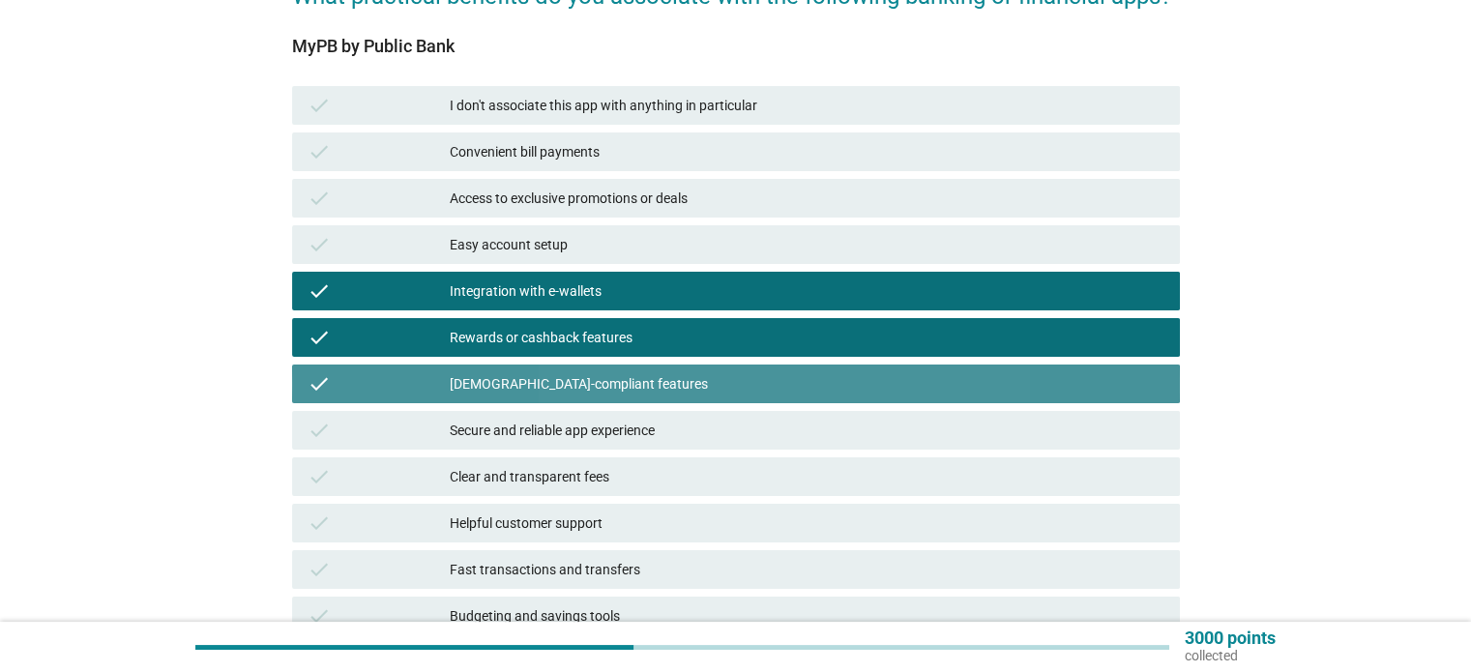
click at [630, 402] on div "check [DEMOGRAPHIC_DATA]-compliant features" at bounding box center [736, 384] width 888 height 39
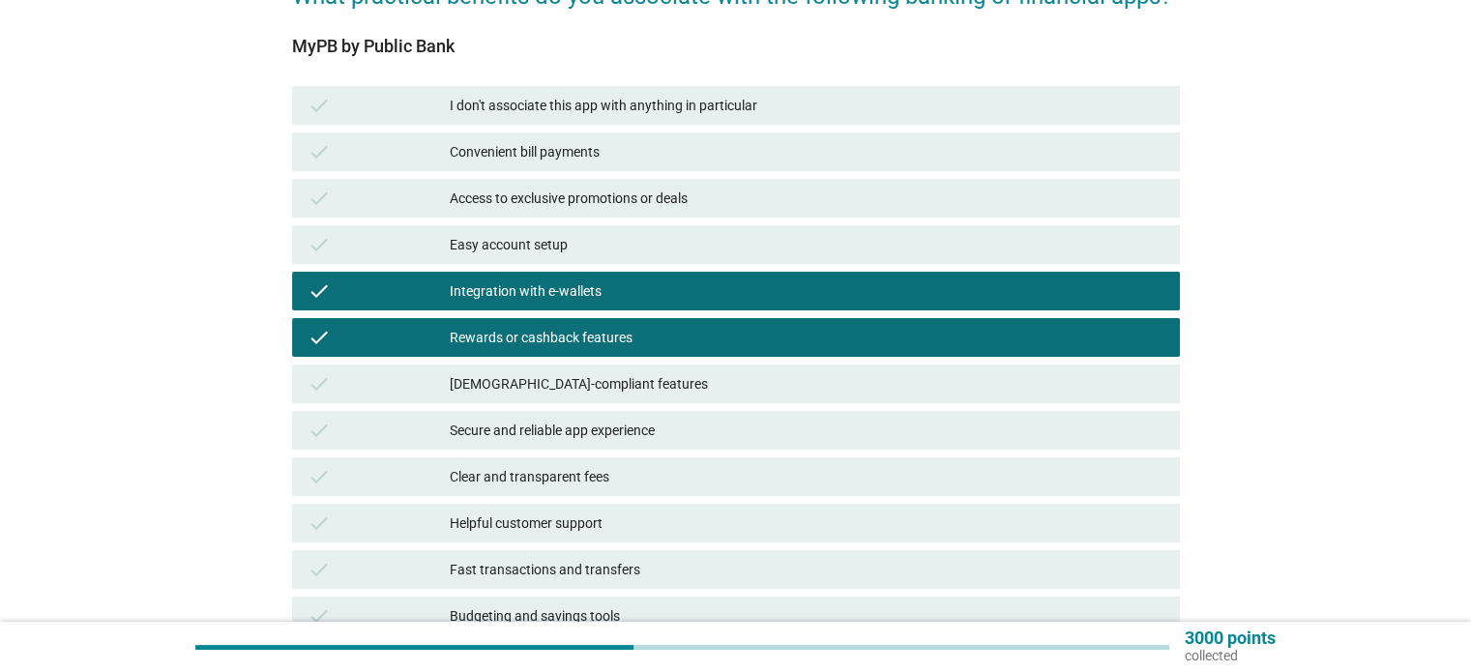
click at [643, 420] on div "Secure and reliable app experience" at bounding box center [807, 430] width 714 height 23
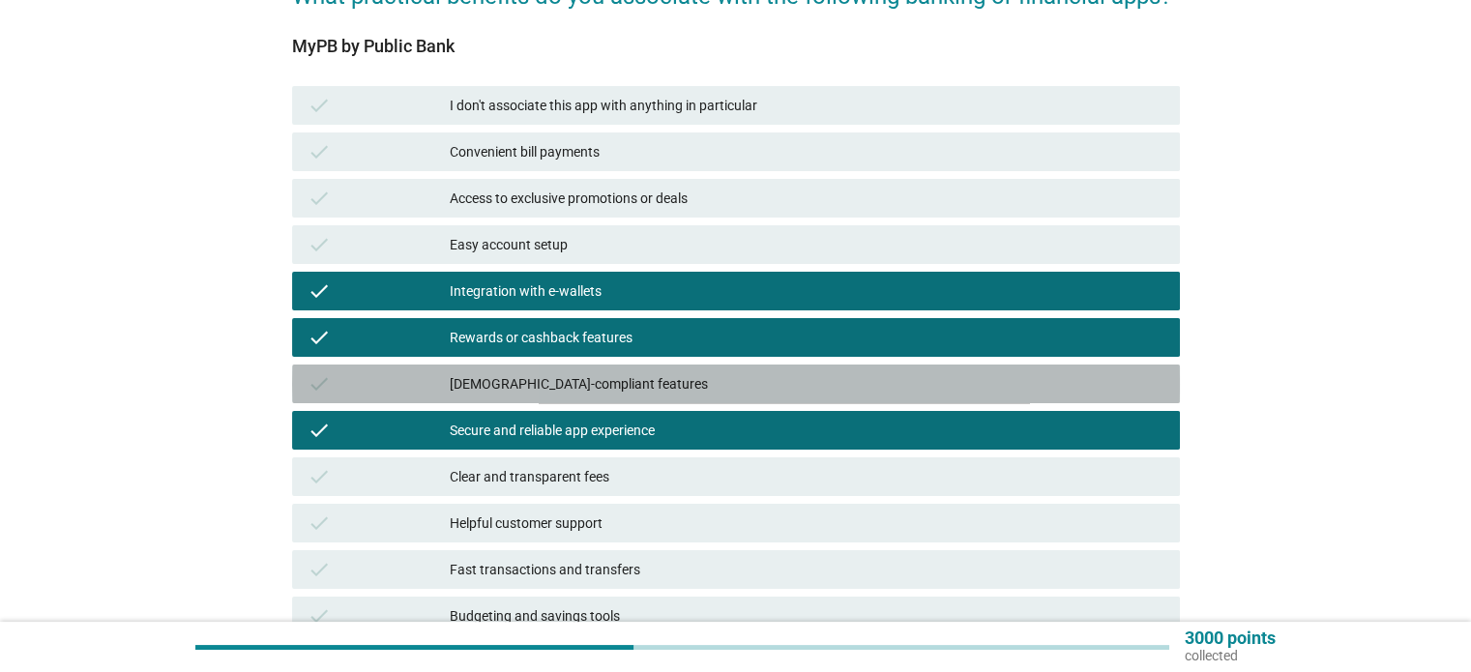
click at [644, 394] on div "[DEMOGRAPHIC_DATA]-compliant features" at bounding box center [807, 383] width 714 height 23
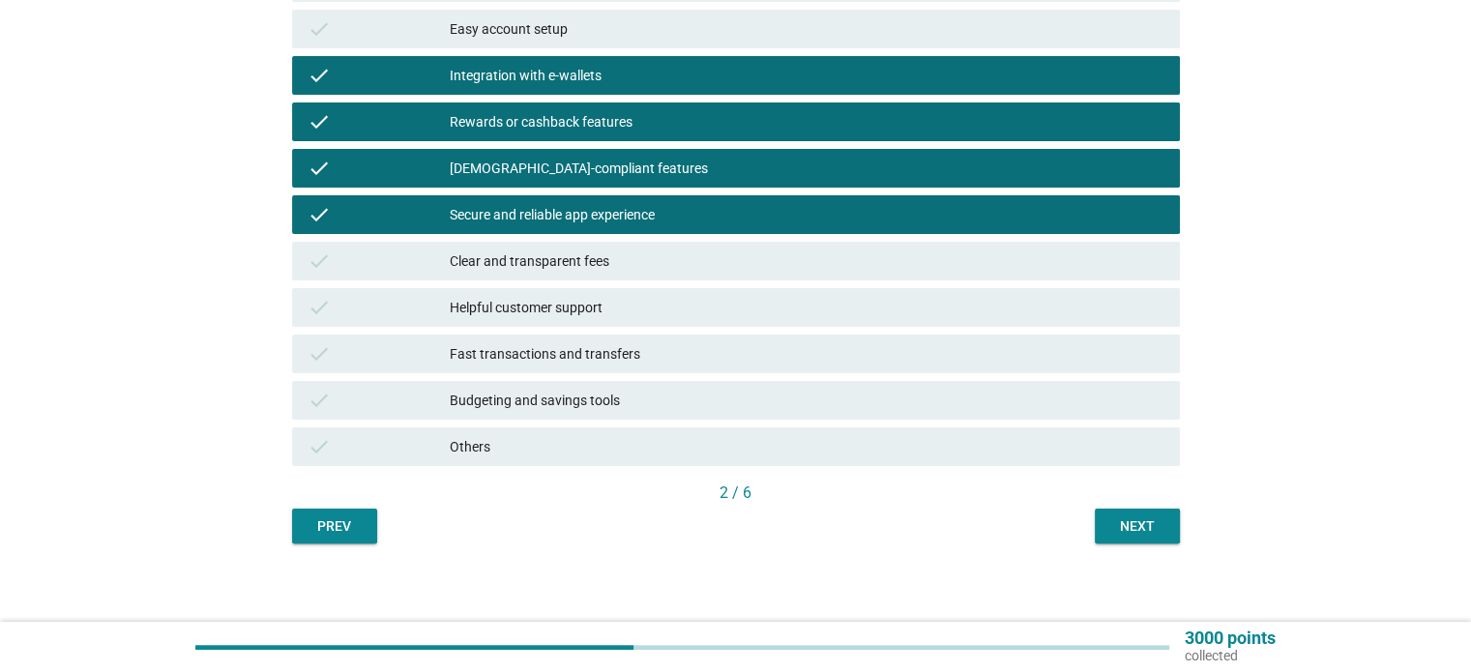
scroll to position [418, 0]
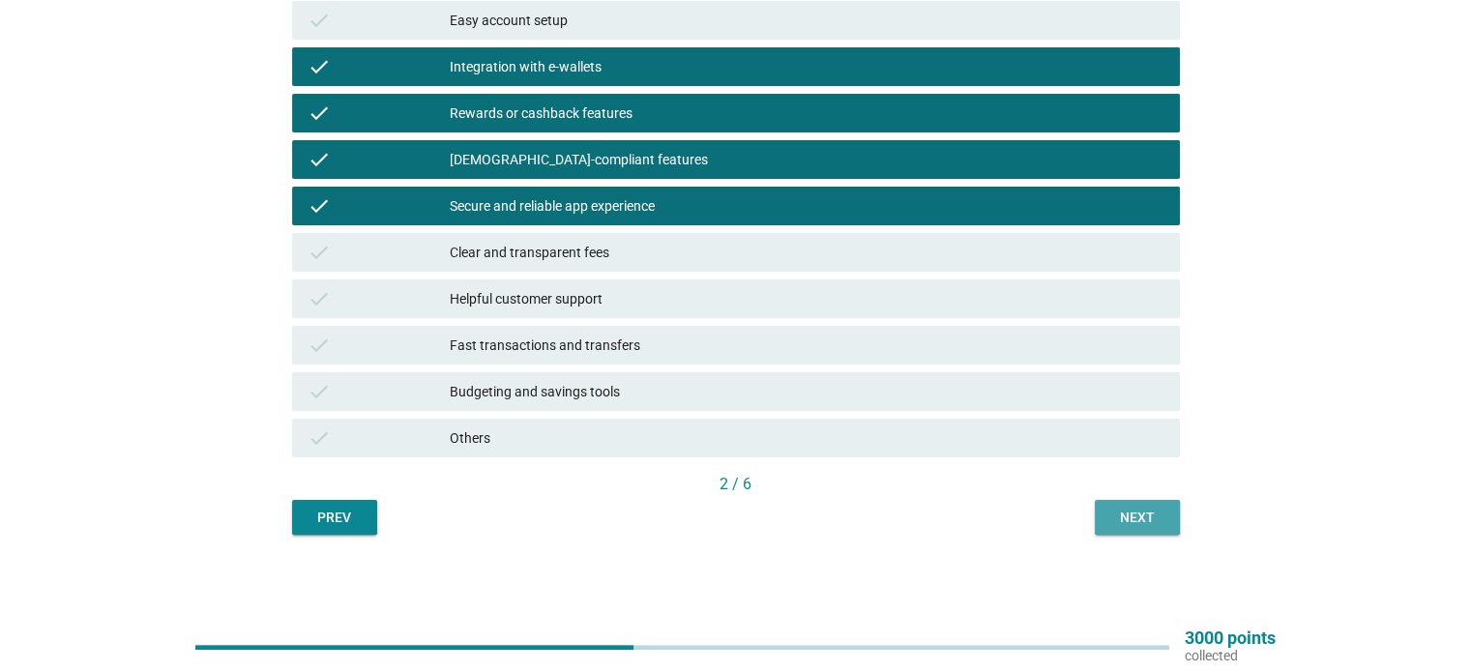
click at [1146, 522] on div "Next" at bounding box center [1137, 518] width 54 height 20
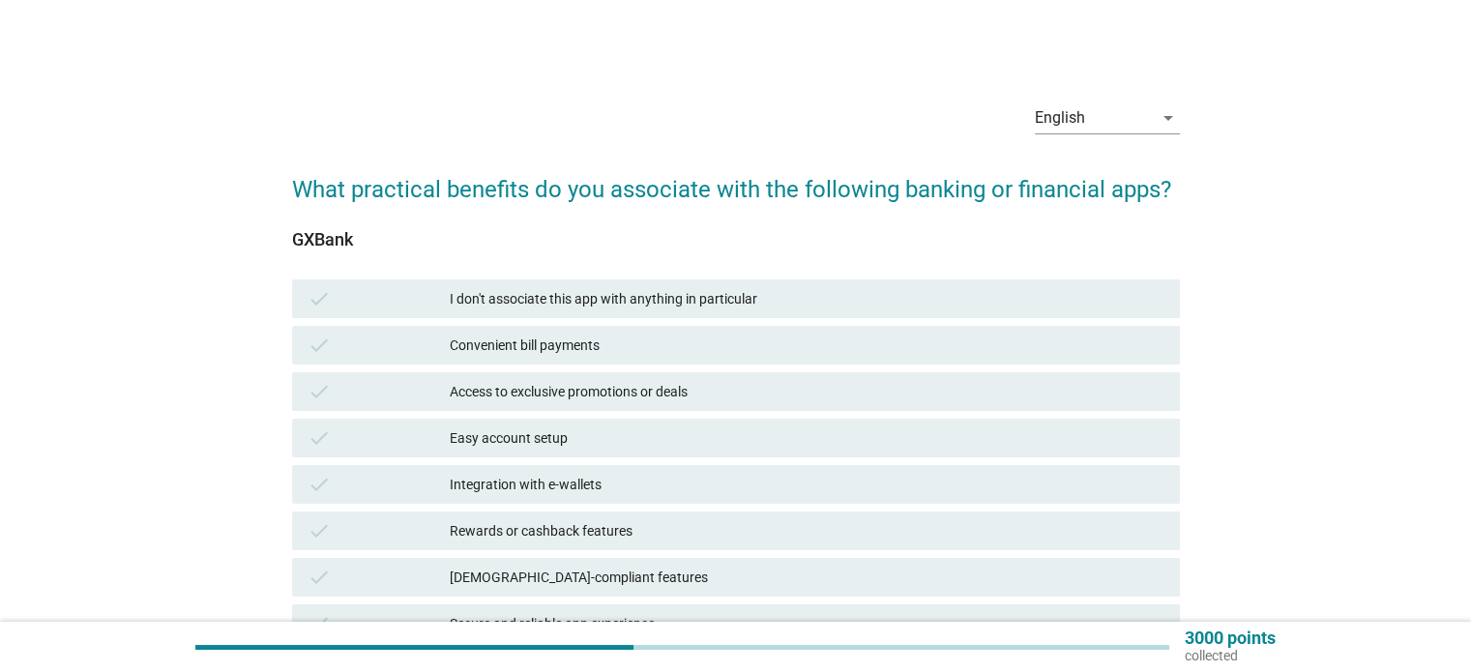
click at [531, 455] on div "check Easy account setup" at bounding box center [736, 438] width 888 height 39
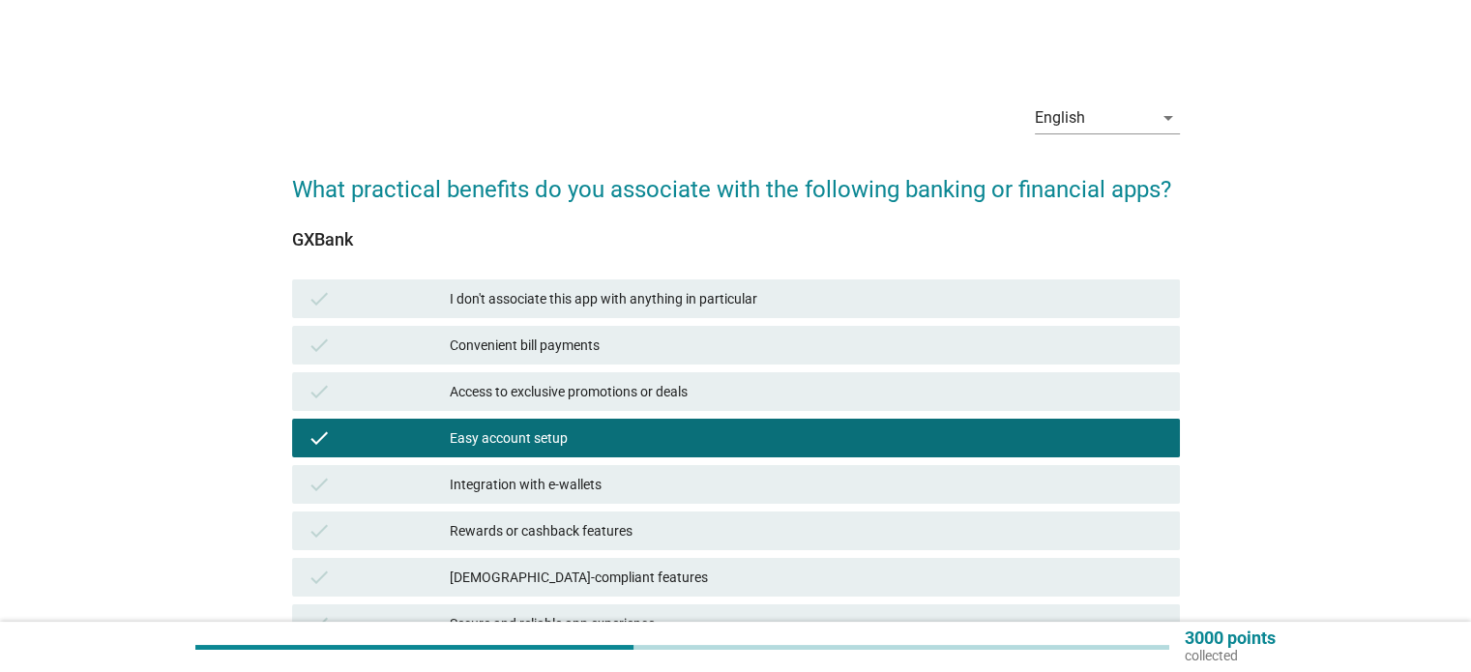
click at [541, 513] on div "check Rewards or cashback features" at bounding box center [736, 531] width 888 height 39
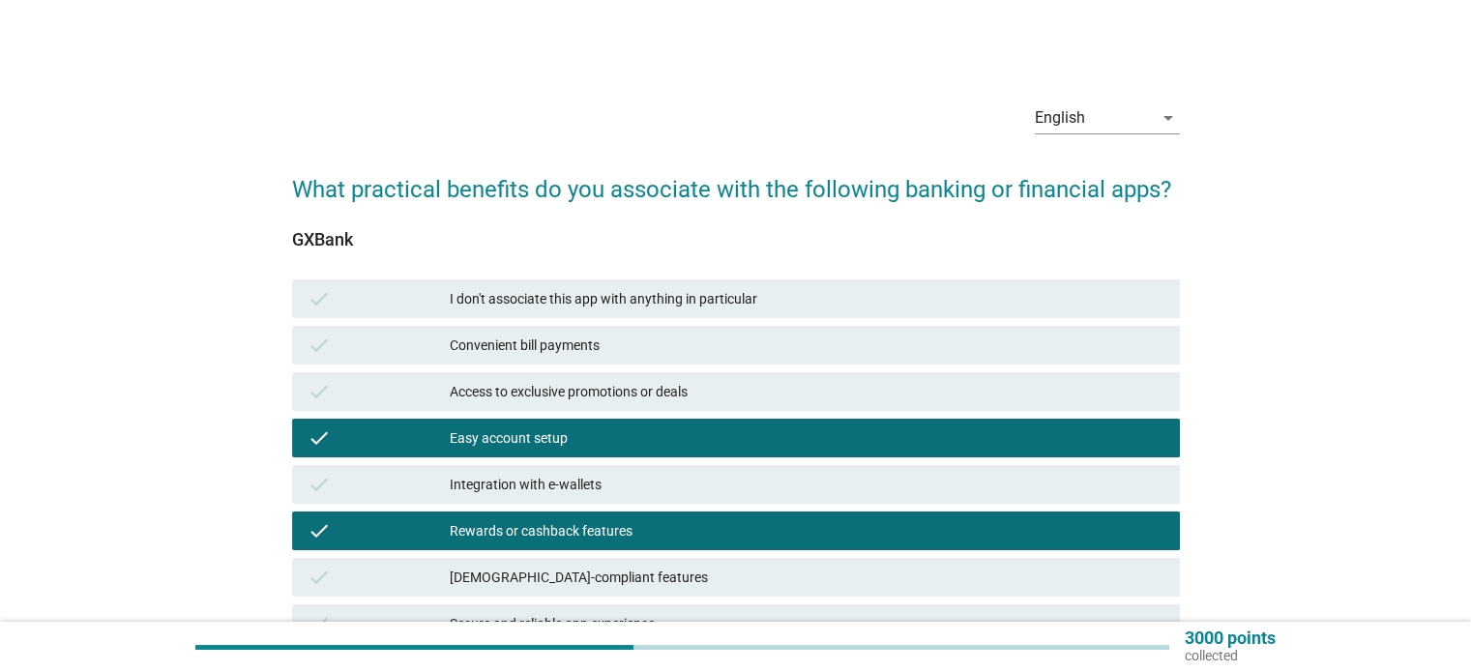
click at [565, 471] on div "check Integration with e-wallets" at bounding box center [736, 484] width 888 height 39
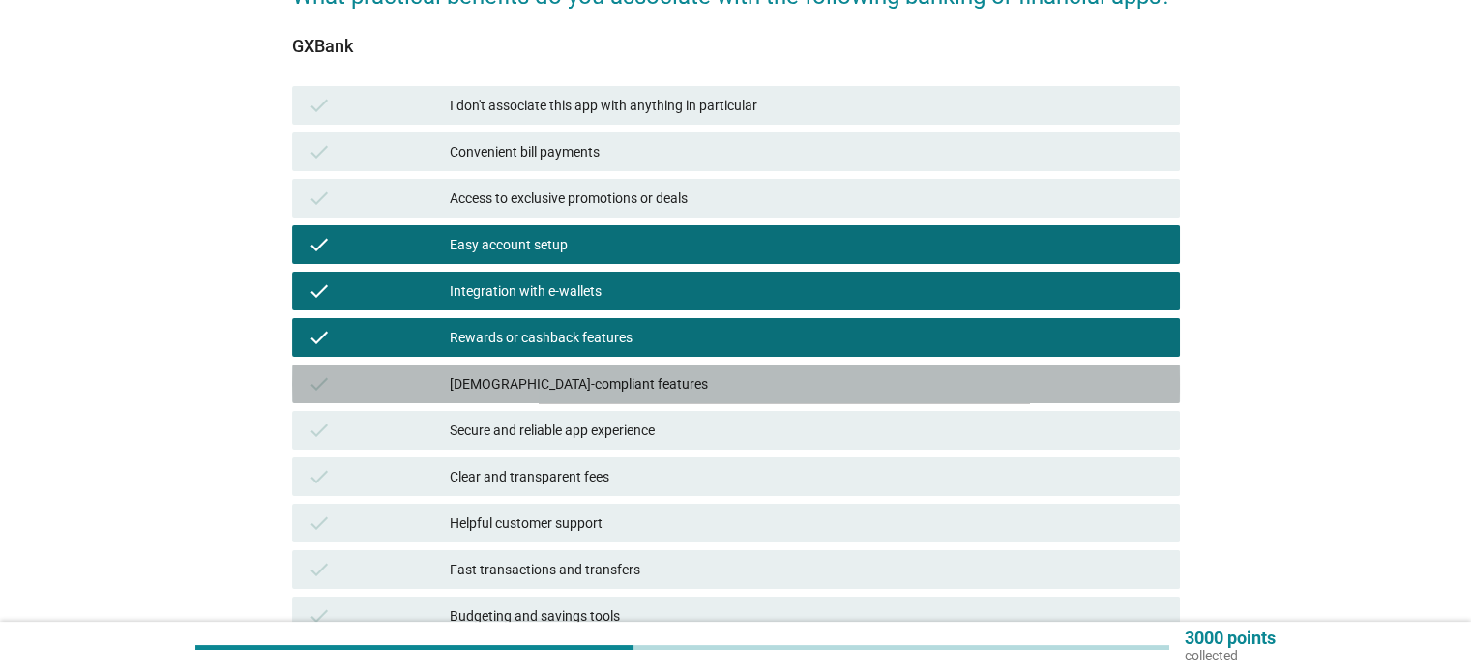
click at [630, 373] on div "[DEMOGRAPHIC_DATA]-compliant features" at bounding box center [807, 383] width 714 height 23
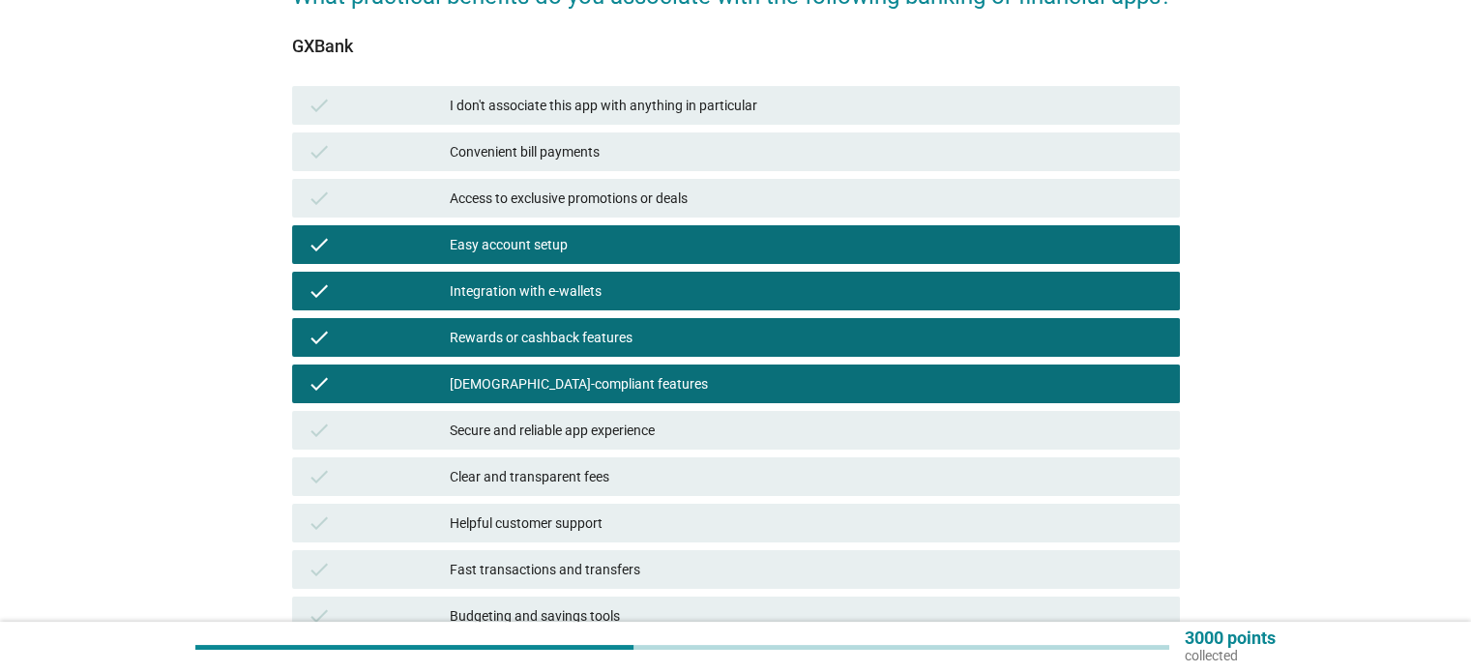
scroll to position [418, 0]
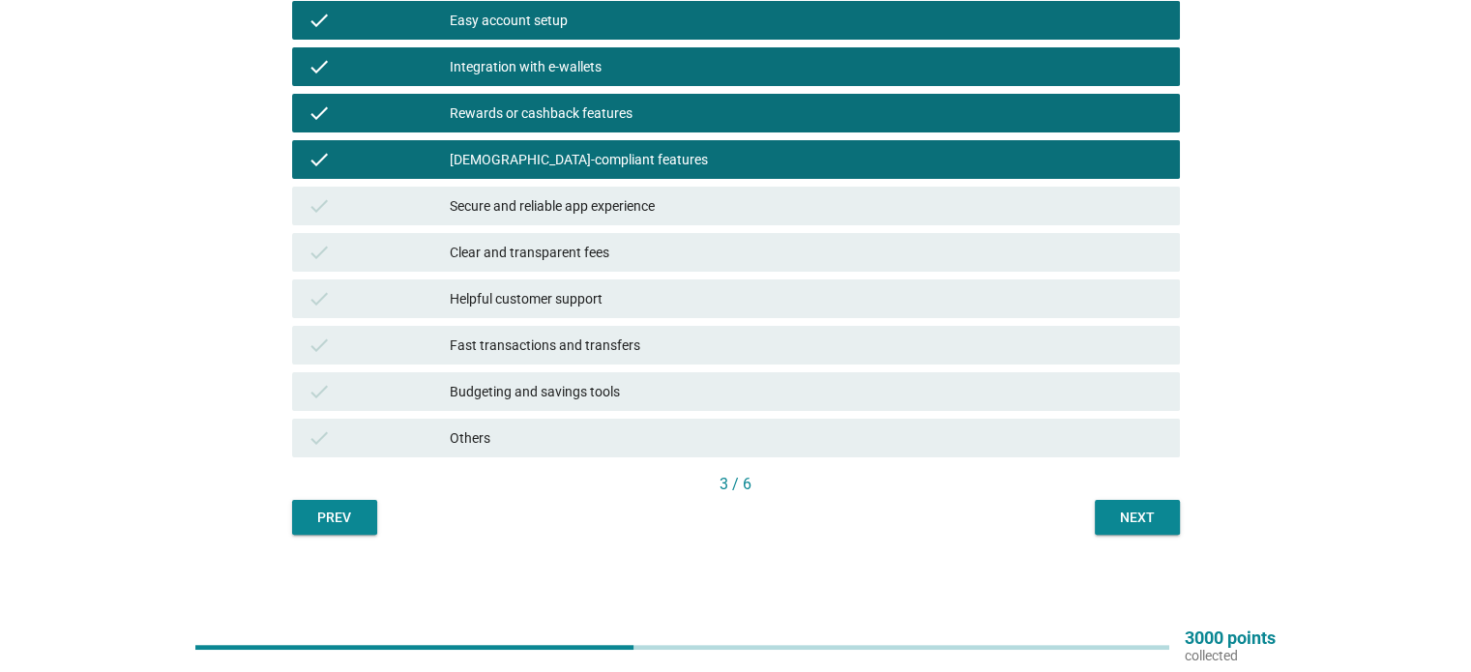
drag, startPoint x: 1129, startPoint y: 541, endPoint x: 1127, endPoint y: 529, distance: 12.0
click at [1129, 539] on div "English arrow_drop_down What practical benefits do you associate with the follo…" at bounding box center [736, 102] width 919 height 896
click at [1124, 517] on div "Next" at bounding box center [1137, 518] width 54 height 20
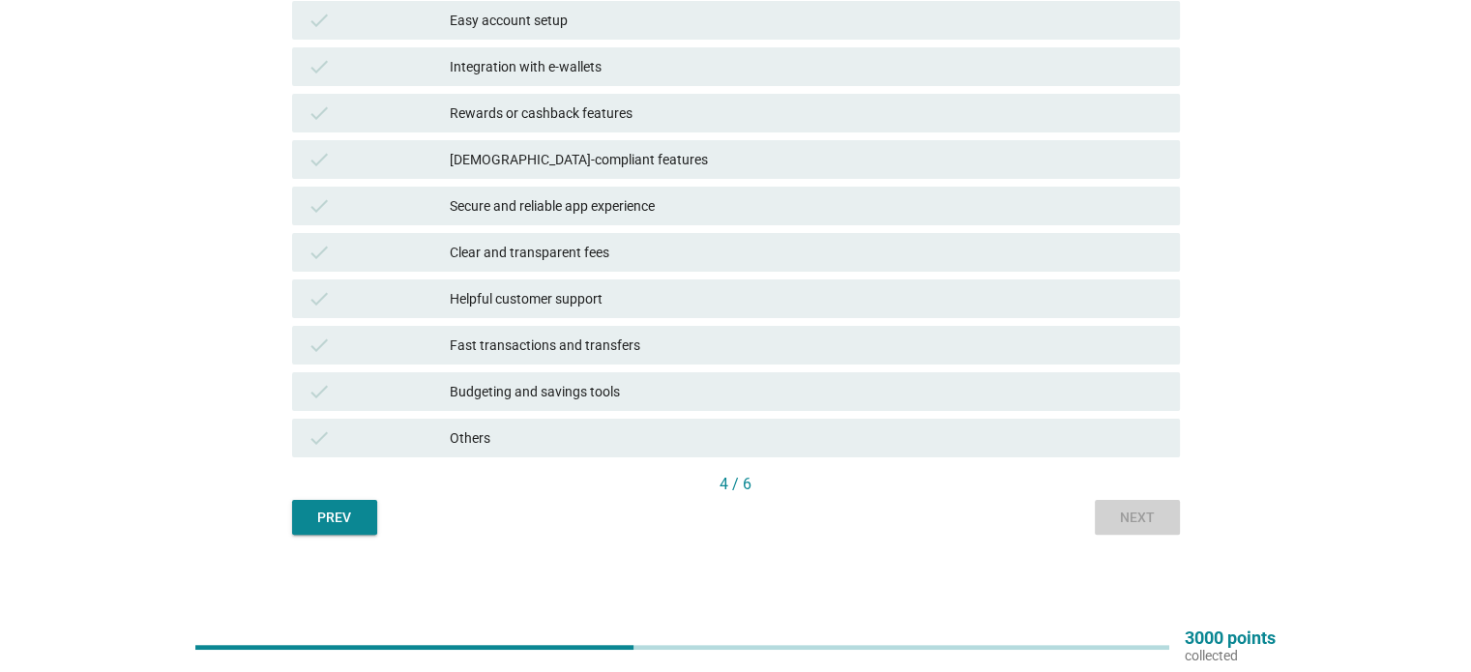
scroll to position [0, 0]
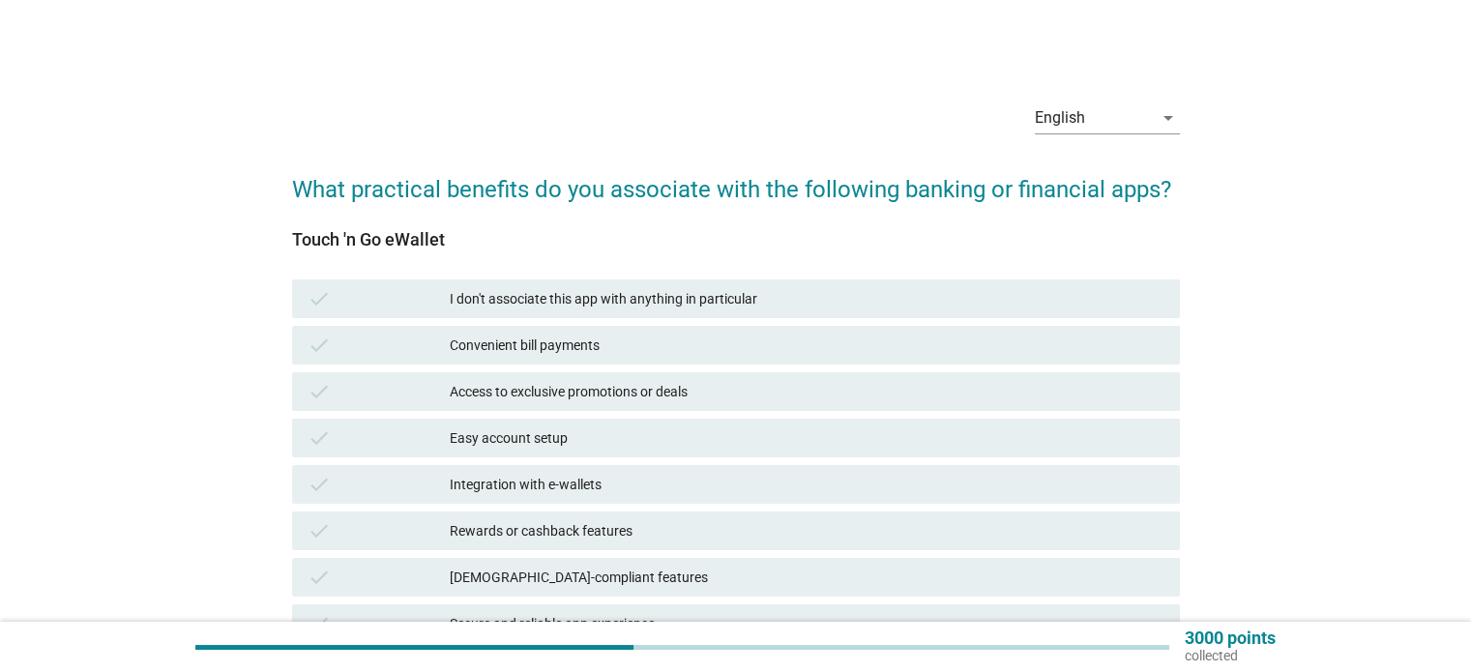
drag, startPoint x: 451, startPoint y: 480, endPoint x: 511, endPoint y: 462, distance: 62.4
click at [453, 480] on div "Integration with e-wallets" at bounding box center [807, 484] width 714 height 23
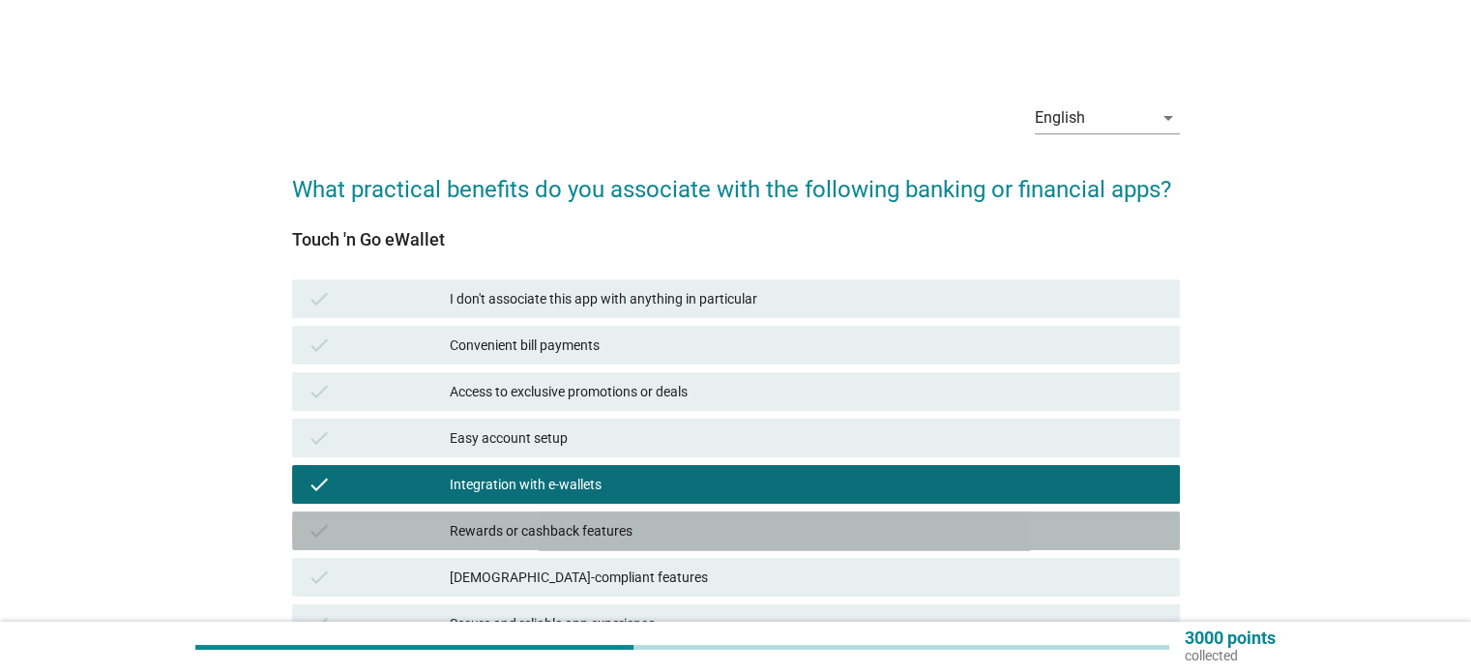
click at [538, 525] on div "Rewards or cashback features" at bounding box center [807, 530] width 714 height 23
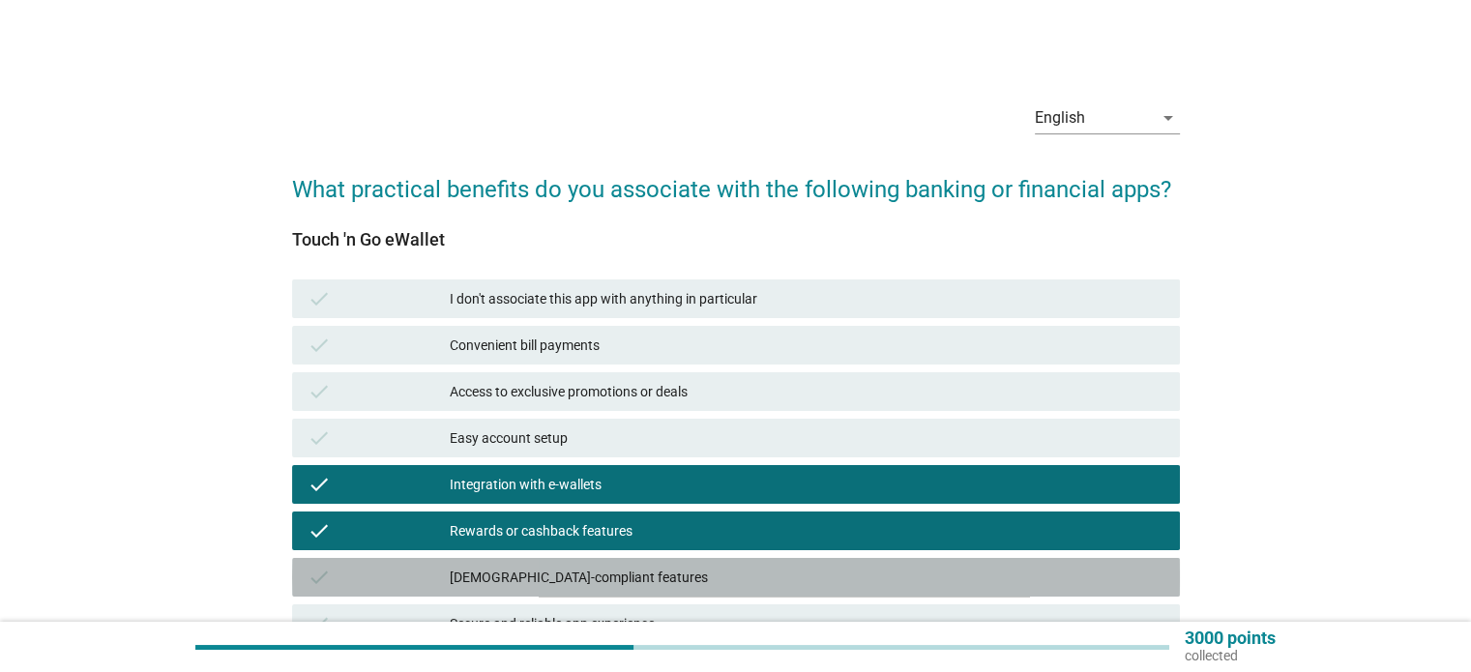
click at [554, 577] on div "[DEMOGRAPHIC_DATA]-compliant features" at bounding box center [807, 577] width 714 height 23
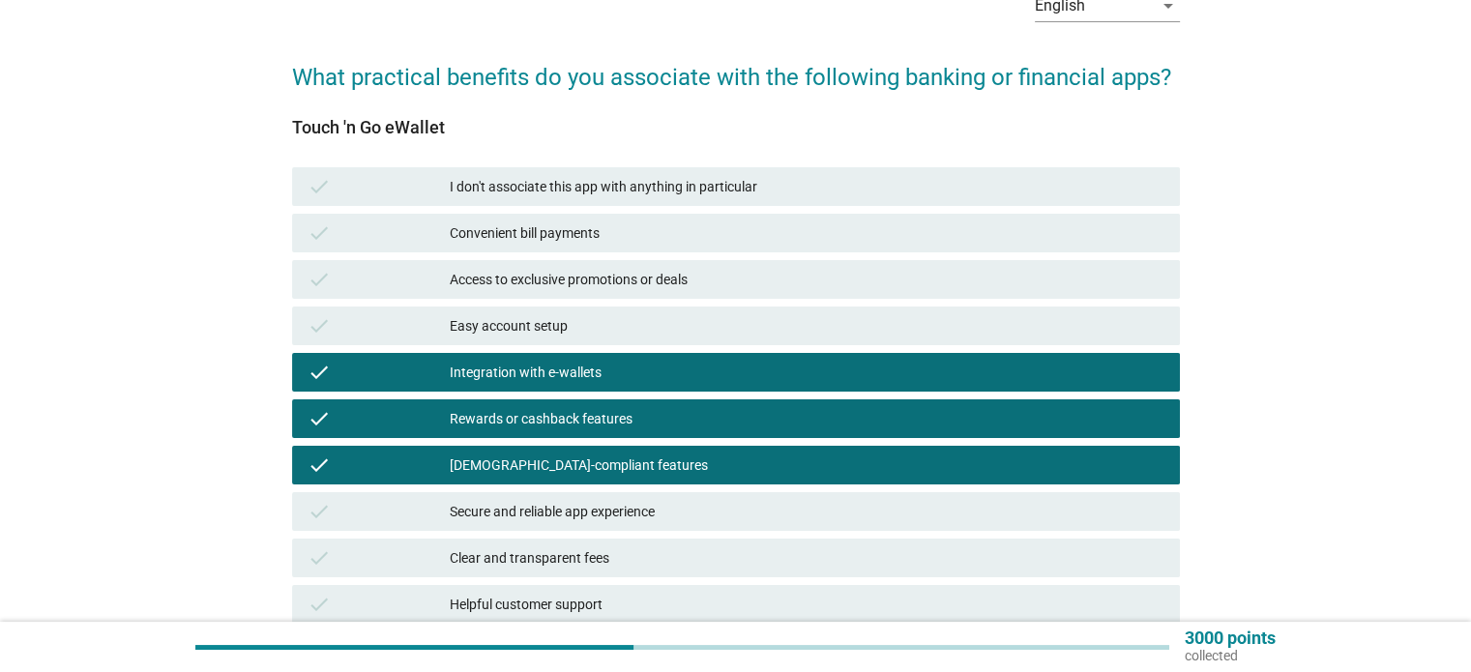
scroll to position [290, 0]
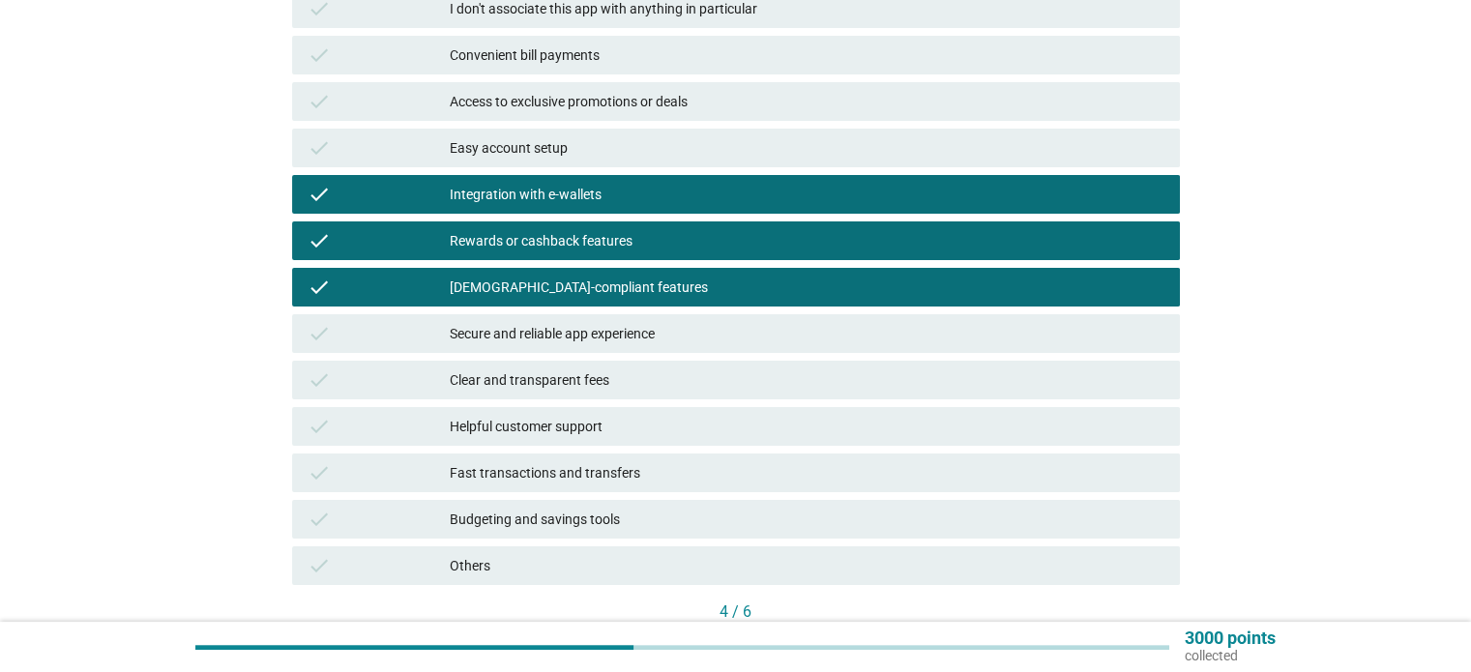
click at [541, 331] on div "Secure and reliable app experience" at bounding box center [807, 333] width 714 height 23
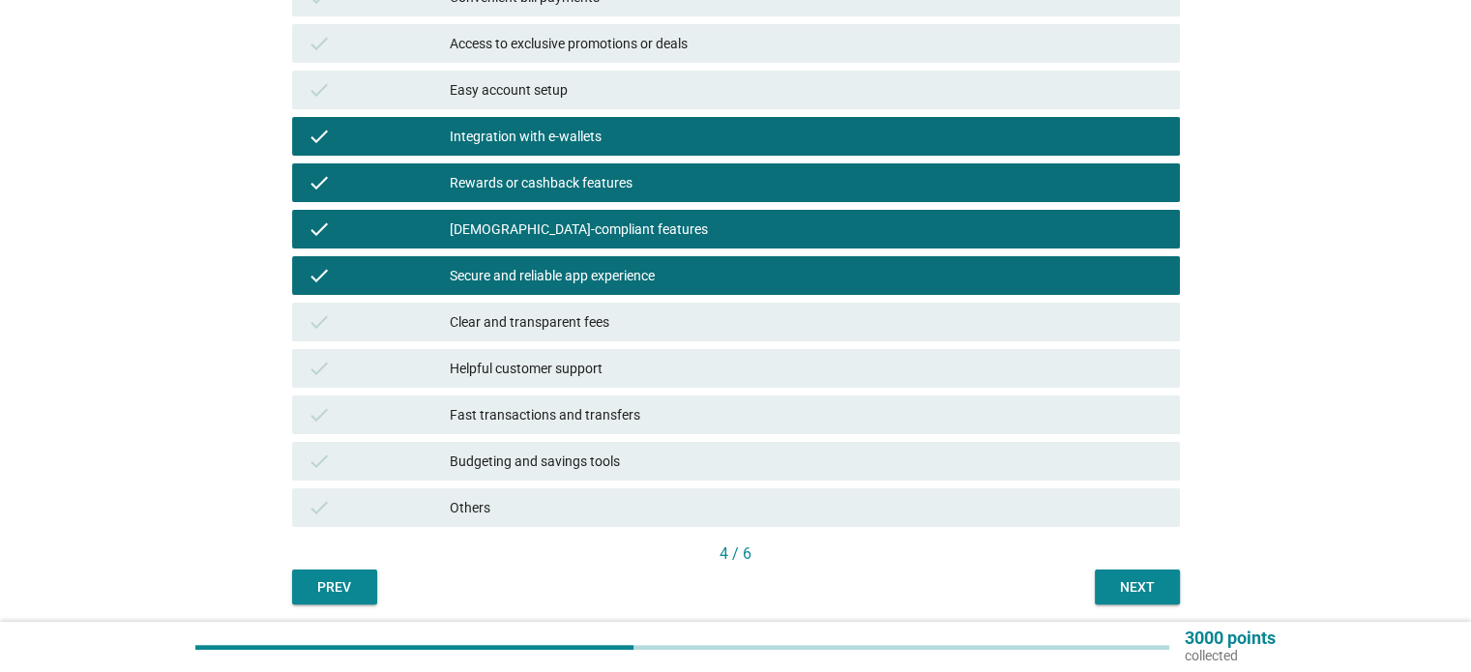
scroll to position [418, 0]
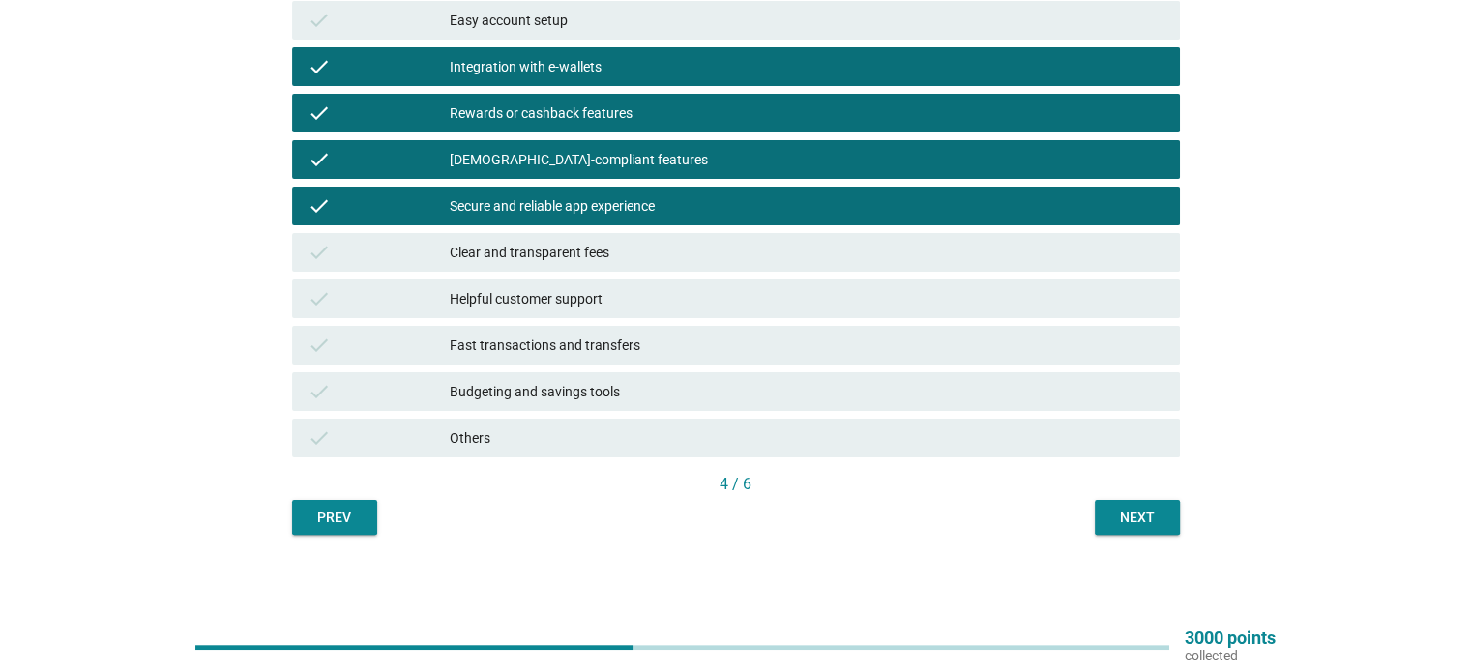
click at [1147, 512] on div "Next" at bounding box center [1137, 518] width 54 height 20
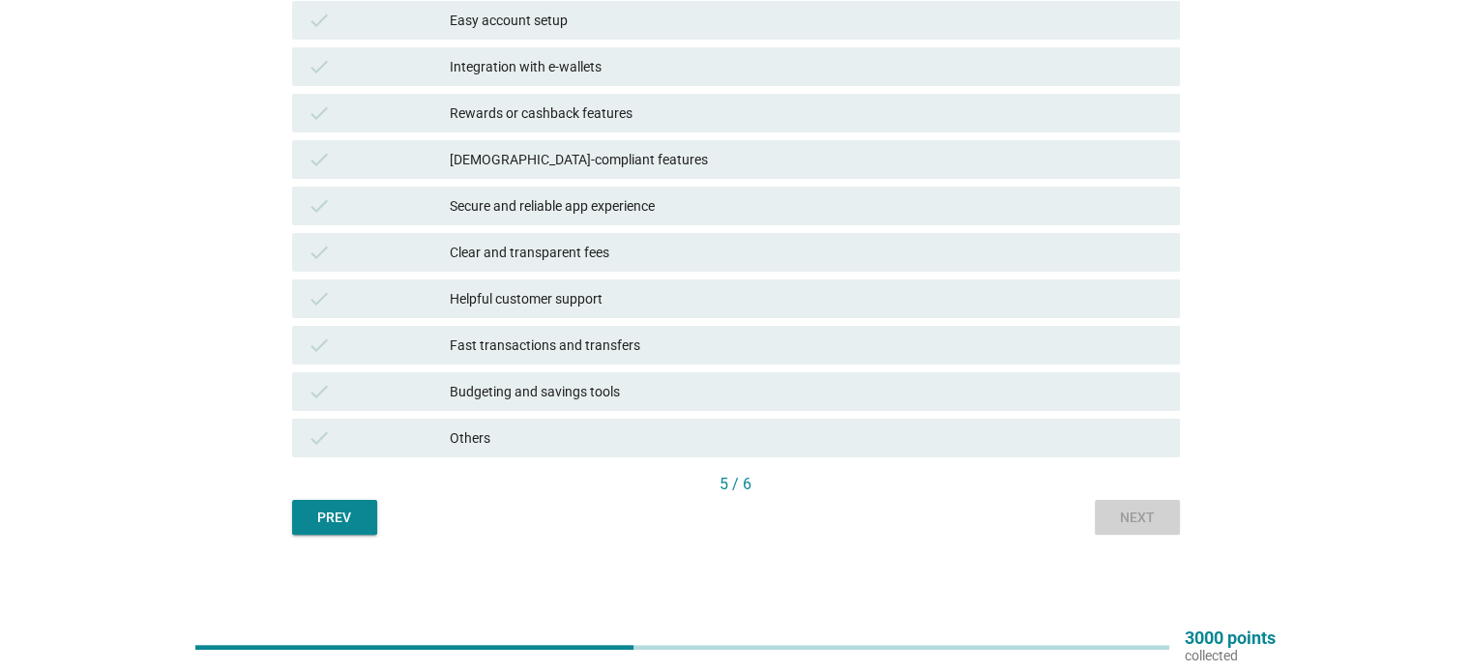
scroll to position [0, 0]
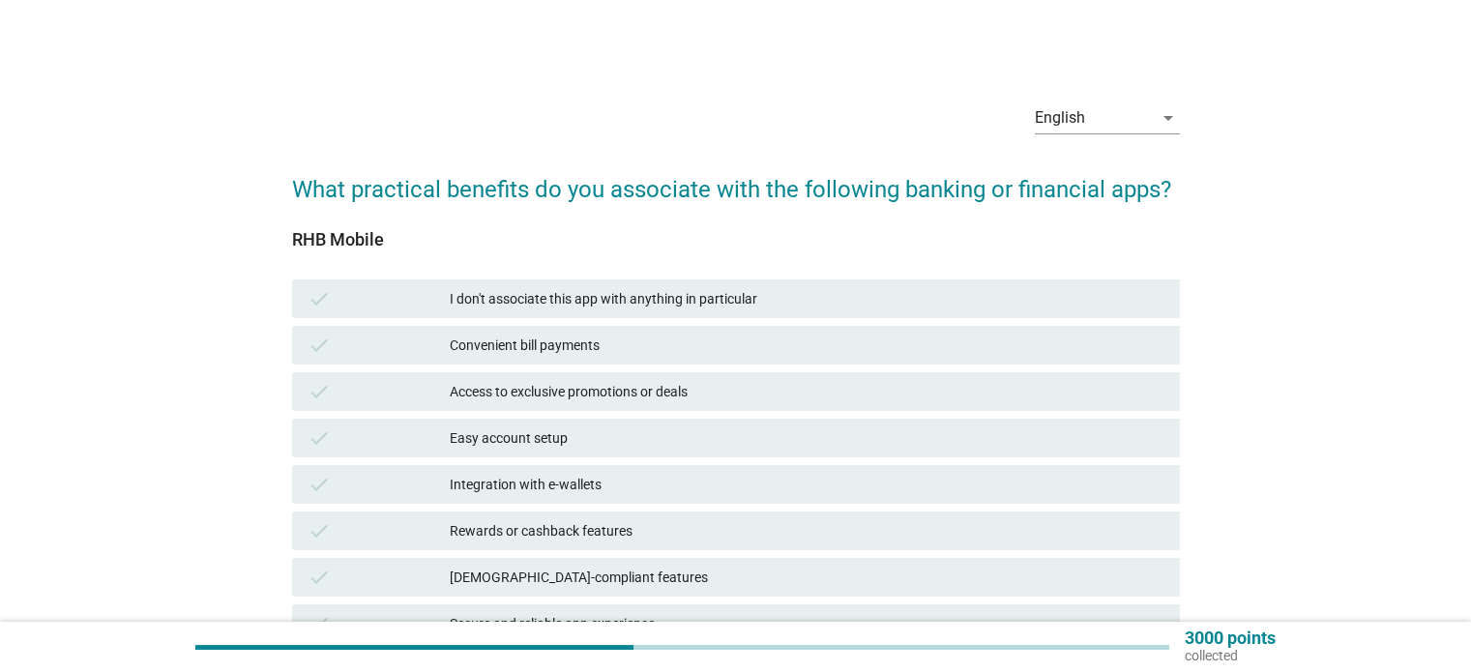
drag, startPoint x: 677, startPoint y: 482, endPoint x: 679, endPoint y: 498, distance: 16.6
click at [677, 483] on div "Integration with e-wallets" at bounding box center [807, 484] width 714 height 23
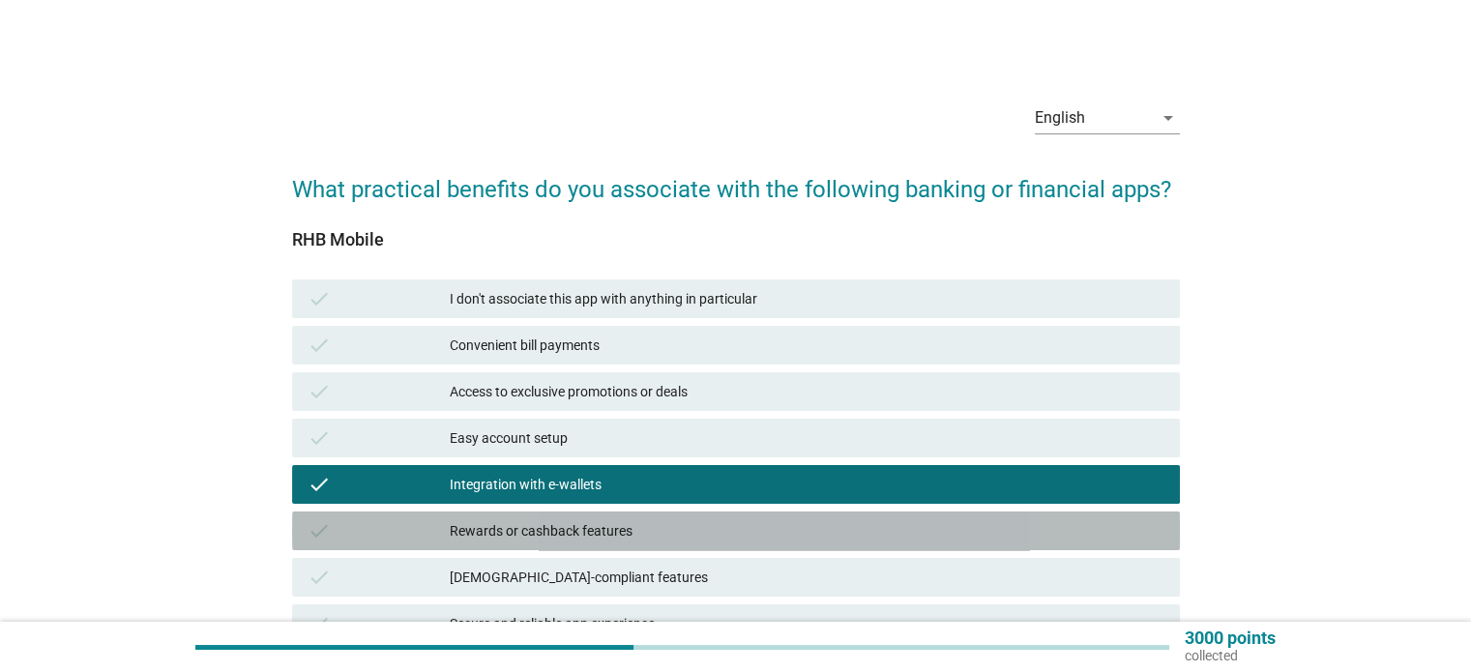
drag, startPoint x: 668, startPoint y: 533, endPoint x: 679, endPoint y: 554, distance: 23.8
click at [668, 535] on div "Rewards or cashback features" at bounding box center [807, 530] width 714 height 23
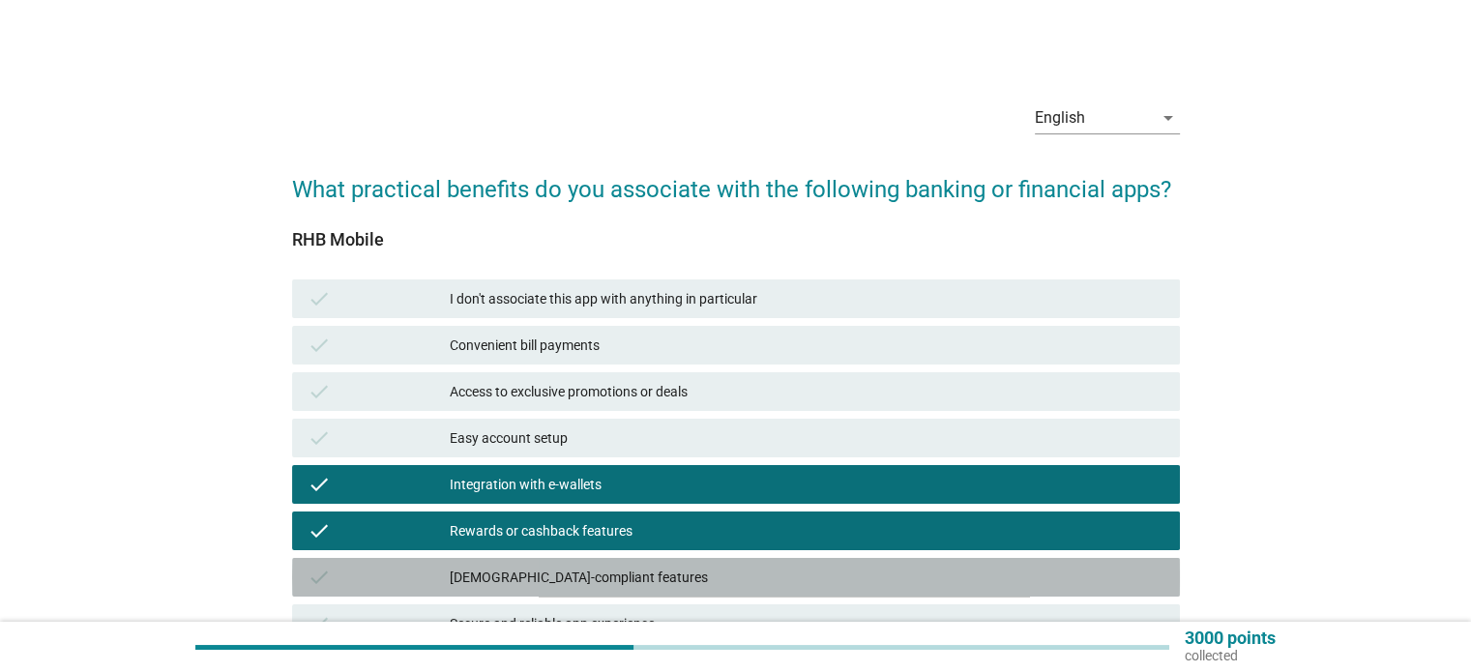
drag, startPoint x: 679, startPoint y: 584, endPoint x: 693, endPoint y: 505, distance: 80.6
click at [680, 584] on div "[DEMOGRAPHIC_DATA]-compliant features" at bounding box center [807, 577] width 714 height 23
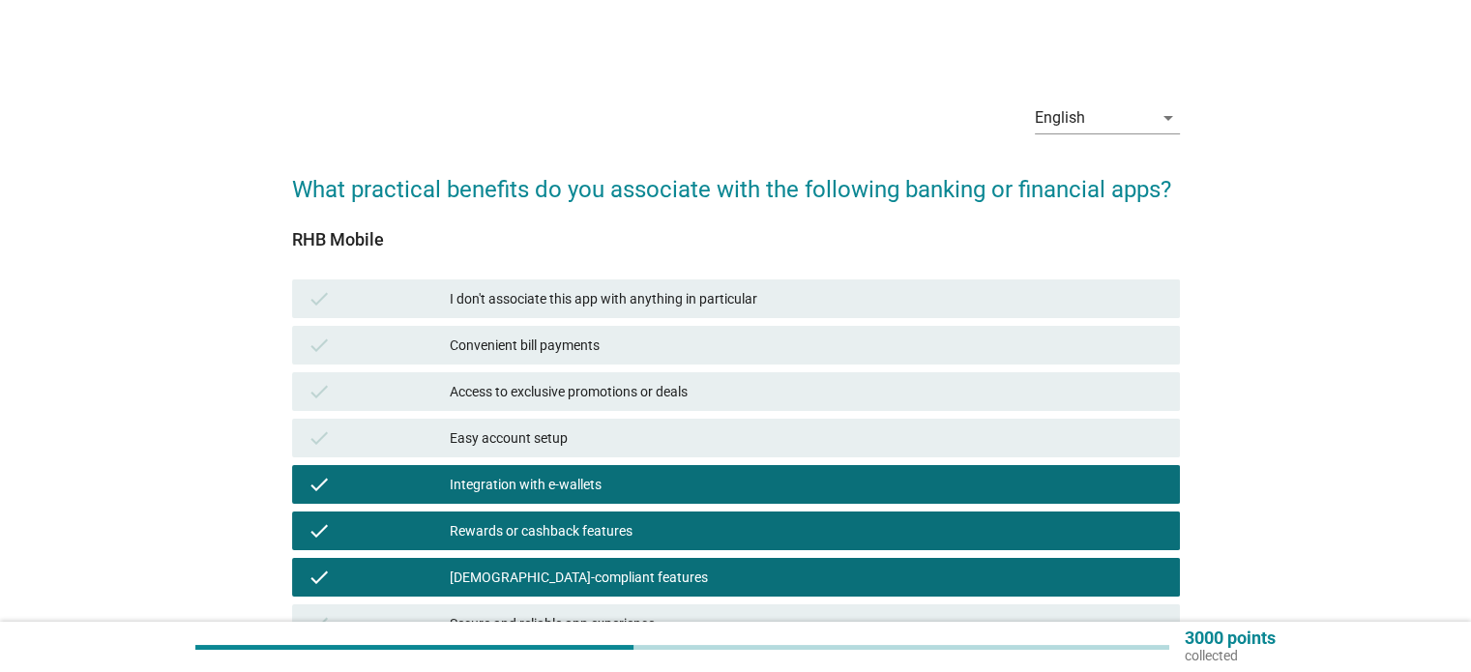
click at [696, 479] on div "Integration with e-wallets" at bounding box center [807, 484] width 714 height 23
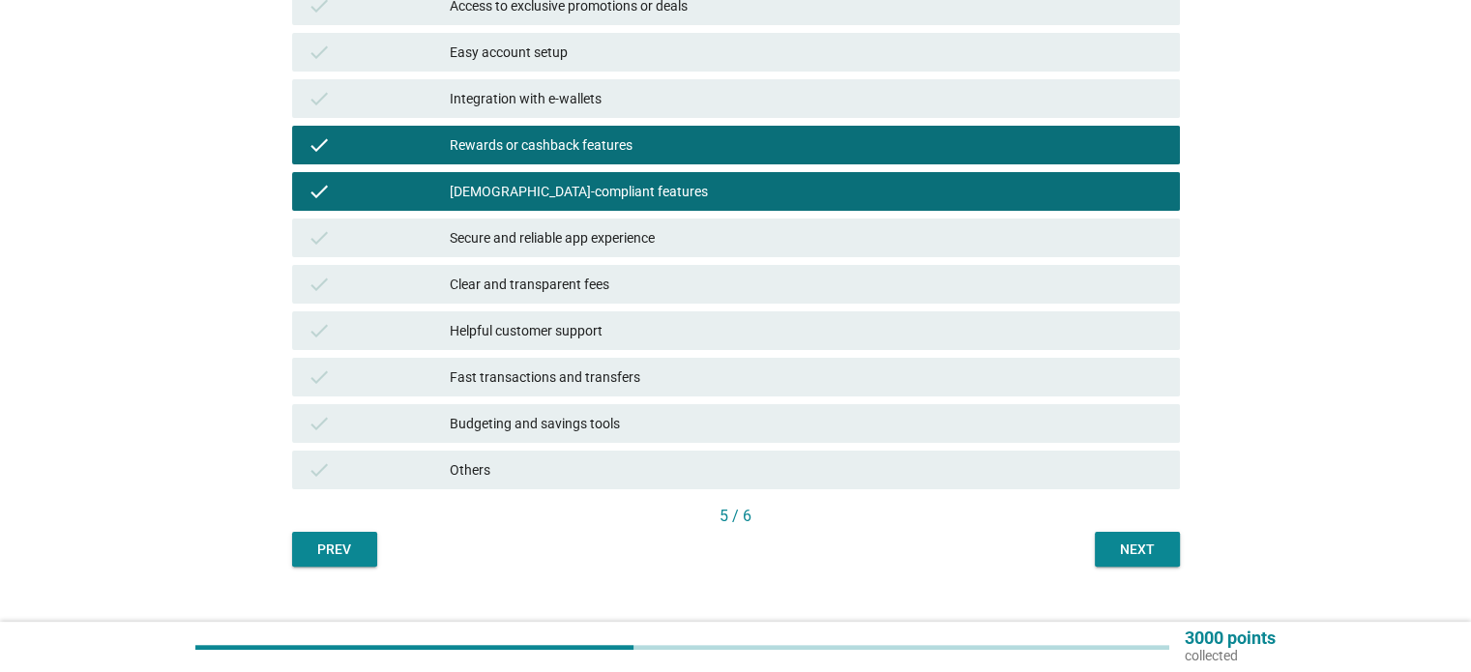
scroll to position [387, 0]
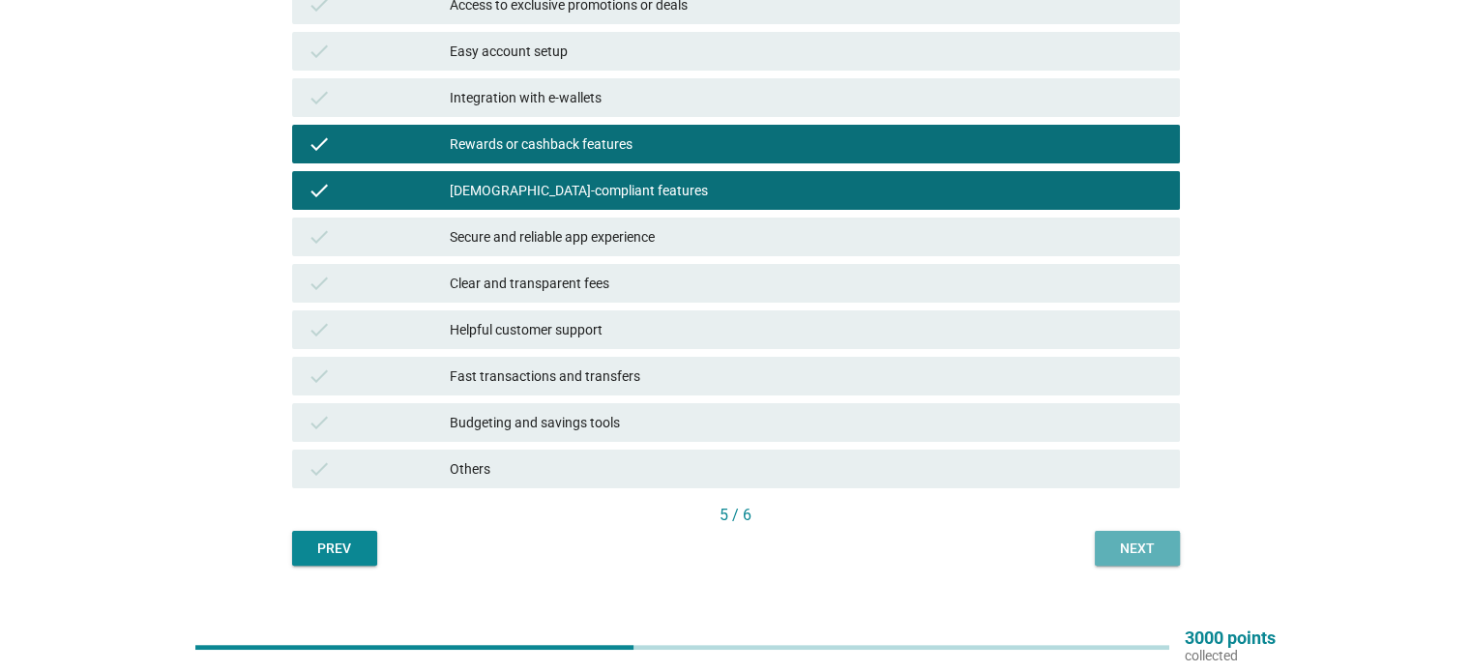
drag, startPoint x: 1141, startPoint y: 558, endPoint x: 1131, endPoint y: 552, distance: 11.3
click at [1138, 557] on div "Next" at bounding box center [1137, 549] width 54 height 20
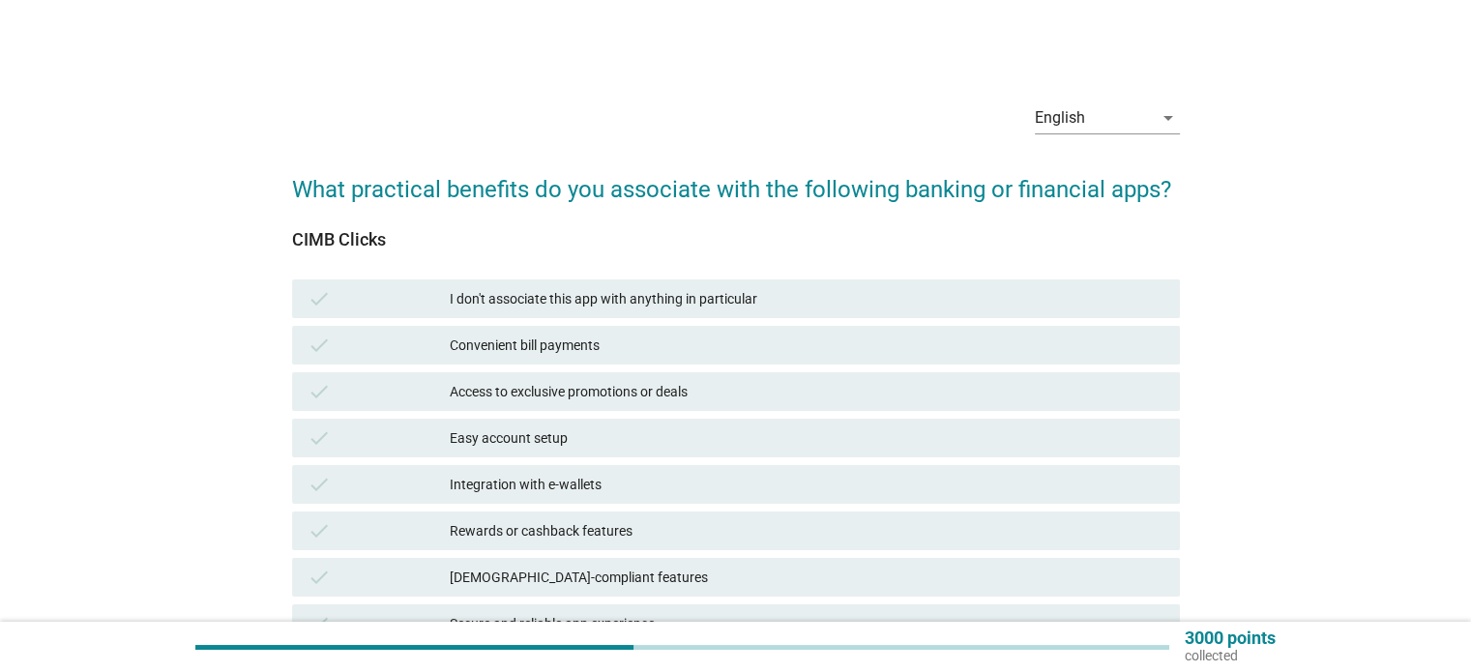
click at [635, 417] on div "check Easy account setup" at bounding box center [735, 438] width 895 height 46
click at [641, 473] on div "check Integration with e-wallets" at bounding box center [736, 484] width 888 height 39
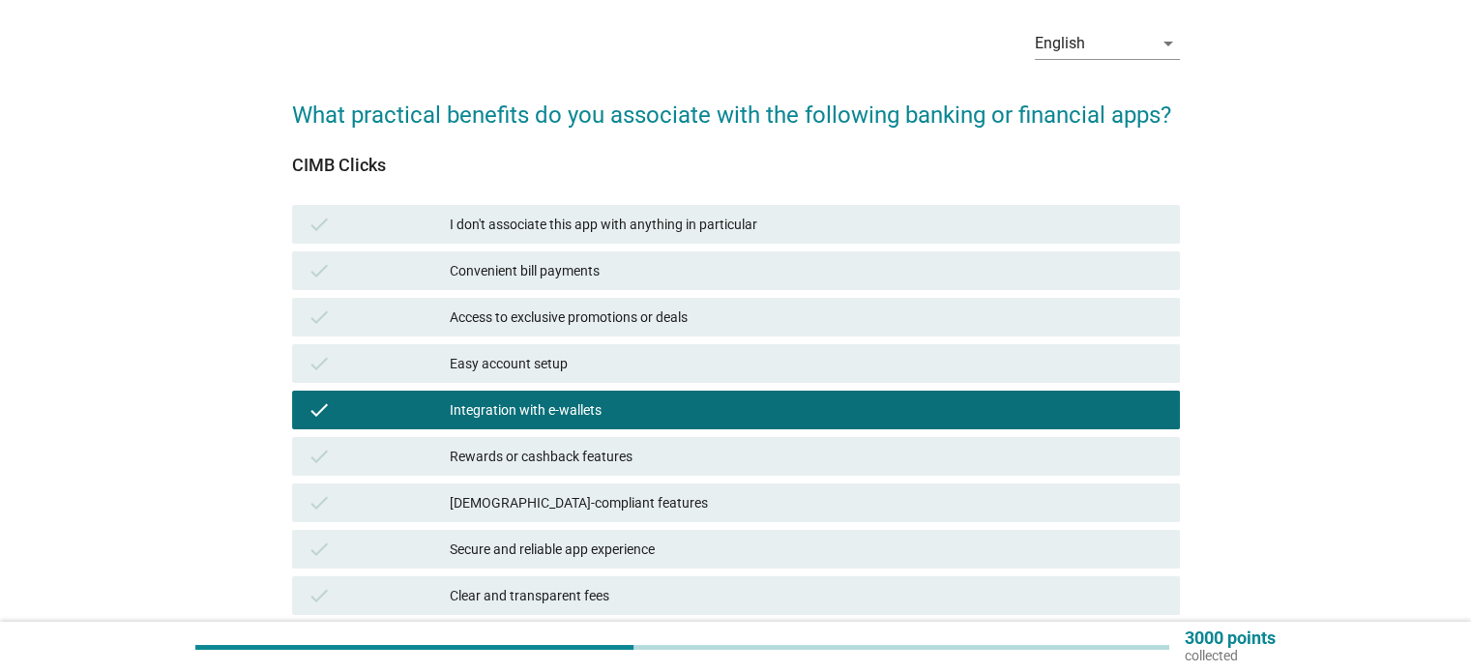
scroll to position [97, 0]
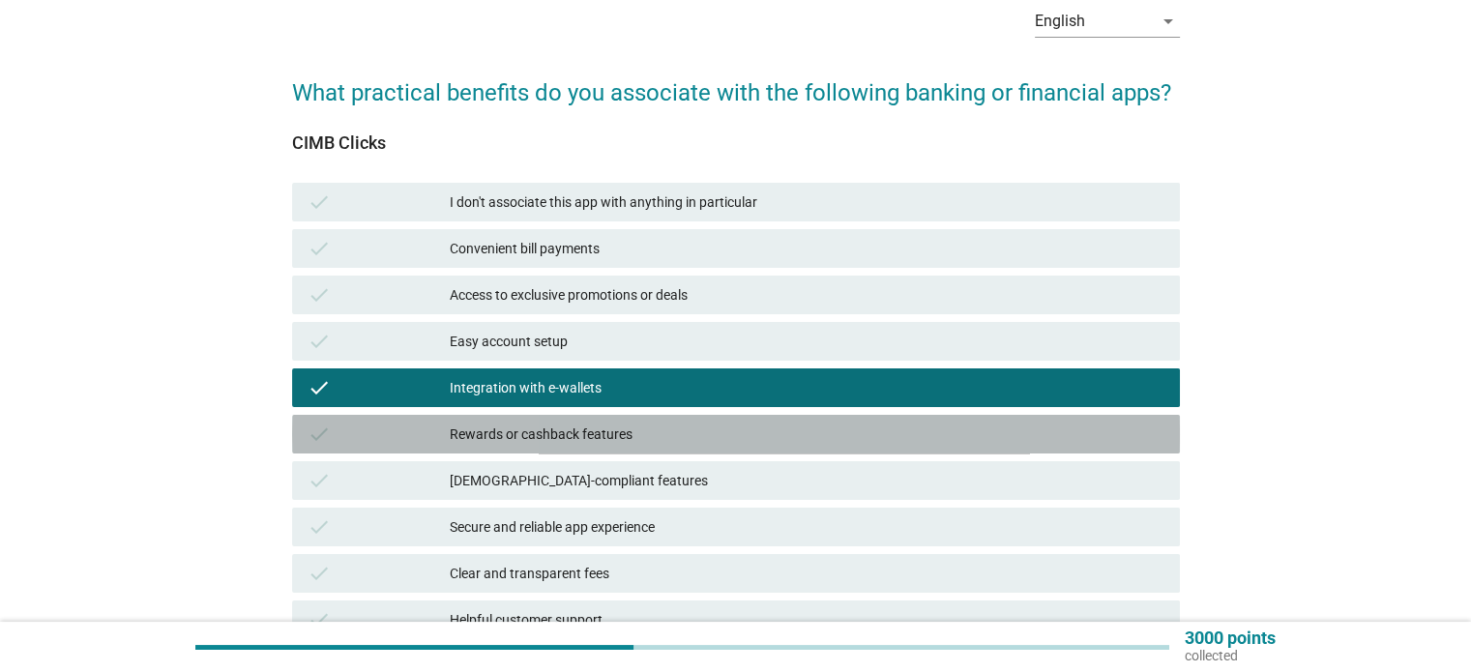
click at [660, 452] on div "check Rewards or cashback features" at bounding box center [736, 434] width 888 height 39
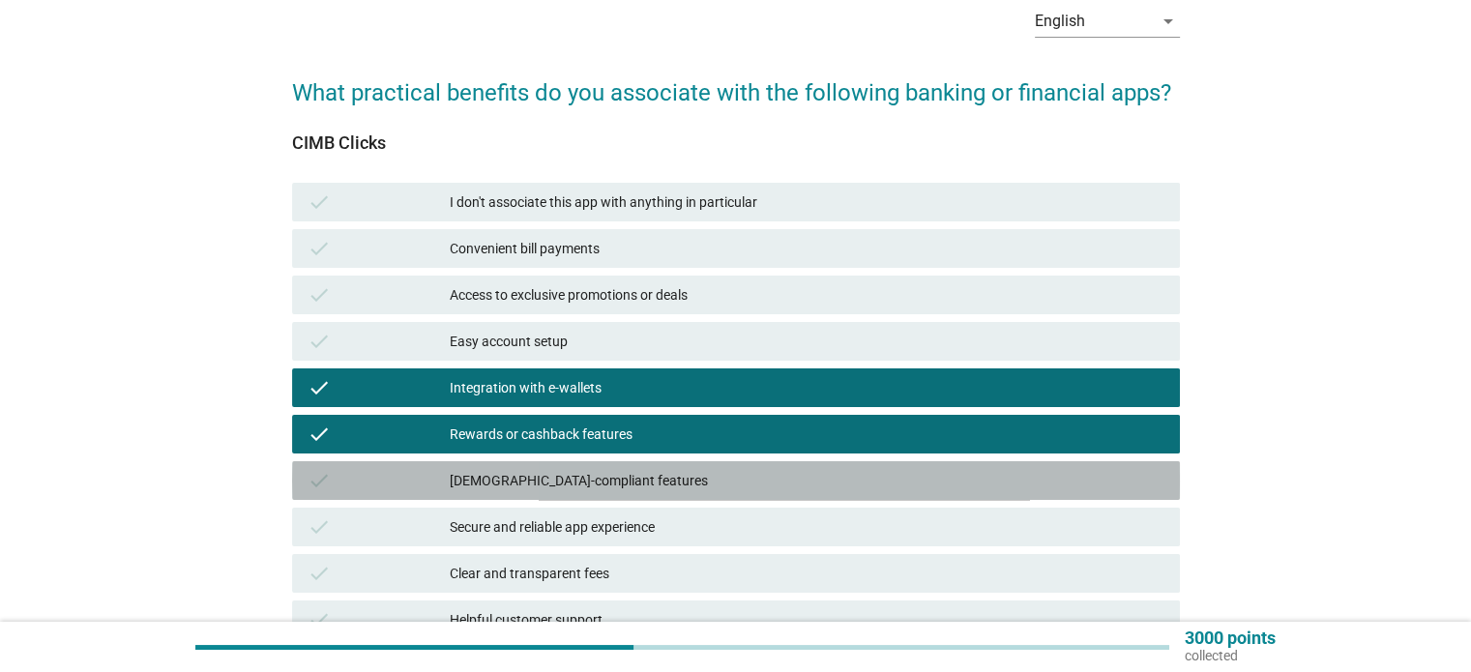
click at [660, 475] on div "[DEMOGRAPHIC_DATA]-compliant features" at bounding box center [807, 480] width 714 height 23
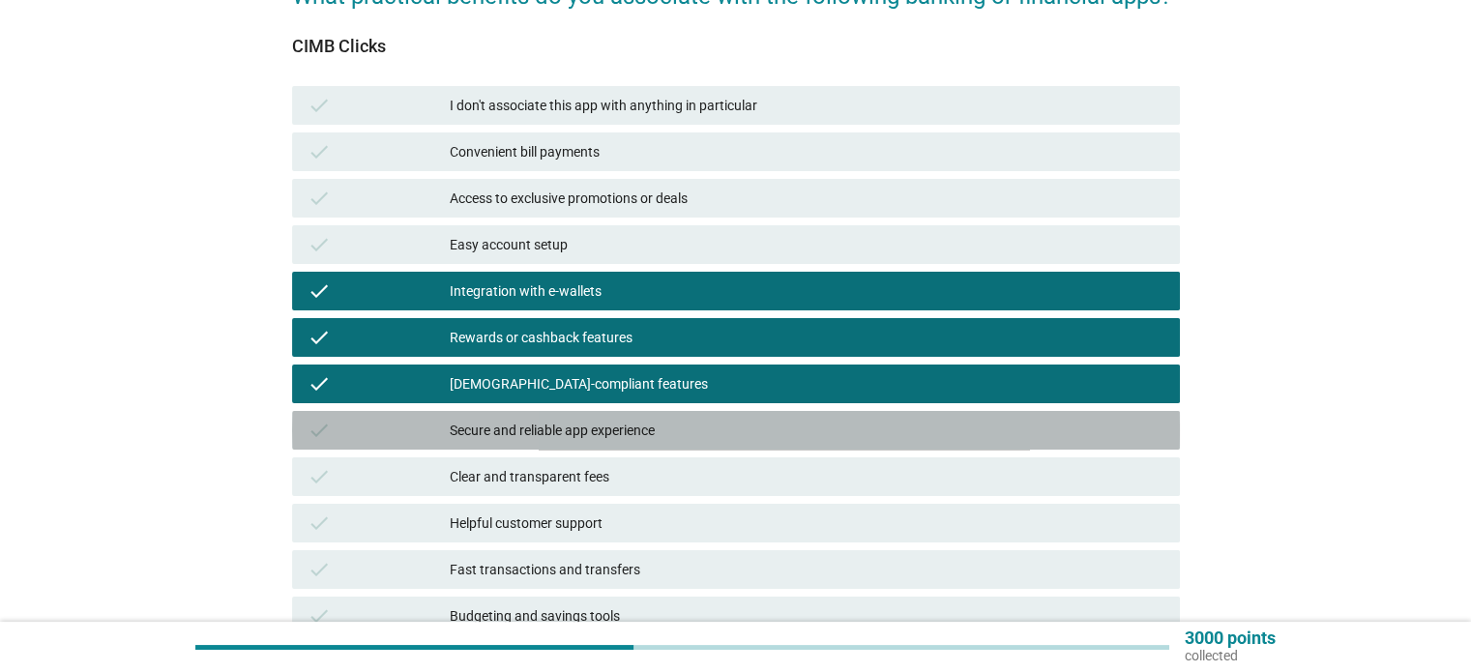
click at [671, 431] on div "Secure and reliable app experience" at bounding box center [807, 430] width 714 height 23
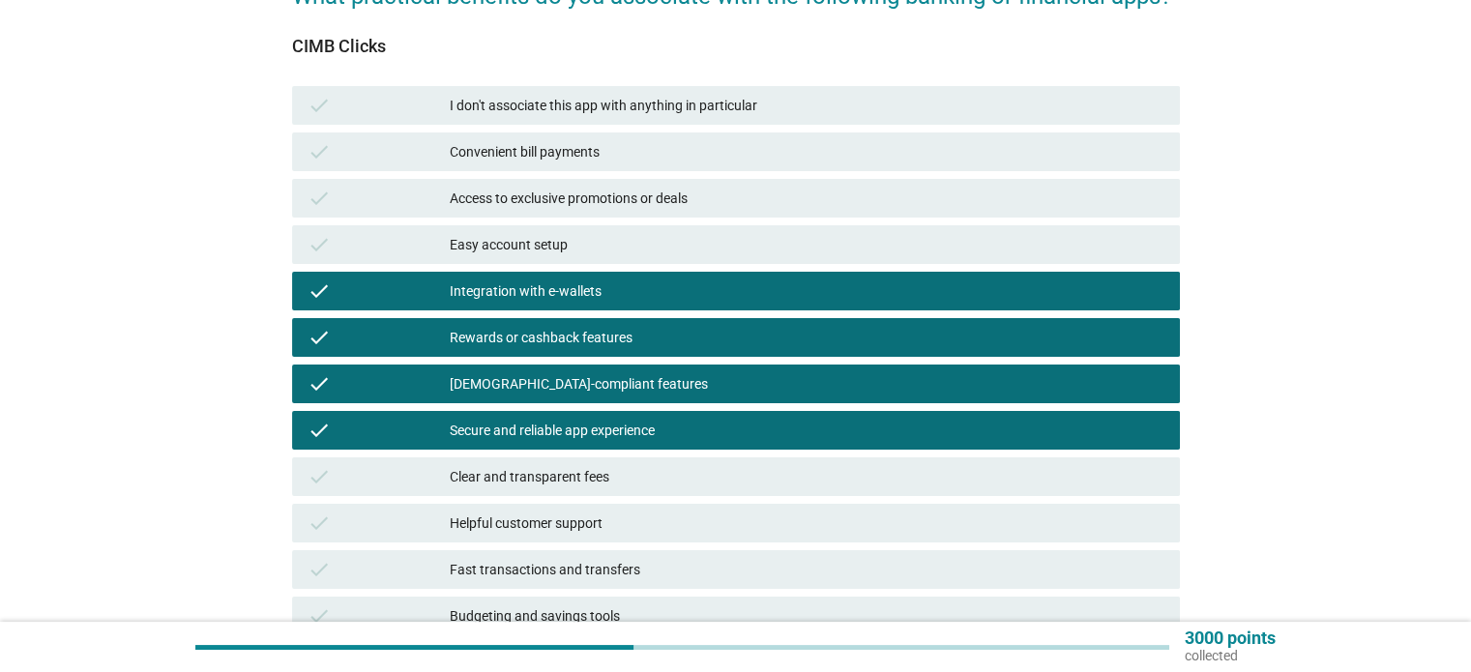
scroll to position [418, 0]
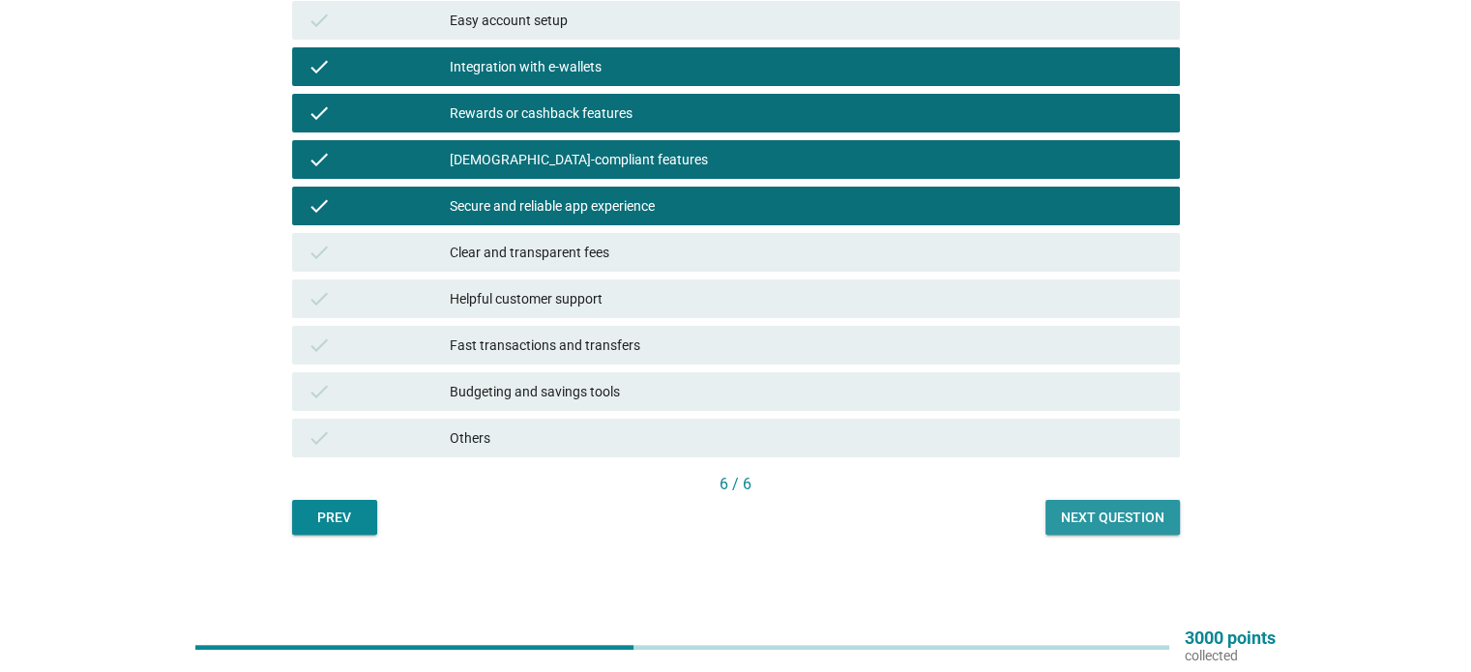
click at [1127, 522] on div "Next question" at bounding box center [1112, 518] width 103 height 20
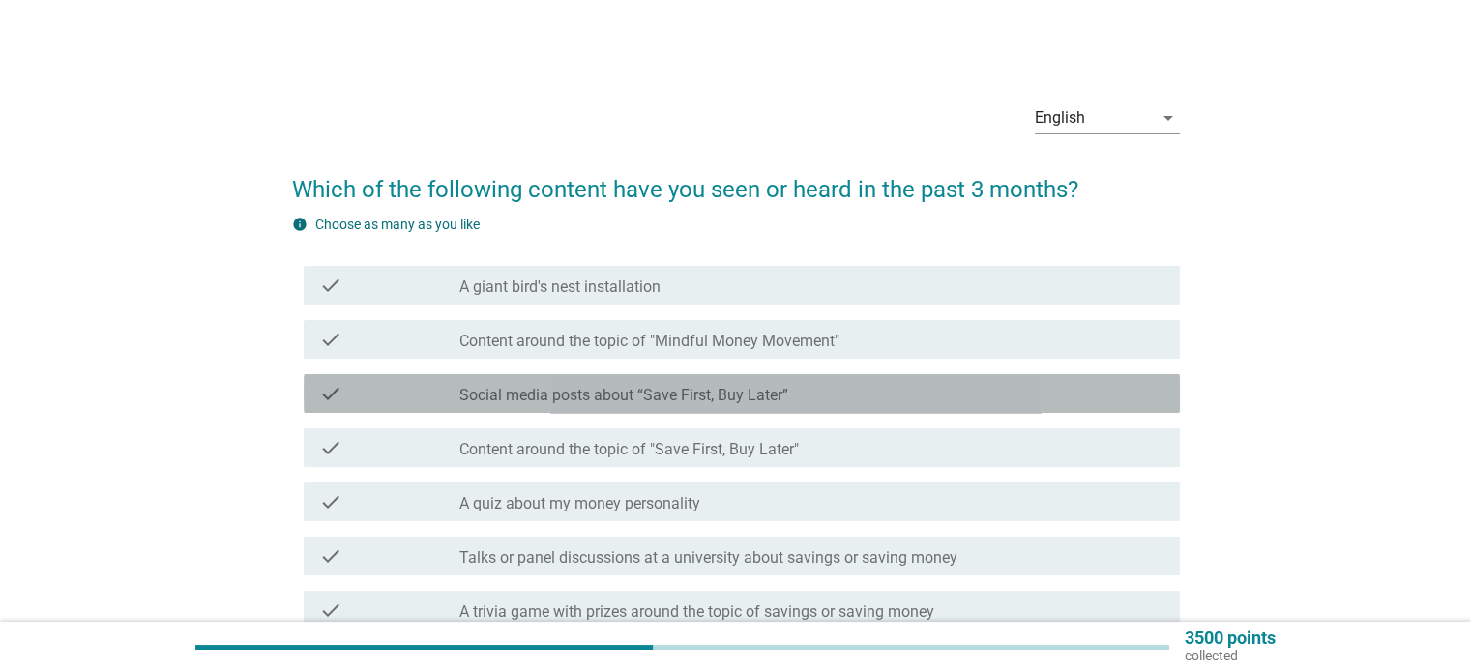
click at [723, 394] on label "Social media posts about “Save First, Buy Later”" at bounding box center [623, 395] width 329 height 19
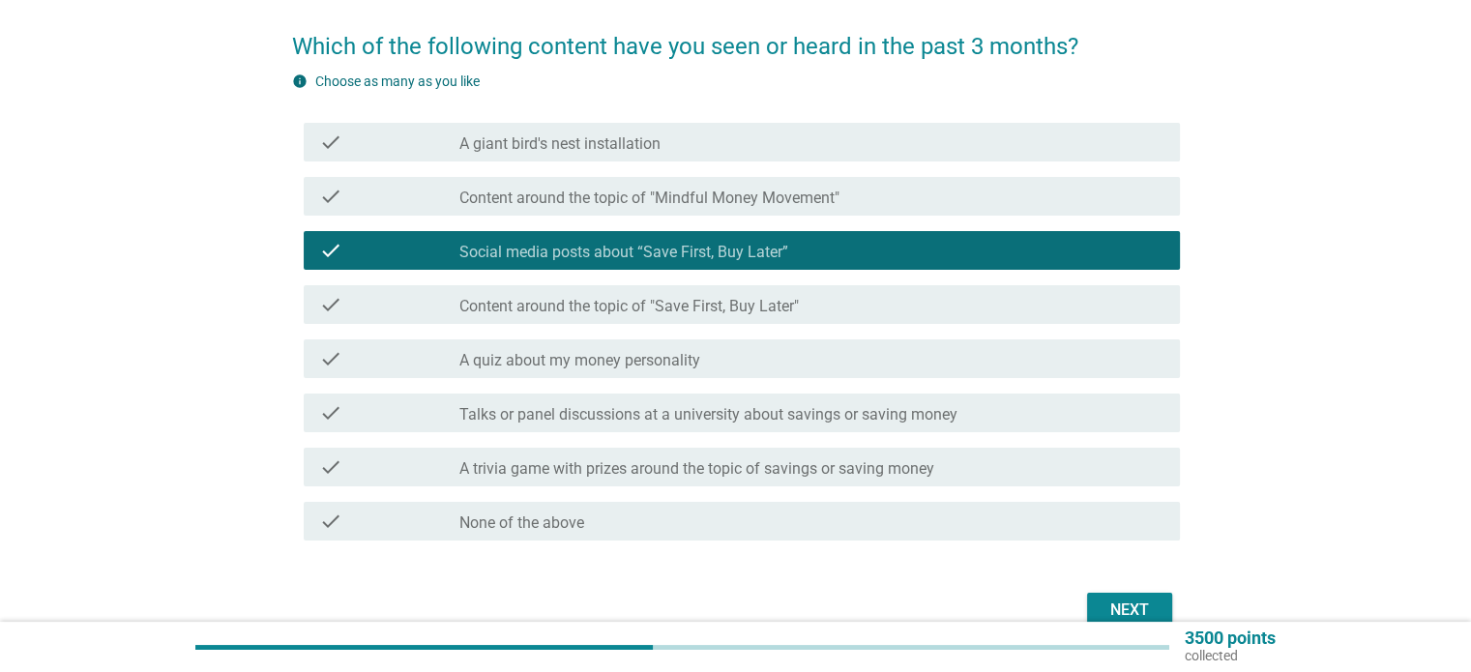
scroll to position [193, 0]
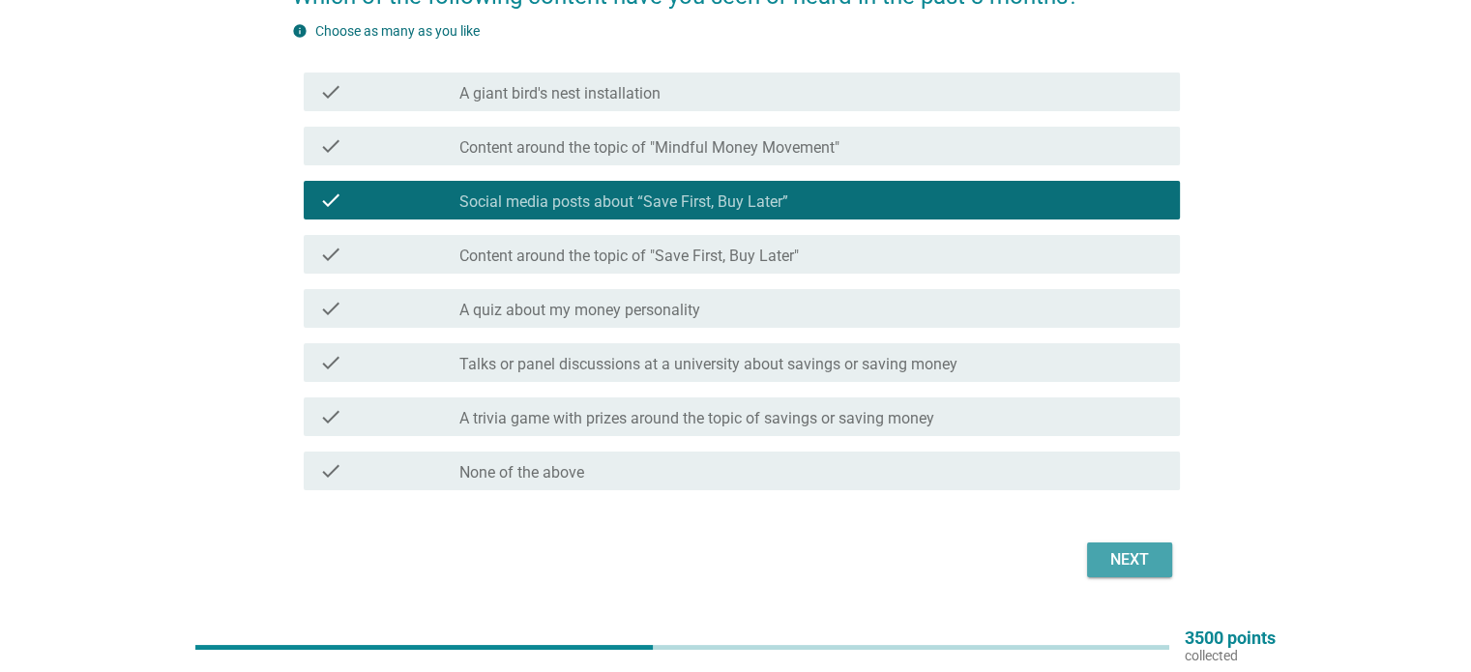
click at [1149, 552] on div "Next" at bounding box center [1129, 559] width 54 height 23
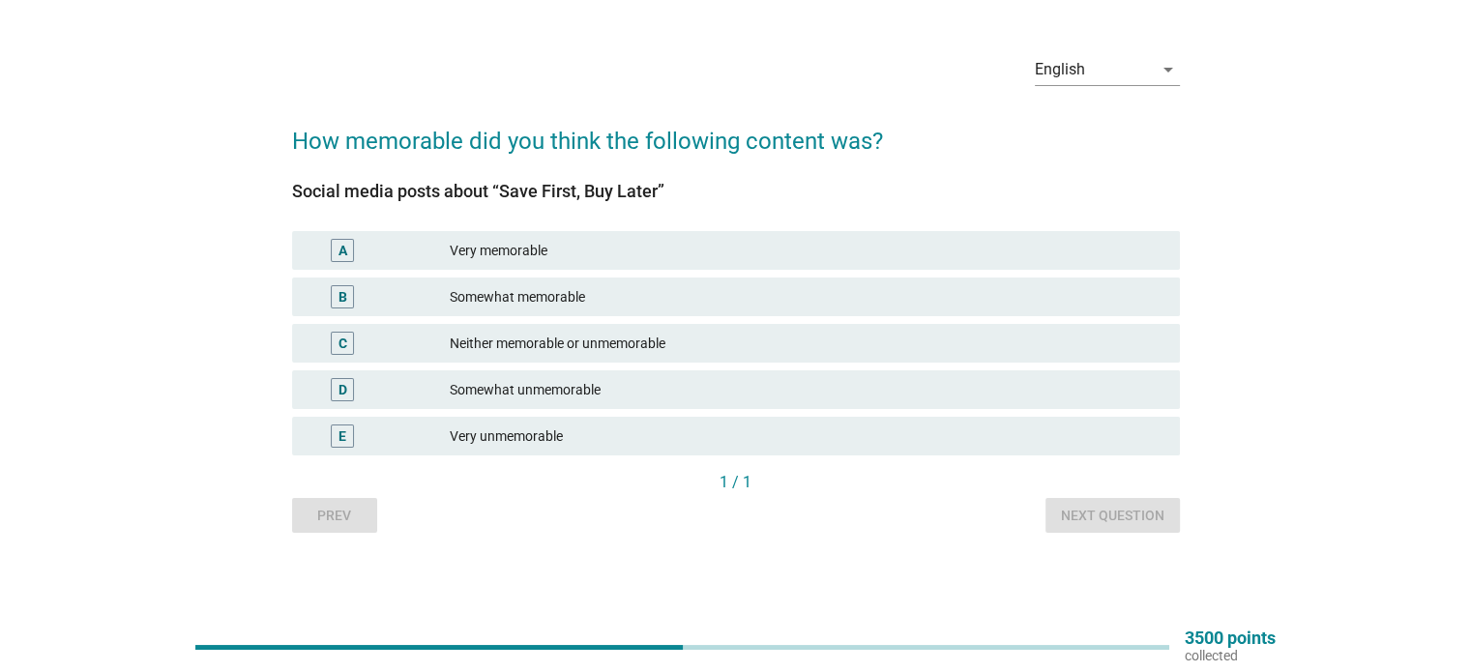
scroll to position [0, 0]
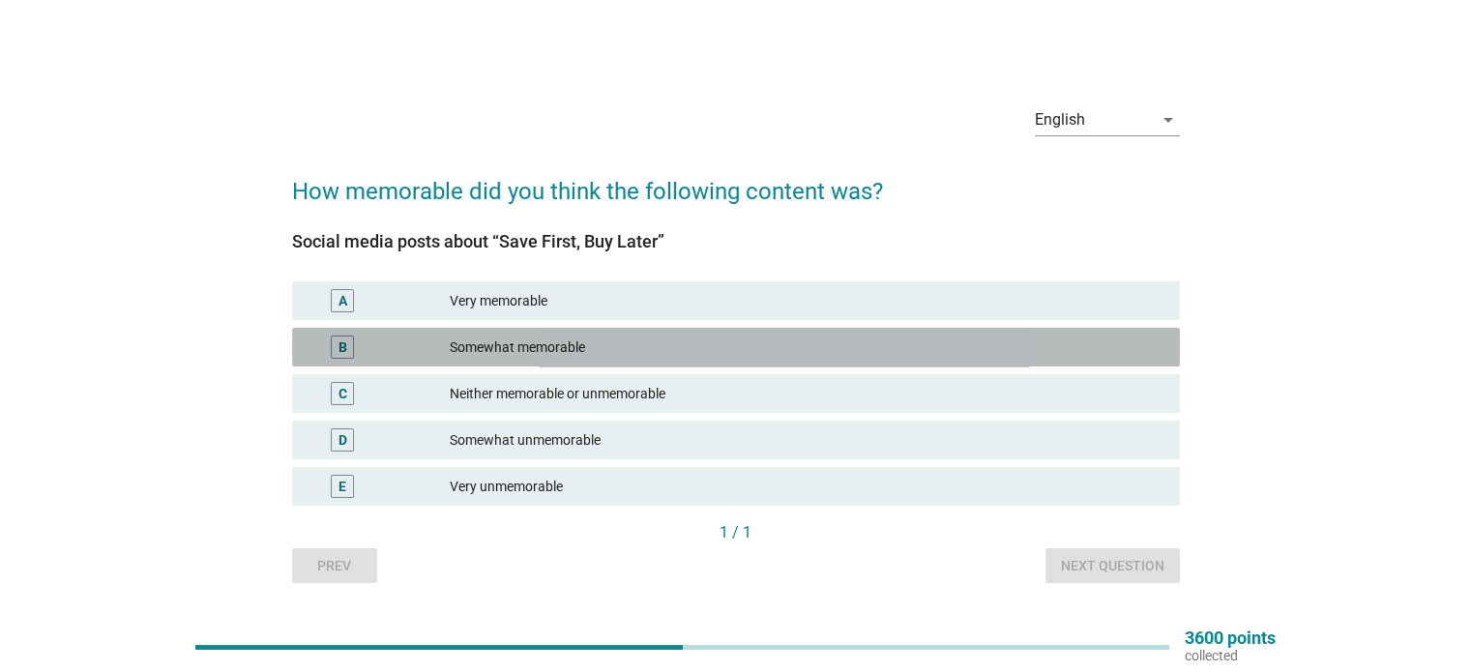
click at [720, 355] on div "Somewhat memorable" at bounding box center [807, 347] width 714 height 23
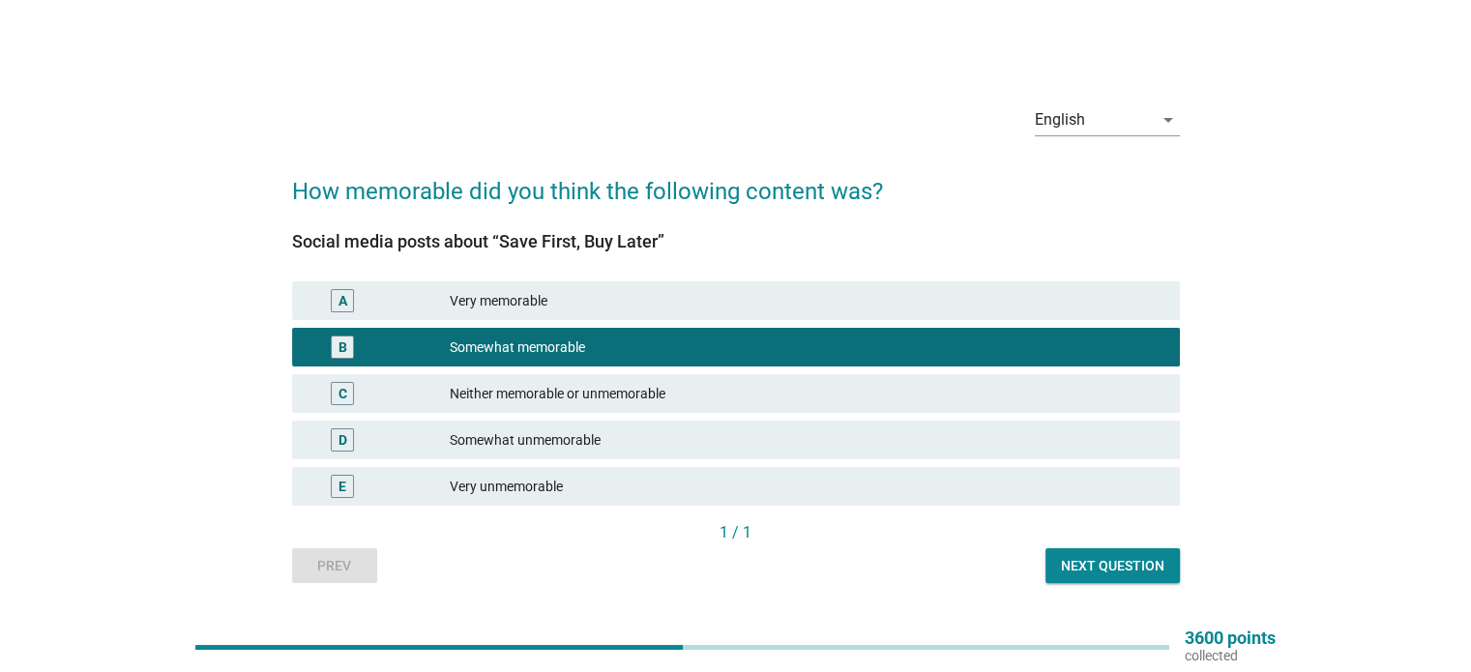
click at [1129, 551] on button "Next question" at bounding box center [1112, 565] width 134 height 35
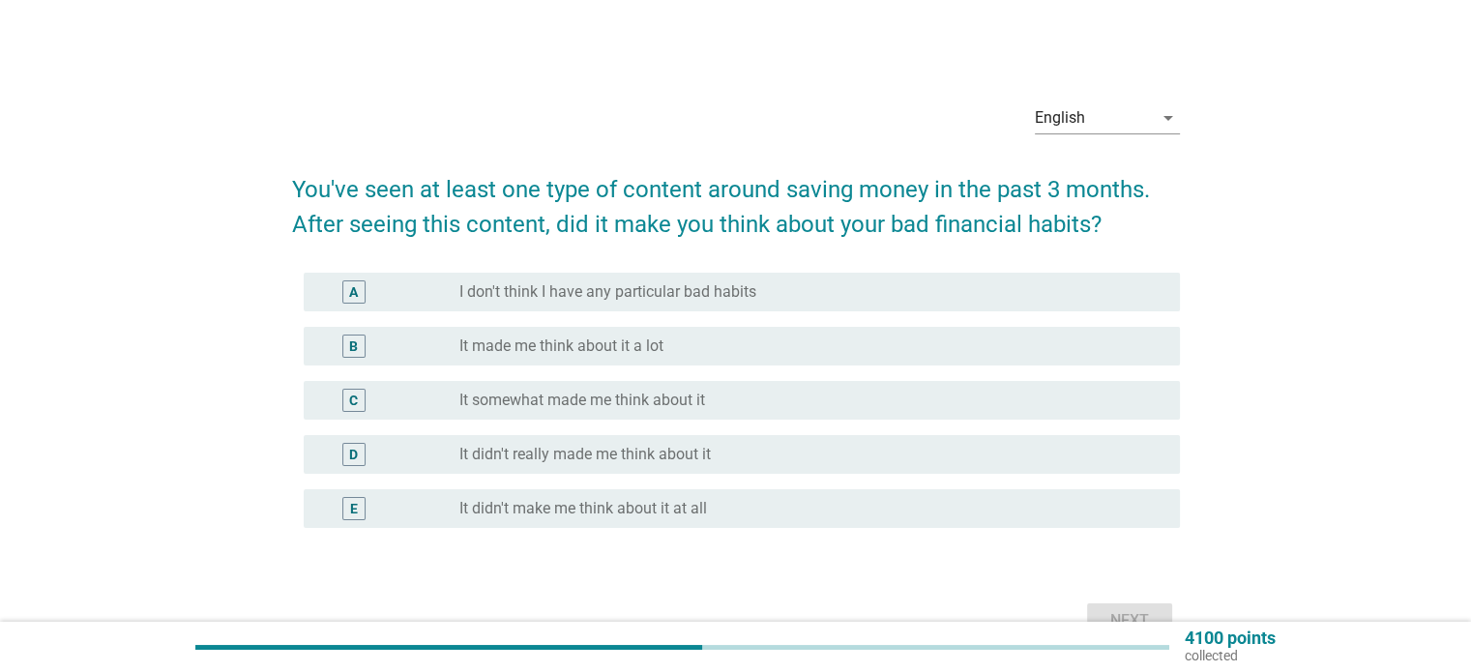
click at [748, 349] on div "radio_button_unchecked It made me think about it a lot" at bounding box center [803, 346] width 689 height 19
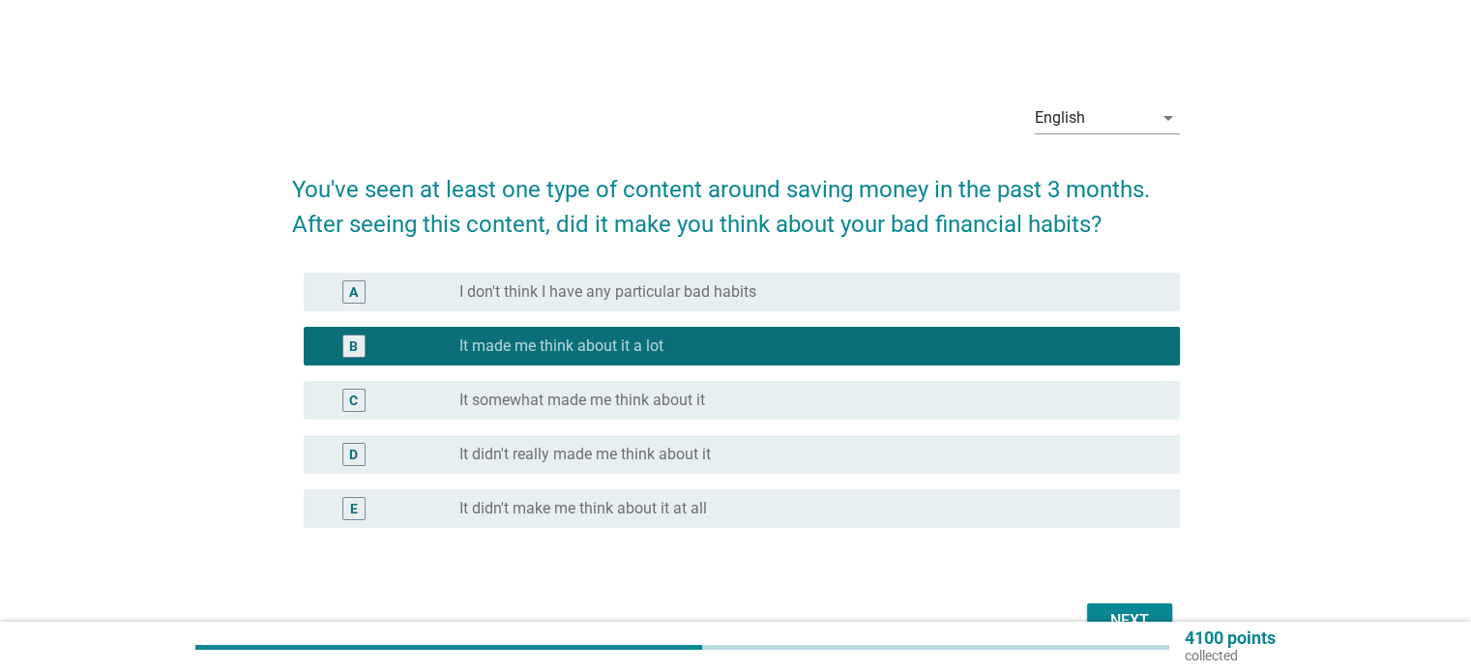
click at [1141, 606] on button "Next" at bounding box center [1129, 620] width 85 height 35
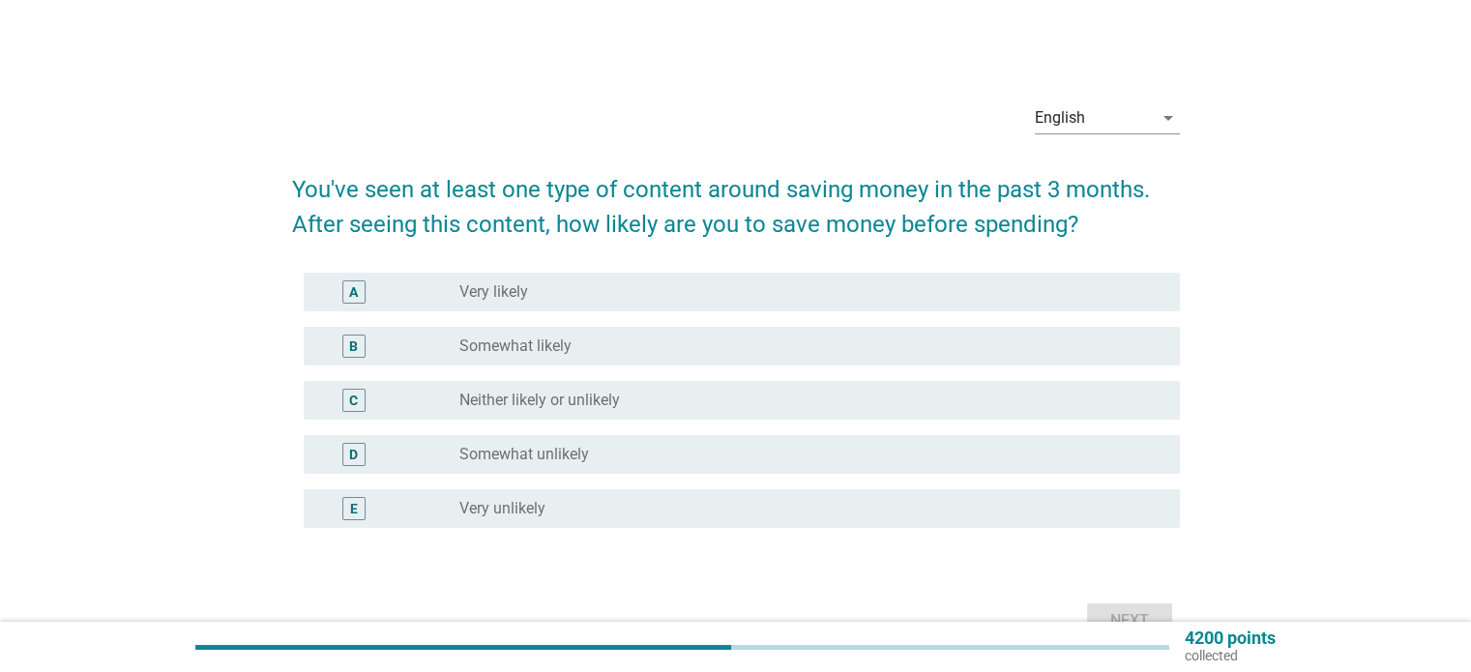
click at [762, 339] on div "radio_button_unchecked Somewhat likely" at bounding box center [803, 346] width 689 height 19
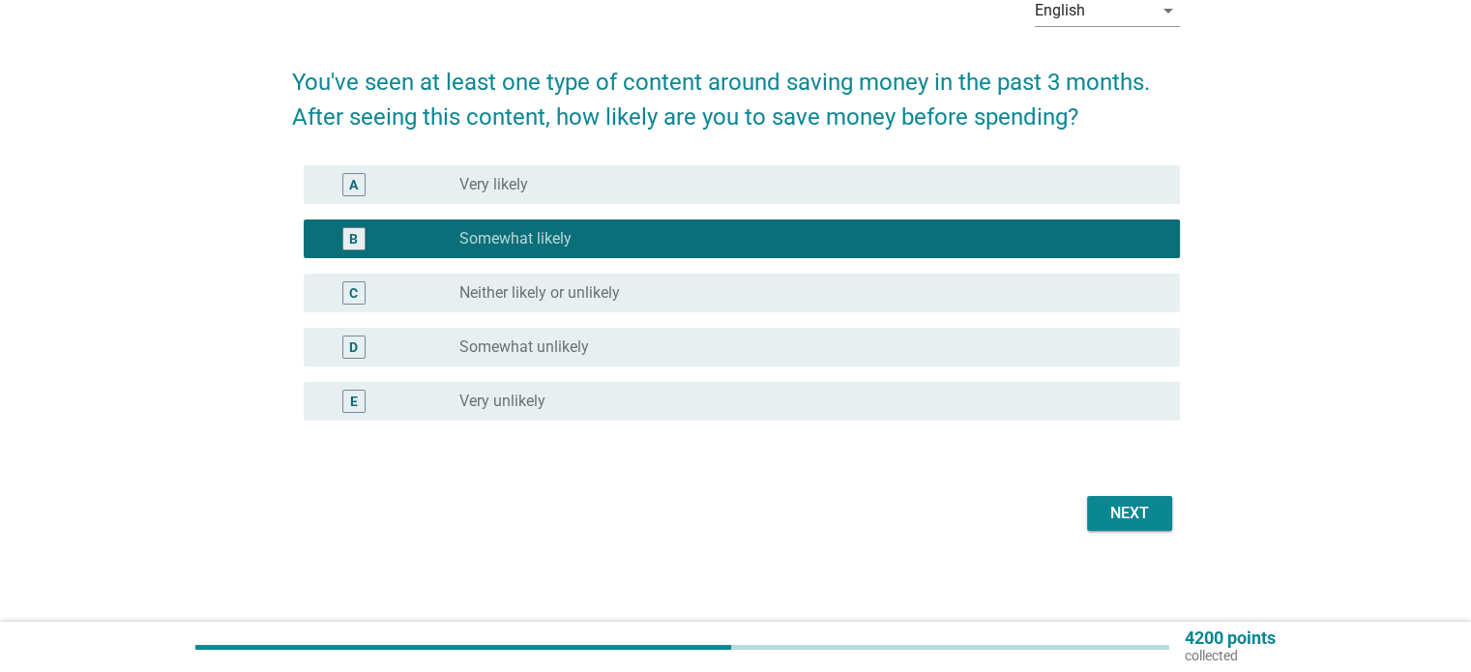
scroll to position [108, 0]
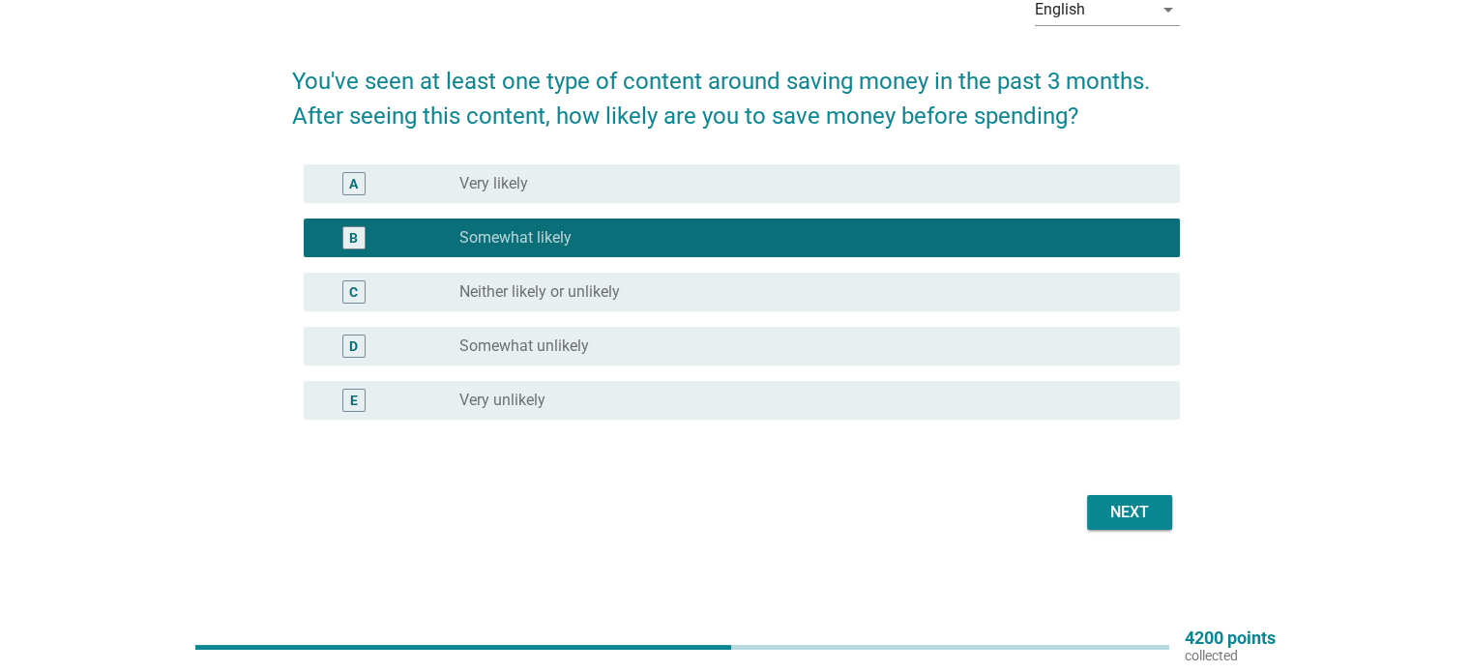
click at [1133, 517] on div "Next" at bounding box center [1129, 512] width 54 height 23
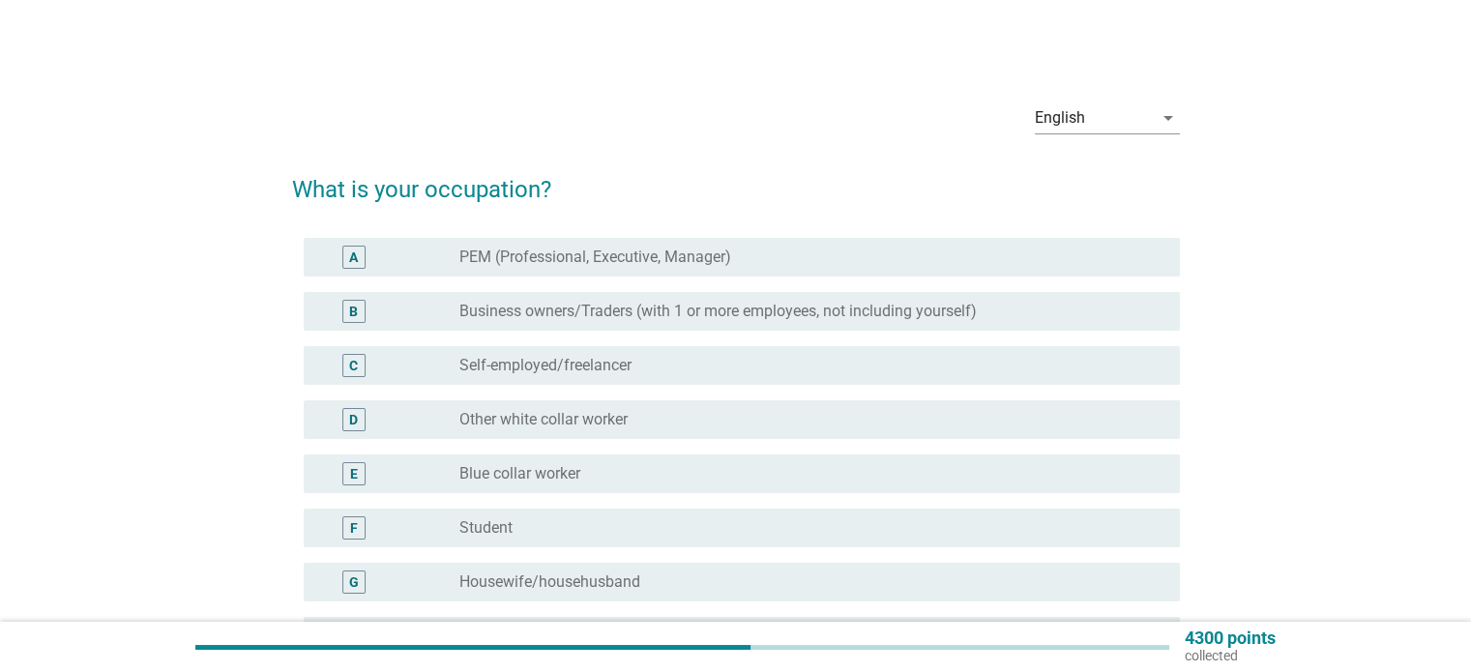
click at [640, 249] on label "PEM (Professional, Executive, Manager)" at bounding box center [595, 257] width 272 height 19
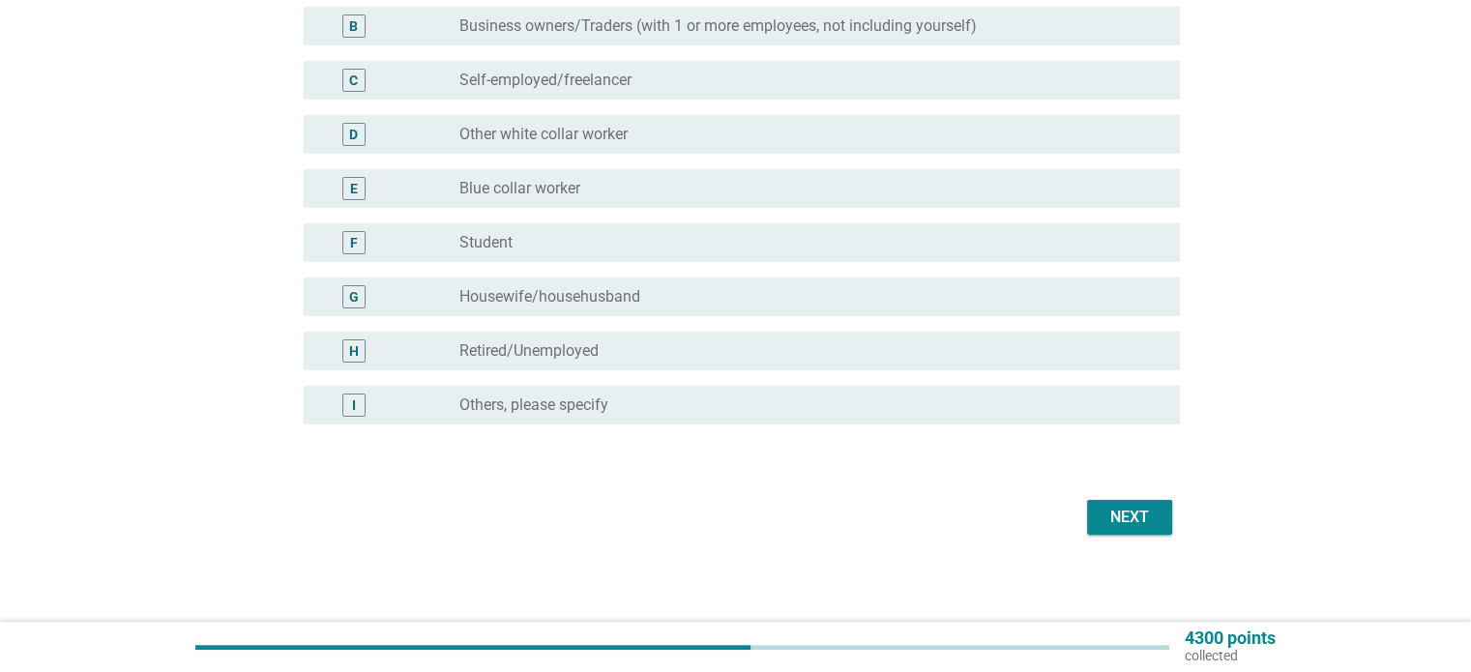
scroll to position [290, 0]
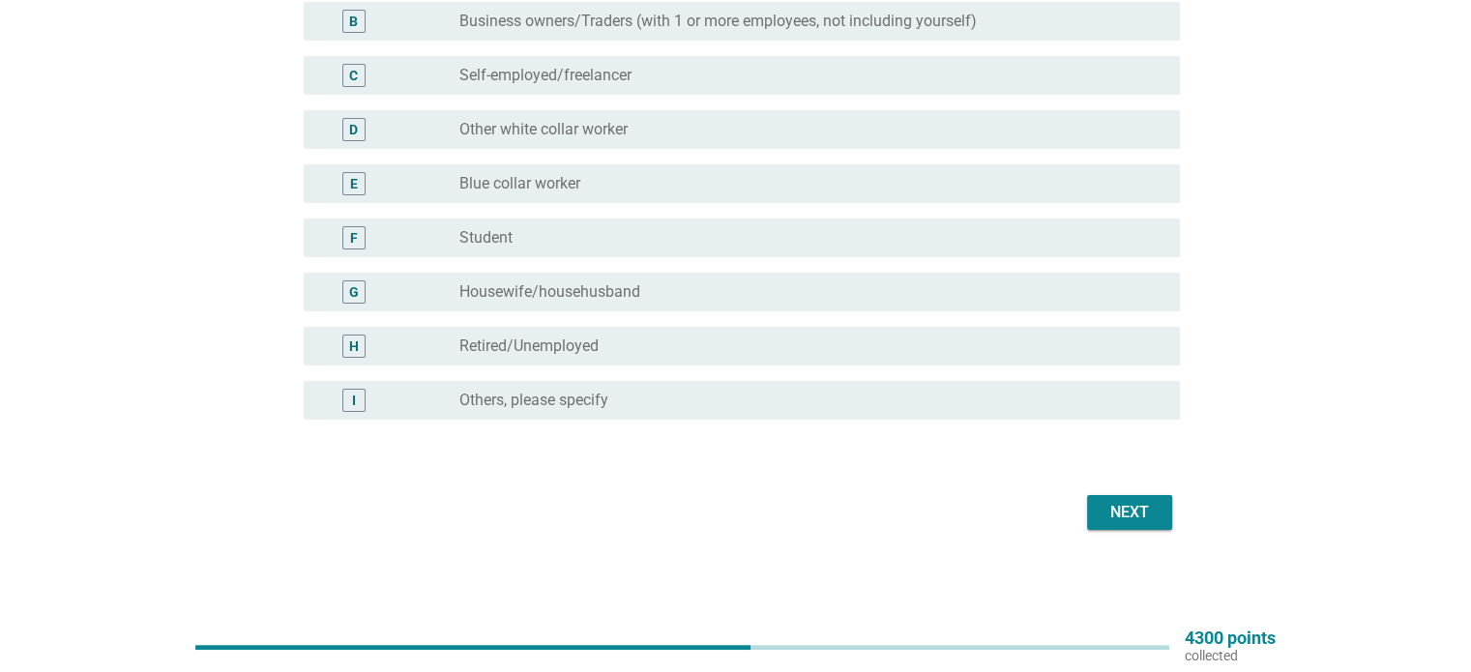
click at [1132, 521] on div "Next" at bounding box center [1129, 512] width 54 height 23
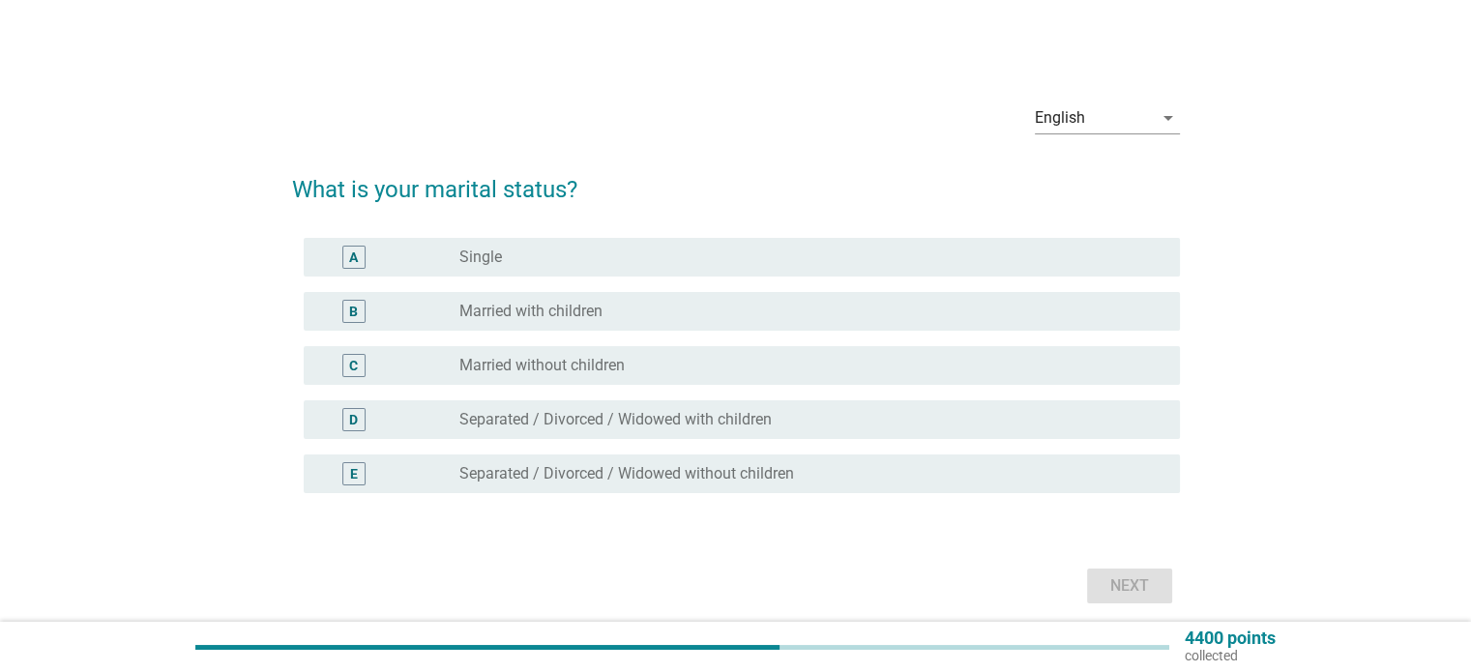
click at [817, 249] on div "radio_button_unchecked Single" at bounding box center [803, 257] width 689 height 19
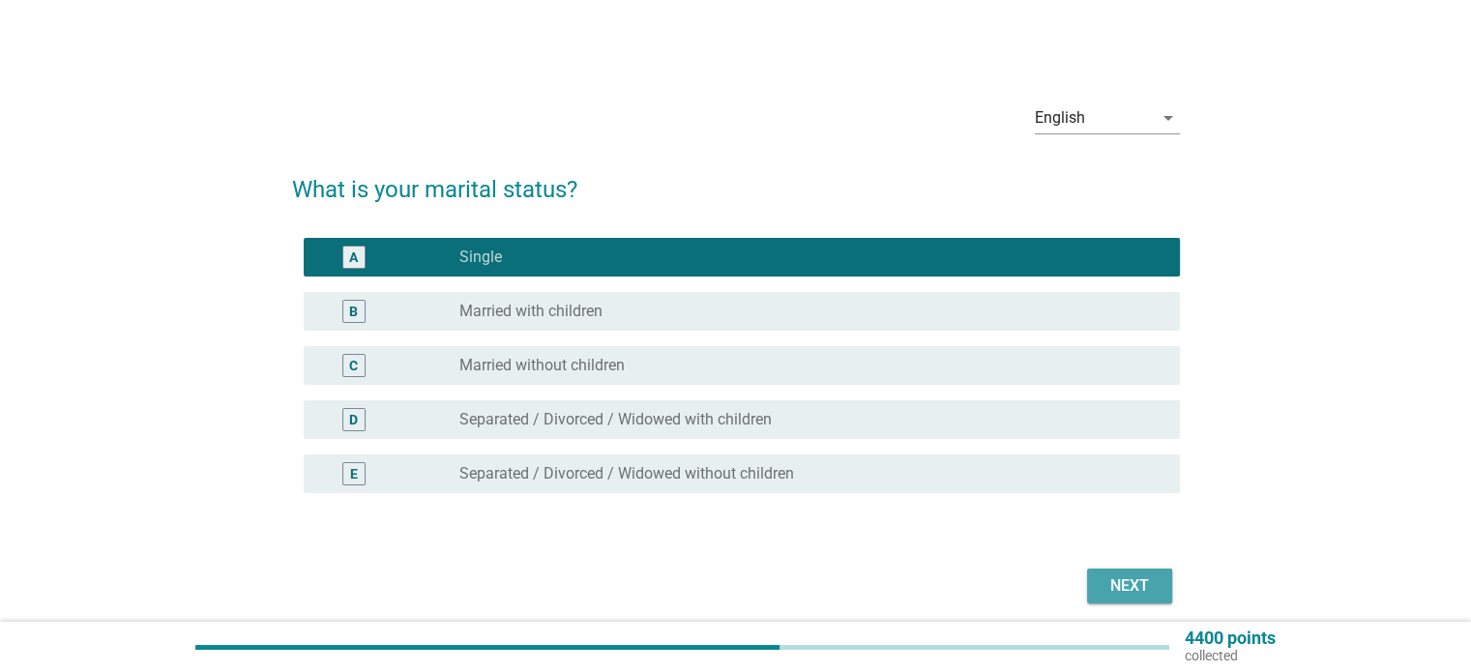
click at [1143, 574] on div "Next" at bounding box center [1129, 585] width 54 height 23
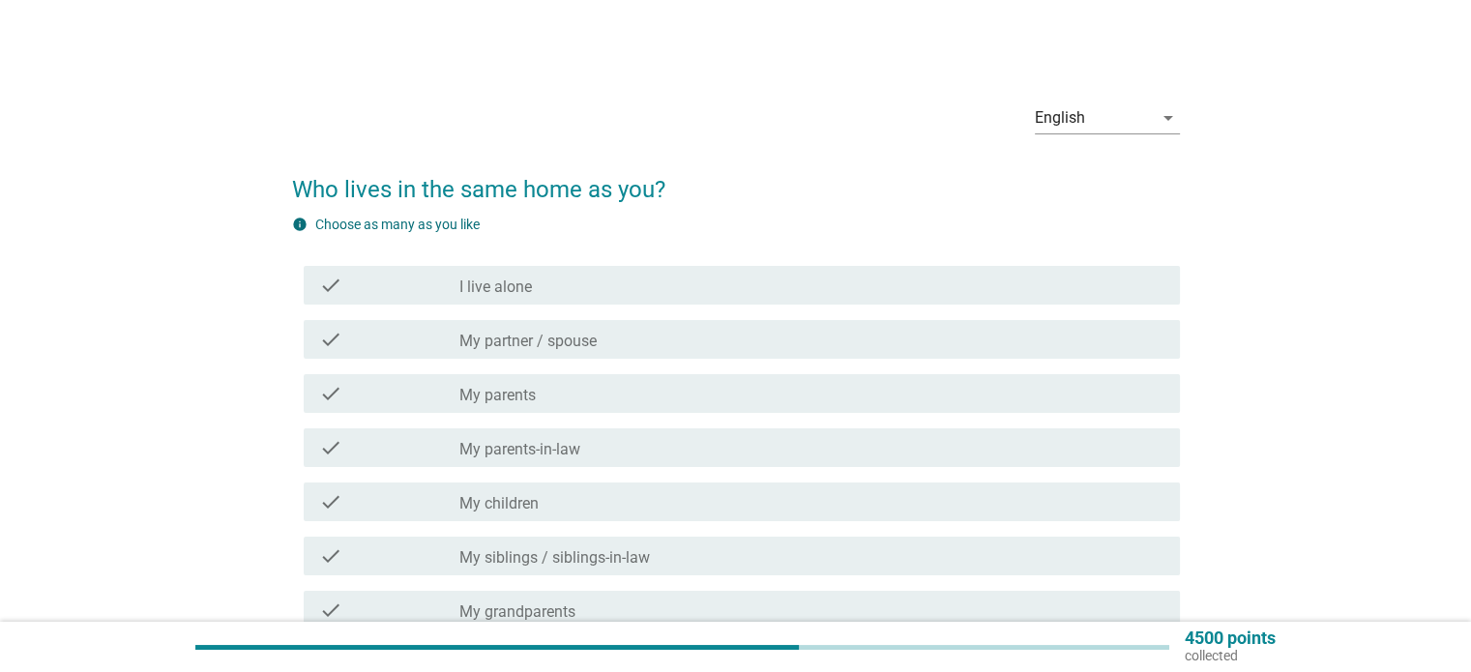
click at [720, 333] on div "check_box_outline_blank My partner / spouse" at bounding box center [811, 339] width 704 height 23
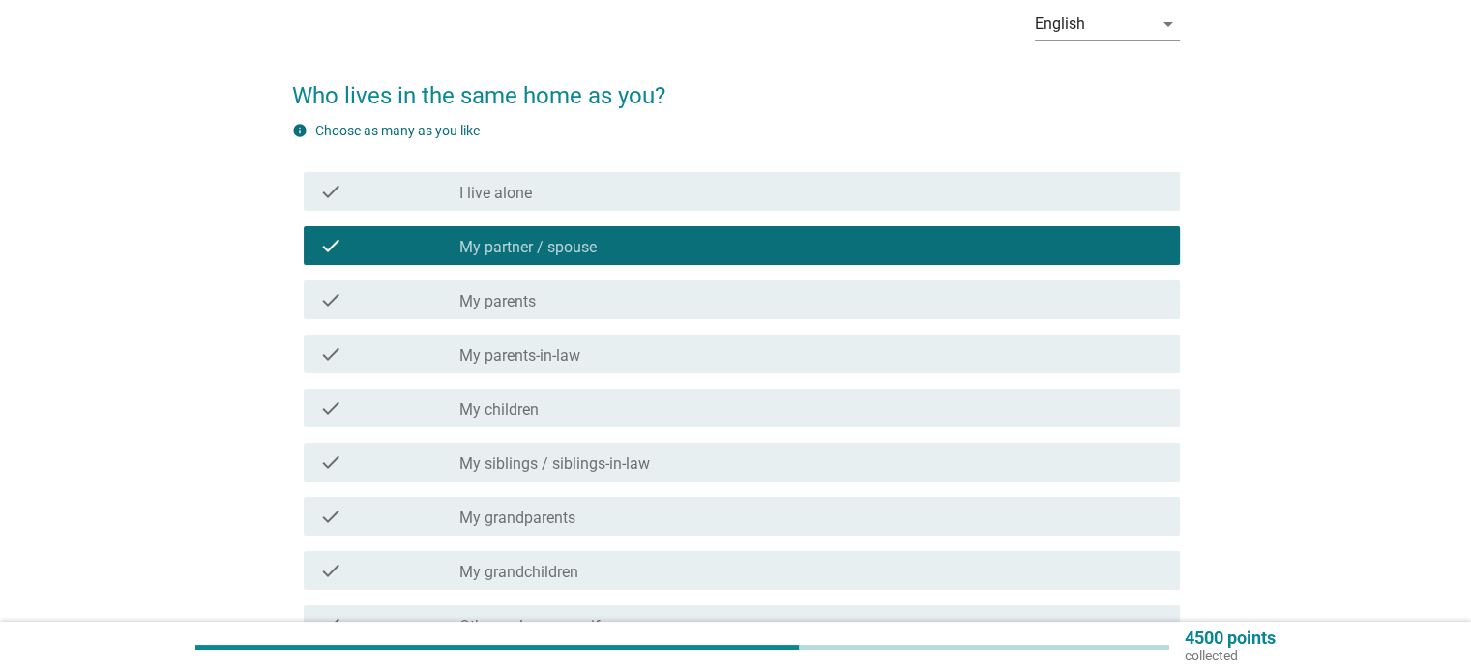
scroll to position [193, 0]
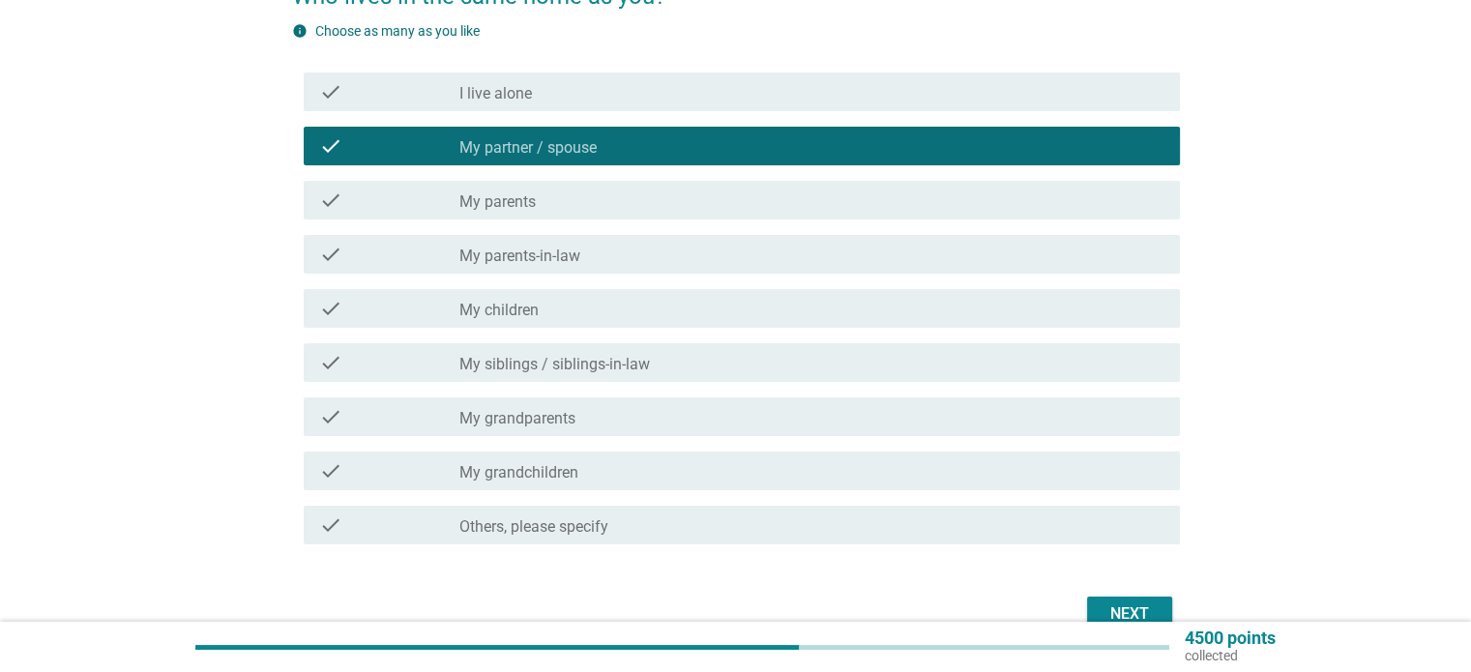
click at [1127, 603] on div "Next" at bounding box center [1129, 613] width 54 height 23
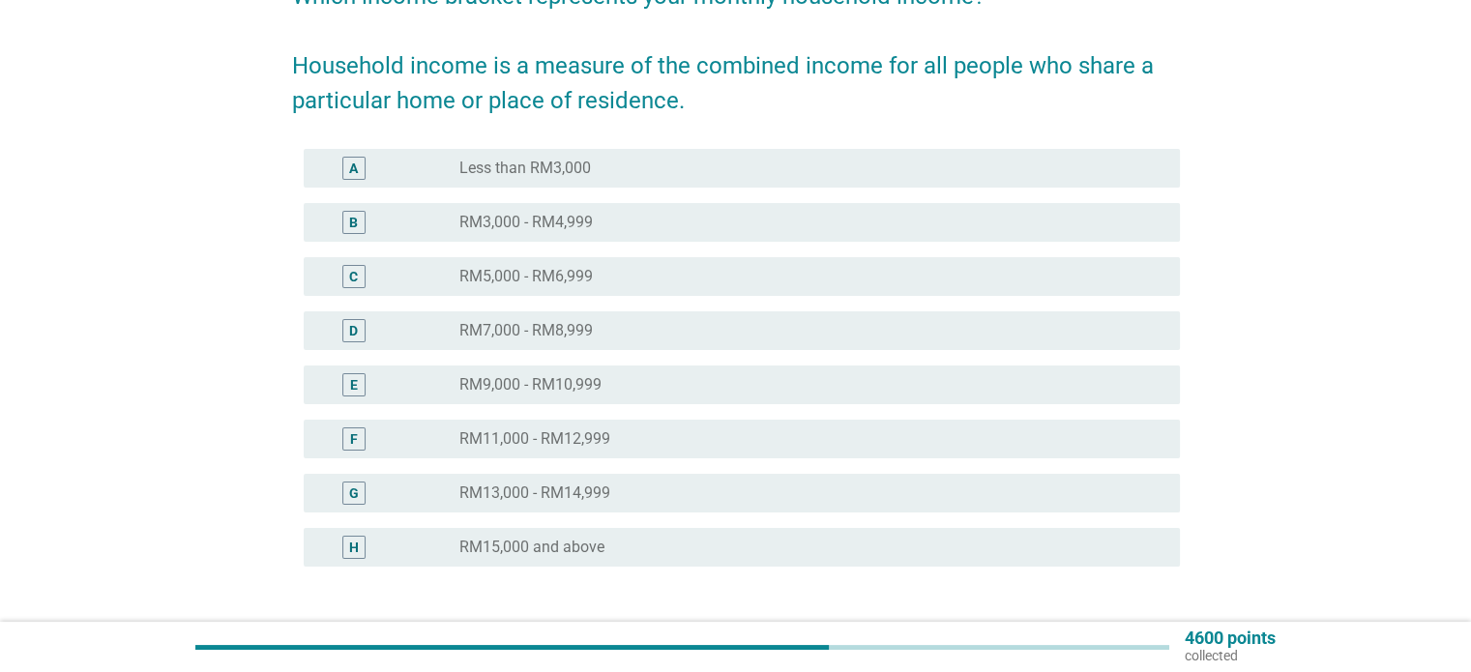
click at [773, 529] on div "H radio_button_unchecked RM15,000 and above" at bounding box center [742, 547] width 876 height 39
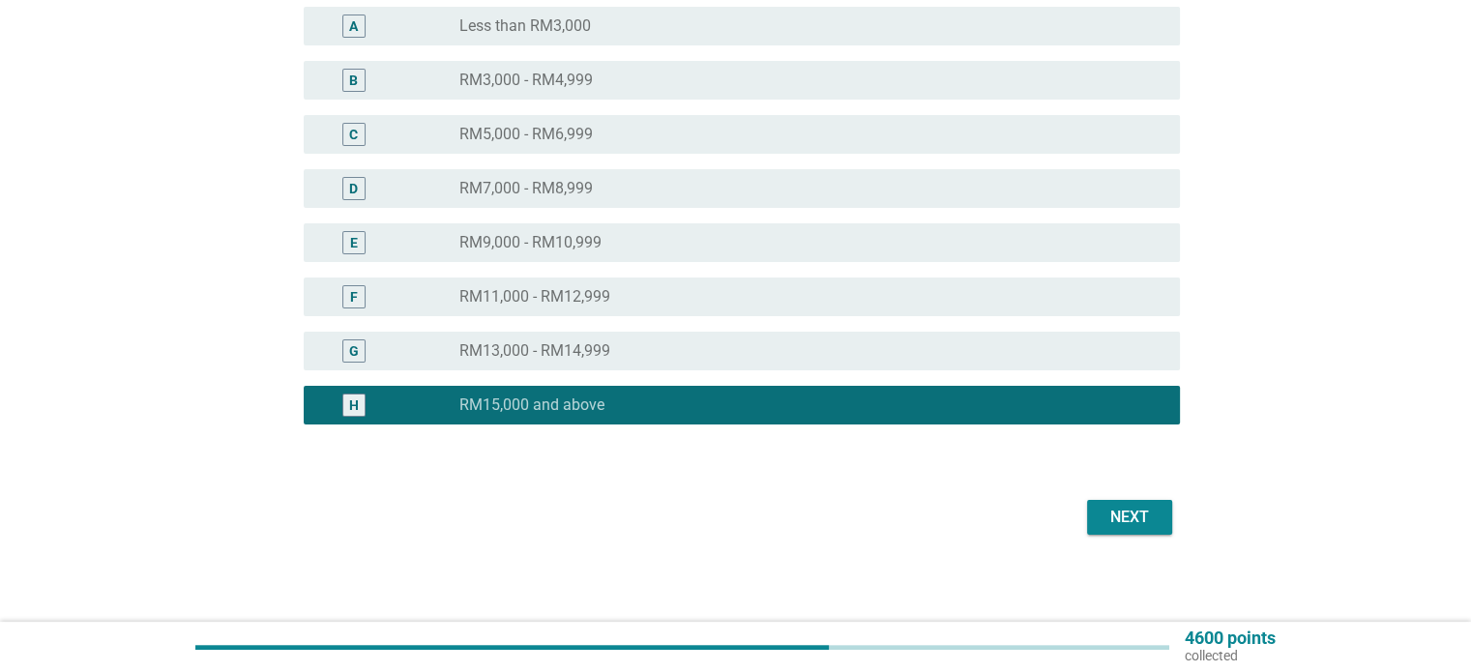
scroll to position [340, 0]
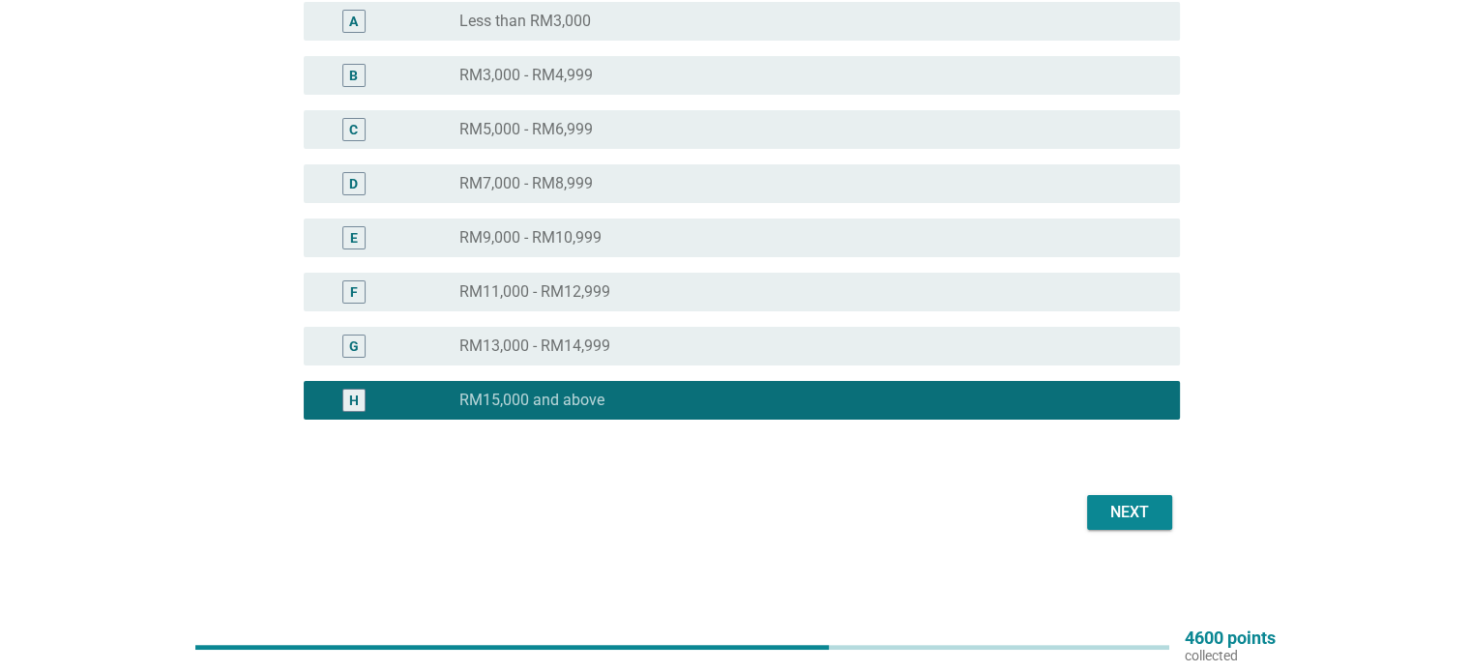
click at [1139, 497] on button "Next" at bounding box center [1129, 512] width 85 height 35
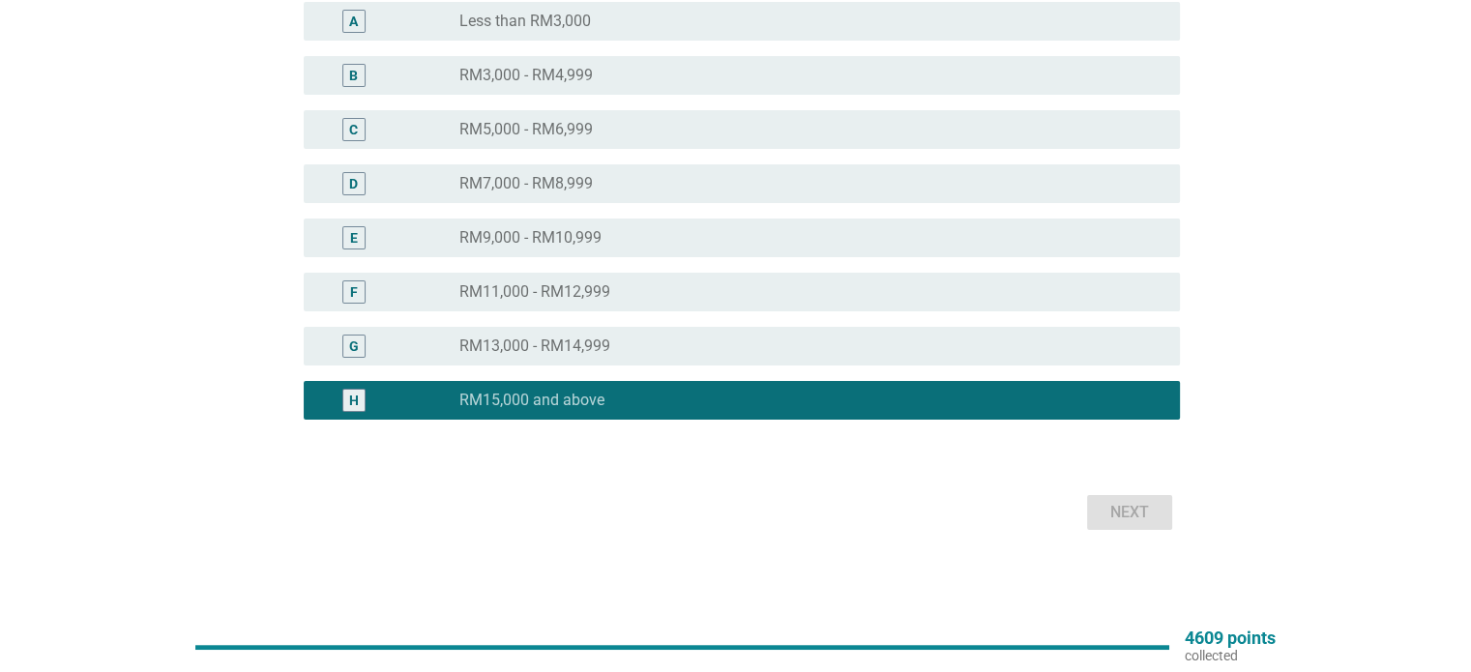
scroll to position [0, 0]
